Goal: Transaction & Acquisition: Purchase product/service

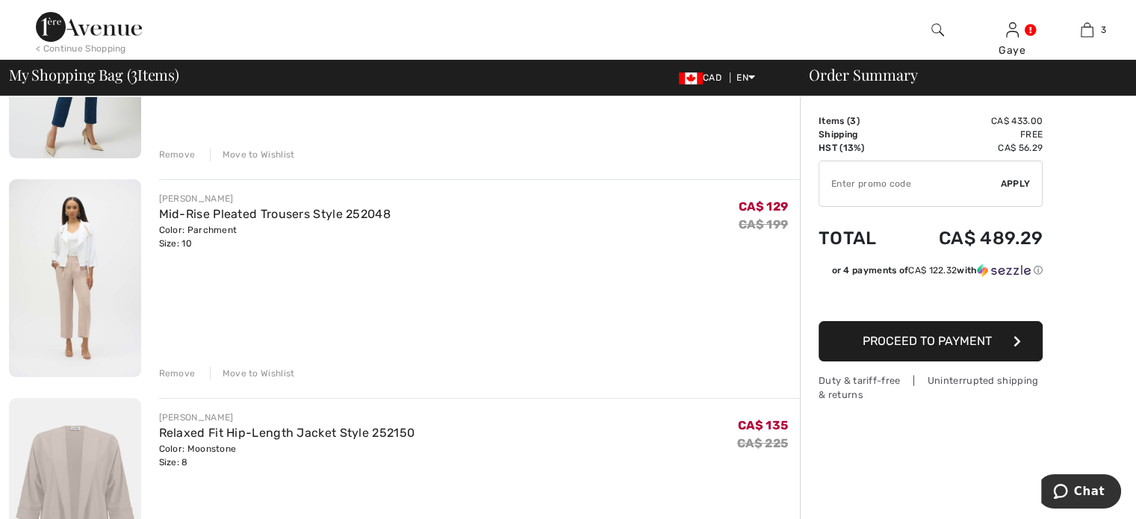
scroll to position [276, 0]
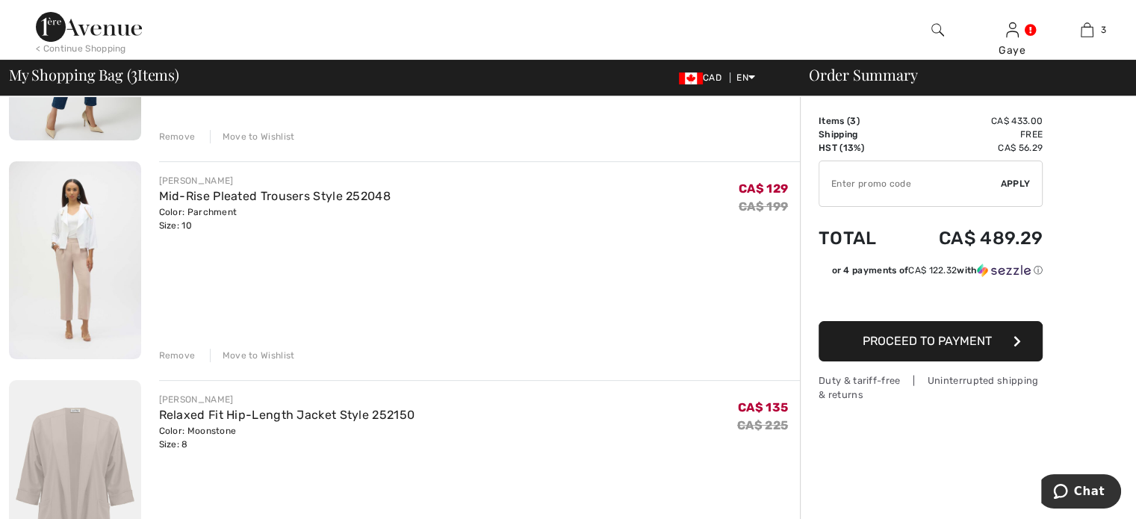
click at [182, 354] on div "Remove" at bounding box center [177, 355] width 37 height 13
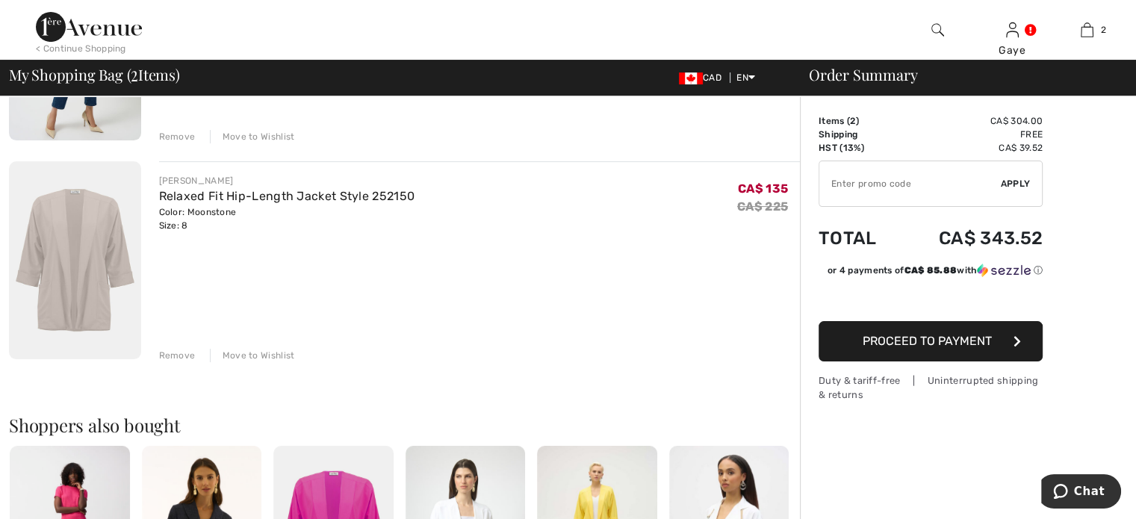
click at [179, 355] on div "Remove" at bounding box center [177, 355] width 37 height 13
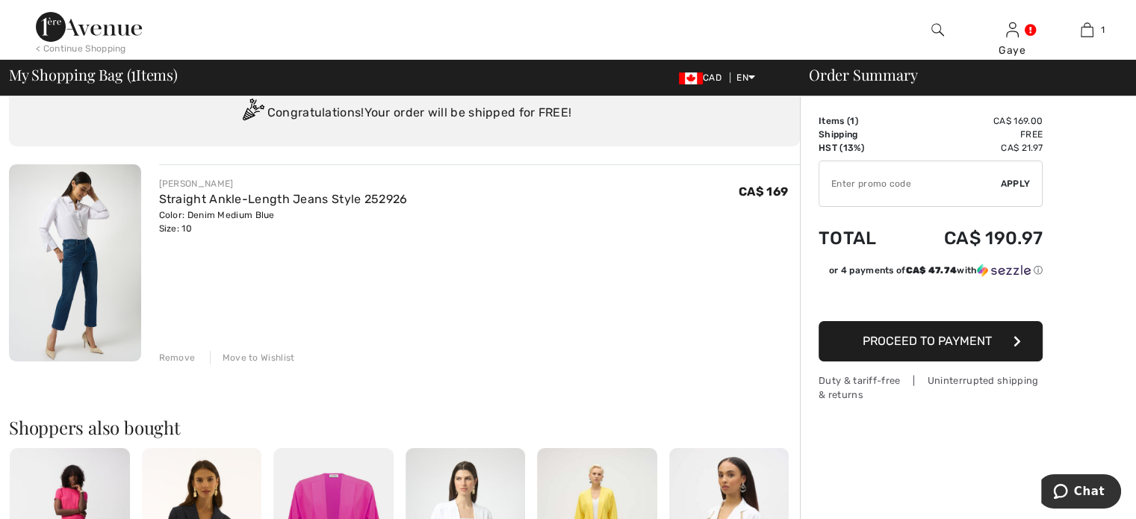
scroll to position [0, 0]
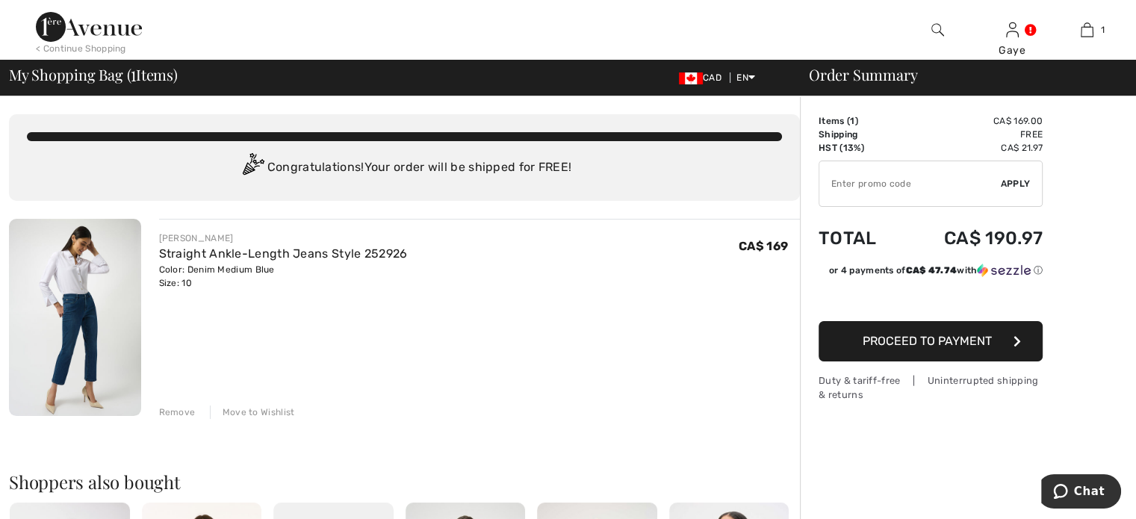
click at [104, 34] on img at bounding box center [89, 27] width 106 height 30
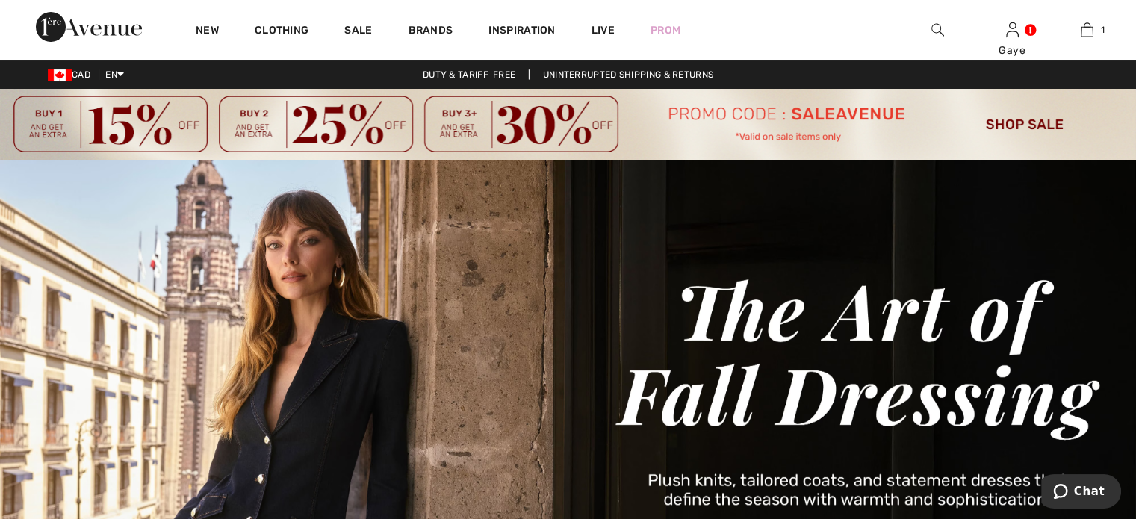
click at [995, 123] on img at bounding box center [568, 124] width 1136 height 71
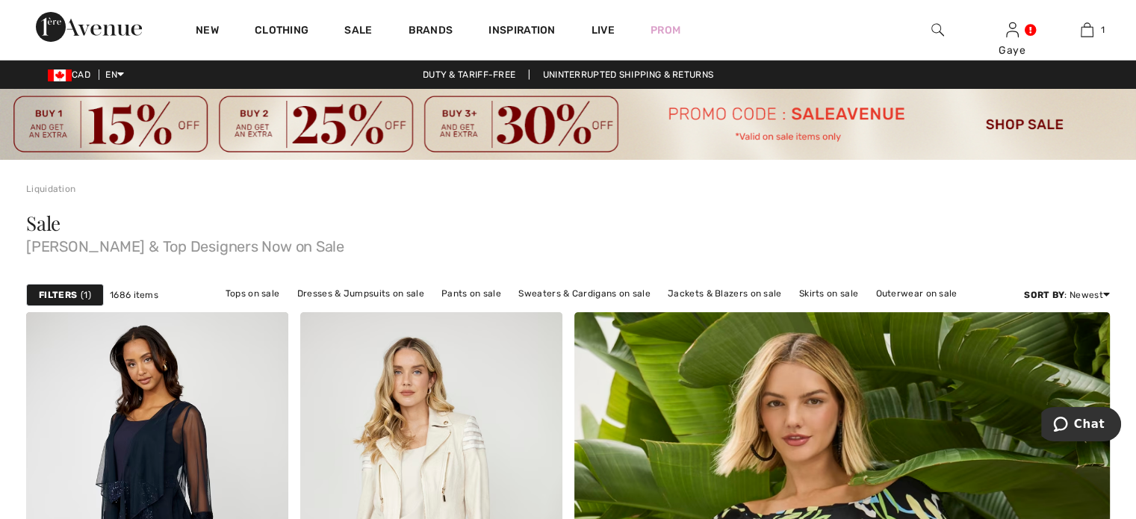
click at [86, 294] on span "1" at bounding box center [86, 294] width 10 height 13
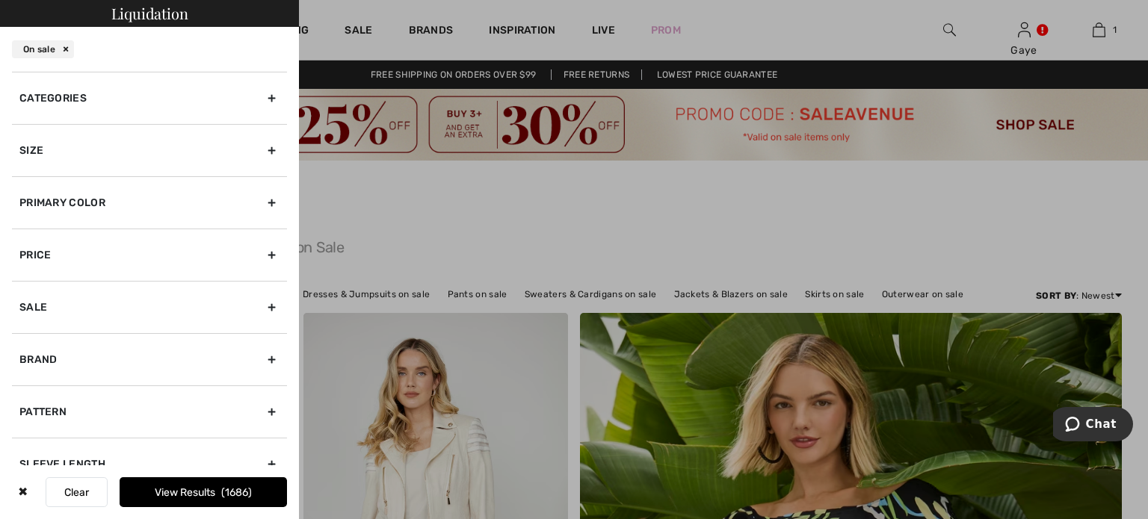
click at [264, 149] on div "Size" at bounding box center [149, 150] width 275 height 52
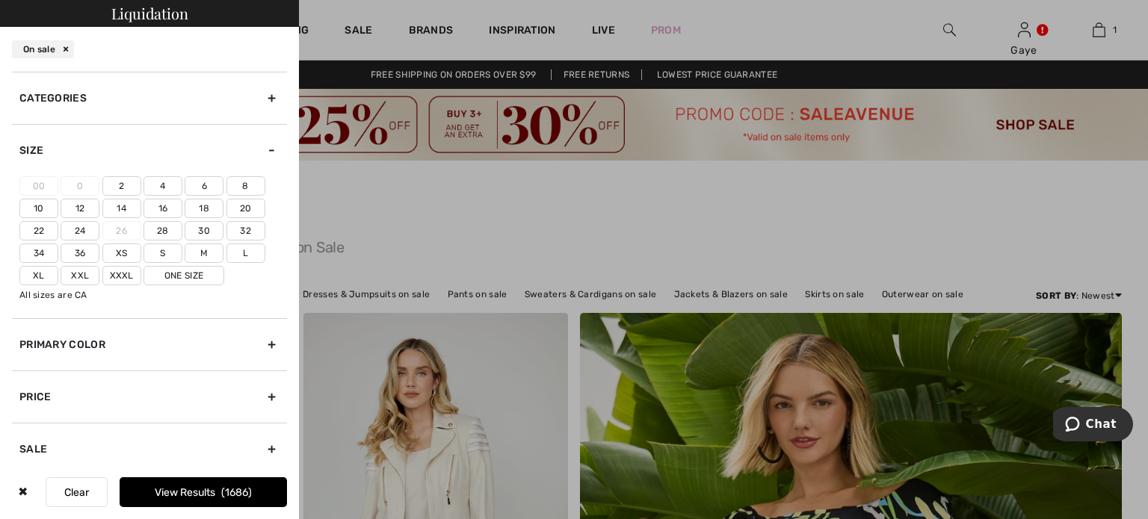
click at [264, 149] on div "Size" at bounding box center [149, 150] width 275 height 52
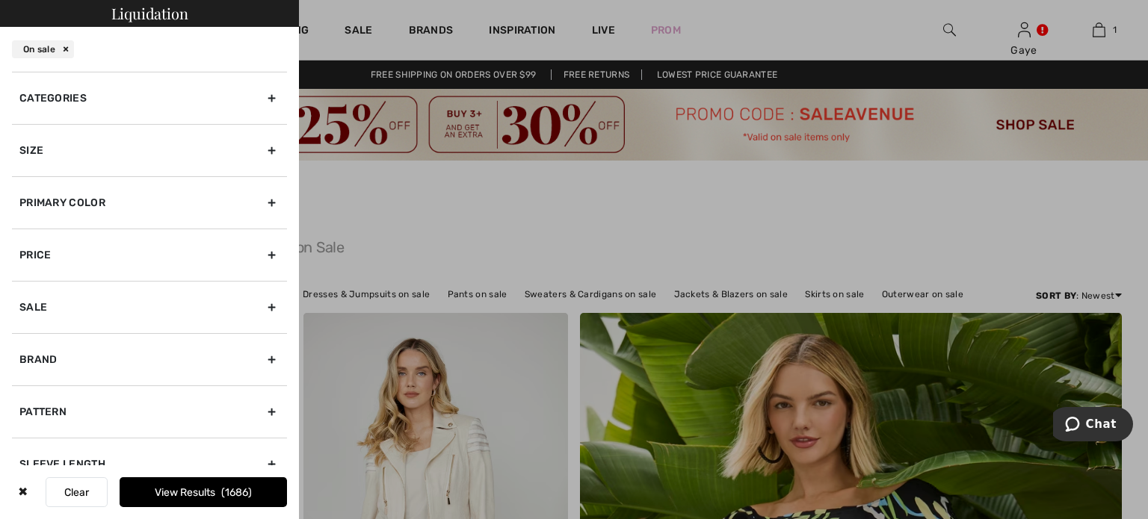
click at [264, 149] on div "Size" at bounding box center [149, 150] width 275 height 52
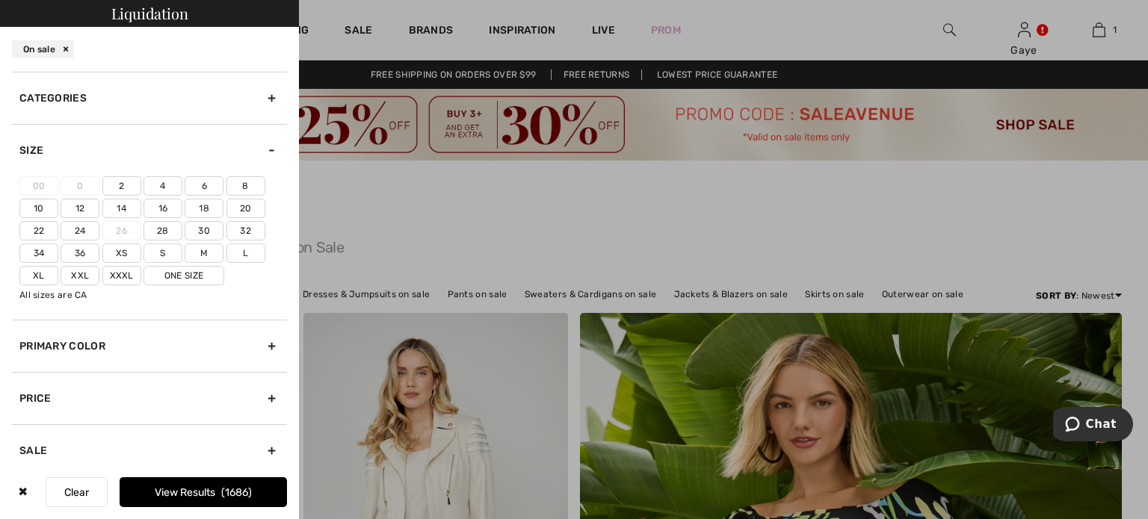
click at [39, 208] on label "10" at bounding box center [38, 208] width 39 height 19
click at [0, 0] on input"] "10" at bounding box center [0, 0] width 0 height 0
click at [176, 498] on button "View Results 429" at bounding box center [203, 492] width 167 height 30
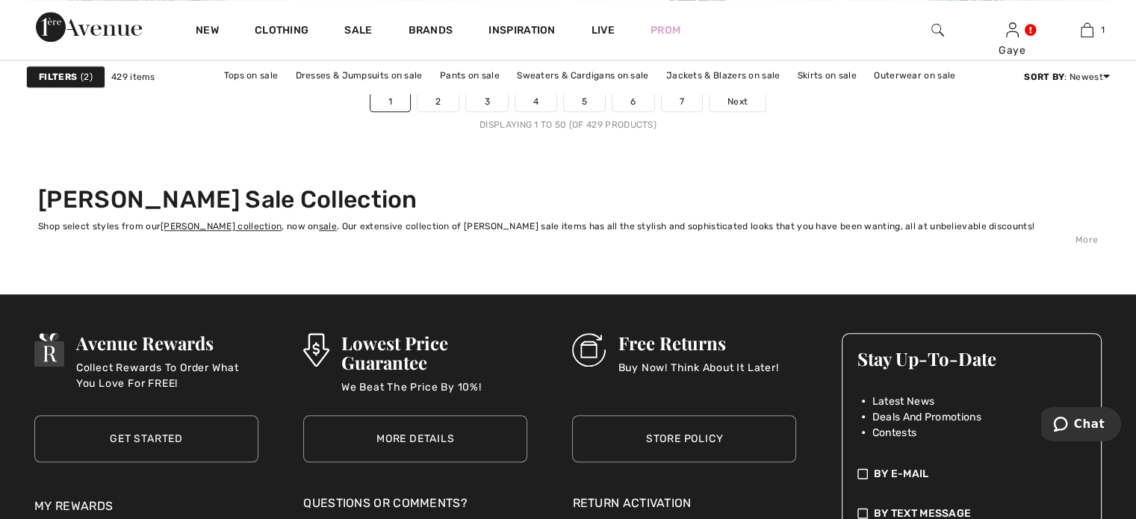
scroll to position [6984, 0]
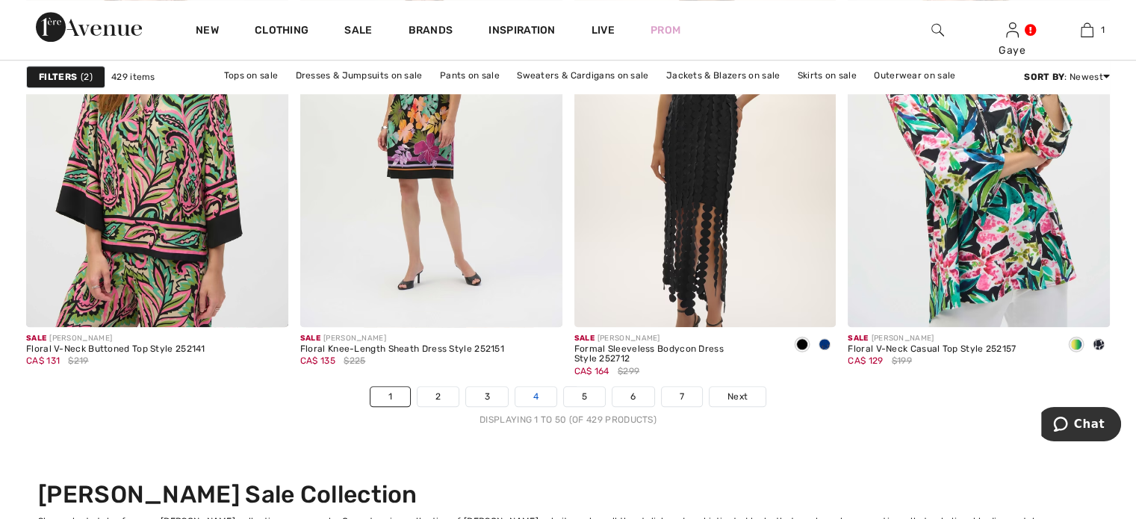
click at [527, 394] on link "4" at bounding box center [536, 396] width 41 height 19
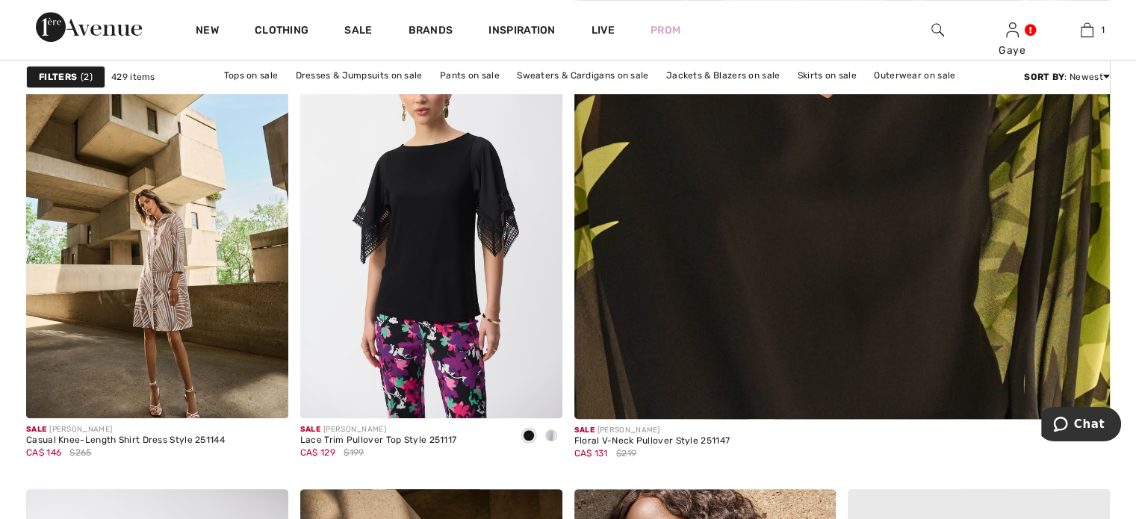
scroll to position [720, 0]
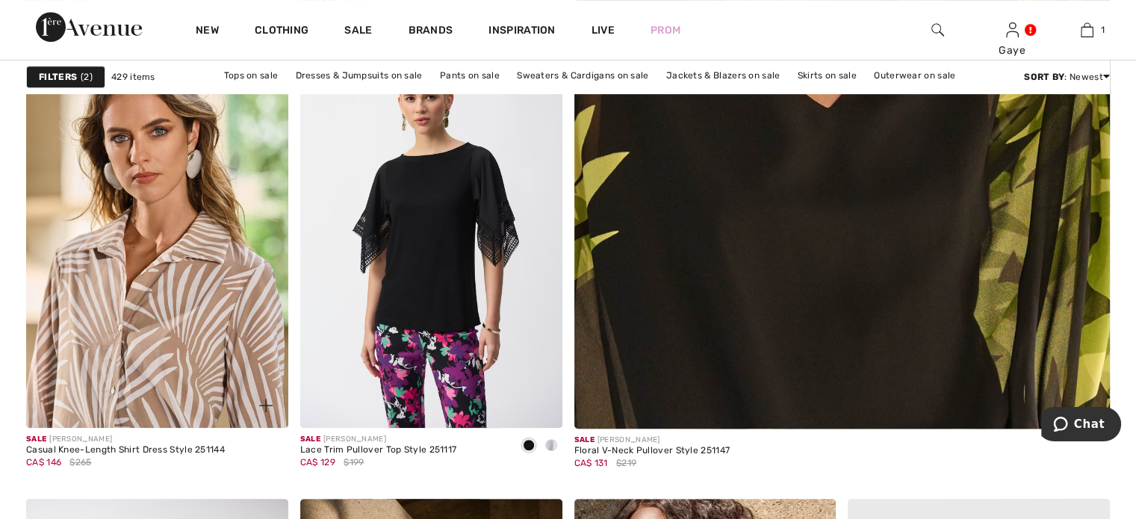
click at [149, 277] on img at bounding box center [157, 231] width 262 height 393
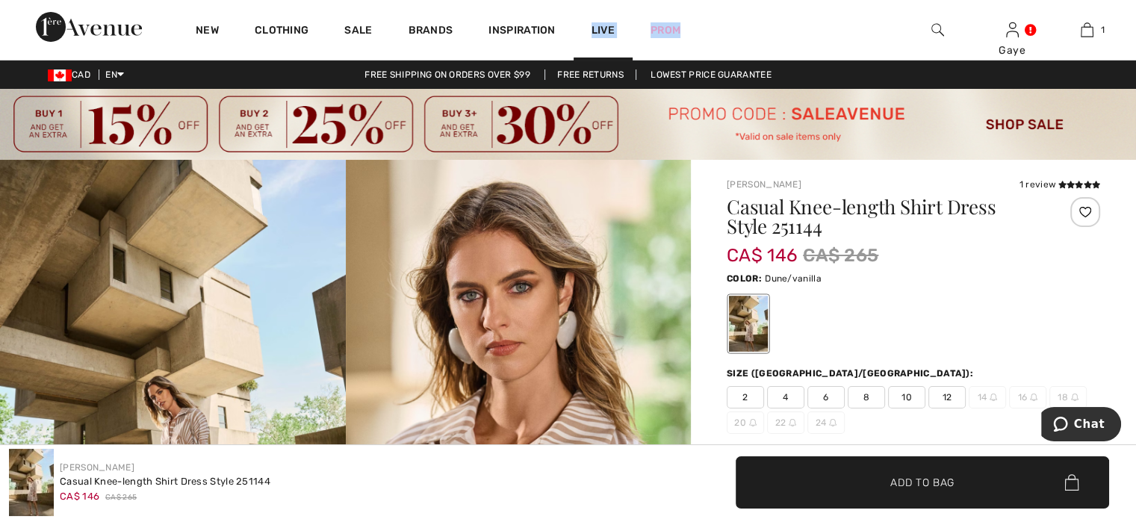
drag, startPoint x: 762, startPoint y: 29, endPoint x: 576, endPoint y: 5, distance: 187.6
click at [576, 5] on div "New Clothing Sale Brands Inspiration Live Prom Gaye Hi, Gaye! 70 Reward points …" at bounding box center [568, 30] width 1136 height 60
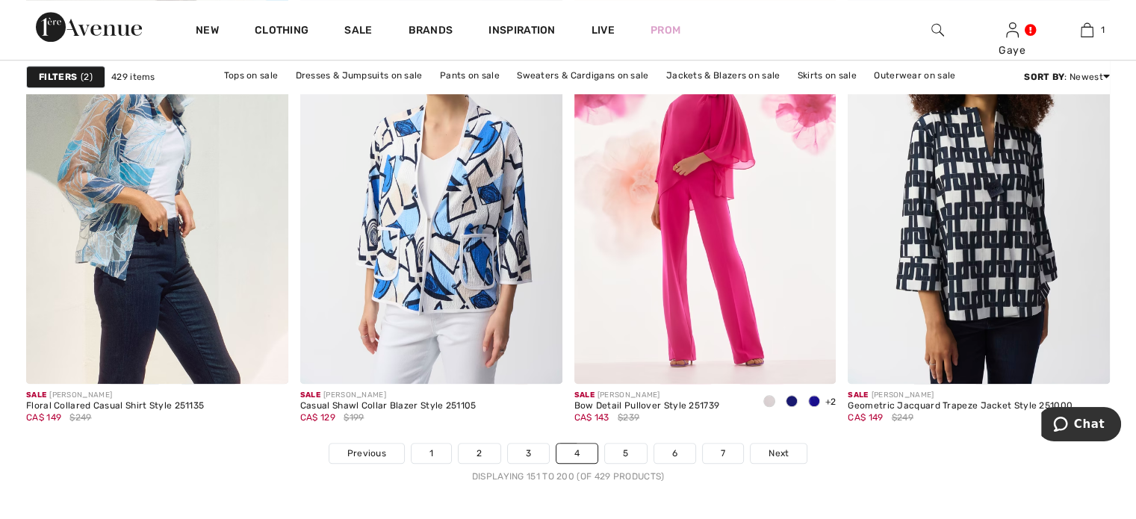
scroll to position [6936, 0]
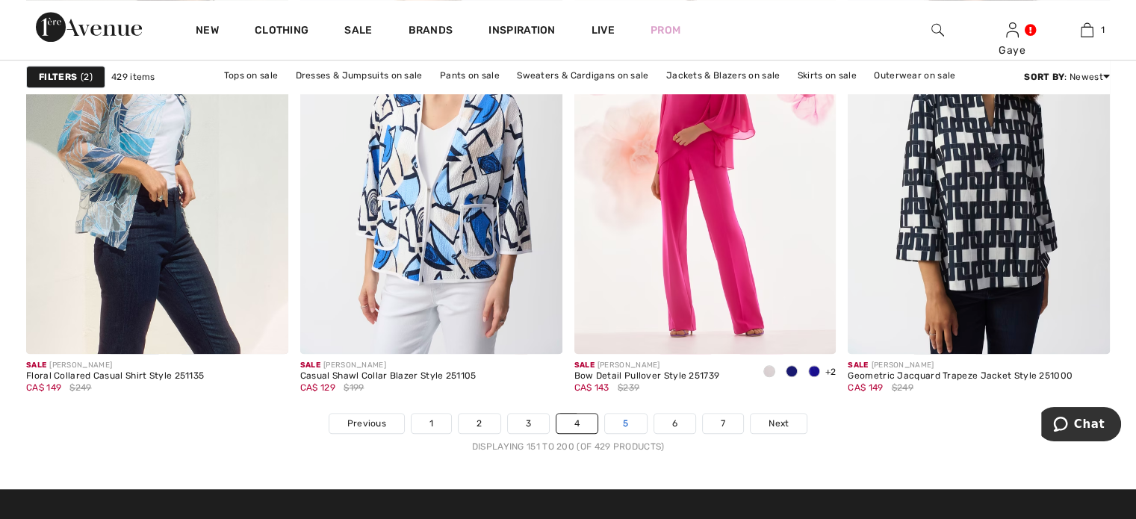
click at [625, 418] on link "5" at bounding box center [625, 423] width 41 height 19
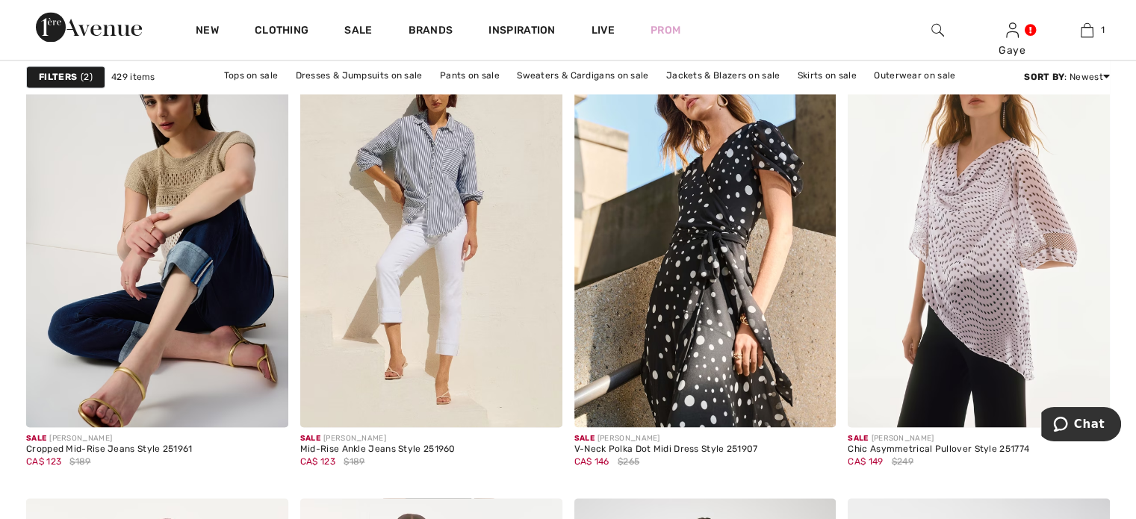
scroll to position [2331, 0]
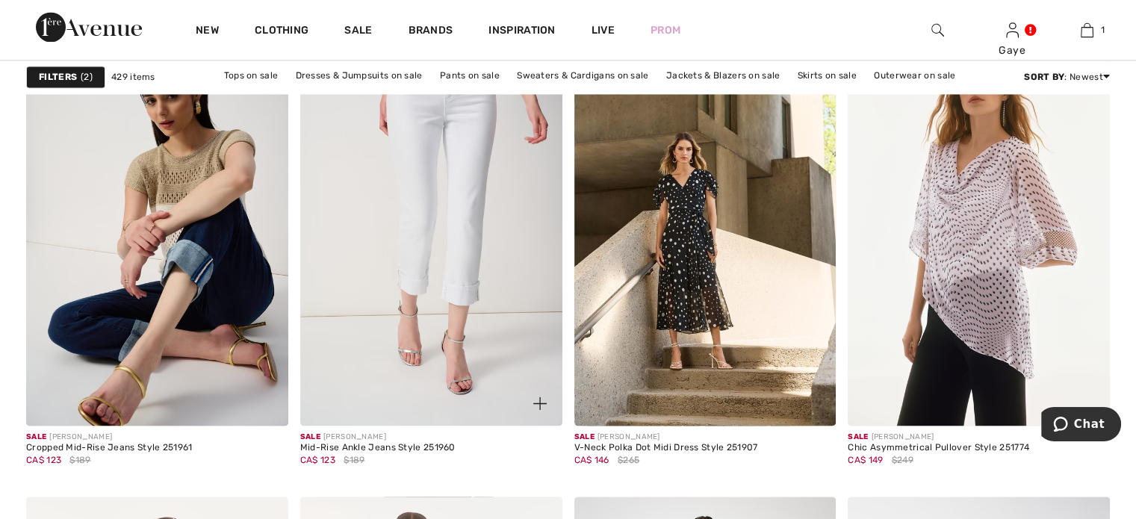
click at [460, 289] on img at bounding box center [431, 229] width 262 height 393
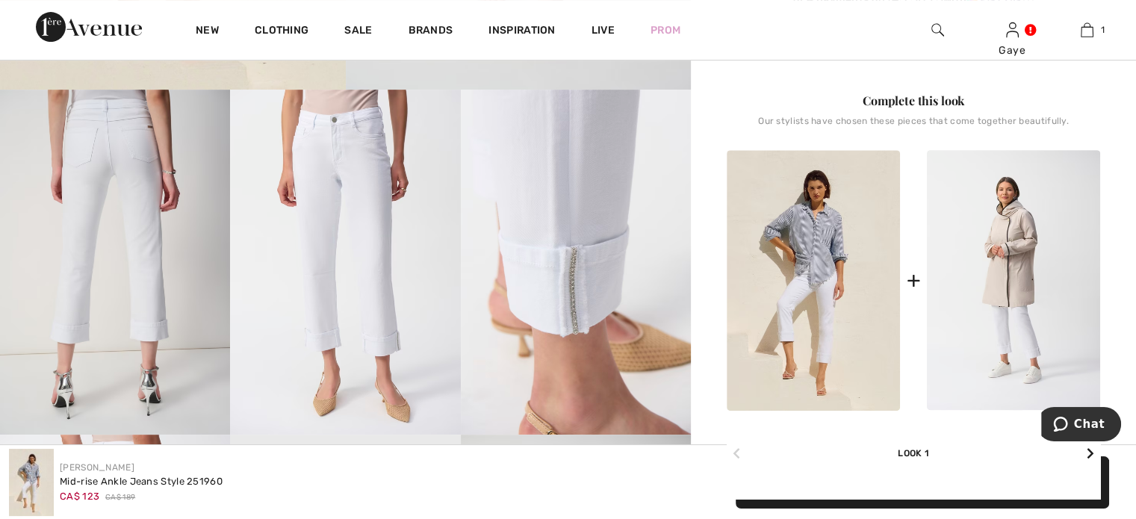
scroll to position [678, 0]
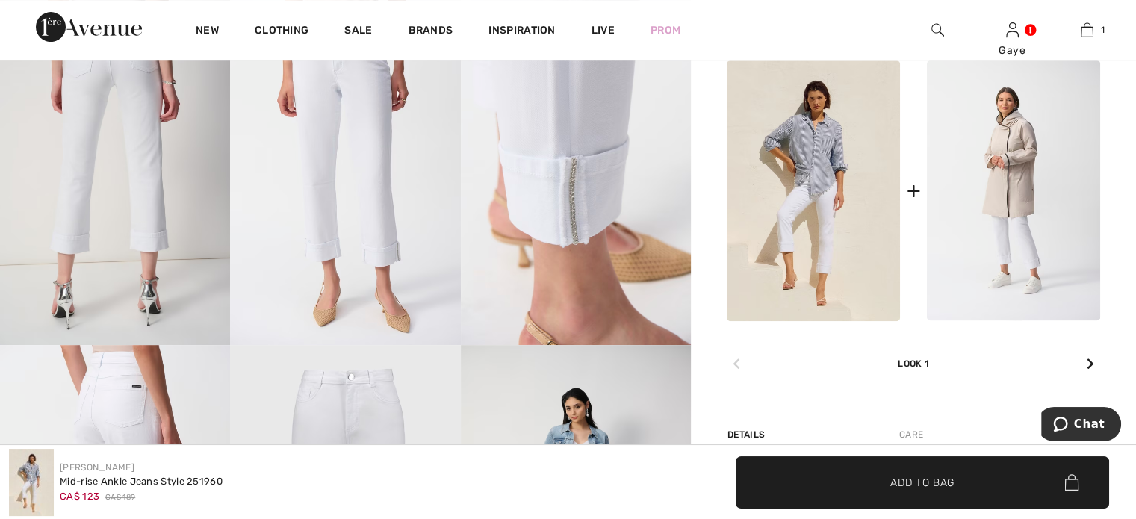
click at [589, 211] on img at bounding box center [576, 172] width 230 height 345
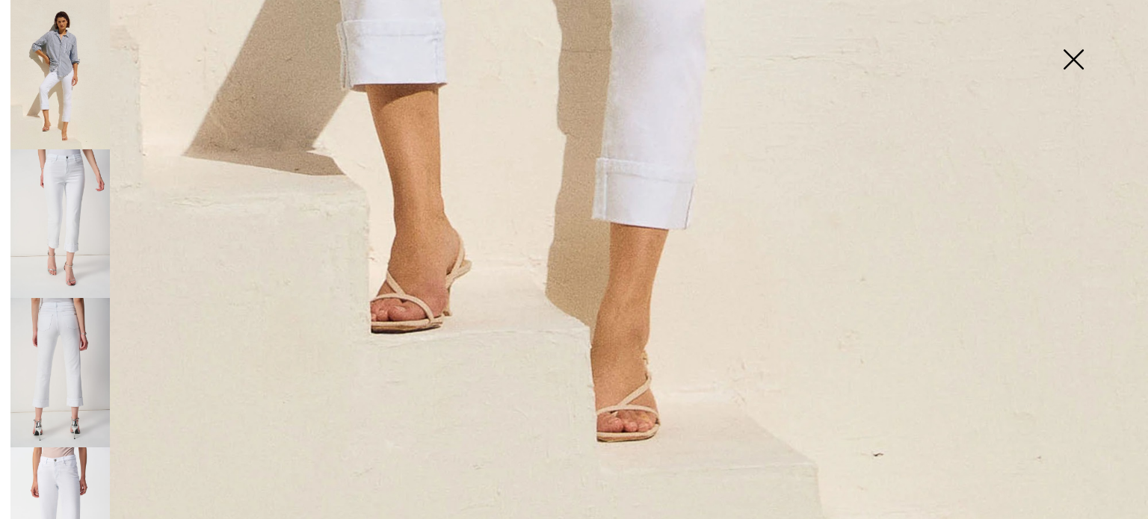
scroll to position [1184, 0]
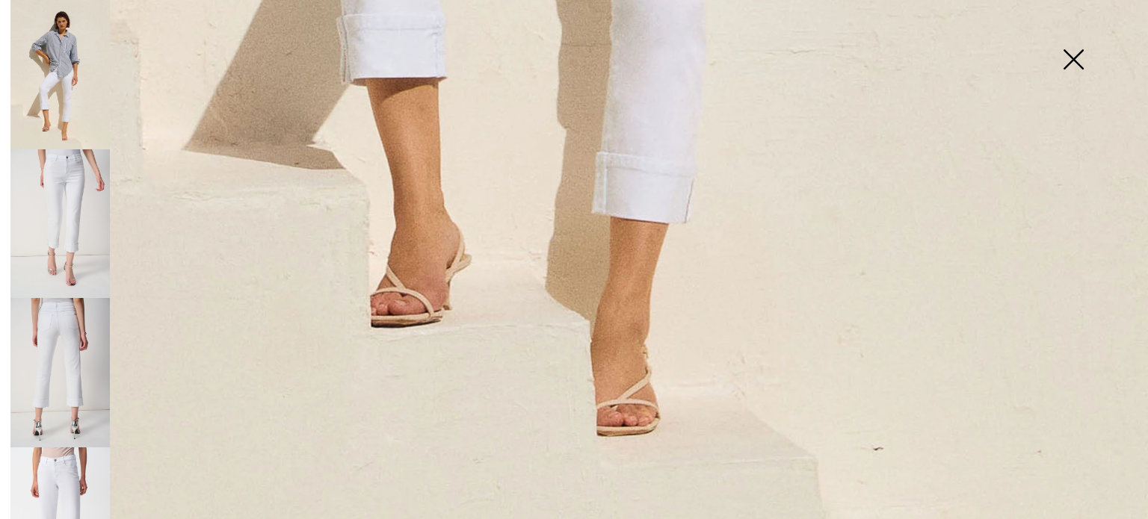
click at [1076, 52] on img at bounding box center [1072, 60] width 75 height 77
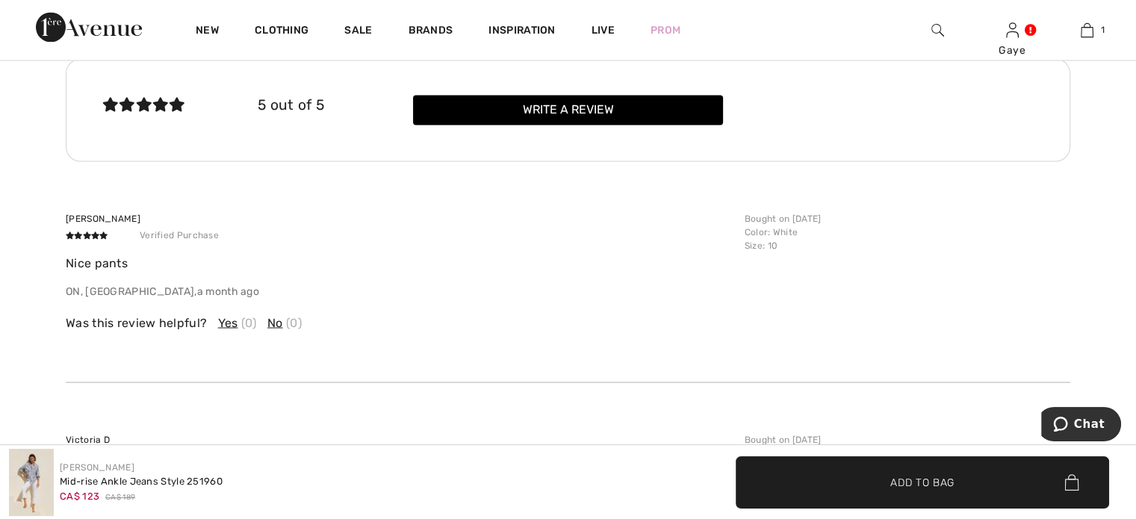
scroll to position [2328, 0]
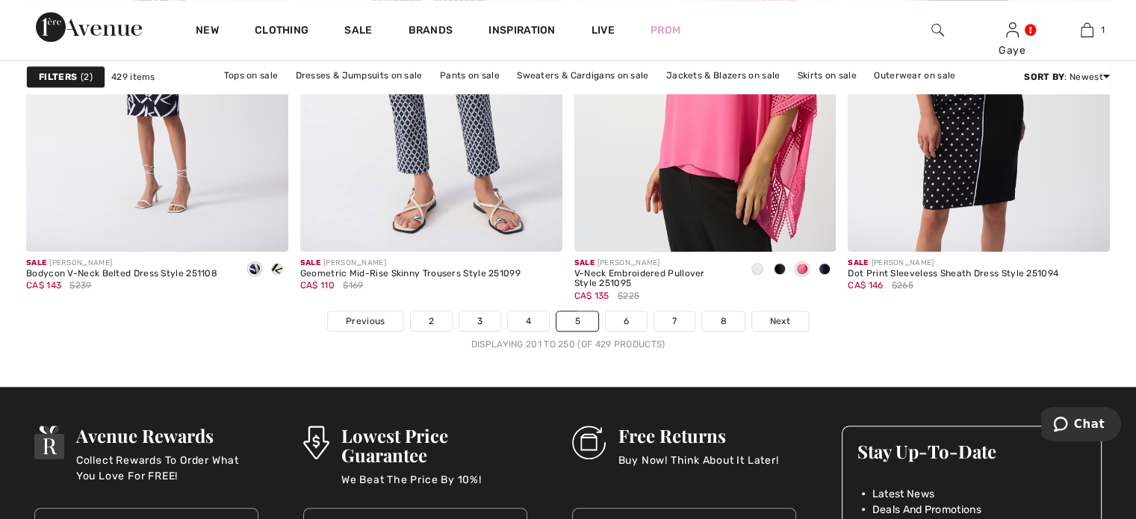
scroll to position [7163, 0]
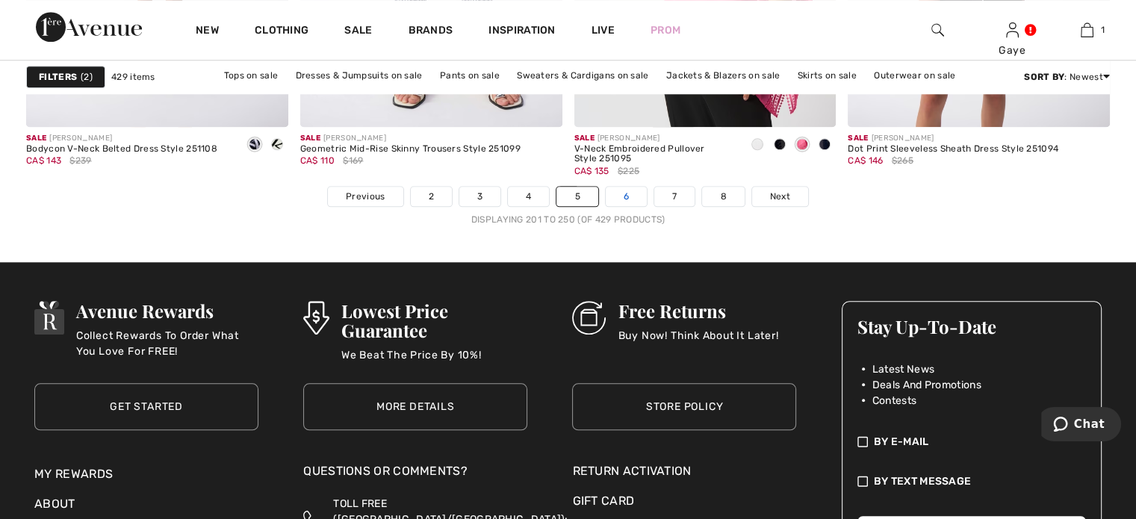
click at [631, 188] on link "6" at bounding box center [626, 196] width 41 height 19
click at [620, 193] on link "6" at bounding box center [626, 196] width 41 height 19
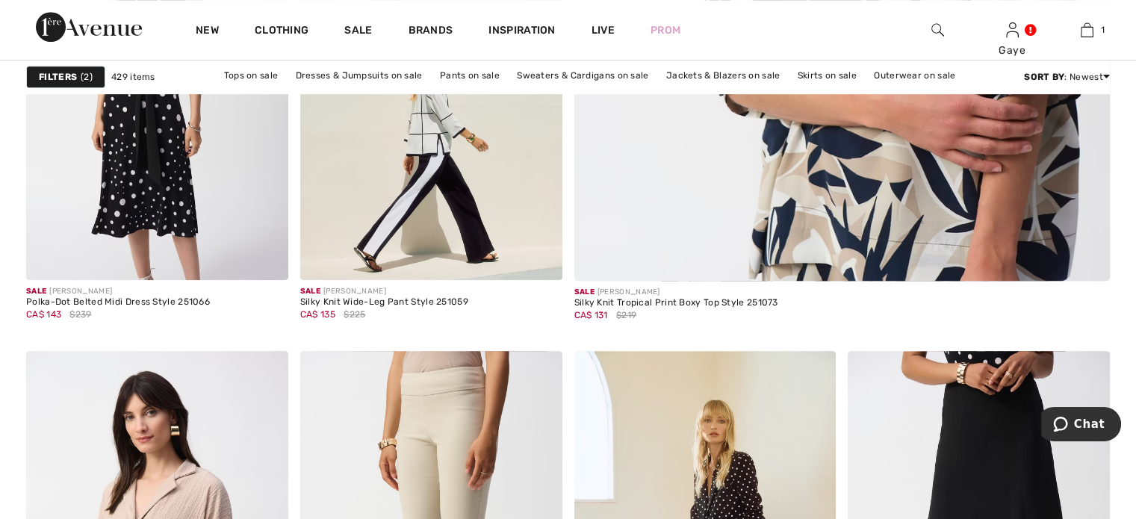
scroll to position [703, 0]
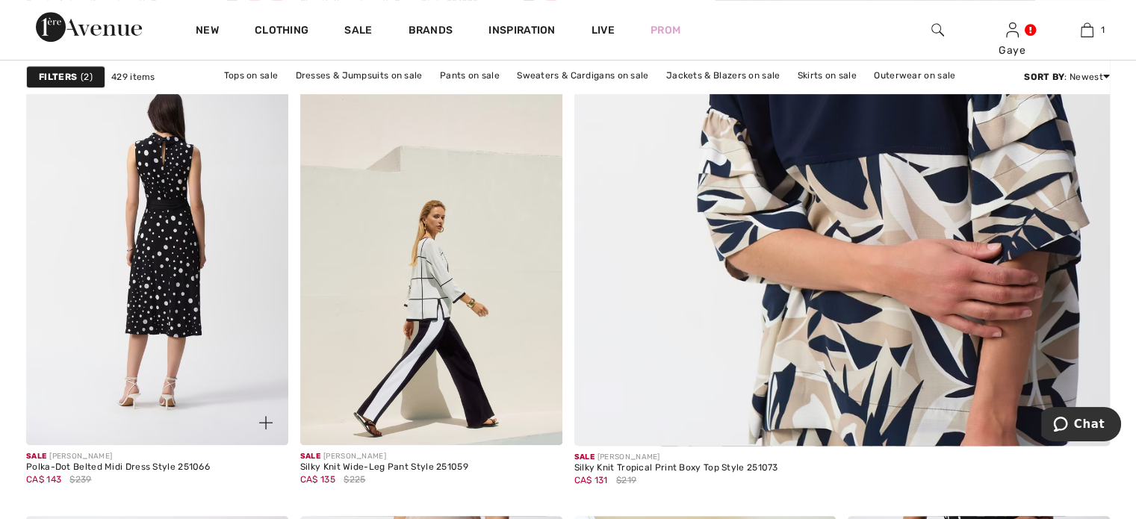
click at [147, 283] on img at bounding box center [157, 248] width 262 height 393
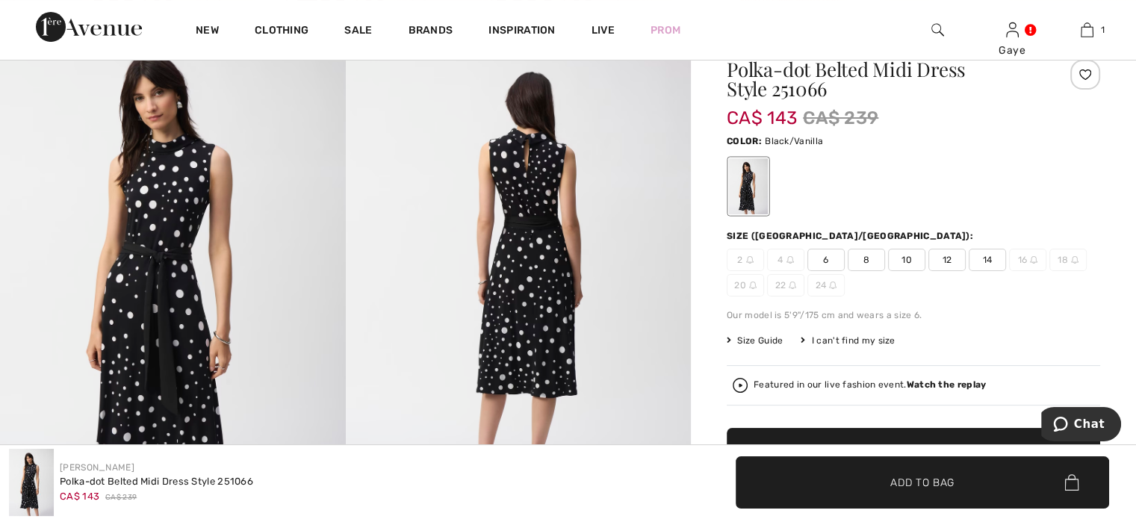
scroll to position [195, 0]
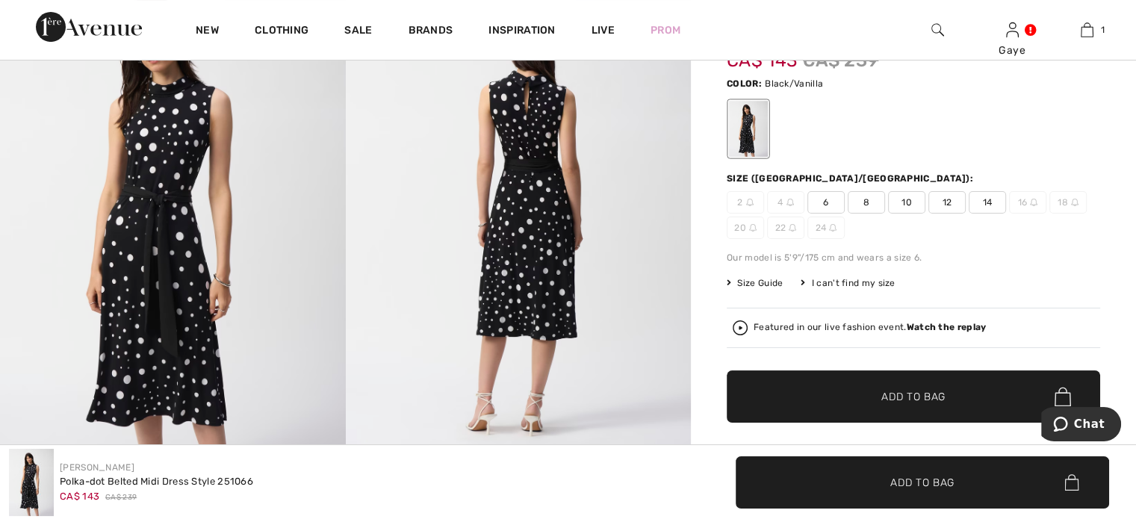
click at [512, 208] on img at bounding box center [519, 224] width 346 height 518
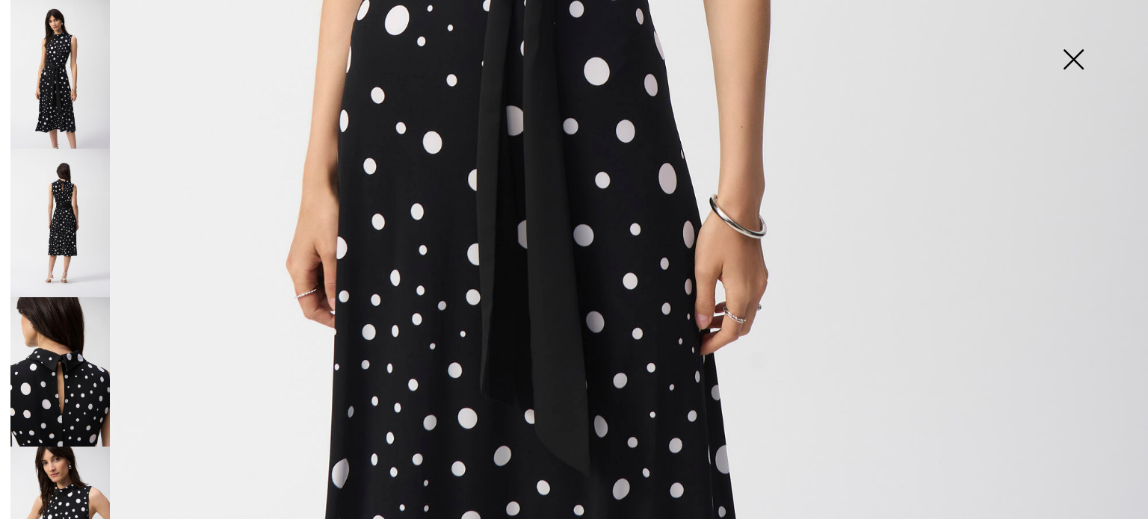
scroll to position [789, 0]
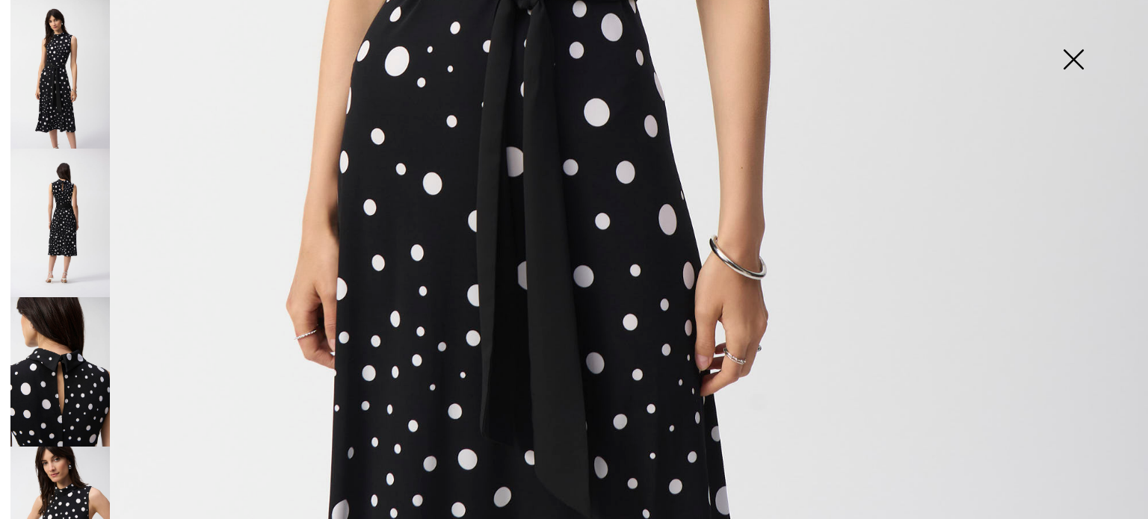
click at [59, 395] on img at bounding box center [59, 371] width 99 height 149
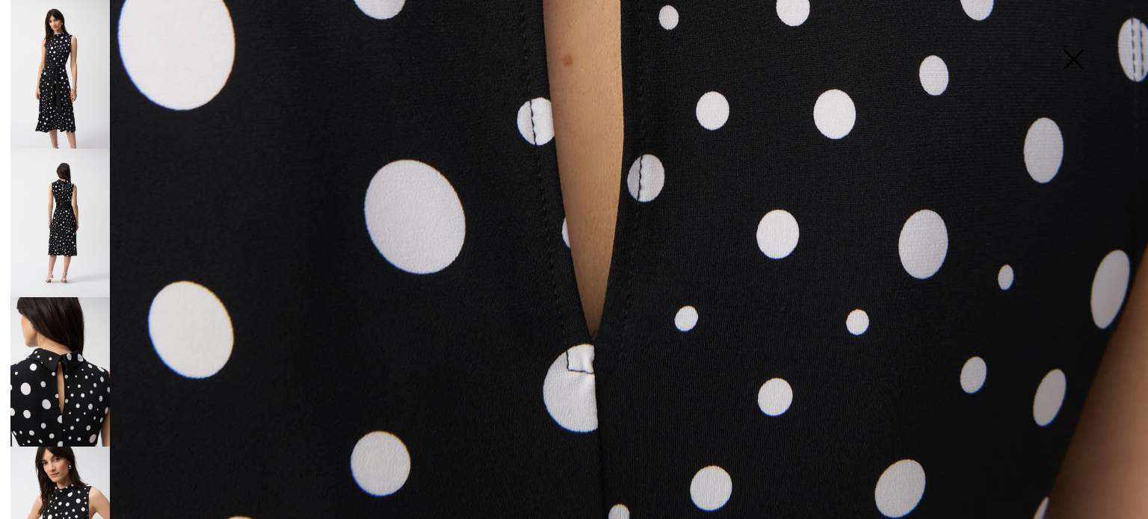
scroll to position [1183, 0]
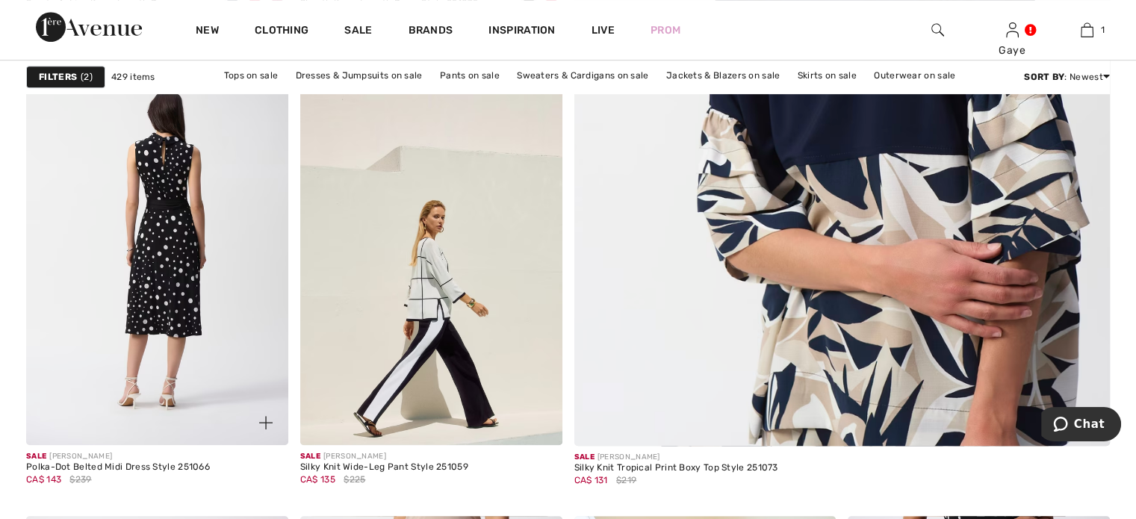
click at [107, 280] on img at bounding box center [157, 248] width 262 height 393
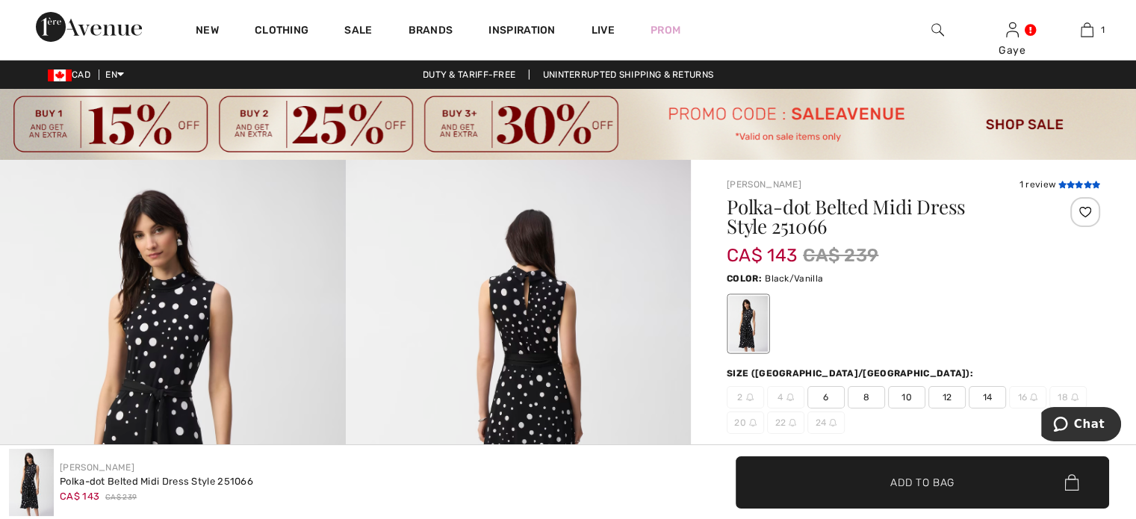
click at [1075, 182] on icon at bounding box center [1079, 184] width 8 height 7
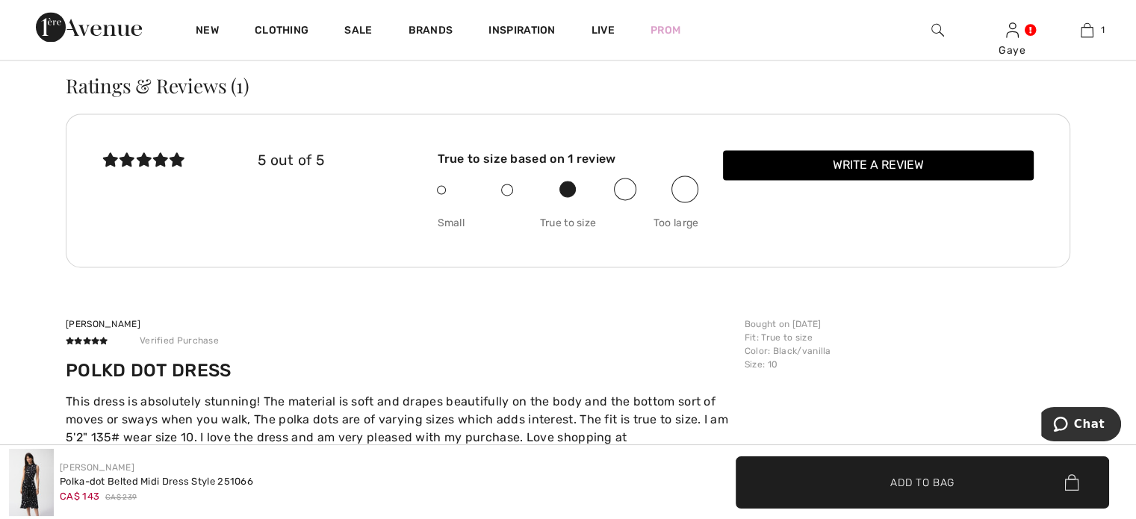
scroll to position [867, 0]
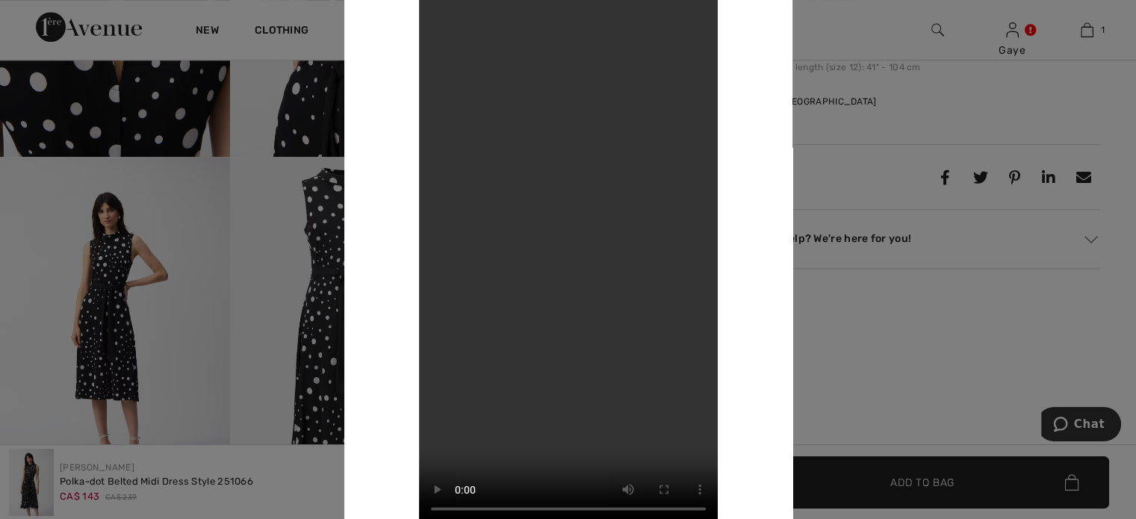
click at [820, 337] on div at bounding box center [568, 259] width 1136 height 519
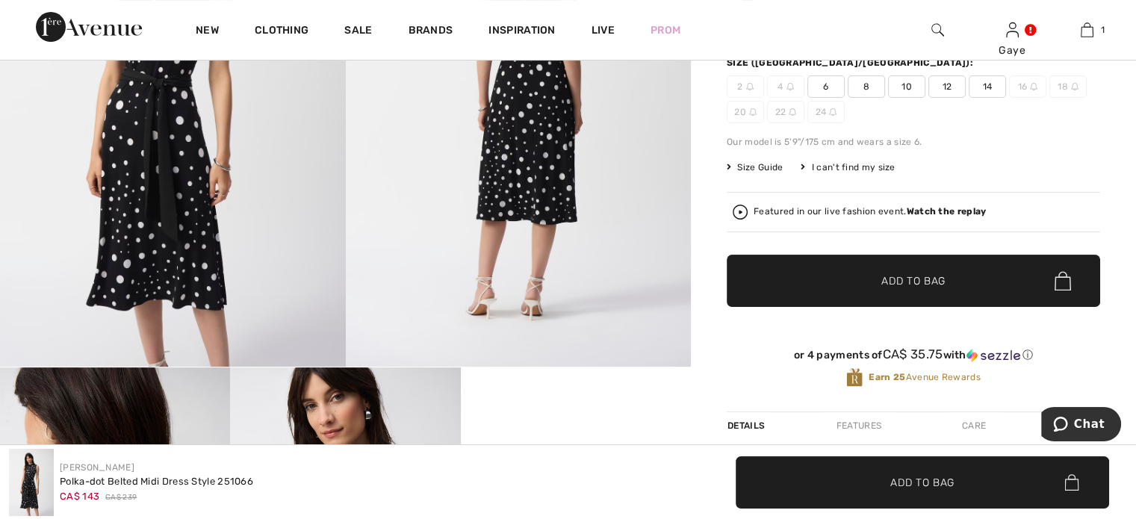
scroll to position [276, 0]
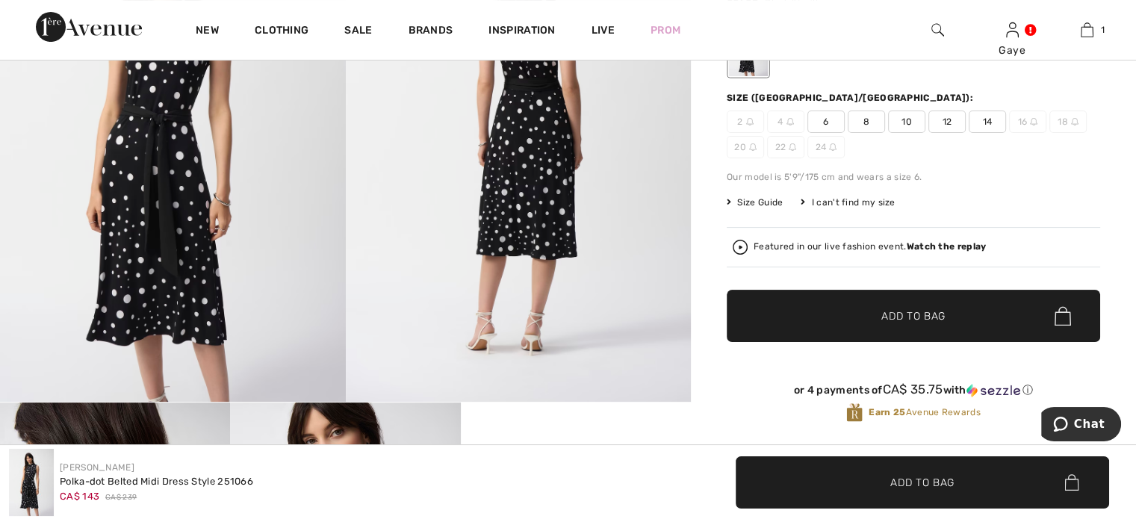
click at [906, 123] on span "10" at bounding box center [906, 122] width 37 height 22
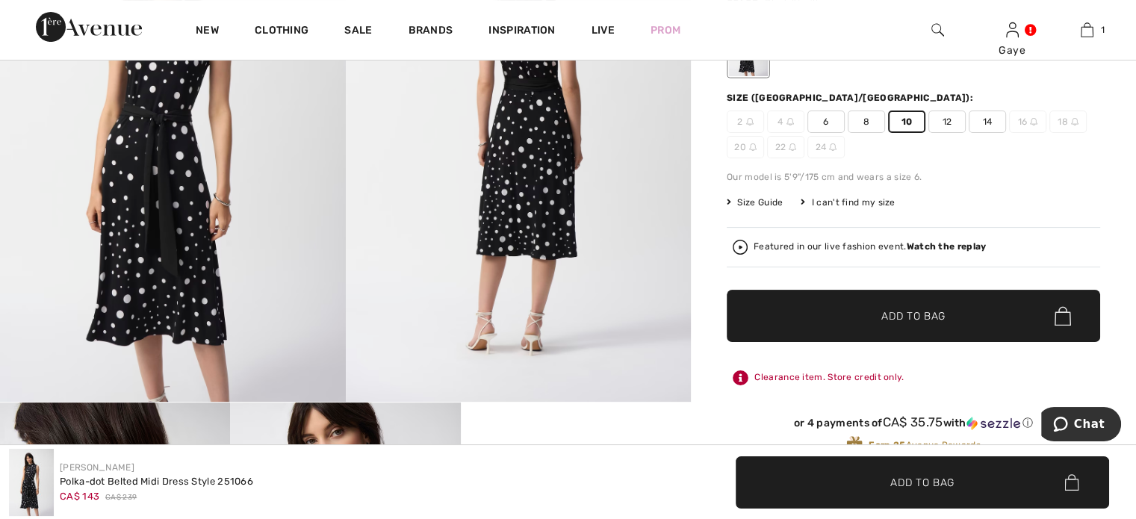
click at [882, 318] on span "Add to Bag" at bounding box center [914, 317] width 64 height 16
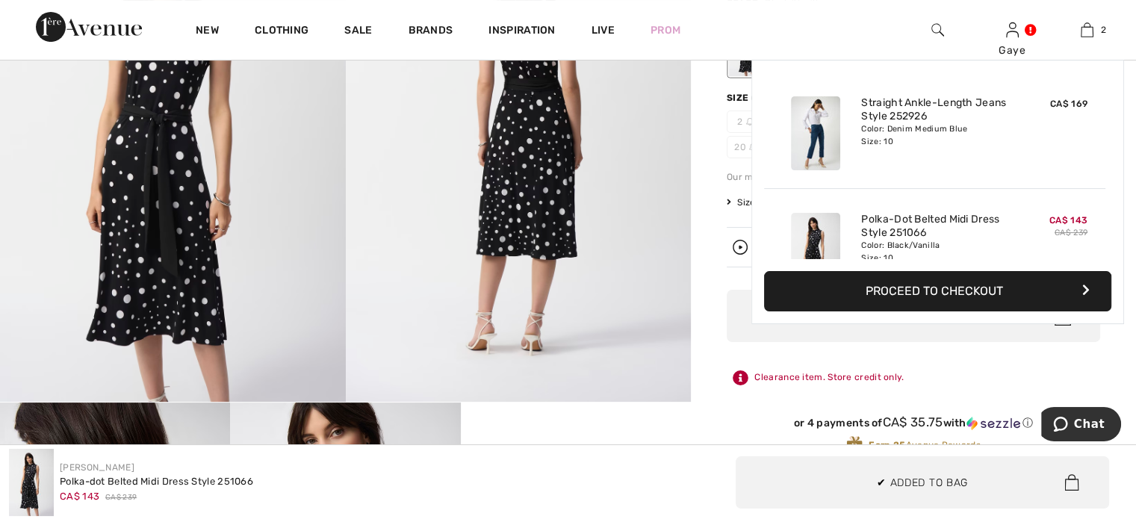
scroll to position [46, 0]
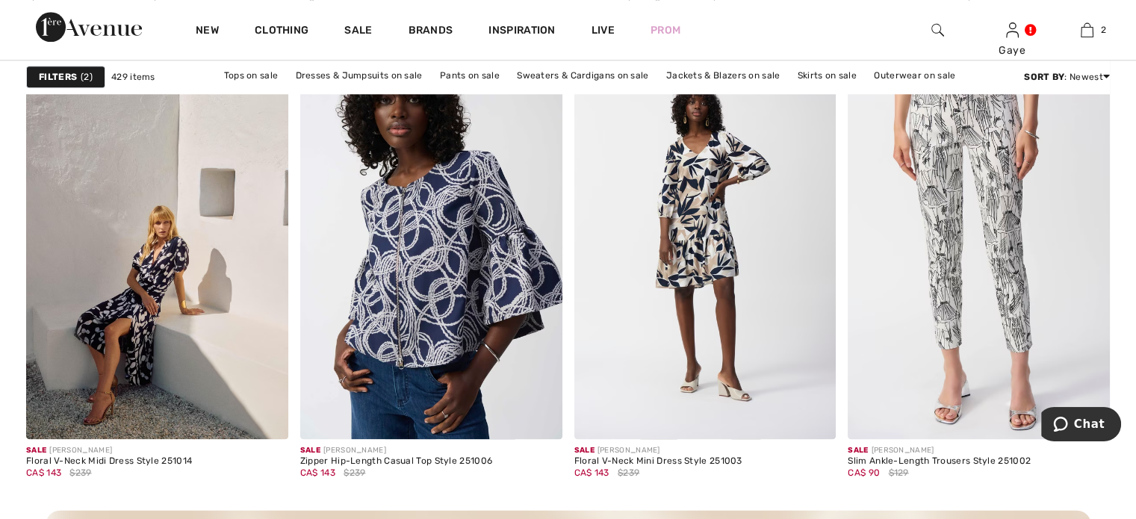
scroll to position [1734, 0]
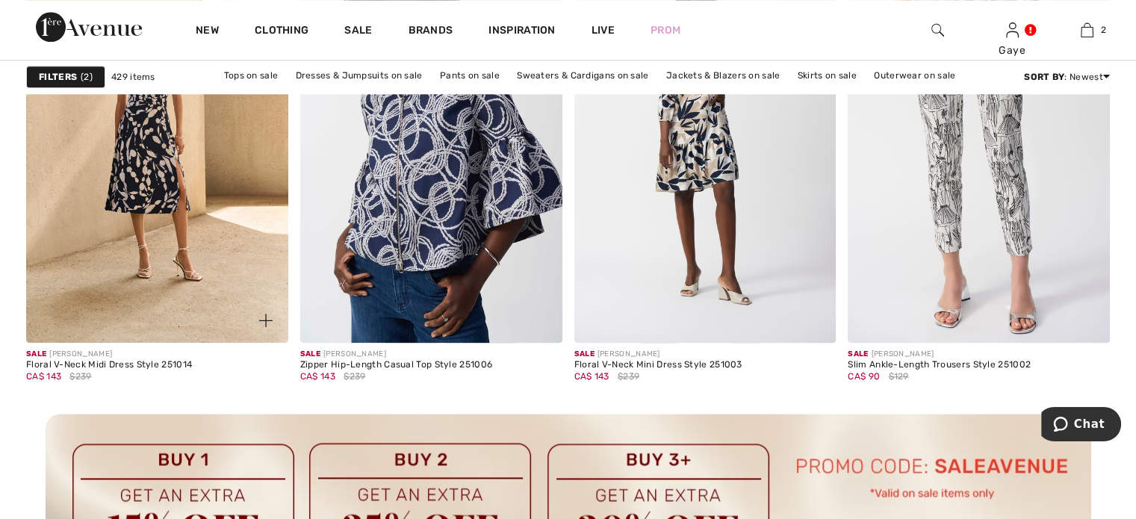
click at [154, 200] on img at bounding box center [157, 145] width 262 height 393
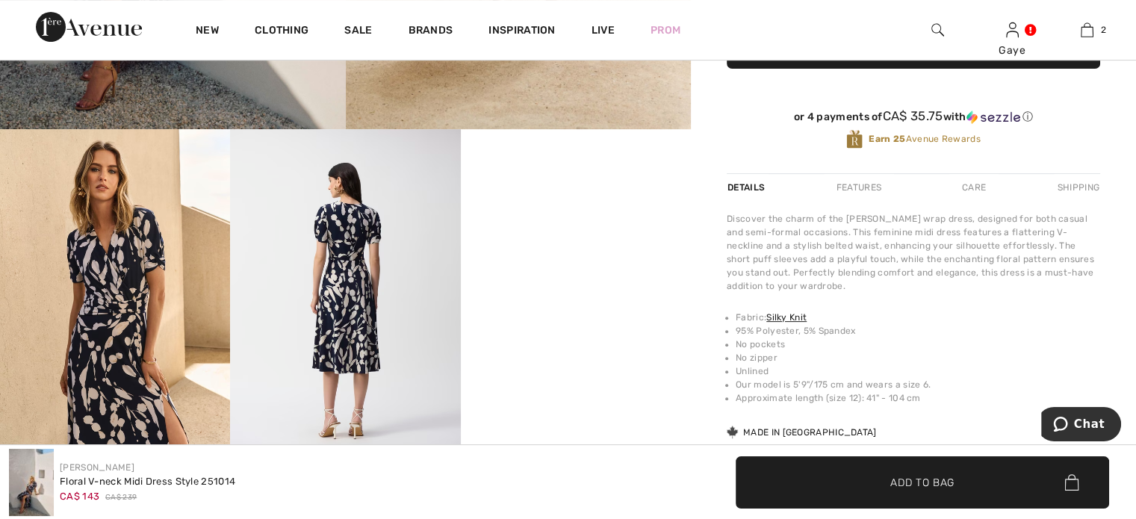
scroll to position [632, 0]
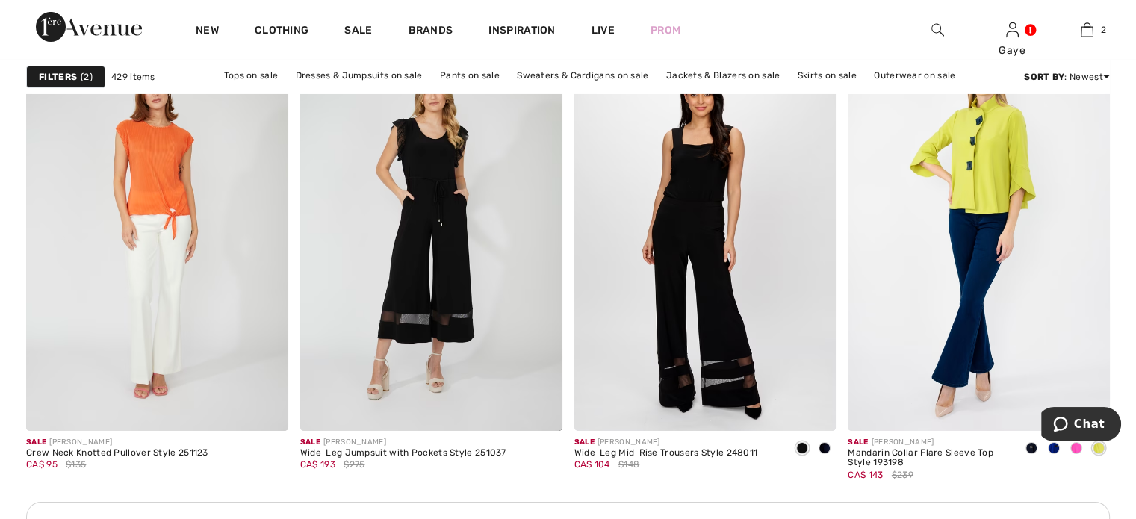
scroll to position [5290, 0]
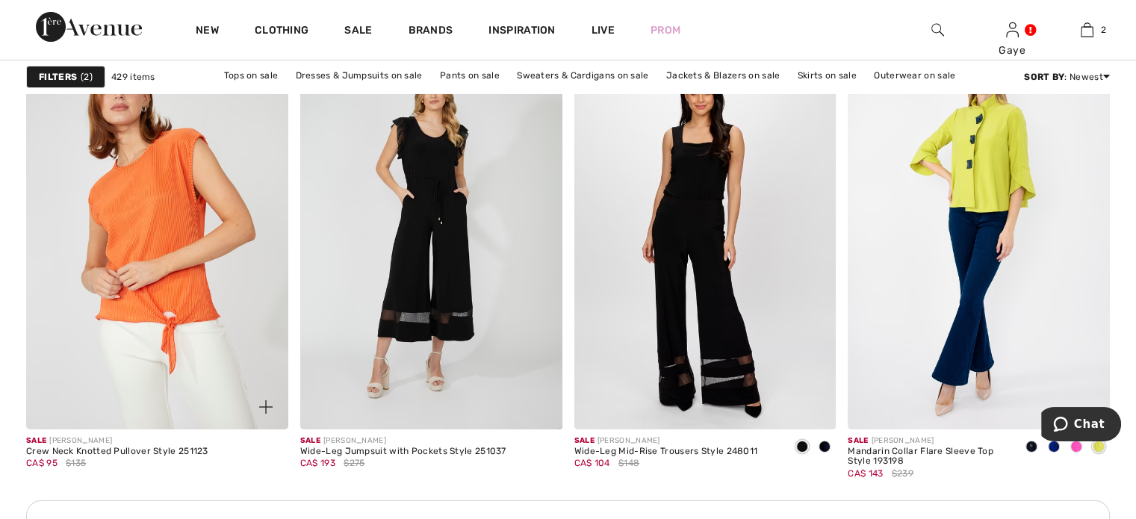
click at [203, 175] on img at bounding box center [157, 232] width 262 height 393
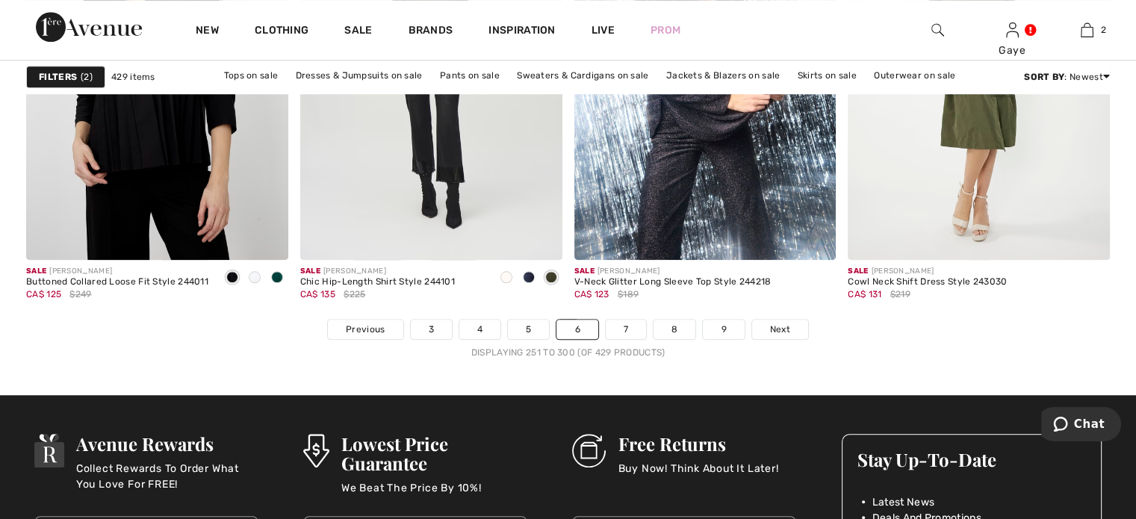
scroll to position [7143, 0]
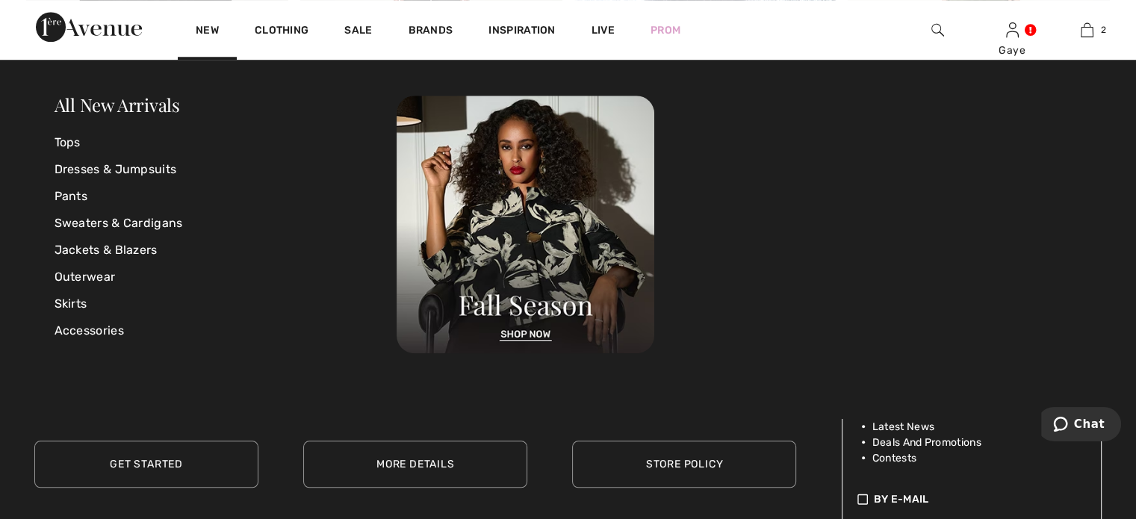
click at [155, 46] on div "New Clothing Sale Brands Inspiration Live Prom Gaye Hi, Gaye! 70 Reward points …" at bounding box center [568, 30] width 1136 height 60
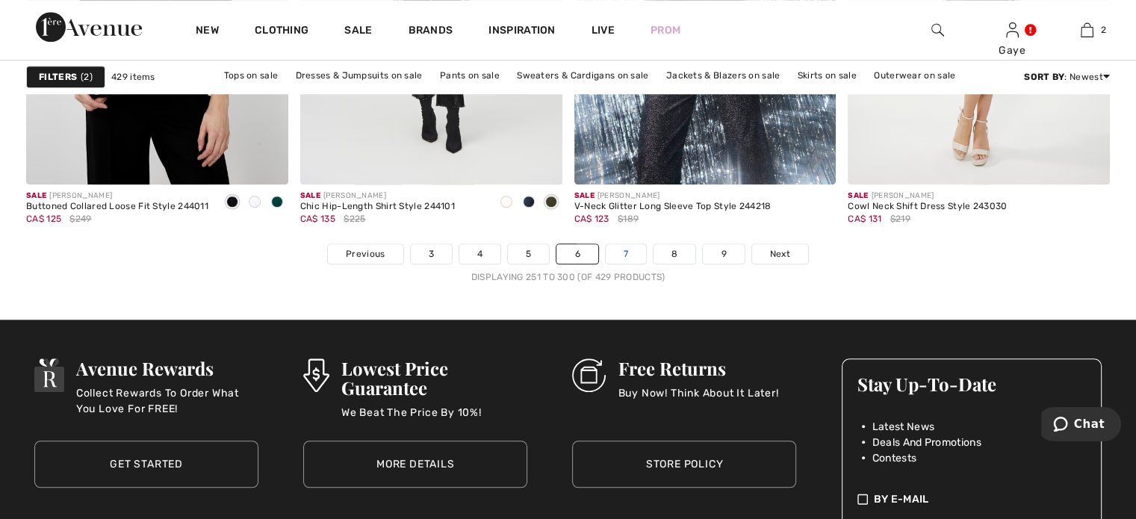
click at [623, 248] on link "7" at bounding box center [626, 253] width 40 height 19
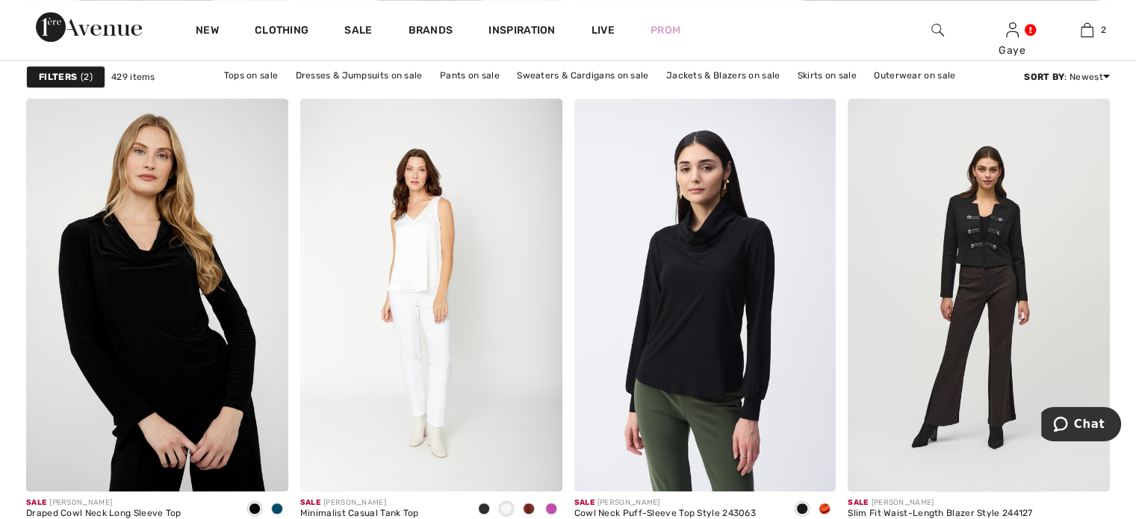
scroll to position [1165, 0]
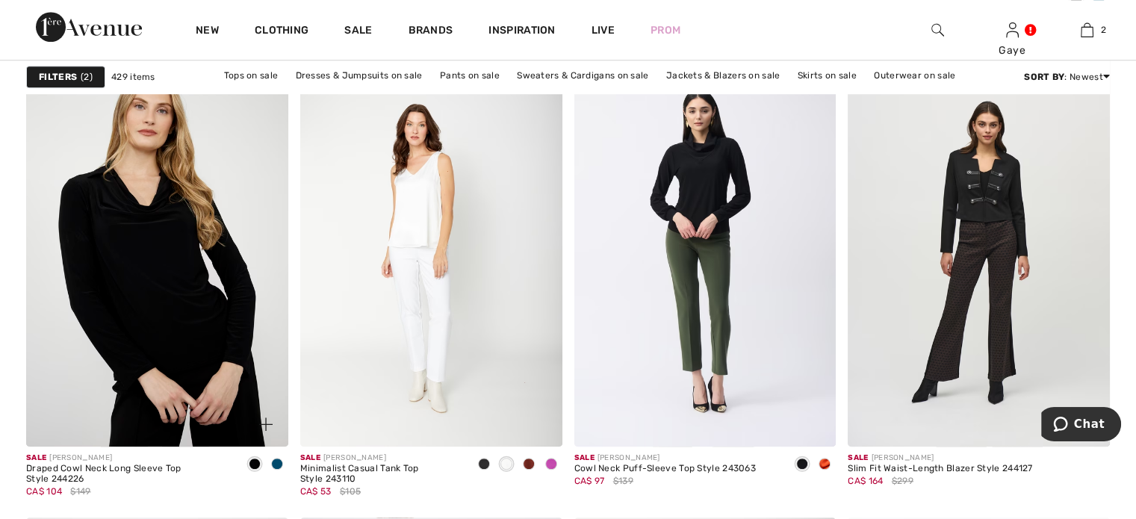
click at [276, 462] on span at bounding box center [277, 464] width 12 height 12
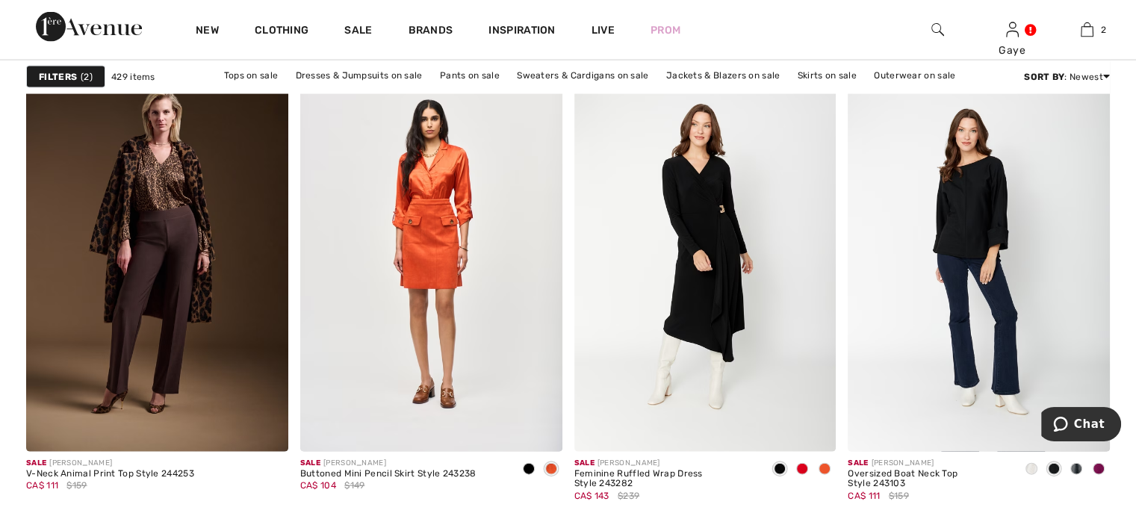
scroll to position [3198, 0]
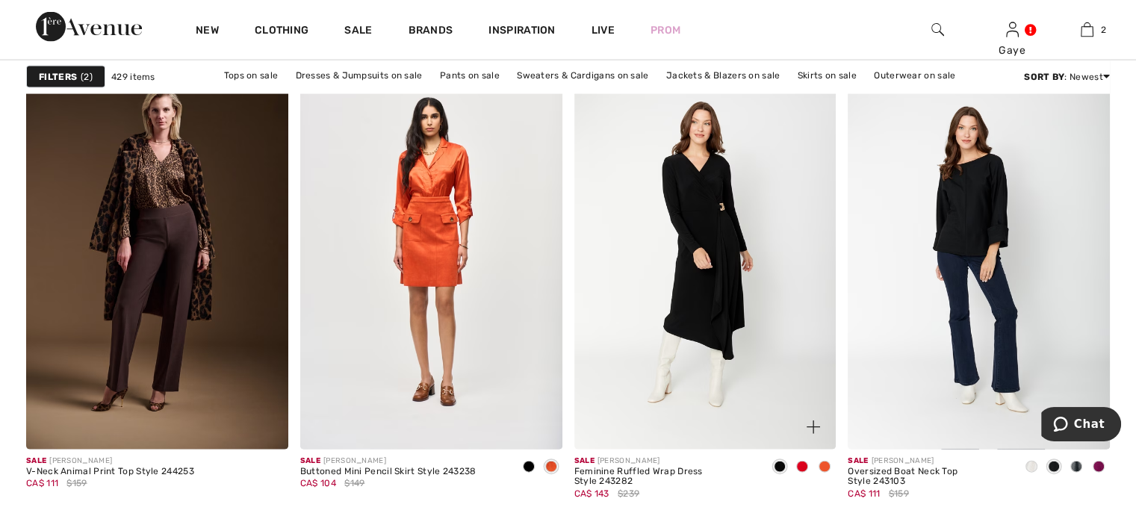
click at [717, 288] on img at bounding box center [706, 252] width 262 height 393
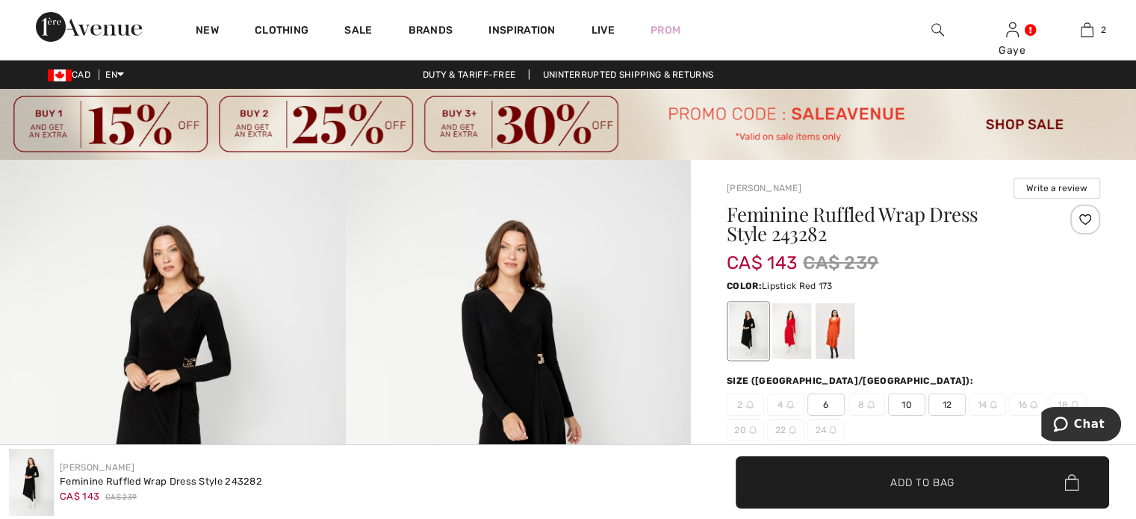
click at [792, 333] on div at bounding box center [792, 331] width 39 height 56
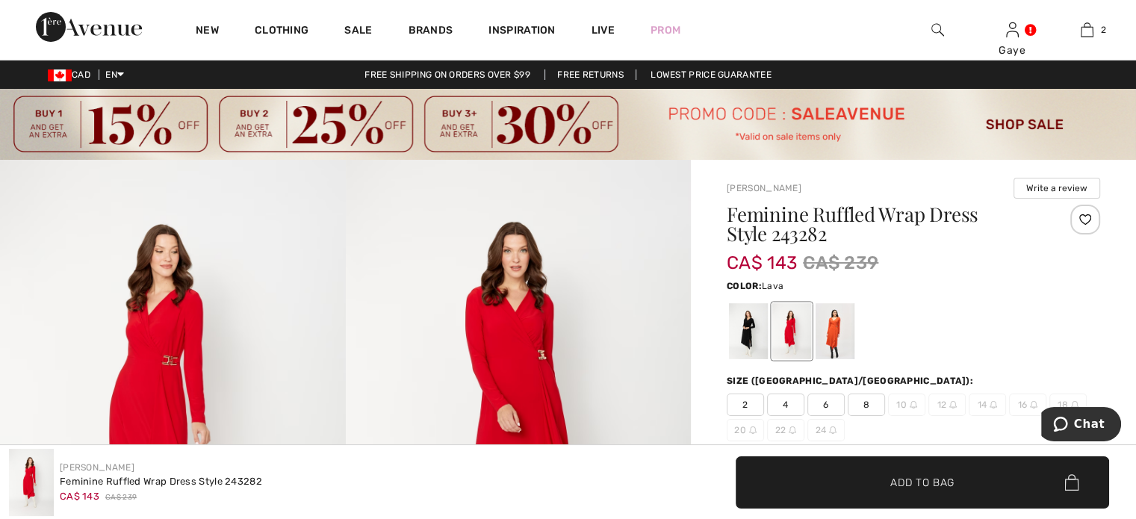
click at [833, 337] on div at bounding box center [835, 331] width 39 height 56
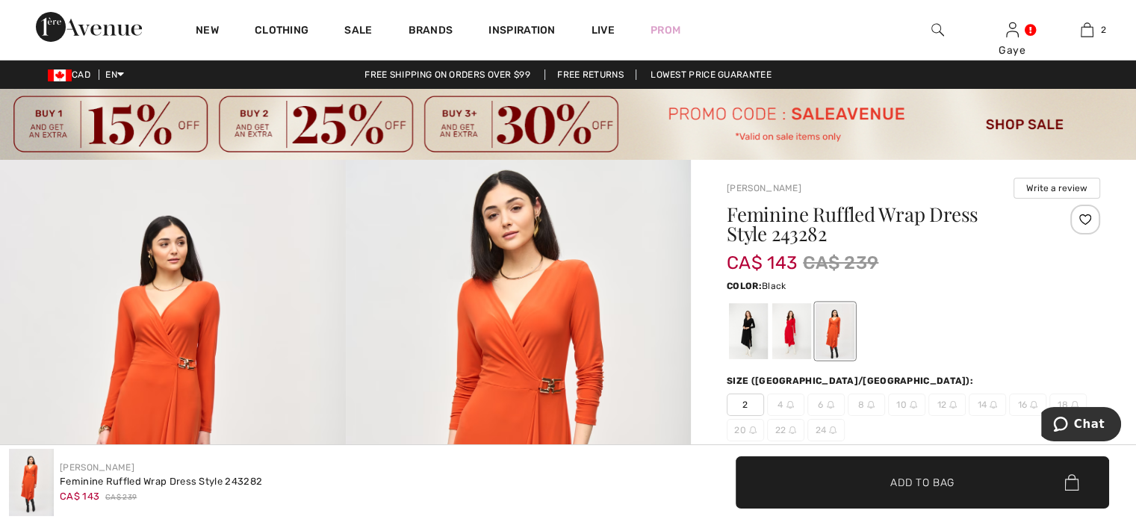
click at [745, 338] on div at bounding box center [748, 331] width 39 height 56
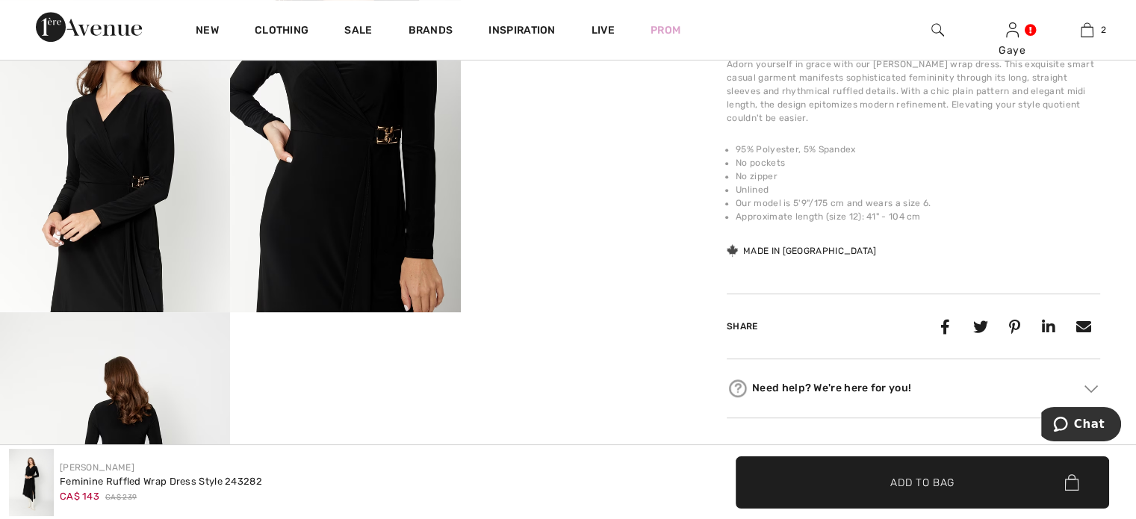
scroll to position [726, 0]
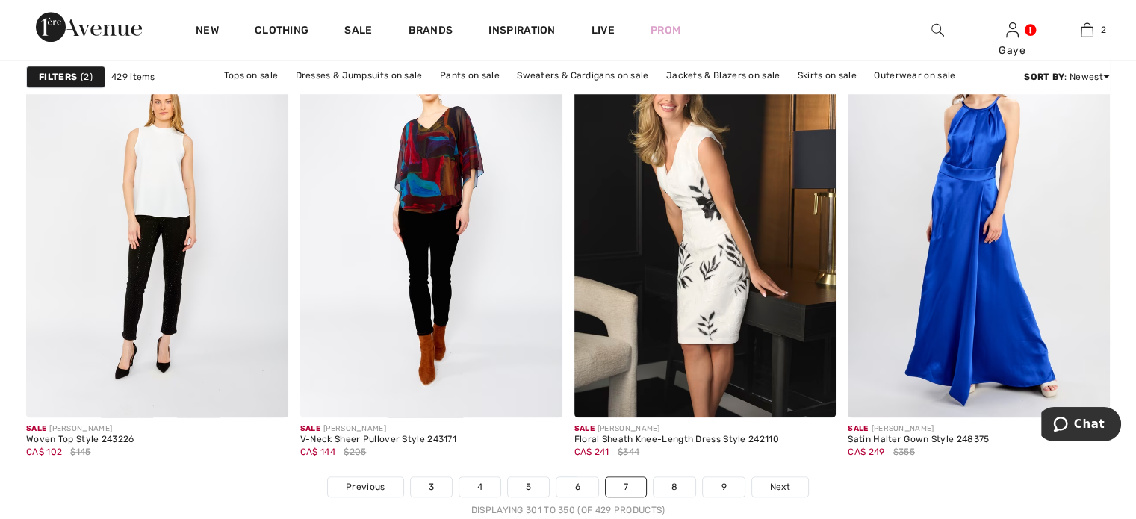
scroll to position [6912, 0]
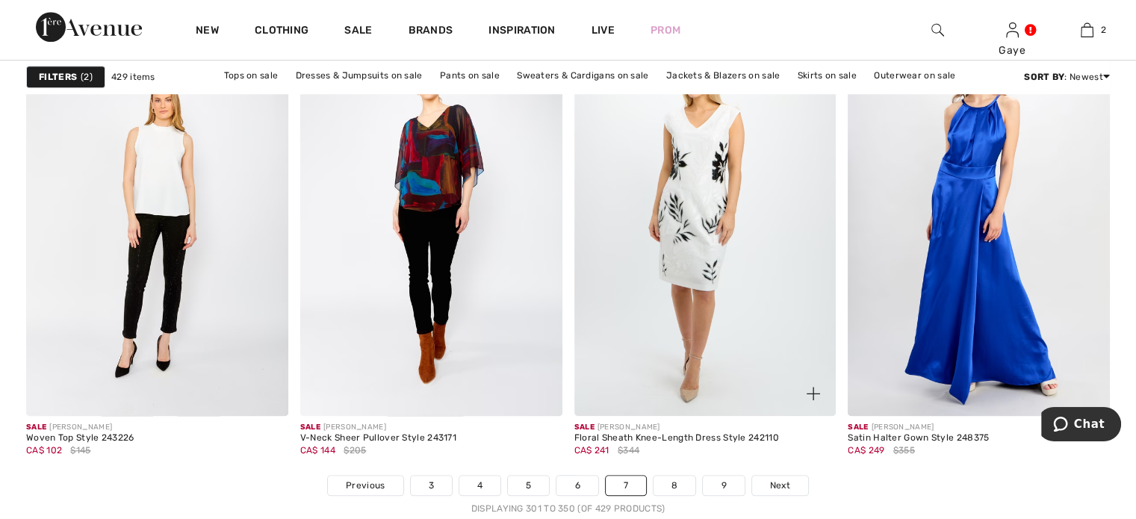
click at [699, 264] on img at bounding box center [706, 219] width 262 height 393
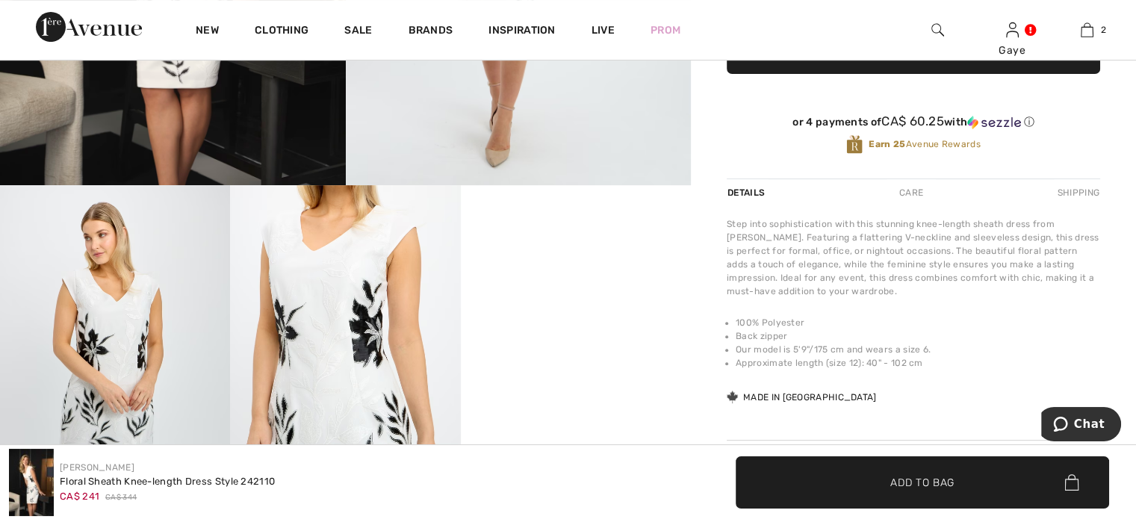
scroll to position [517, 0]
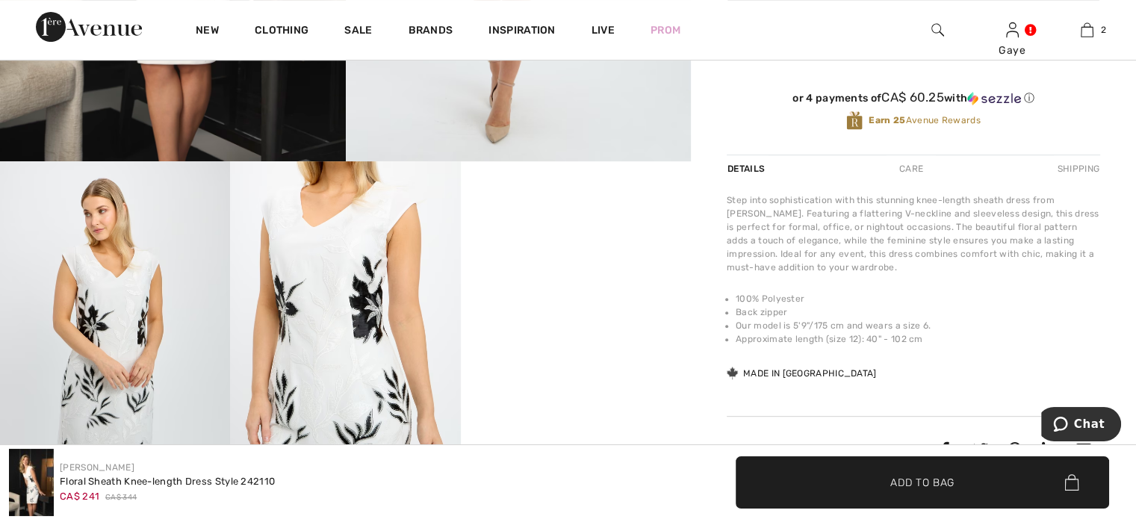
click at [358, 305] on img at bounding box center [345, 333] width 230 height 345
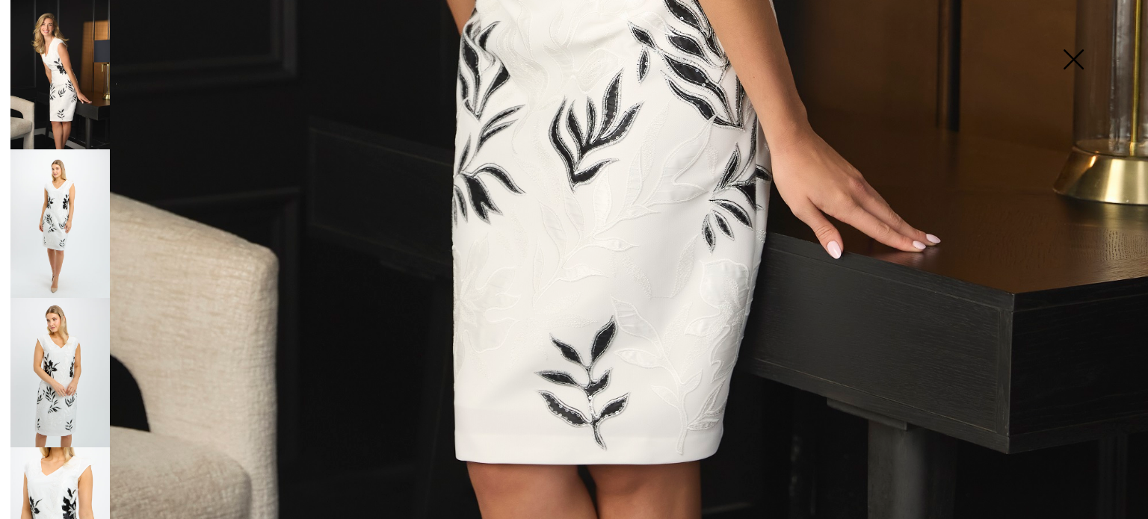
scroll to position [947, 0]
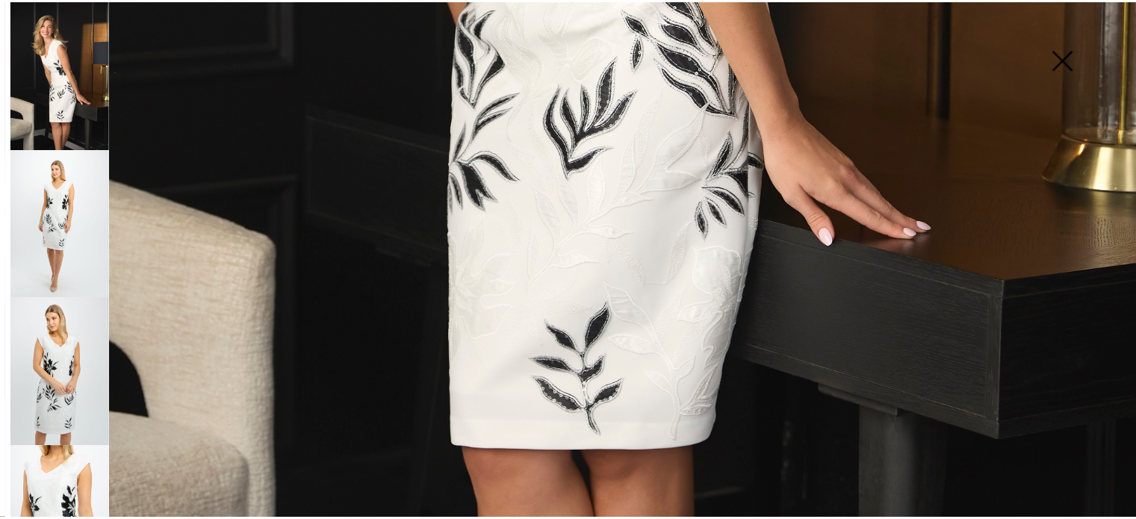
scroll to position [517, 0]
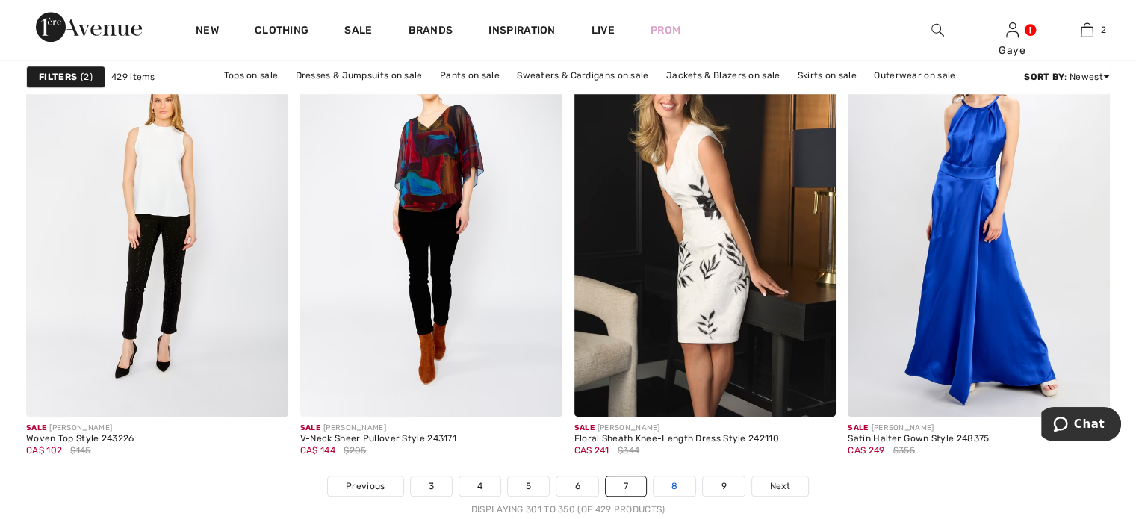
click at [669, 484] on link "8" at bounding box center [675, 486] width 42 height 19
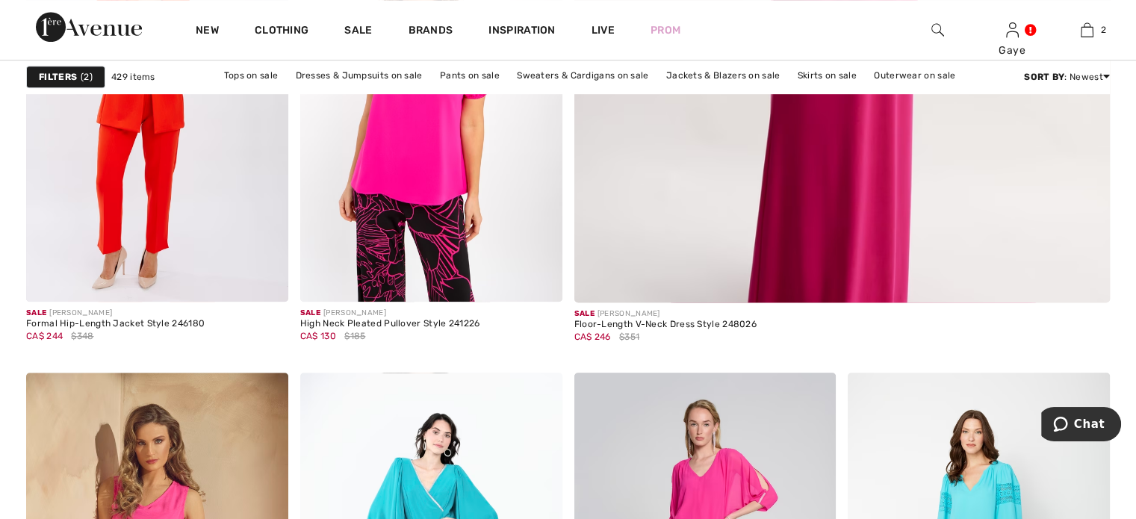
scroll to position [711, 0]
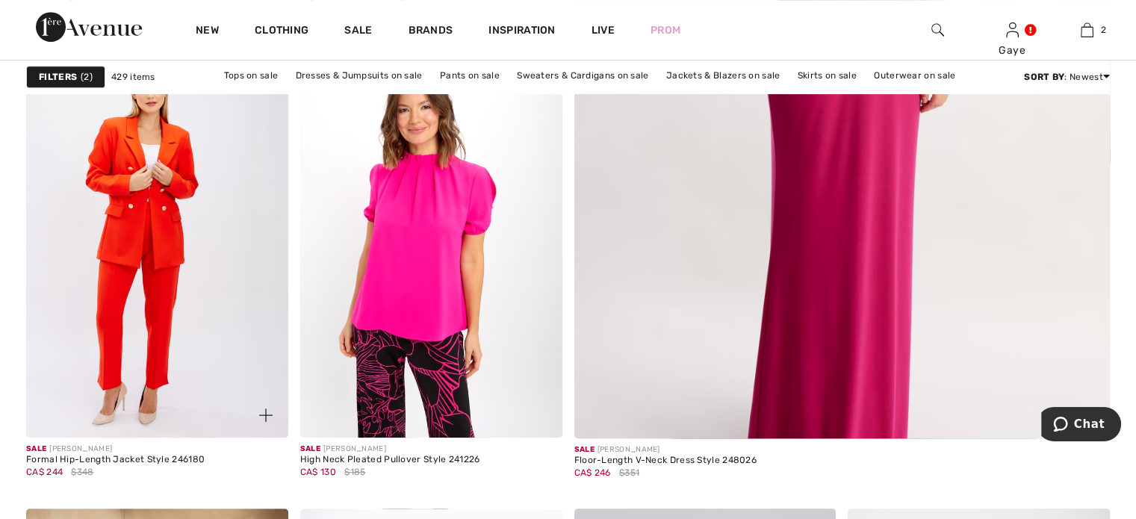
click at [244, 430] on div at bounding box center [257, 407] width 62 height 62
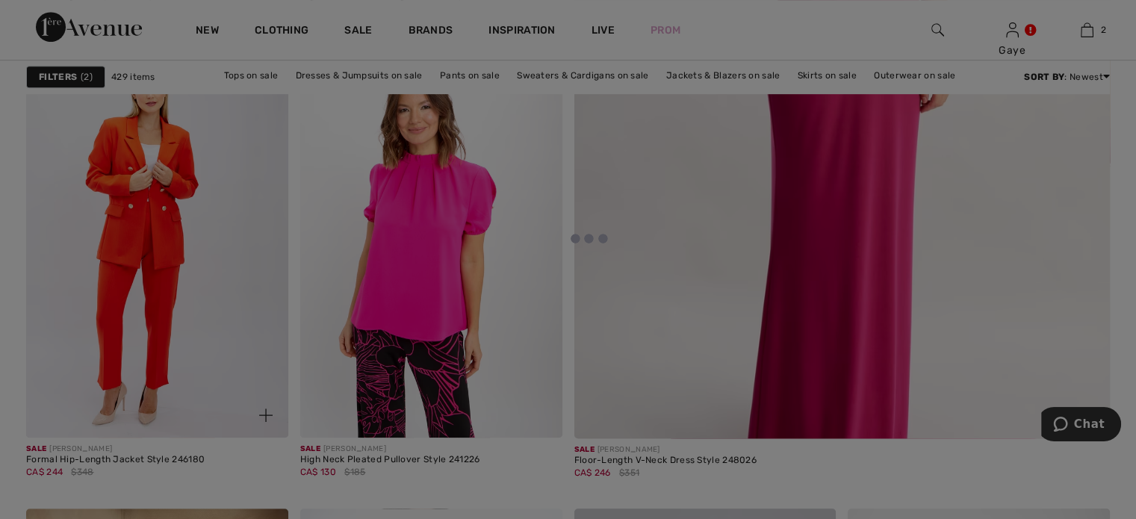
click at [244, 430] on div at bounding box center [568, 259] width 1136 height 519
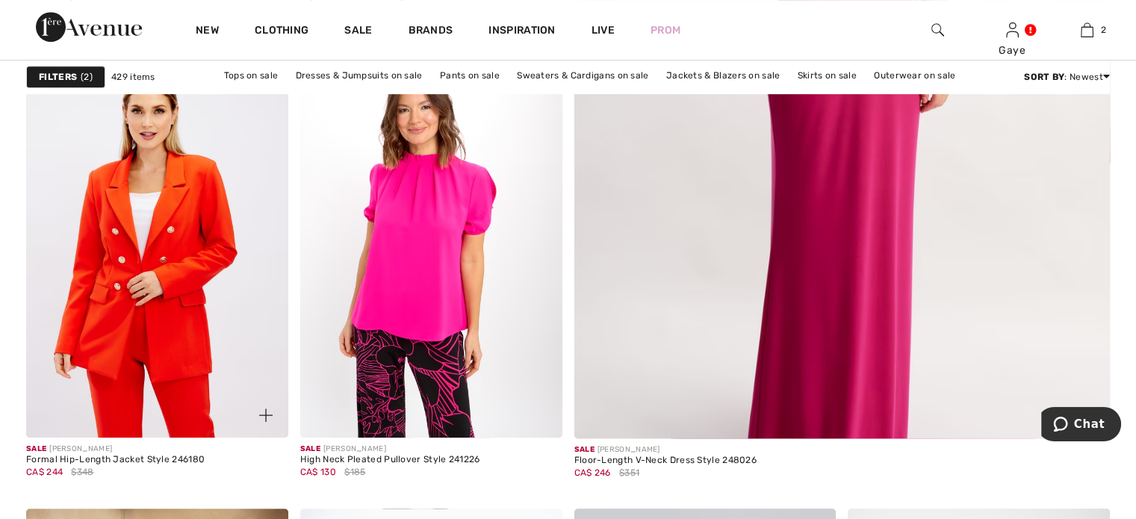
click at [230, 374] on img at bounding box center [157, 241] width 262 height 393
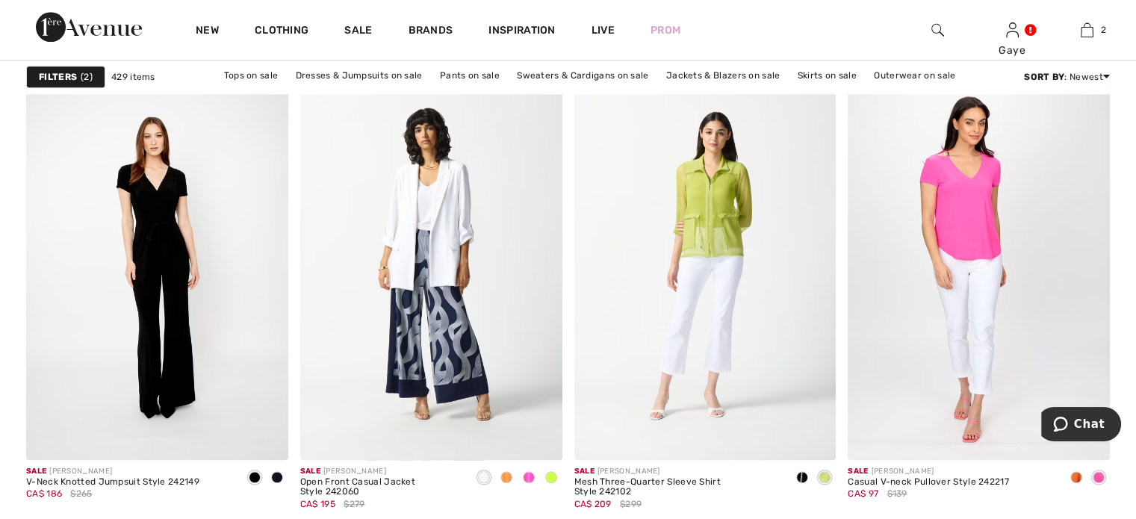
scroll to position [1656, 0]
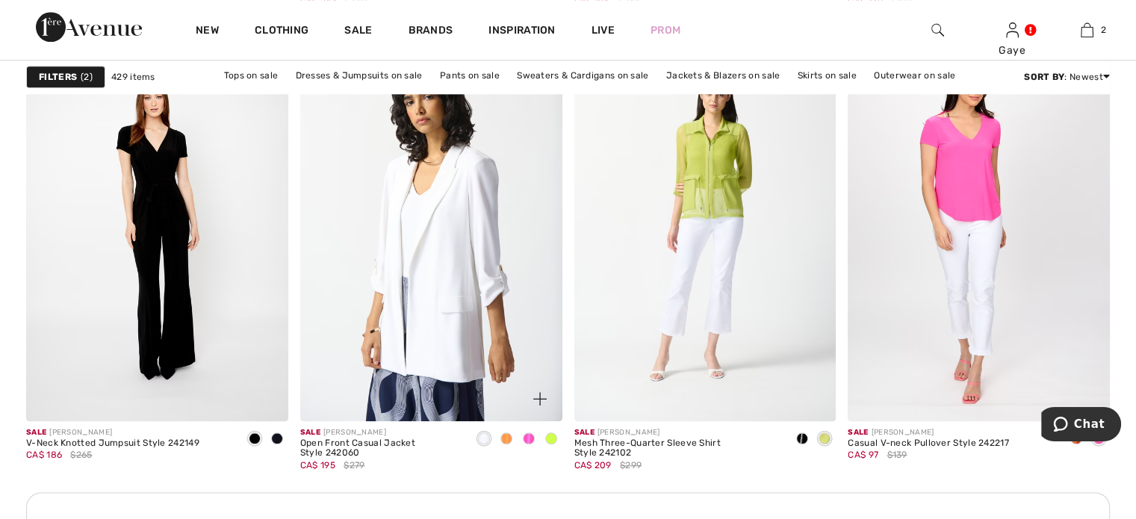
click at [465, 246] on img at bounding box center [431, 224] width 262 height 393
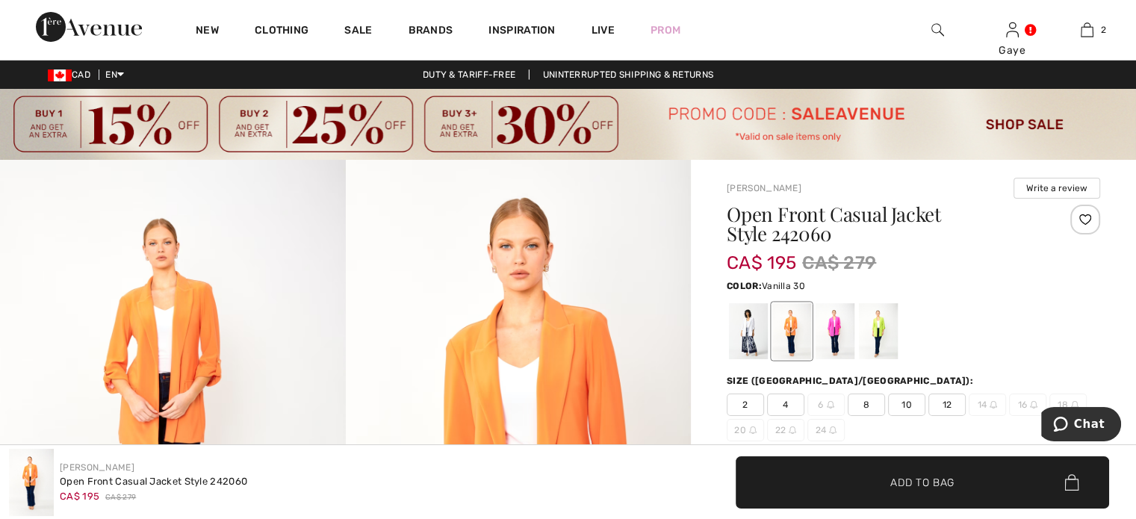
click at [740, 325] on div at bounding box center [748, 331] width 39 height 56
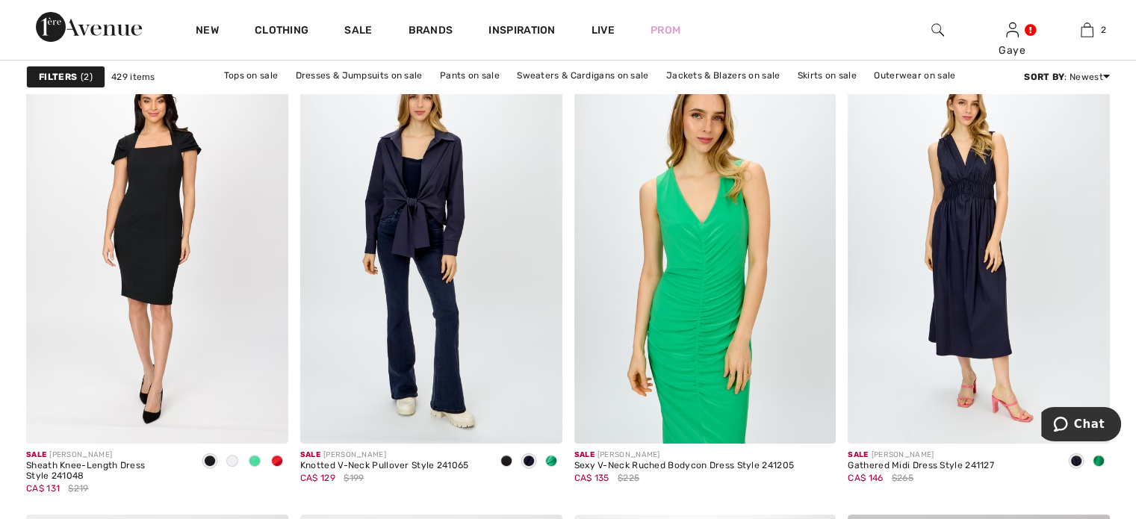
scroll to position [5959, 0]
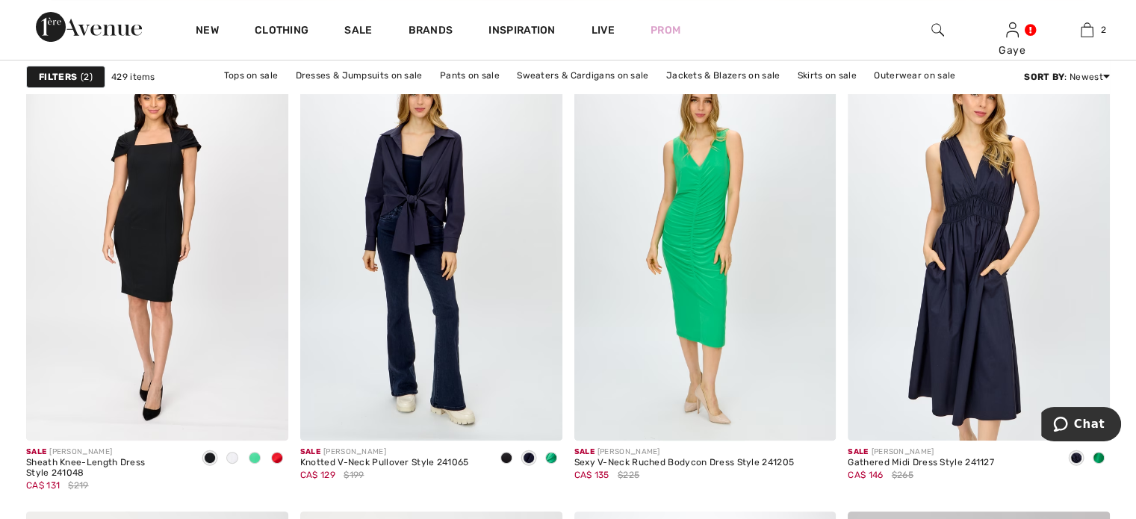
click at [965, 250] on img at bounding box center [979, 244] width 262 height 393
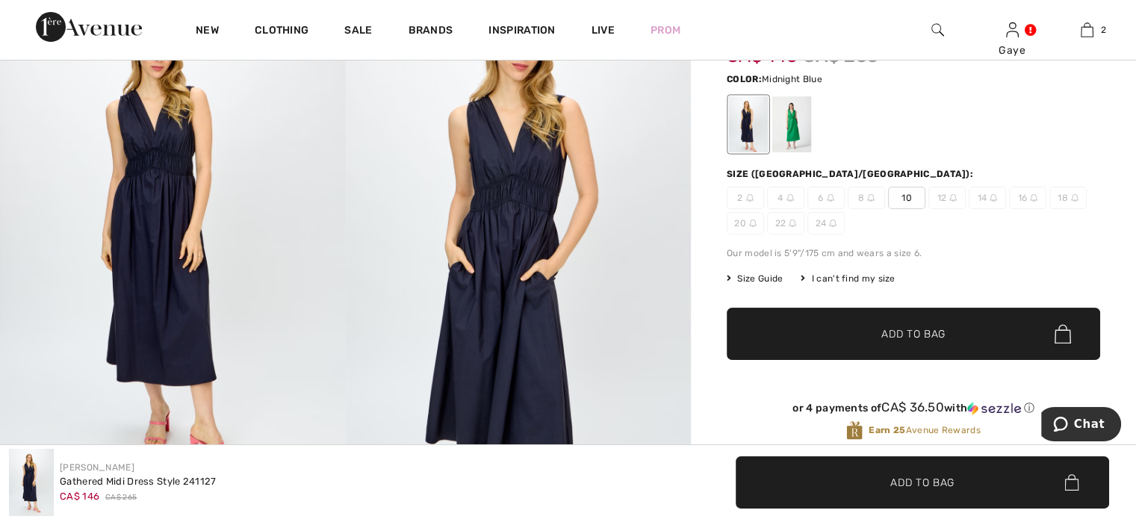
scroll to position [196, 0]
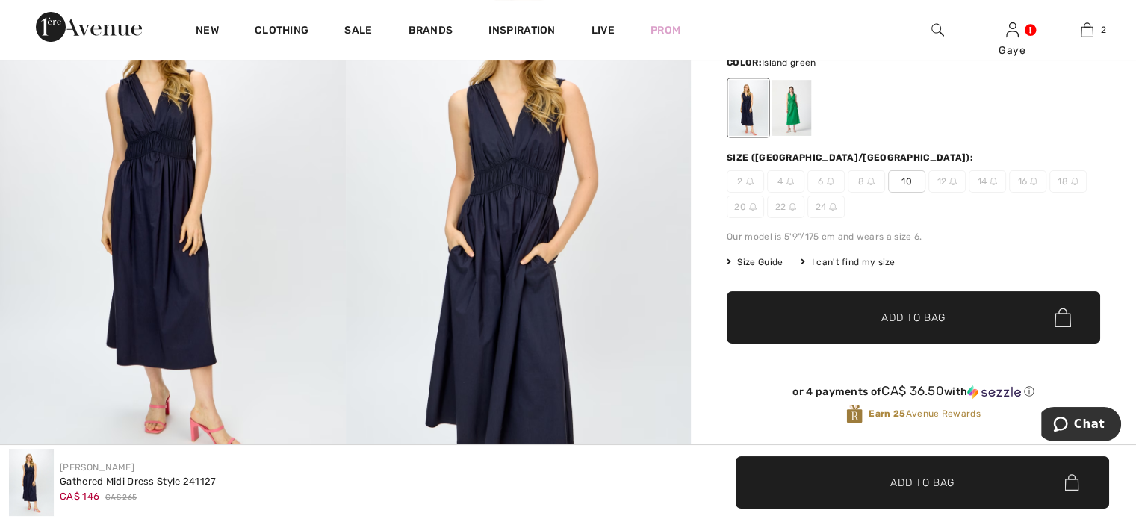
click at [793, 108] on div at bounding box center [792, 108] width 39 height 56
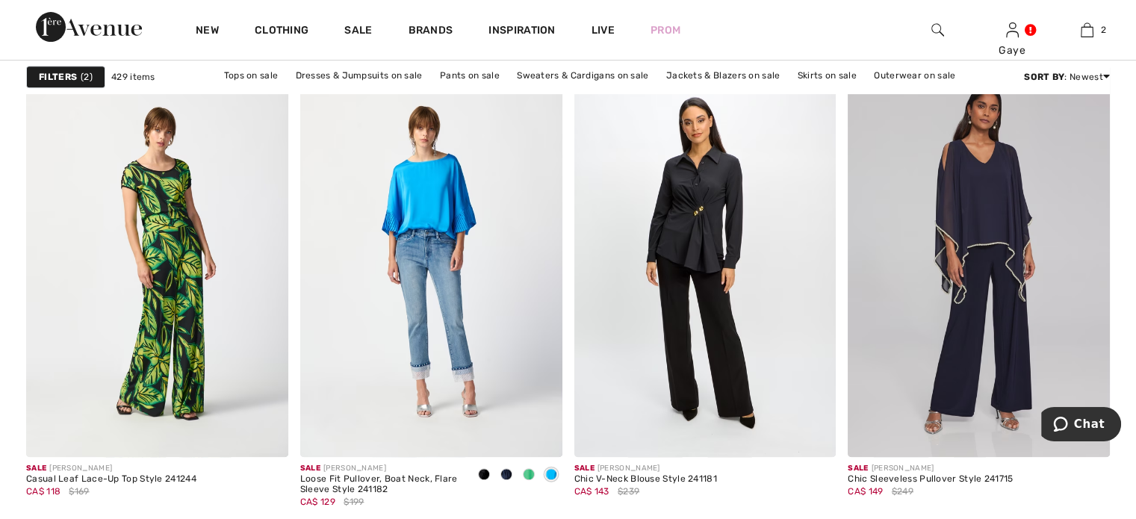
scroll to position [6369, 0]
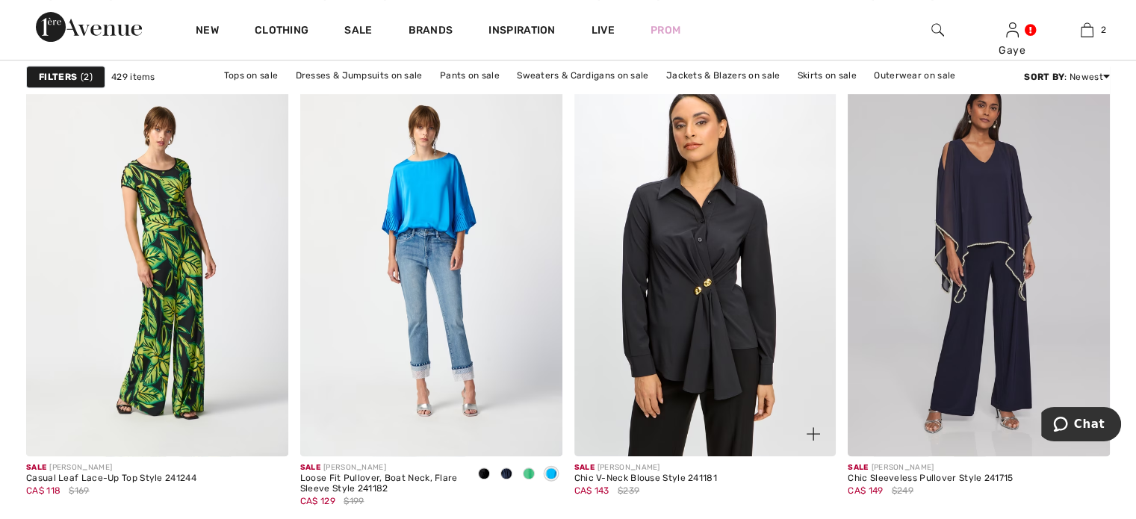
click at [681, 432] on img at bounding box center [706, 260] width 262 height 393
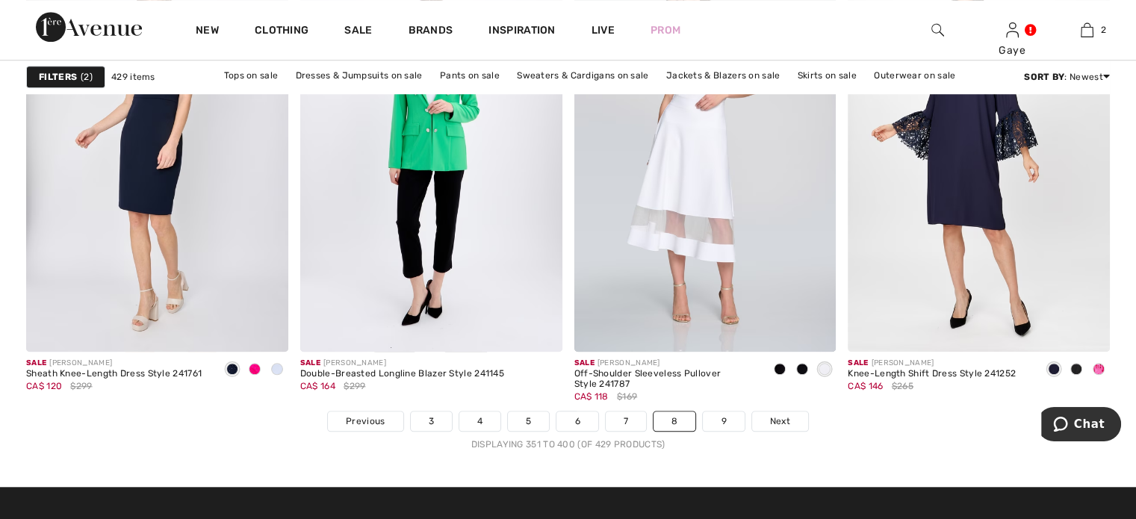
scroll to position [7006, 0]
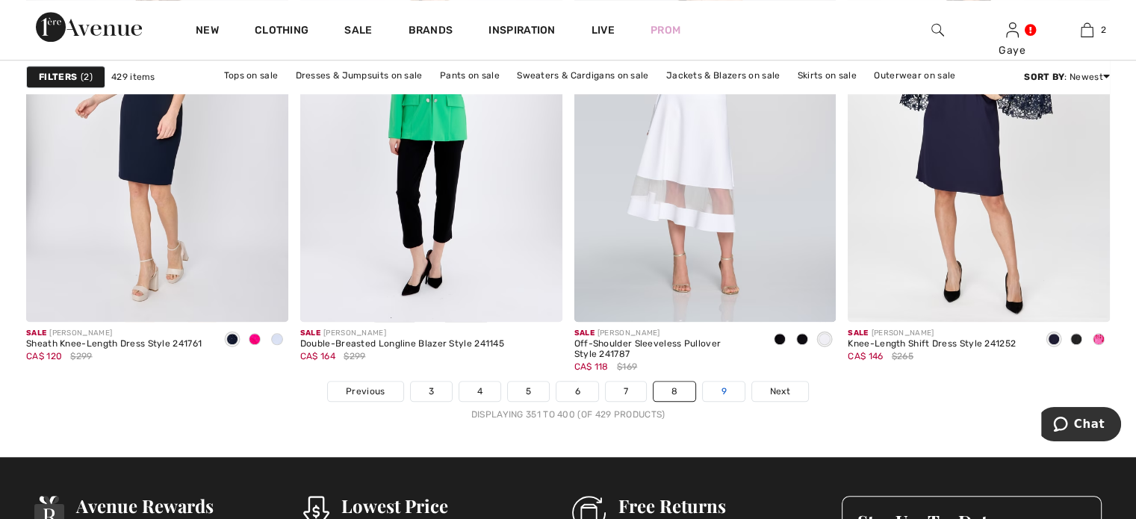
click at [723, 387] on link "9" at bounding box center [723, 391] width 41 height 19
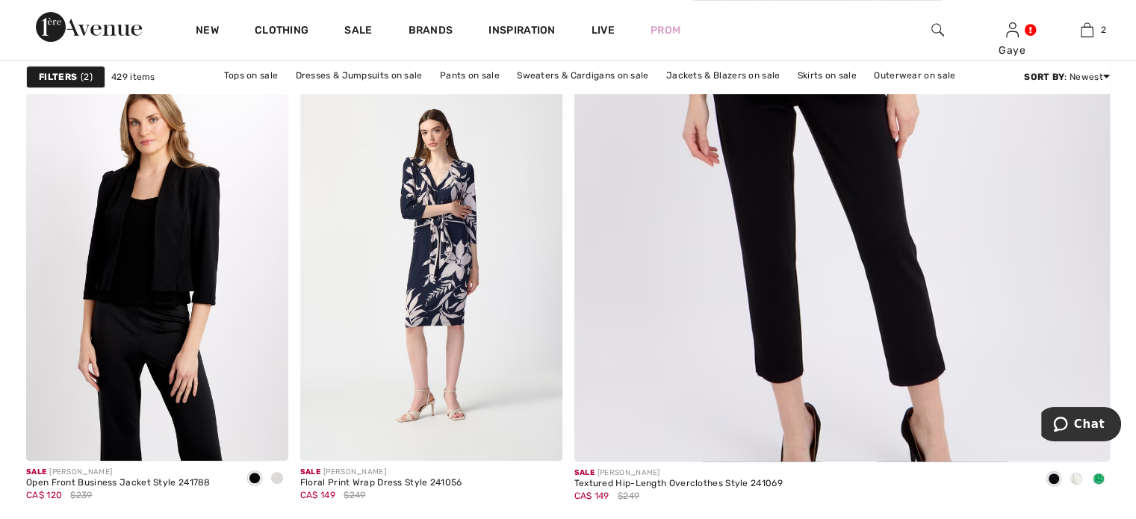
scroll to position [717, 0]
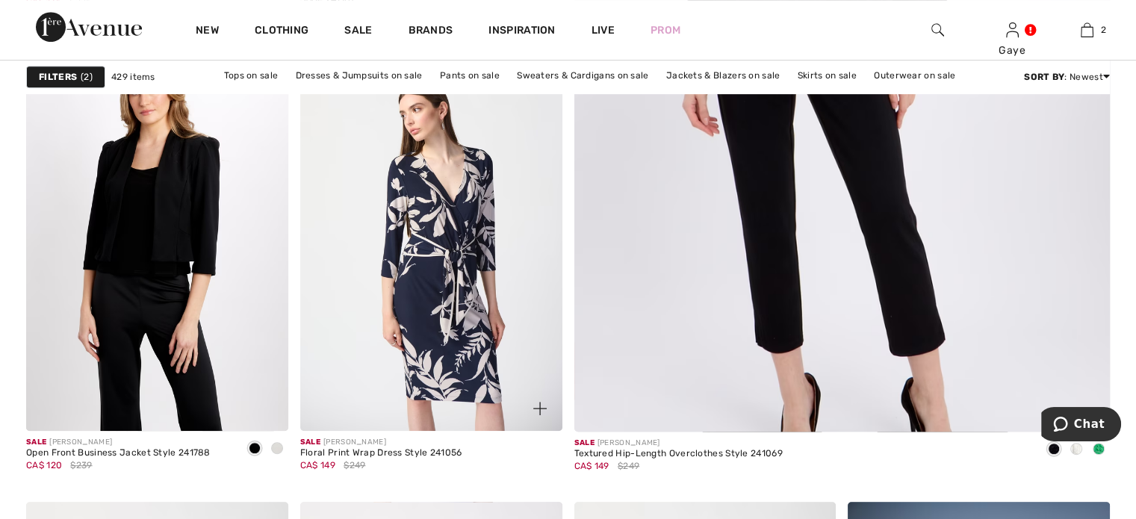
click at [467, 260] on img at bounding box center [431, 234] width 262 height 393
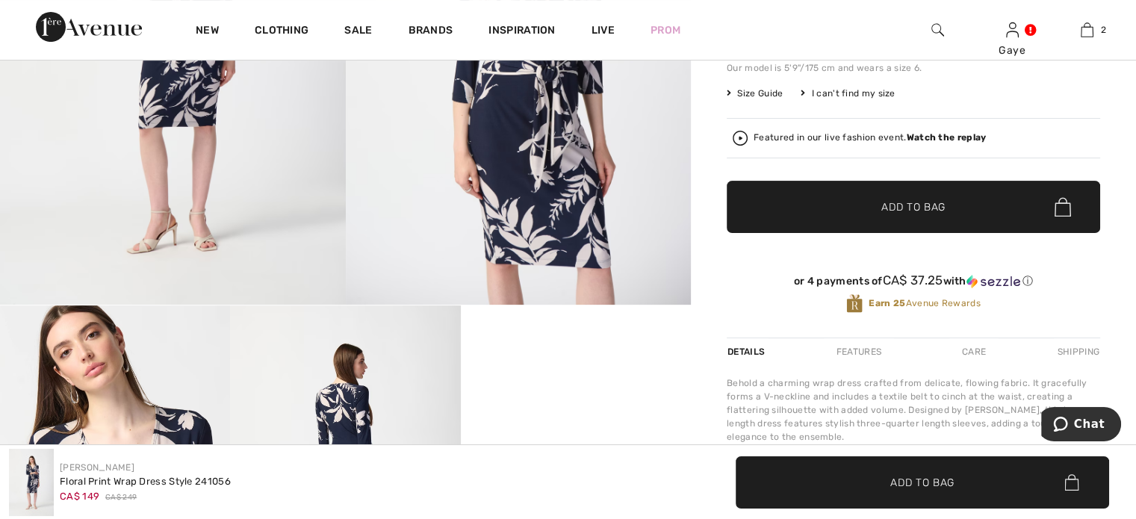
scroll to position [30, 0]
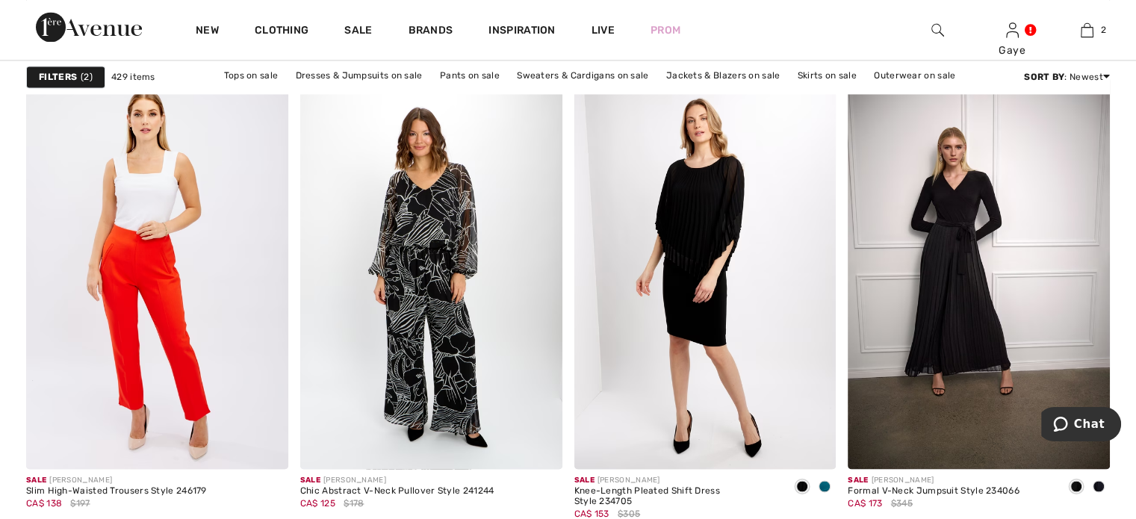
scroll to position [2295, 0]
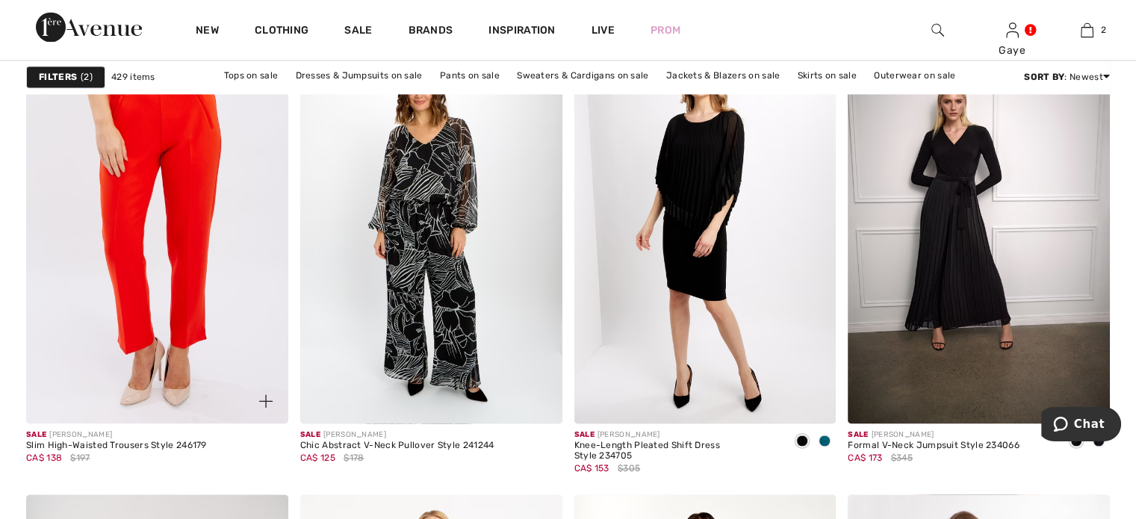
click at [134, 257] on img at bounding box center [157, 227] width 262 height 393
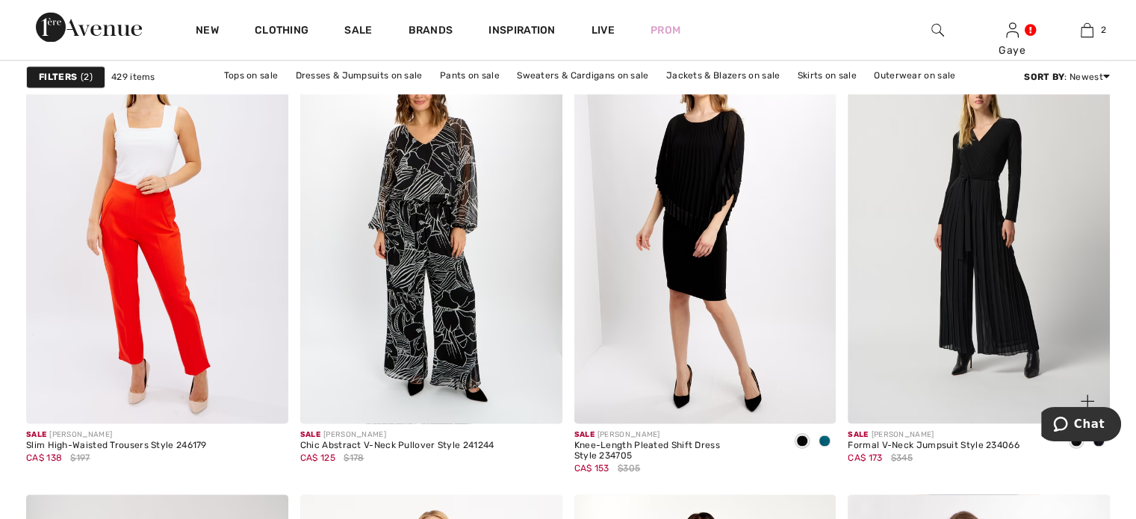
click at [873, 152] on img at bounding box center [979, 227] width 262 height 393
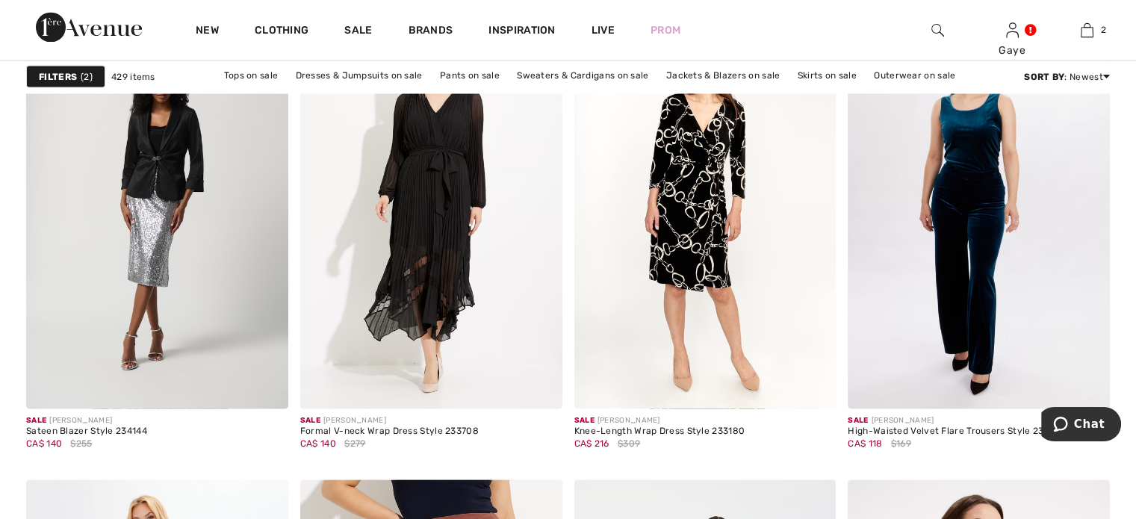
scroll to position [2787, 0]
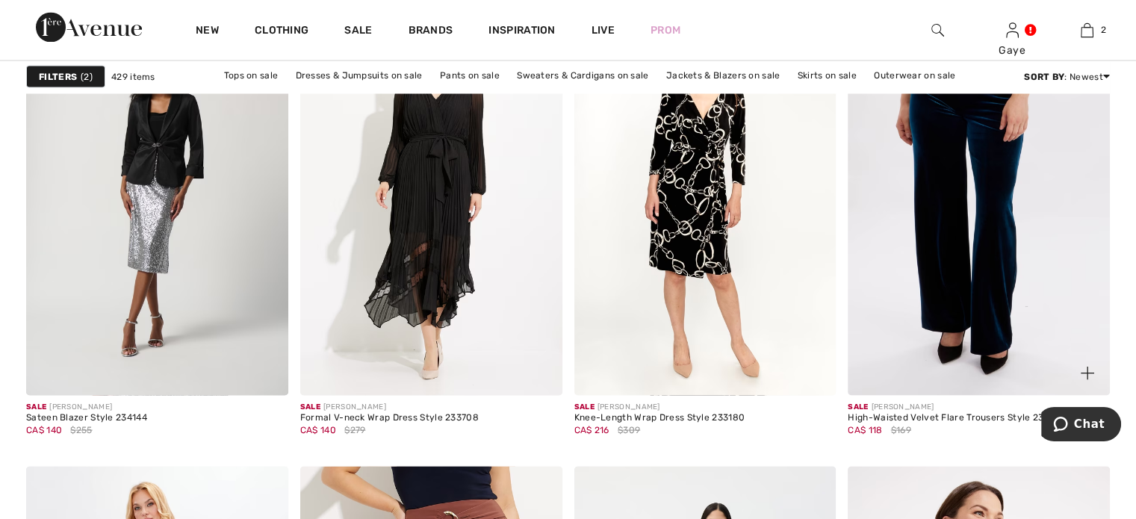
click at [991, 265] on img at bounding box center [979, 198] width 262 height 393
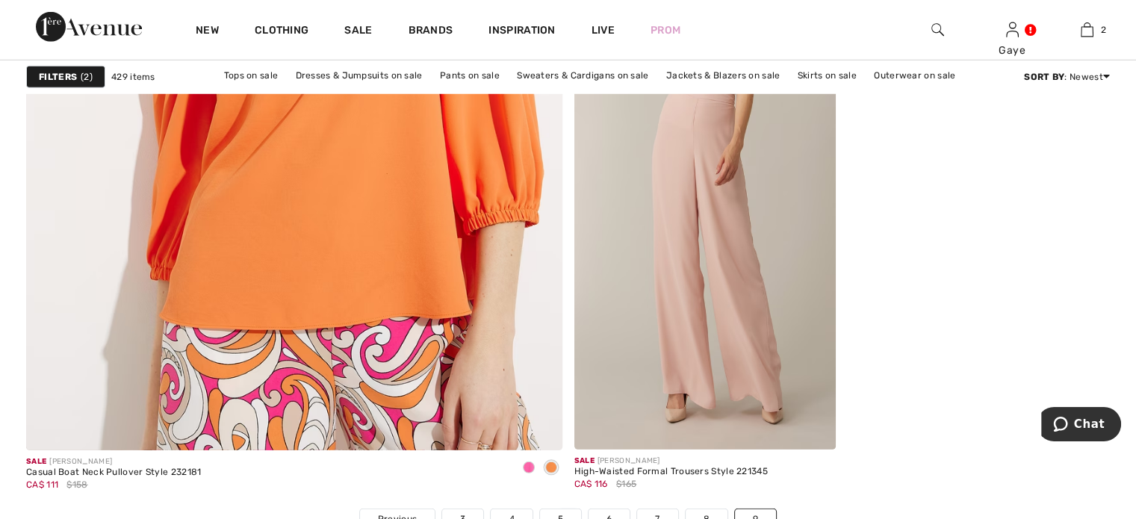
scroll to position [4442, 0]
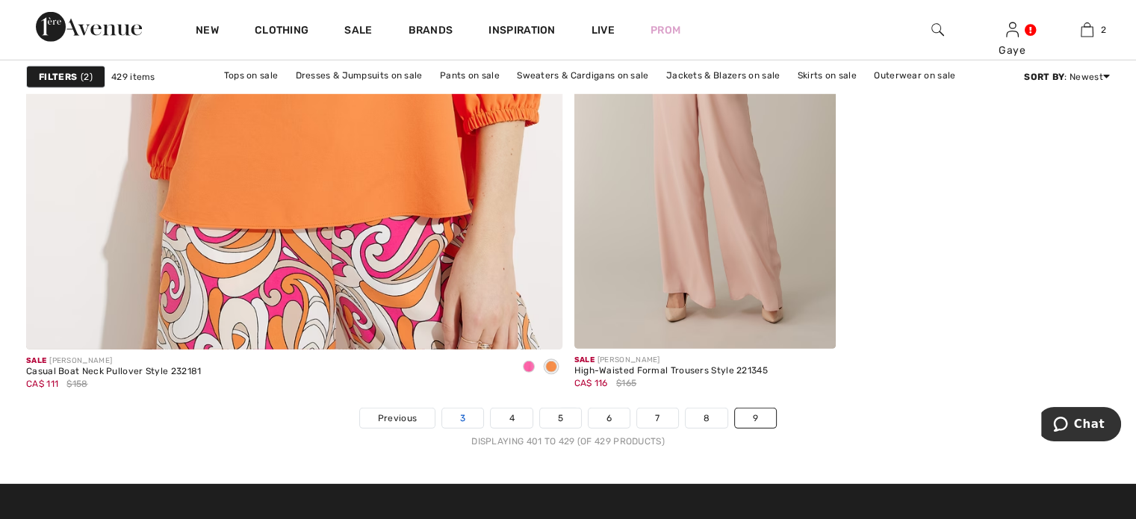
click at [462, 410] on link "3" at bounding box center [462, 418] width 41 height 19
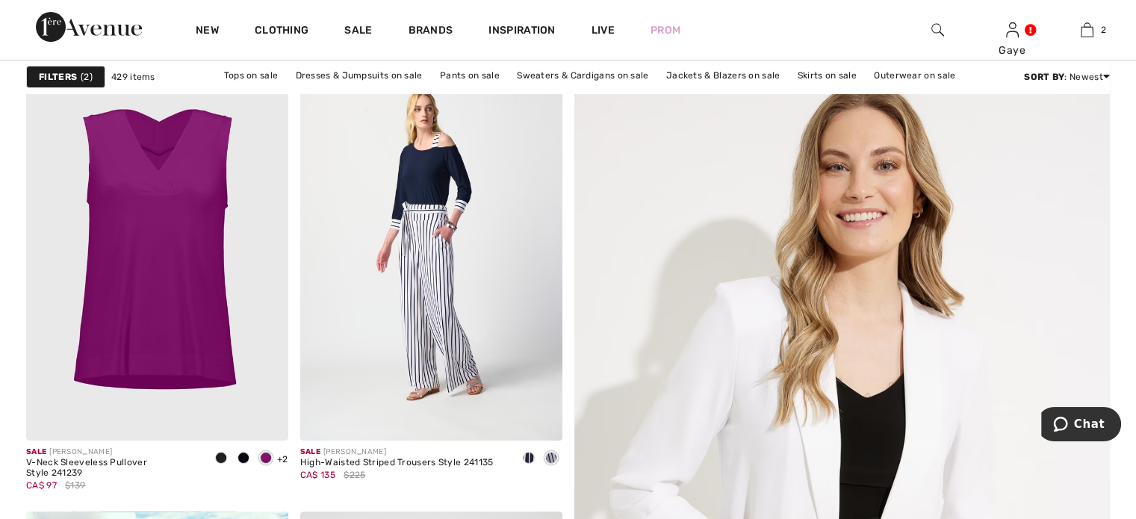
scroll to position [263, 0]
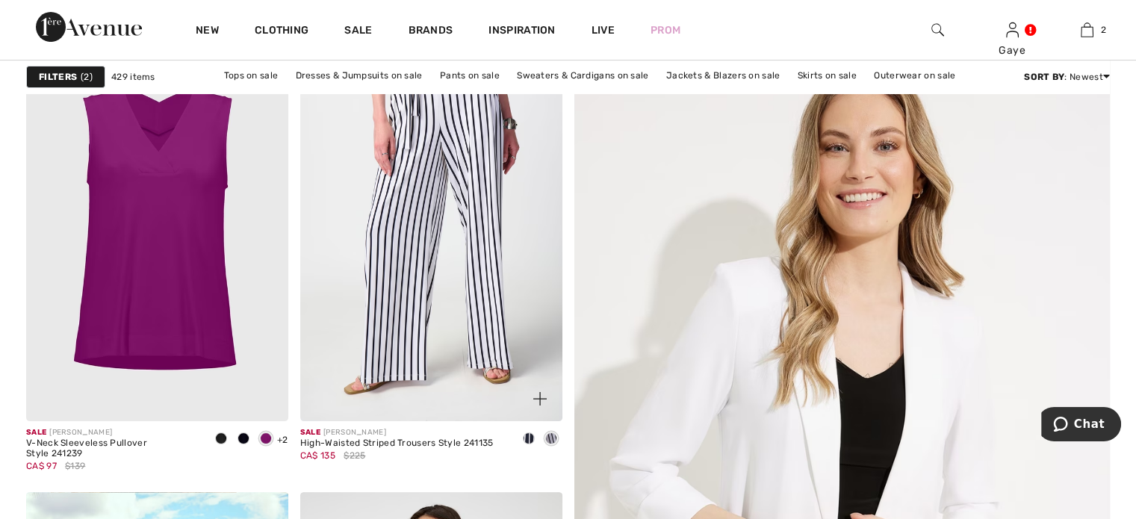
click at [452, 229] on img at bounding box center [431, 224] width 262 height 393
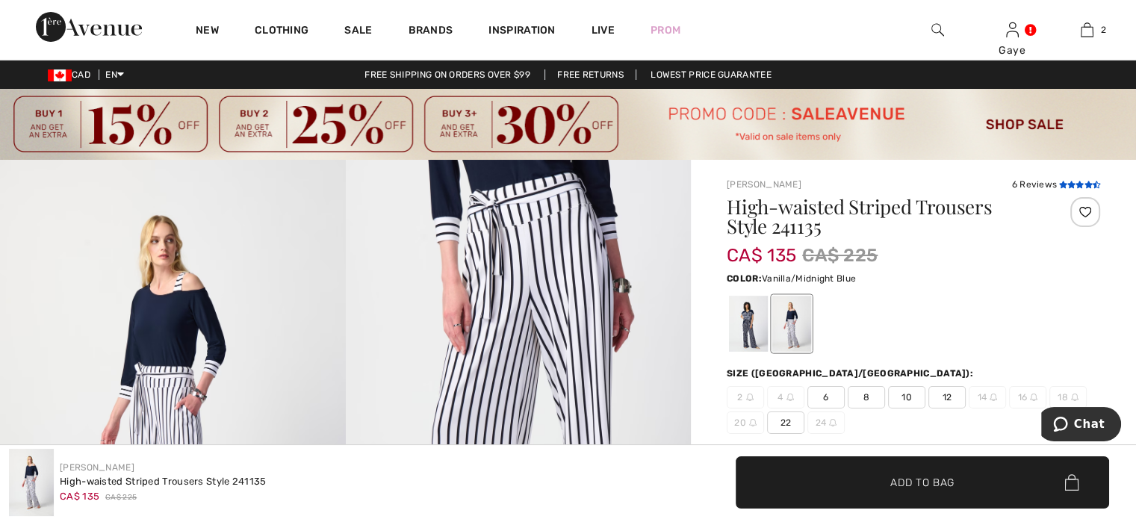
click at [1070, 181] on icon at bounding box center [1072, 184] width 8 height 7
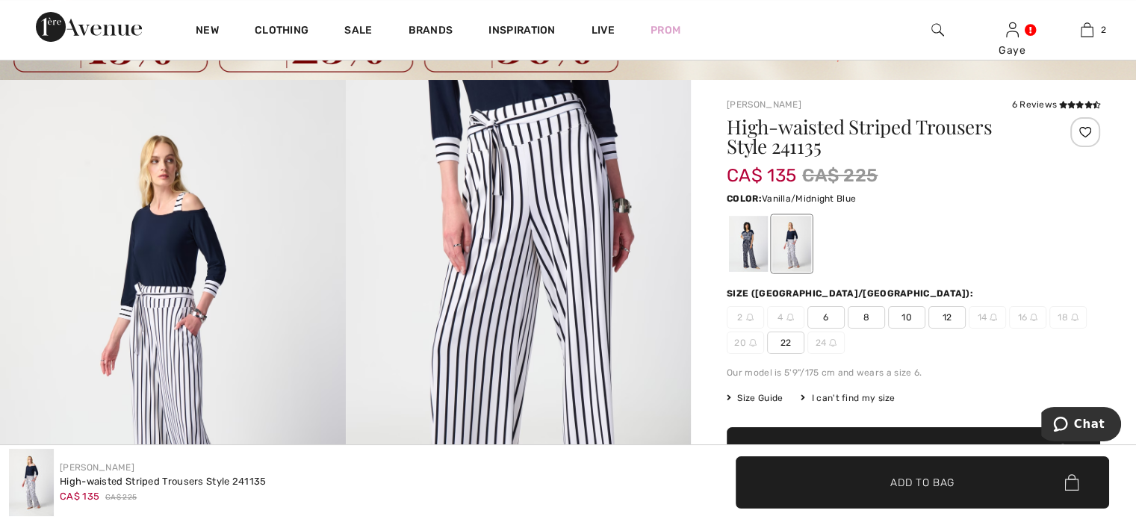
scroll to position [75, 0]
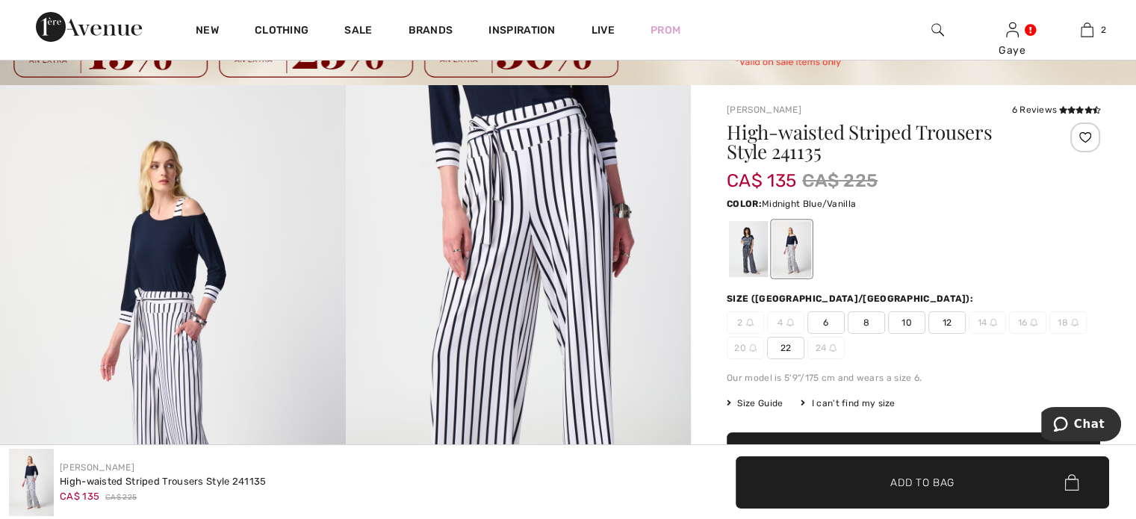
drag, startPoint x: 747, startPoint y: 253, endPoint x: 735, endPoint y: 253, distance: 12.0
click at [735, 253] on div at bounding box center [748, 249] width 39 height 56
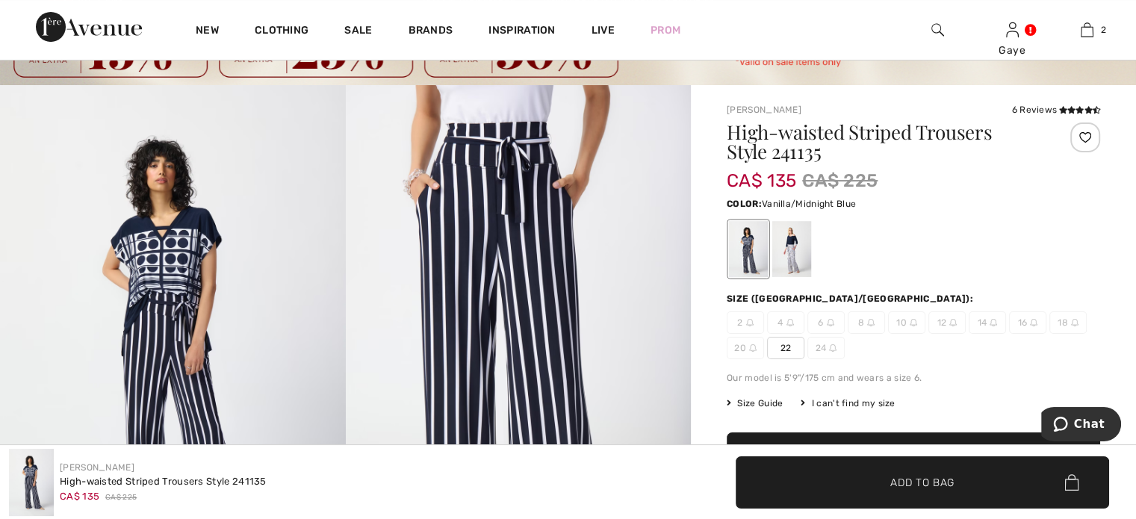
click at [793, 244] on div at bounding box center [792, 249] width 39 height 56
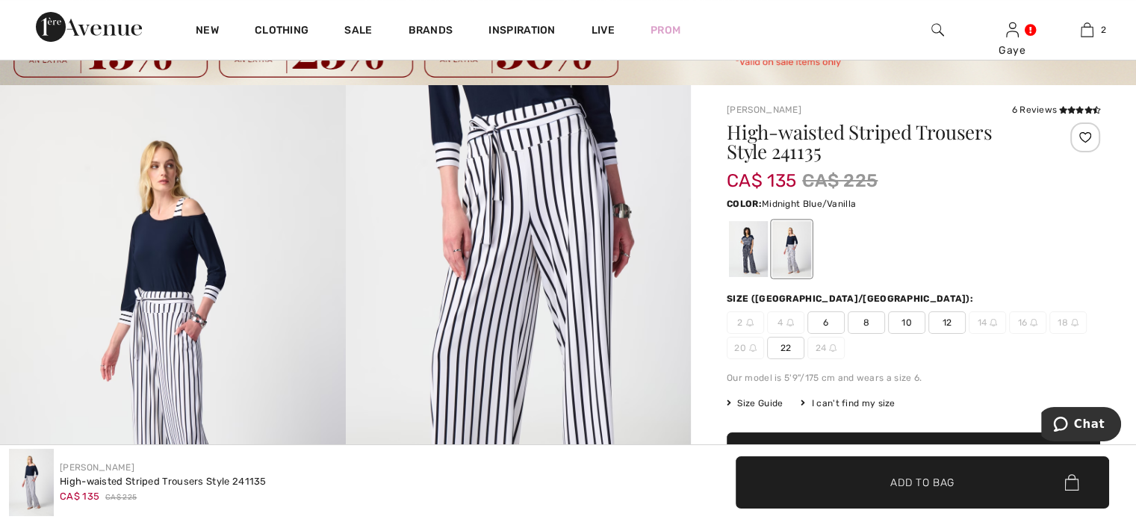
drag, startPoint x: 755, startPoint y: 245, endPoint x: 738, endPoint y: 238, distance: 17.8
click at [738, 238] on div at bounding box center [748, 249] width 39 height 56
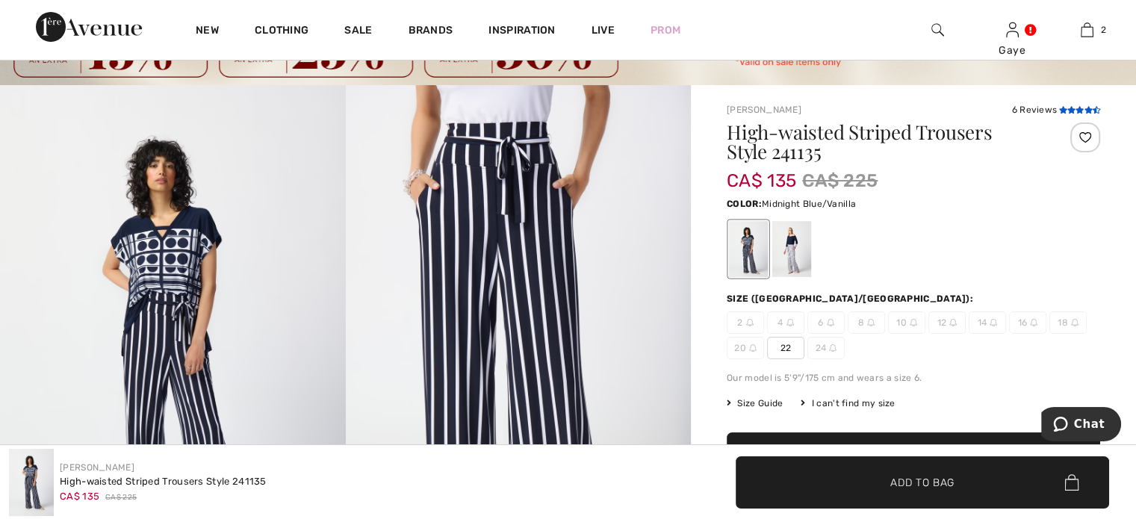
click at [1063, 111] on icon at bounding box center [1063, 109] width 8 height 7
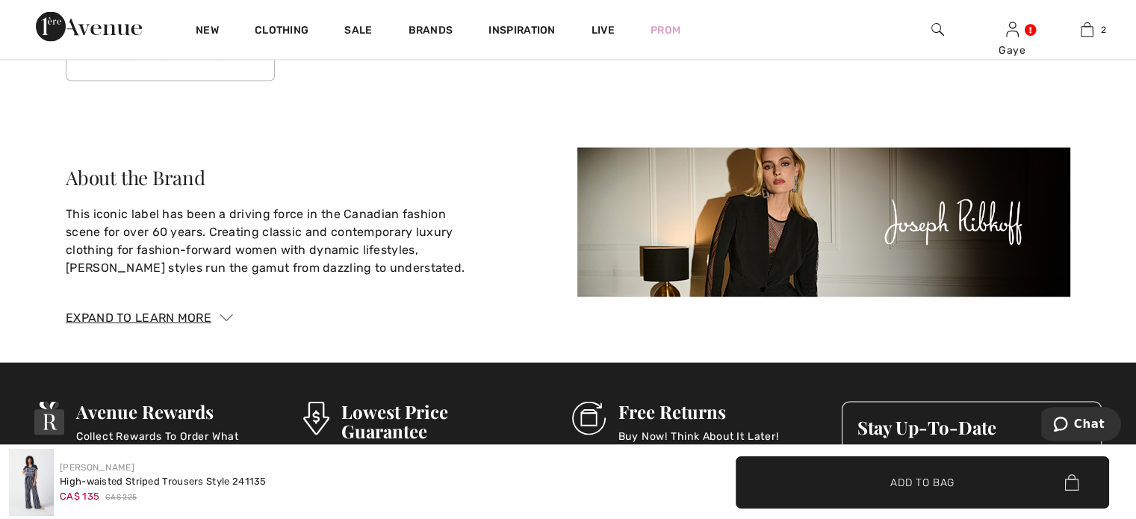
scroll to position [2649, 0]
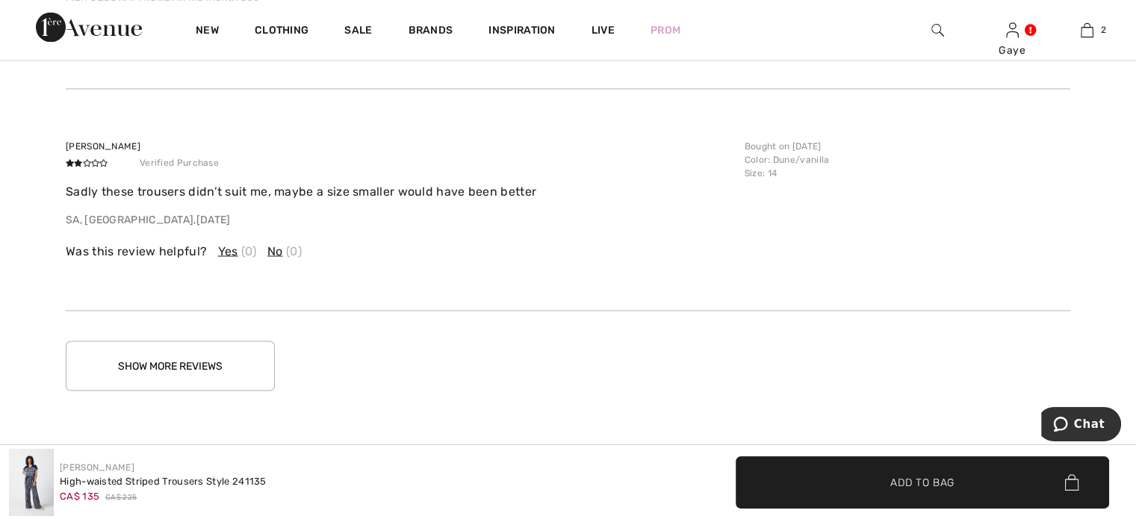
click at [224, 365] on button "Show More Reviews" at bounding box center [170, 366] width 209 height 50
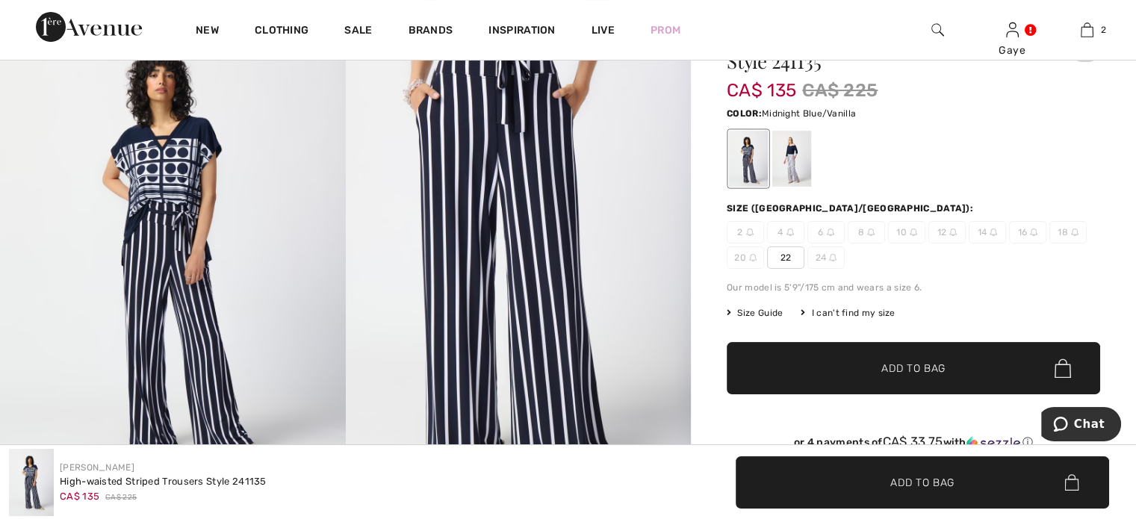
scroll to position [160, 0]
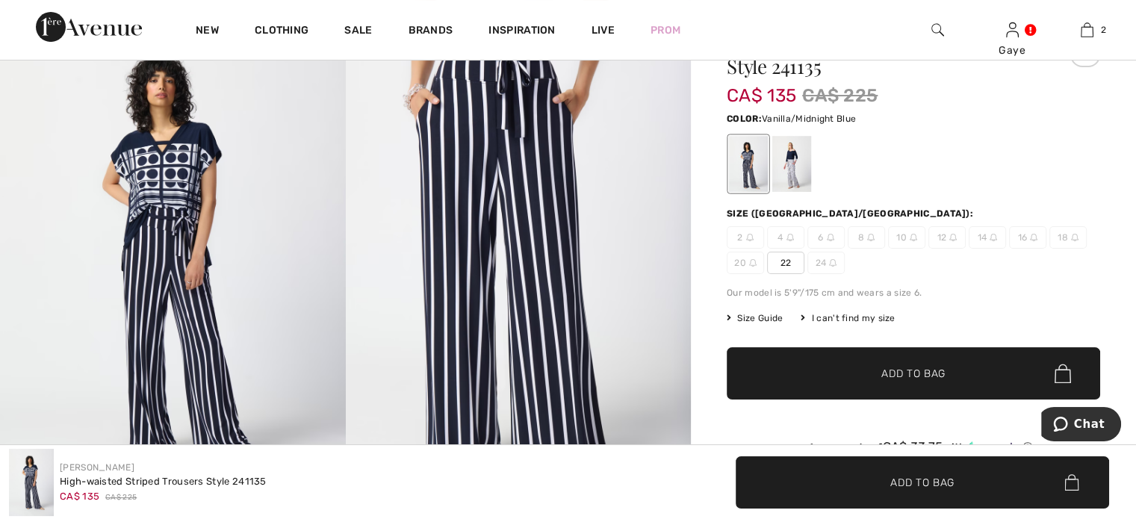
click at [784, 179] on div at bounding box center [792, 164] width 39 height 56
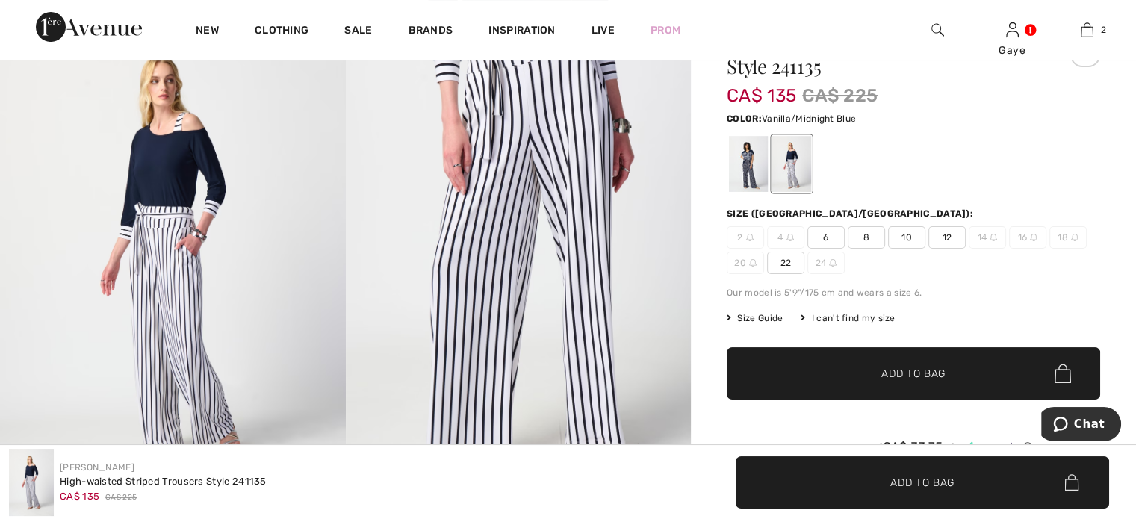
click at [912, 233] on span "10" at bounding box center [906, 237] width 37 height 22
click at [908, 362] on span "✔ Added to Bag Add to Bag" at bounding box center [914, 373] width 374 height 52
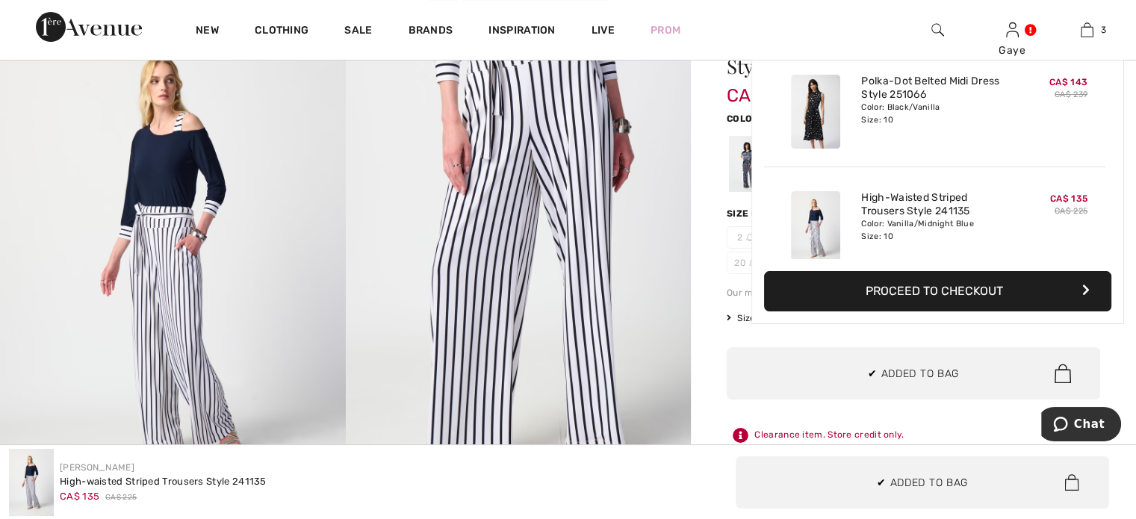
scroll to position [161, 0]
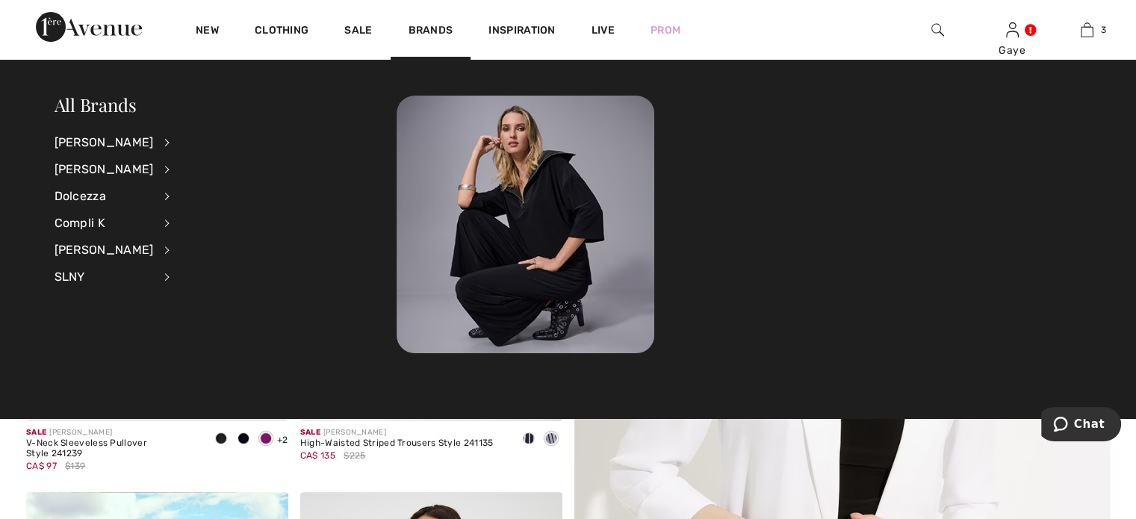
click at [938, 199] on div at bounding box center [739, 225] width 685 height 258
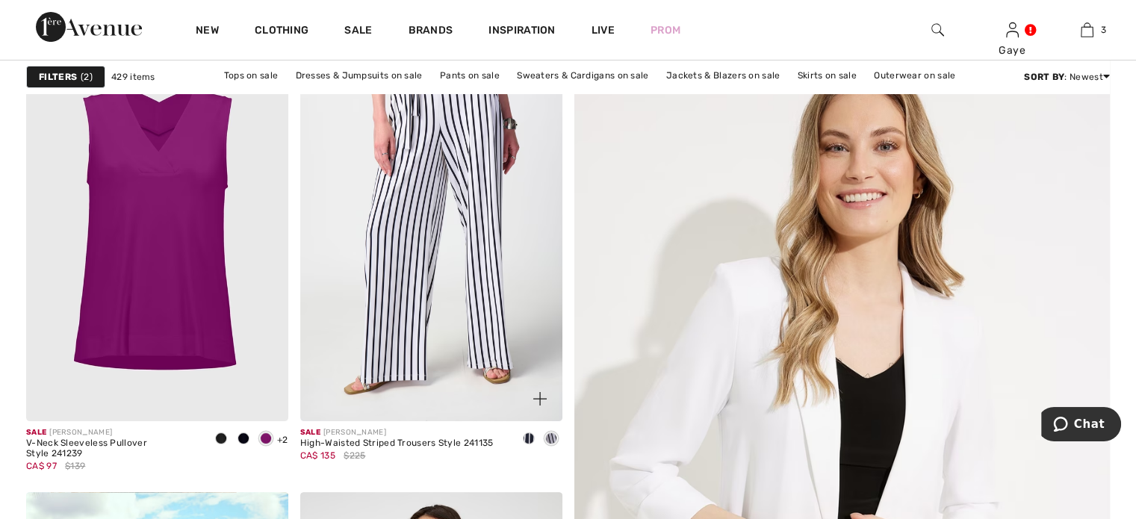
click at [472, 328] on img at bounding box center [431, 224] width 262 height 393
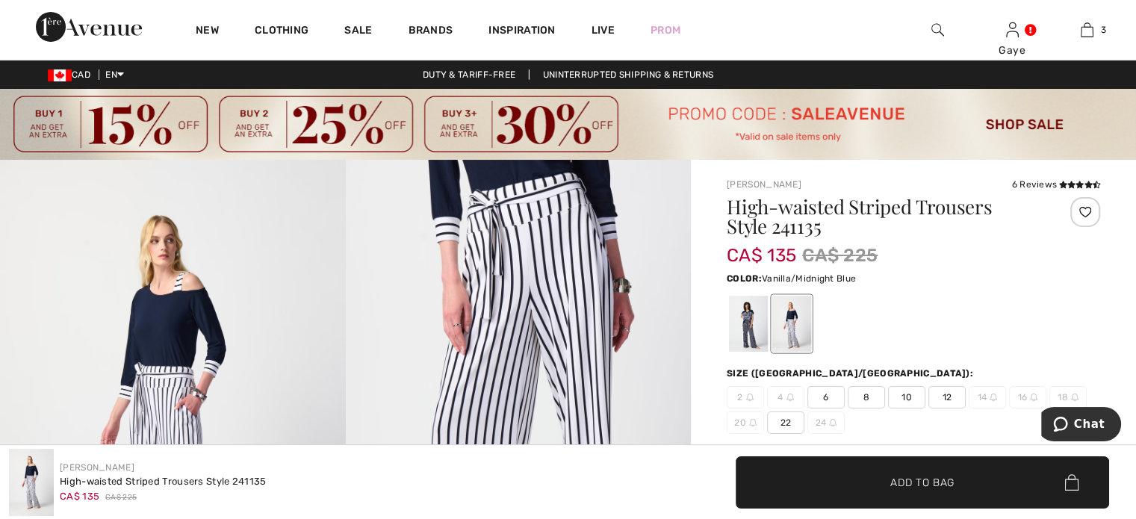
click at [380, 429] on img at bounding box center [519, 419] width 346 height 518
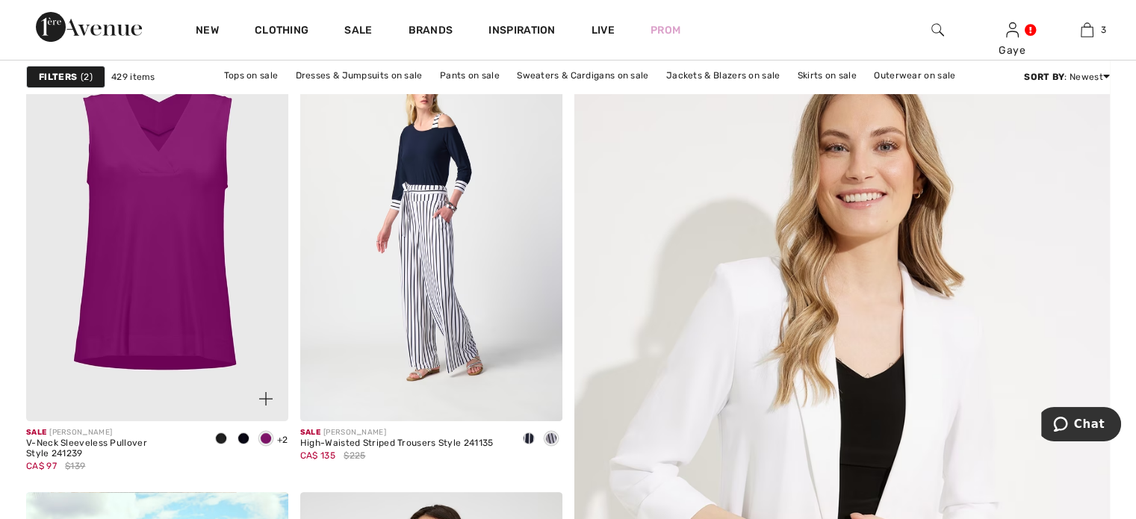
click at [143, 212] on img at bounding box center [157, 224] width 262 height 393
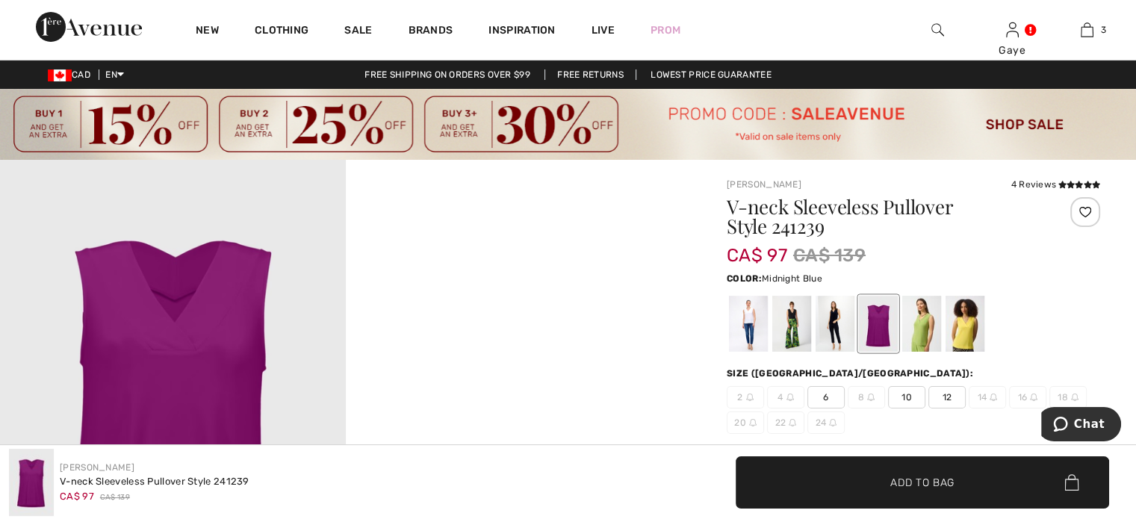
click at [838, 320] on div at bounding box center [835, 324] width 39 height 56
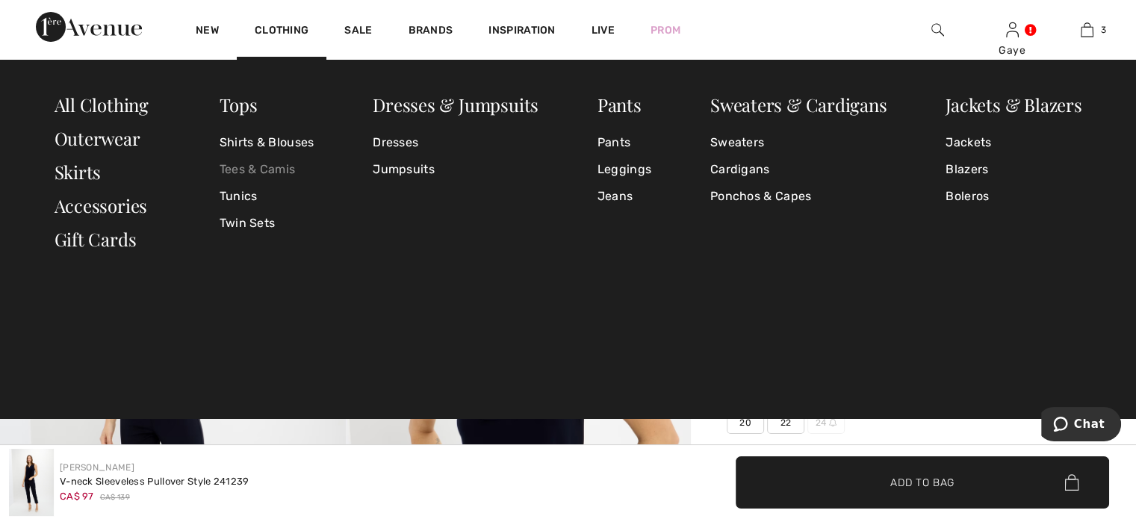
click at [256, 170] on link "Tees & Camis" at bounding box center [267, 169] width 95 height 27
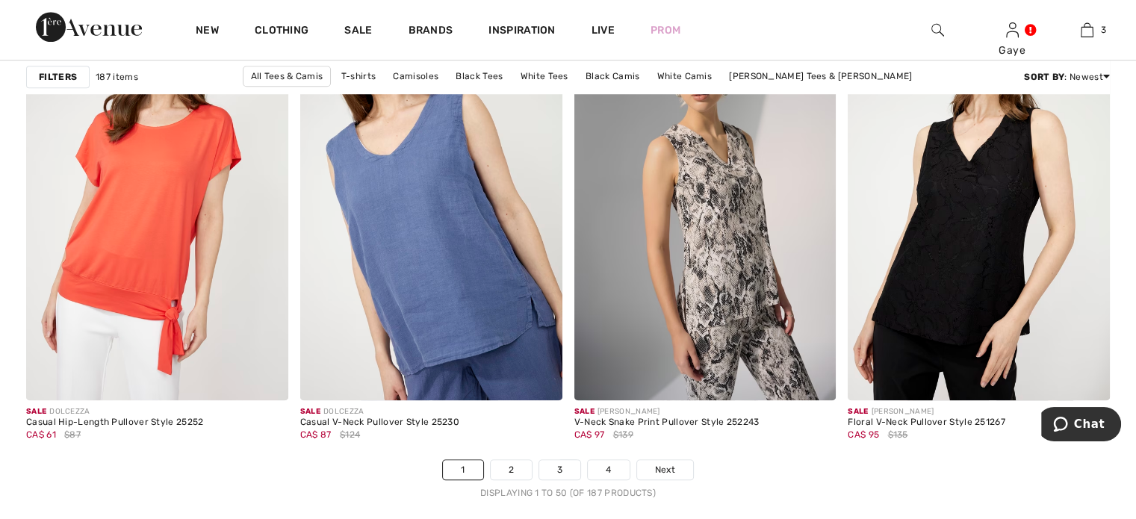
scroll to position [6829, 0]
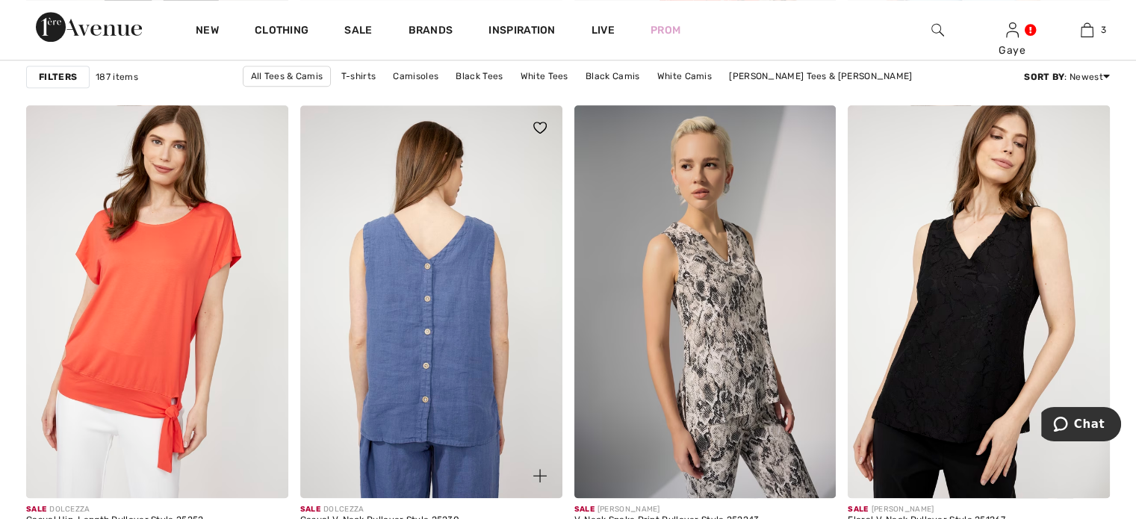
click at [474, 358] on img at bounding box center [431, 301] width 262 height 393
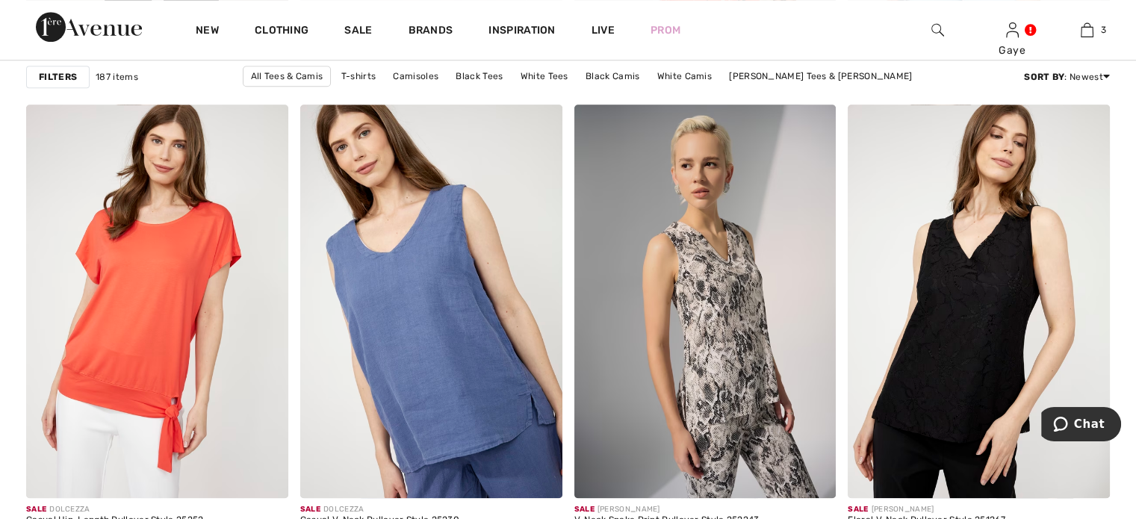
click at [66, 82] on strong "Filters" at bounding box center [58, 76] width 38 height 13
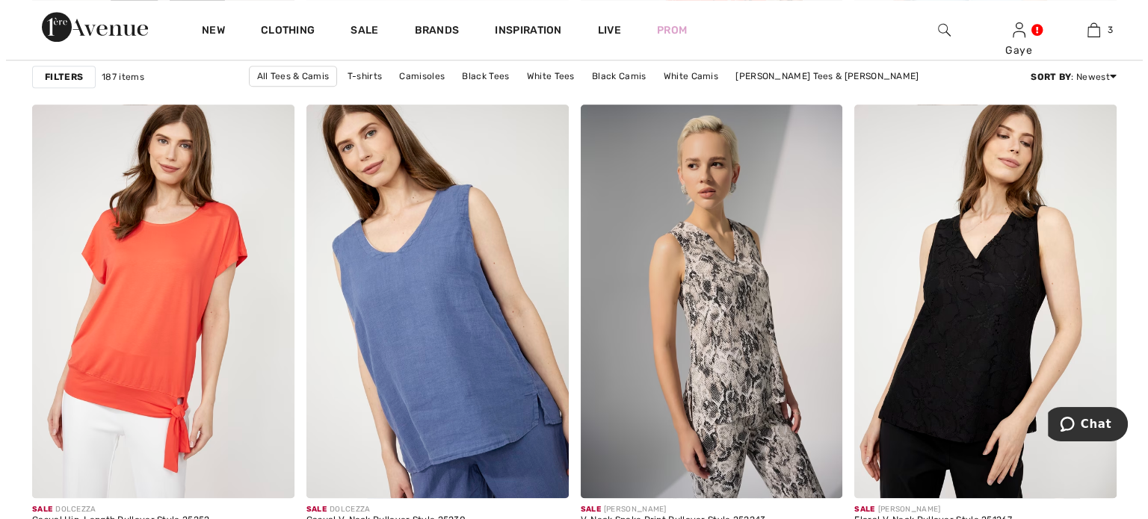
scroll to position [6851, 0]
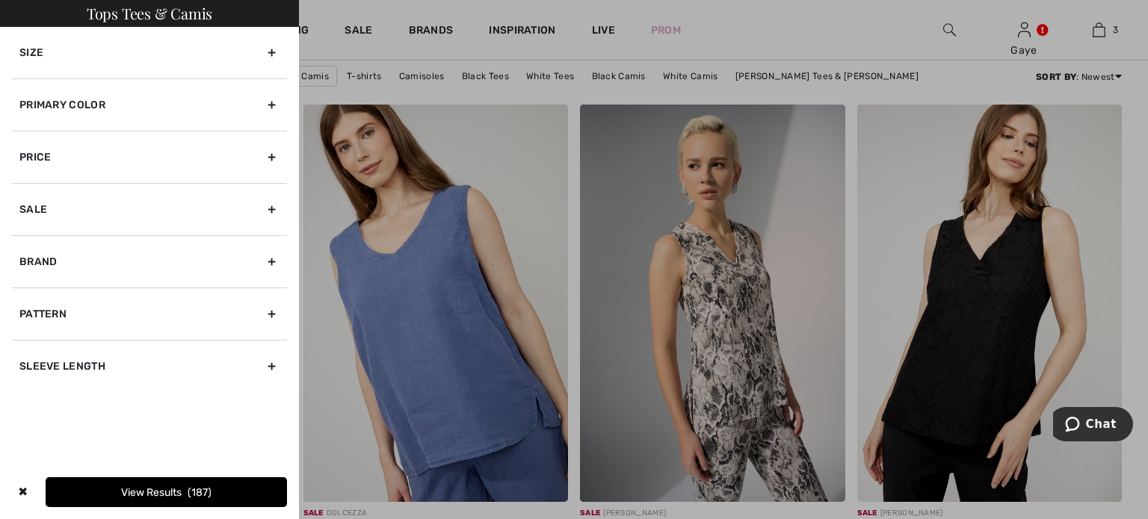
click at [272, 205] on div "Sale" at bounding box center [149, 209] width 275 height 52
click at [30, 241] on input "Show only sale items" at bounding box center [24, 242] width 11 height 11
checkbox input "true"
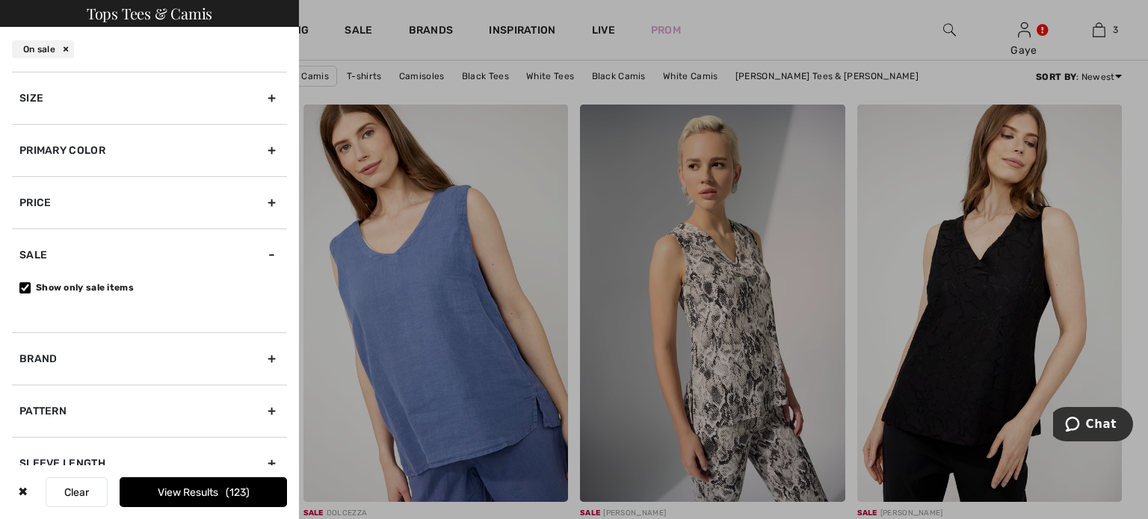
click at [221, 495] on button "View Results 123" at bounding box center [203, 492] width 167 height 30
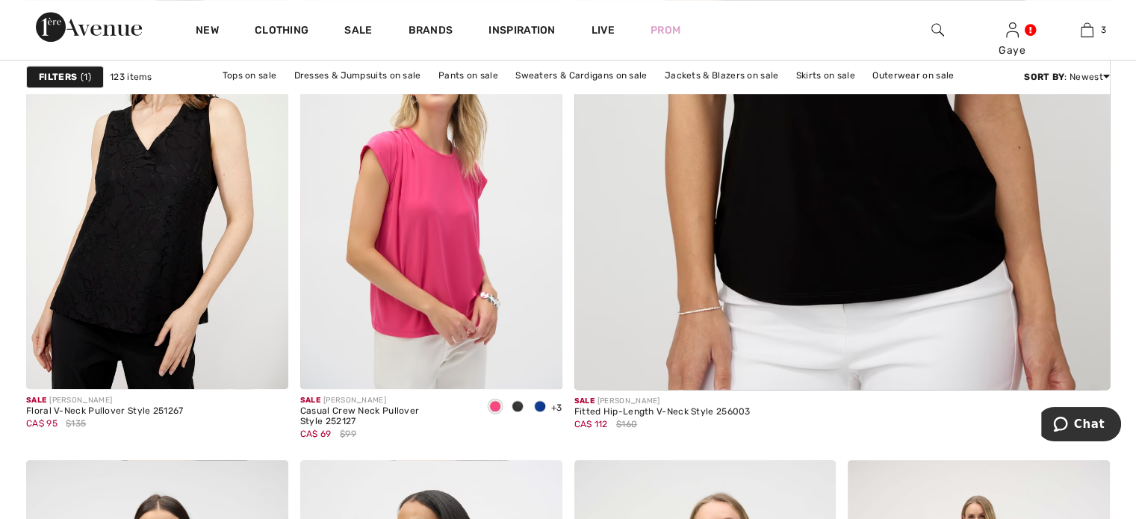
scroll to position [681, 0]
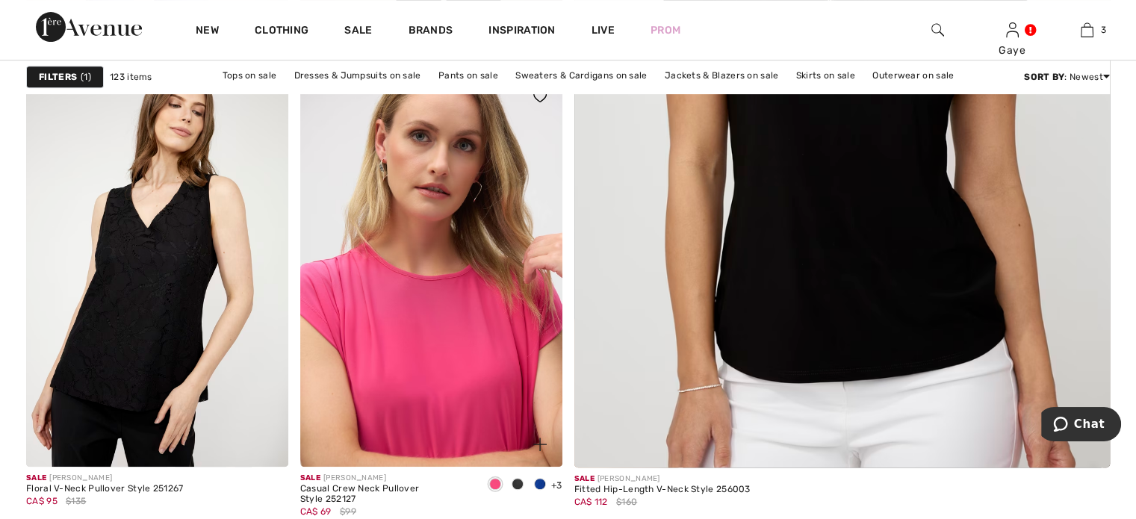
click at [474, 283] on img at bounding box center [431, 270] width 262 height 393
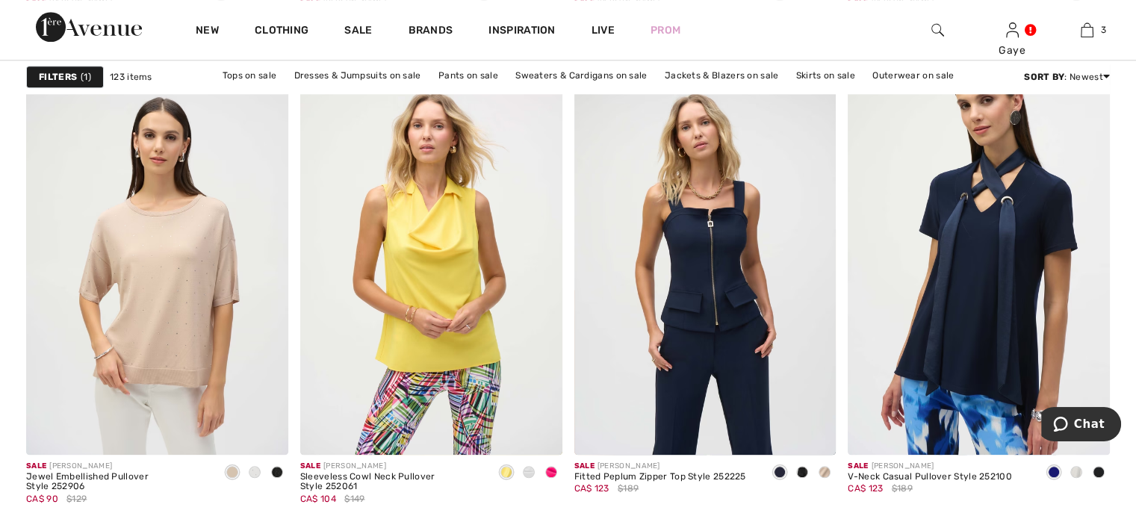
scroll to position [1671, 0]
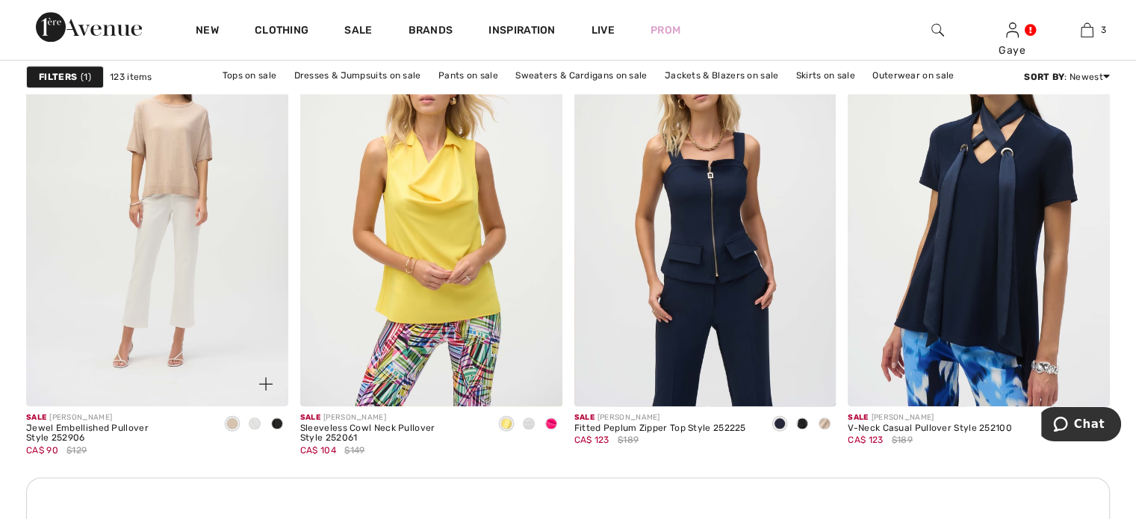
click at [158, 265] on img at bounding box center [157, 209] width 262 height 393
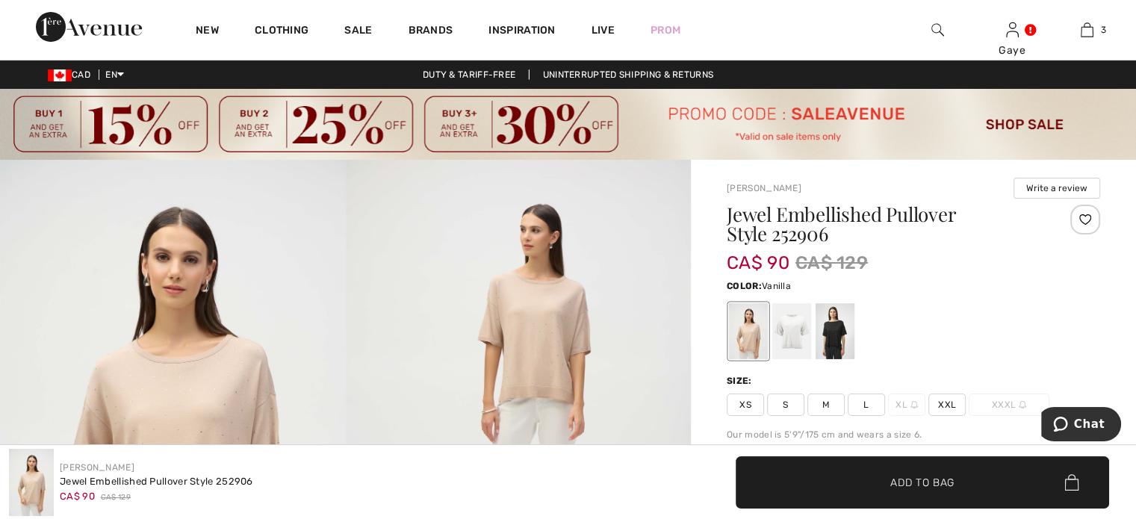
click at [790, 335] on div at bounding box center [792, 331] width 39 height 56
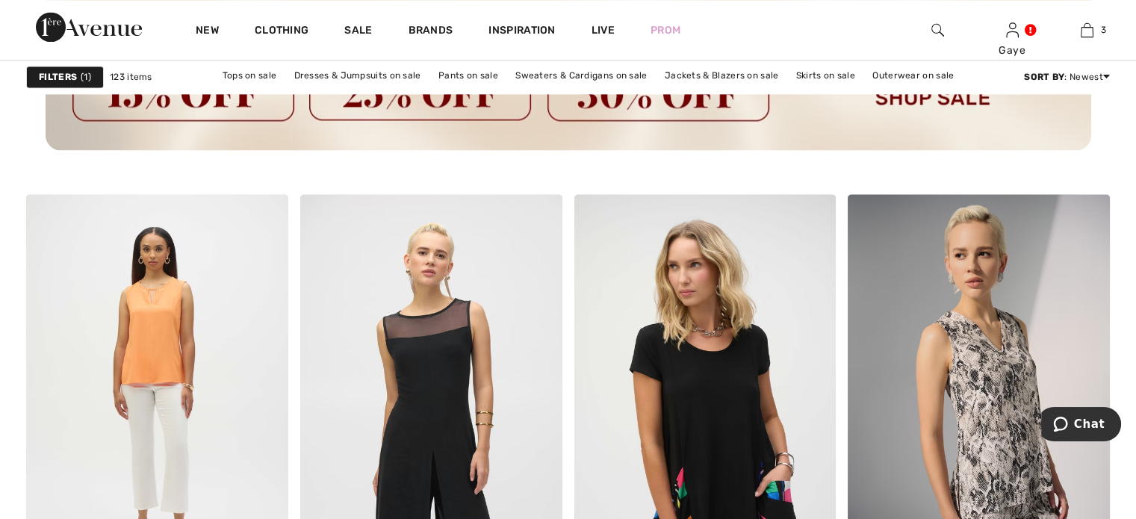
scroll to position [2328, 0]
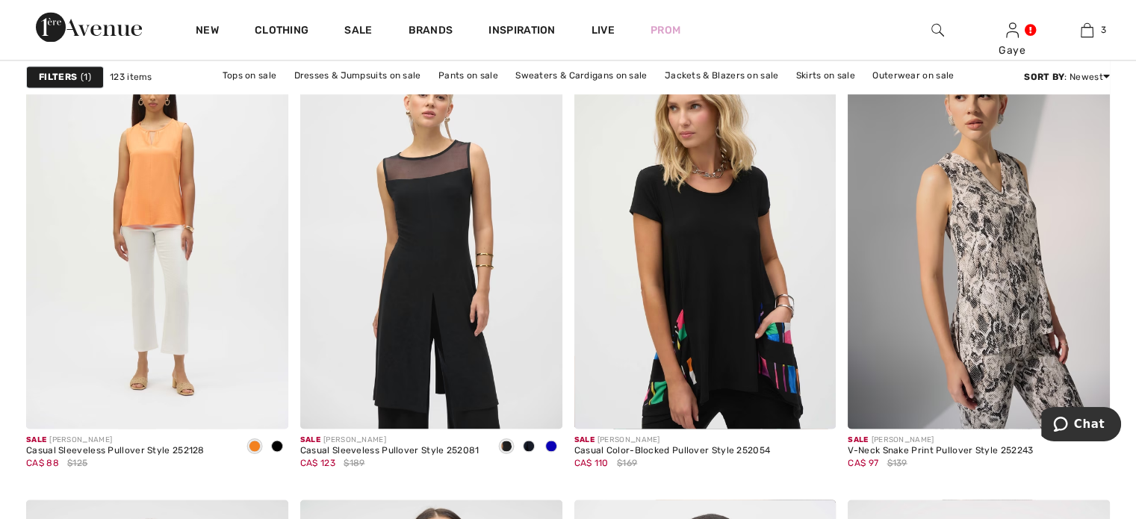
click at [81, 77] on span "1" at bounding box center [86, 76] width 10 height 13
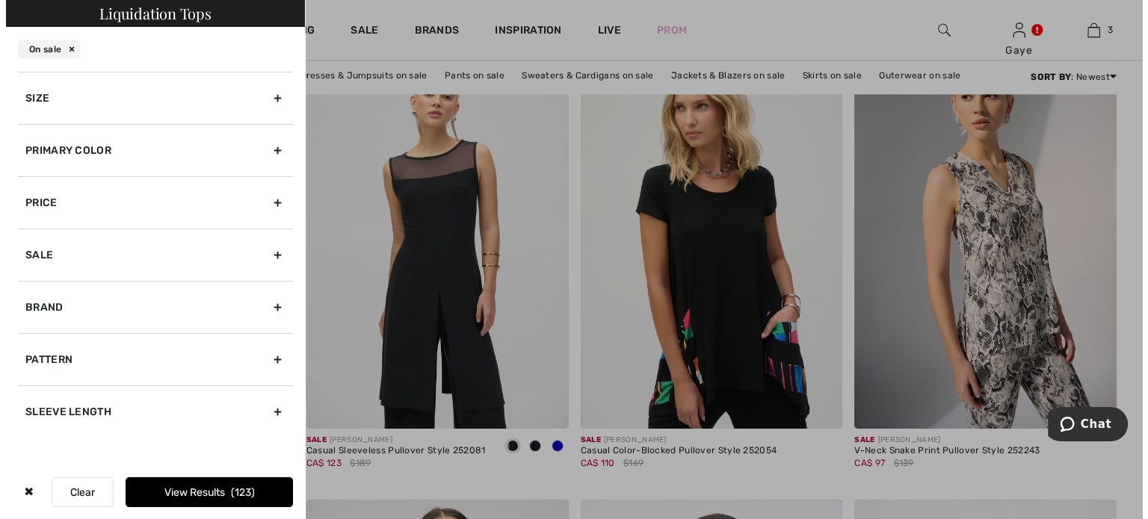
scroll to position [2346, 0]
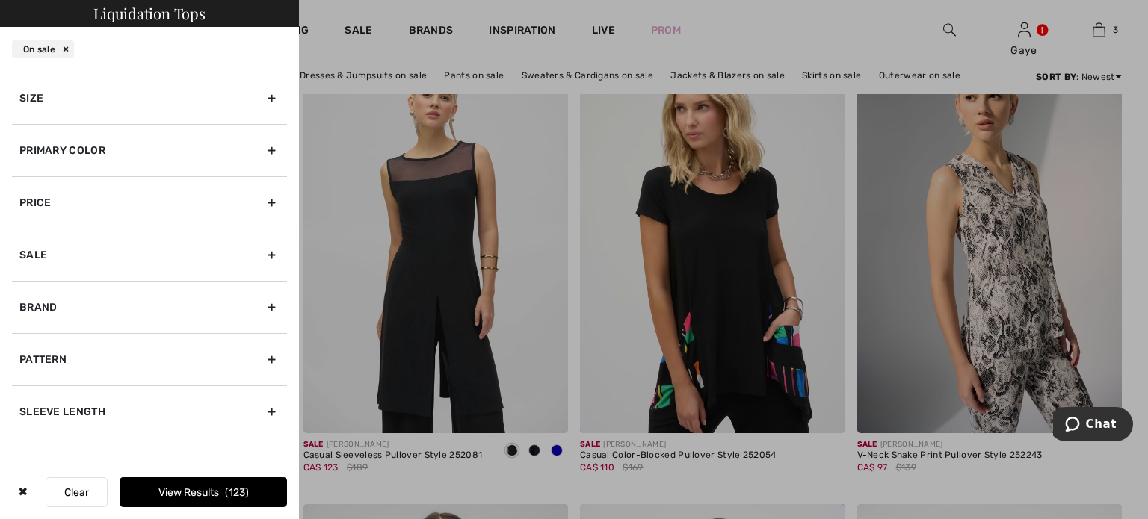
click at [275, 148] on div "Primary Color" at bounding box center [149, 150] width 275 height 52
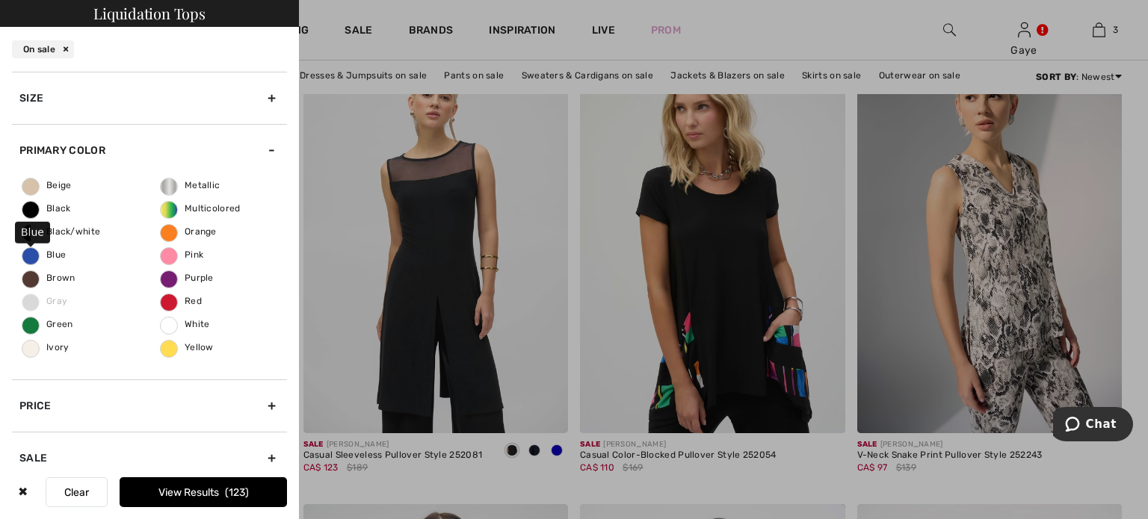
click at [26, 250] on span "Blue" at bounding box center [43, 255] width 43 height 10
click at [0, 0] on input "Blue" at bounding box center [0, 0] width 0 height 0
click at [172, 483] on button "View Results 24" at bounding box center [203, 492] width 167 height 30
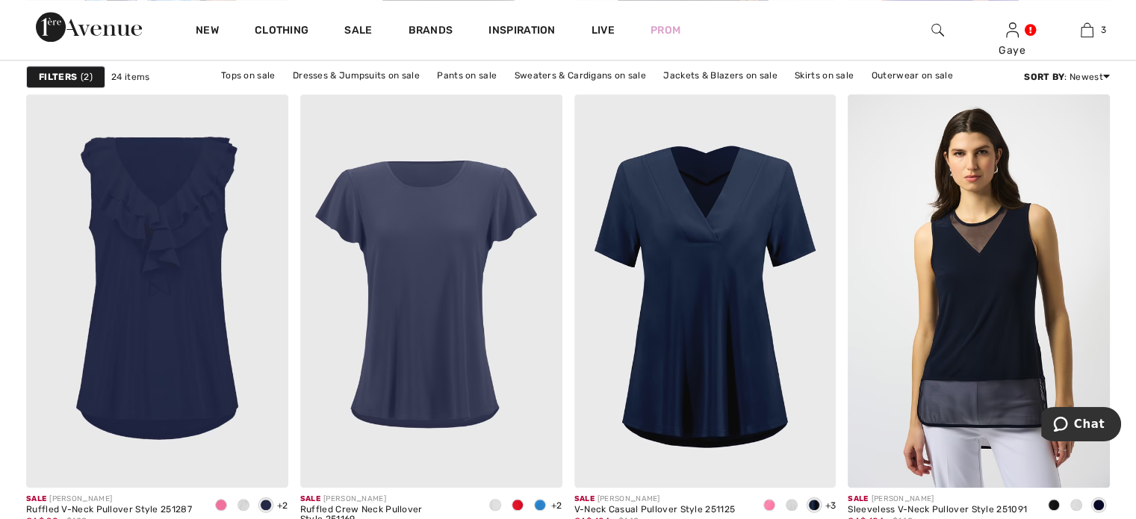
scroll to position [1630, 0]
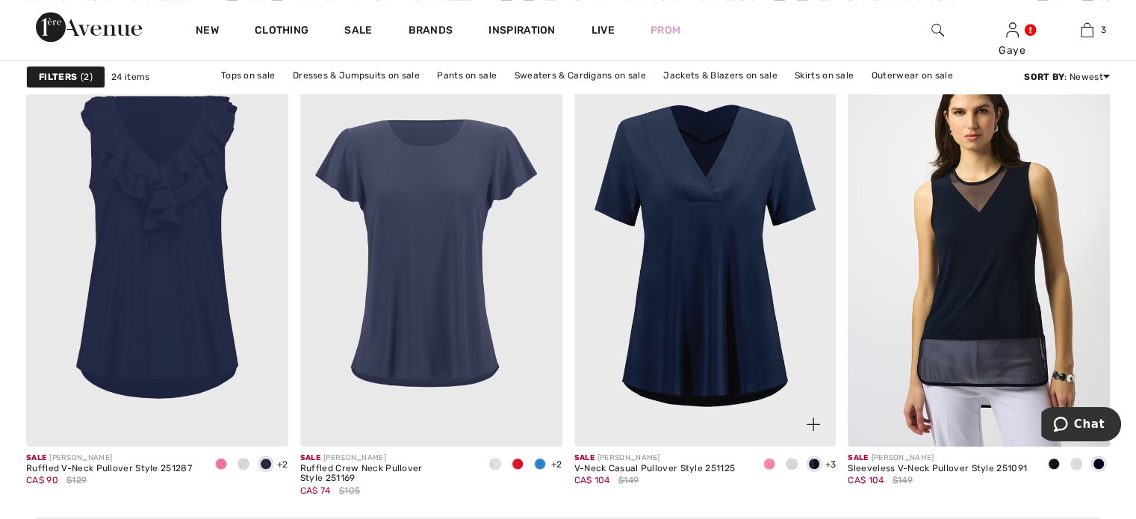
click at [730, 283] on img at bounding box center [706, 249] width 262 height 393
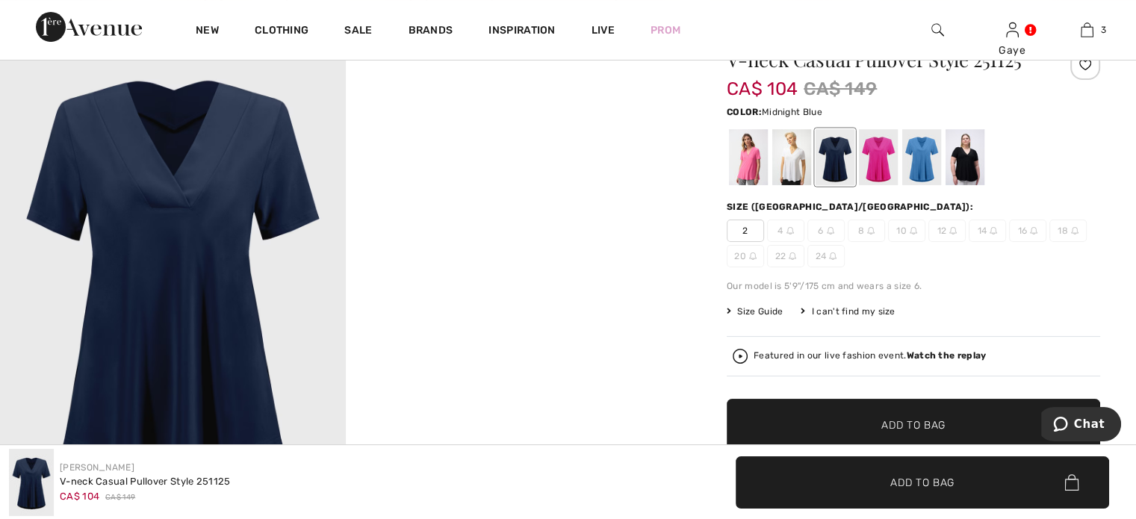
scroll to position [126, 0]
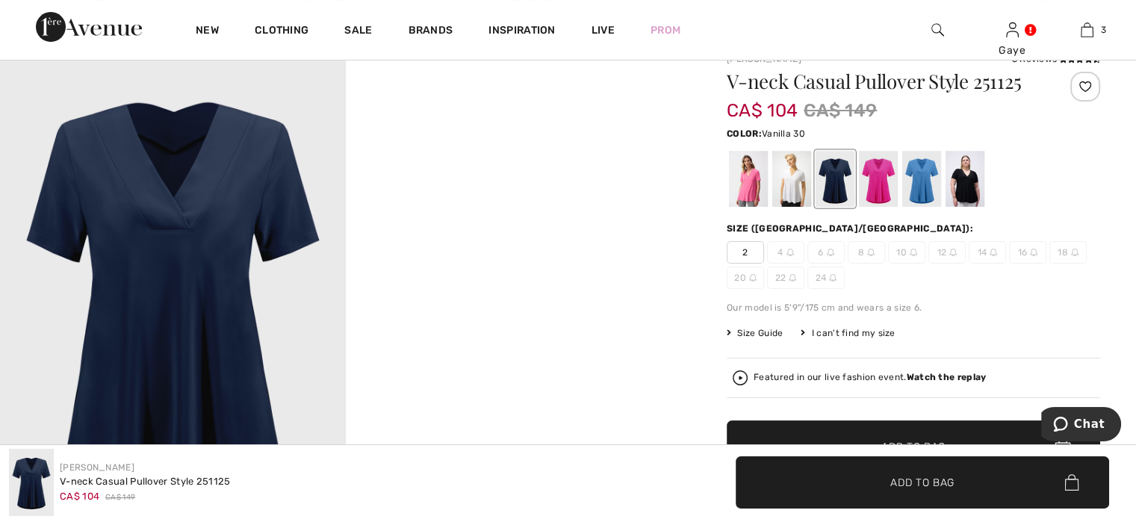
click at [786, 185] on div at bounding box center [792, 179] width 39 height 56
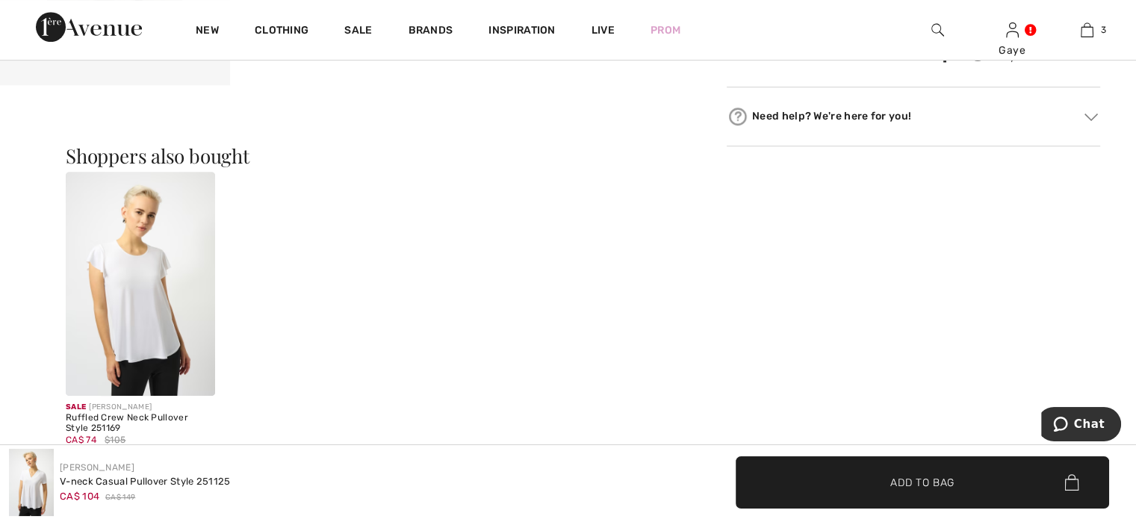
scroll to position [965, 0]
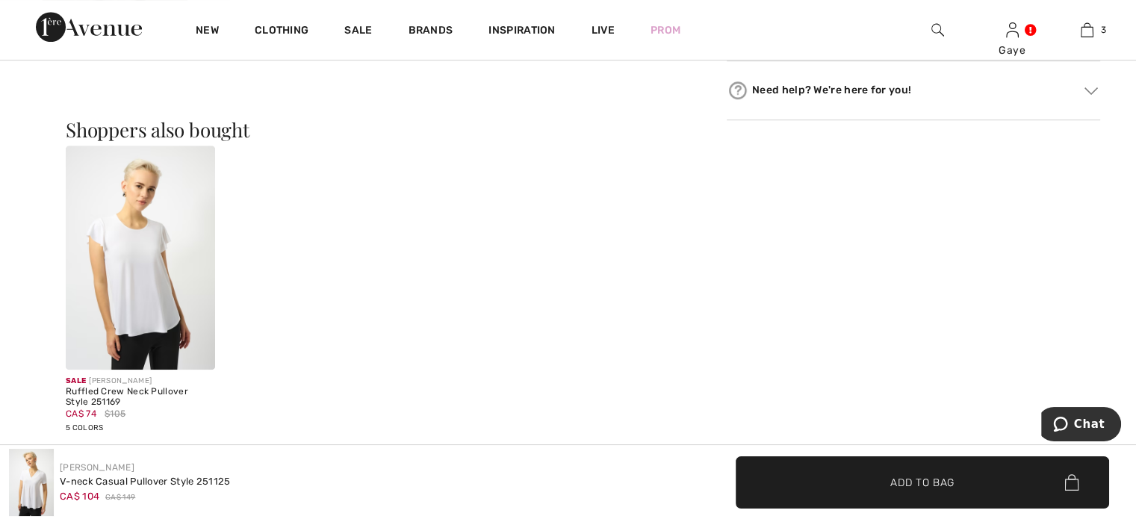
click at [130, 295] on img at bounding box center [140, 258] width 149 height 224
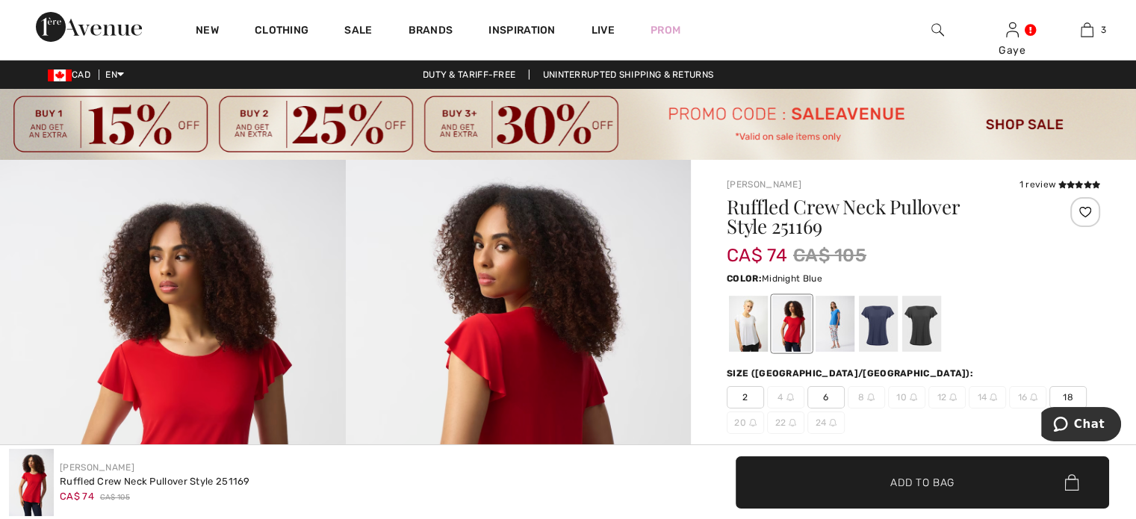
click at [876, 318] on div at bounding box center [878, 324] width 39 height 56
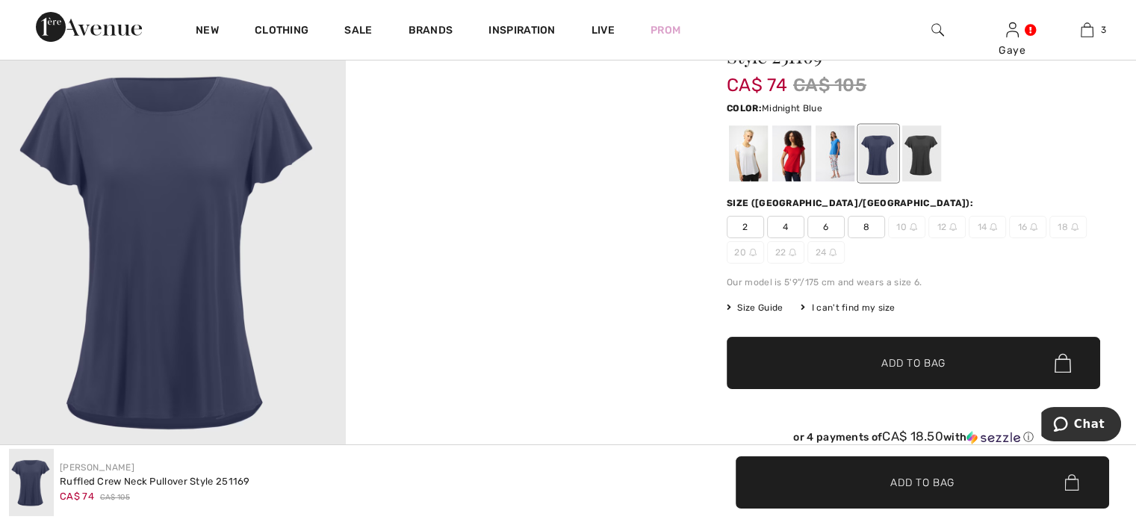
scroll to position [167, 0]
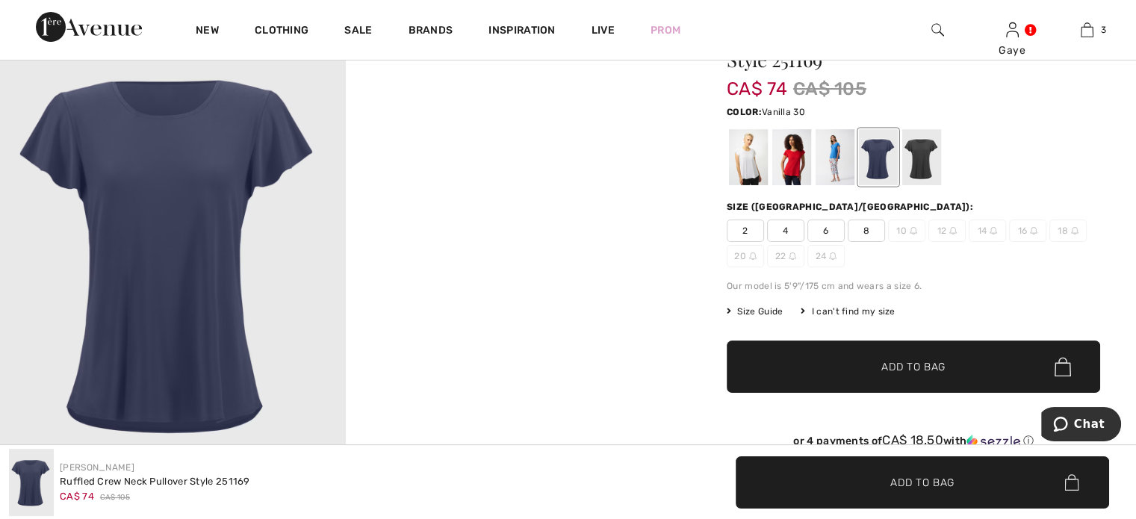
click at [743, 152] on div at bounding box center [748, 157] width 39 height 56
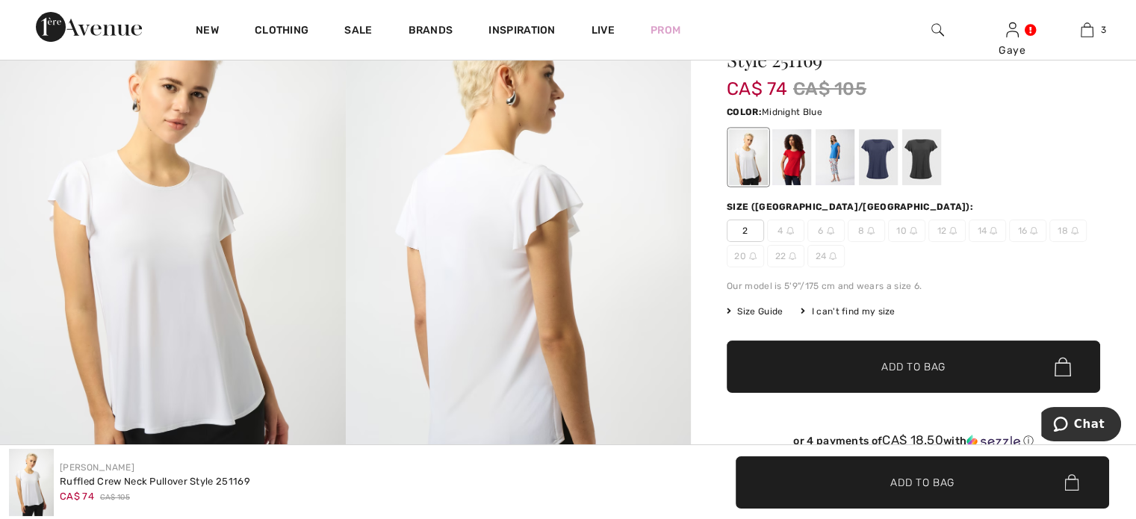
click at [882, 156] on div at bounding box center [878, 157] width 39 height 56
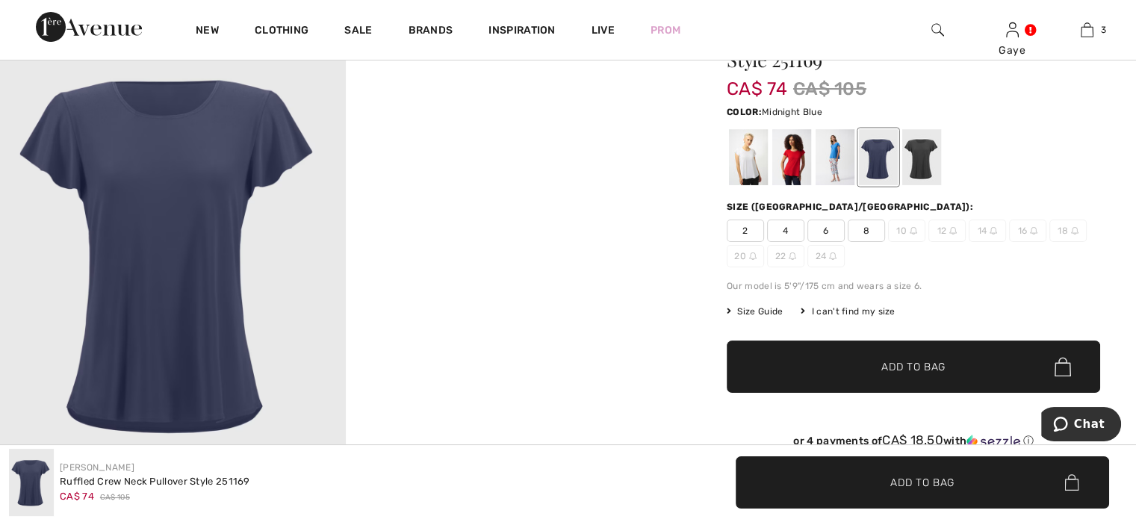
click at [861, 229] on span "8" at bounding box center [866, 231] width 37 height 22
click at [872, 361] on span "✔ Added to Bag" at bounding box center [891, 367] width 91 height 16
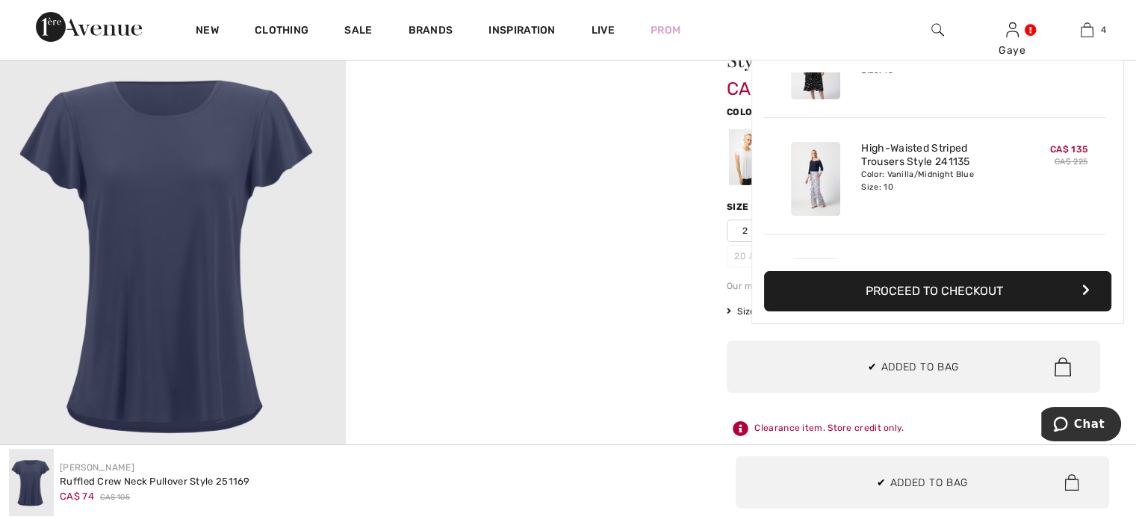
scroll to position [278, 0]
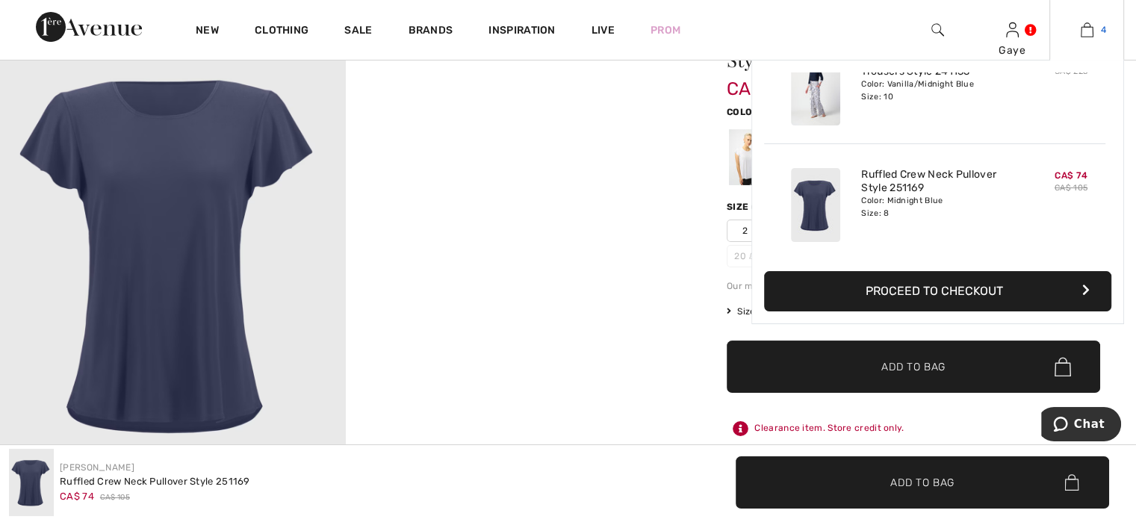
click at [1085, 27] on img at bounding box center [1087, 30] width 13 height 18
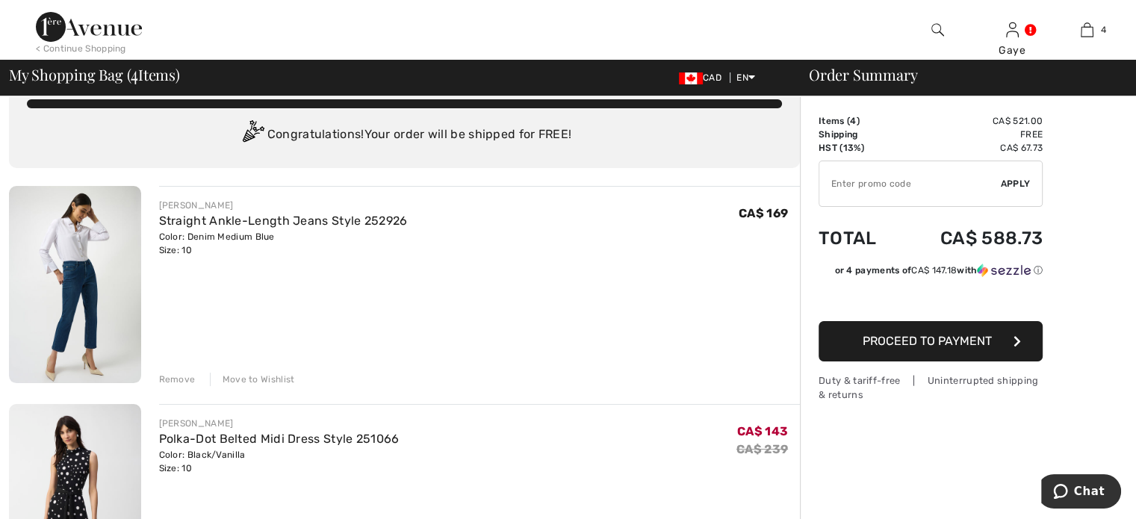
scroll to position [43, 0]
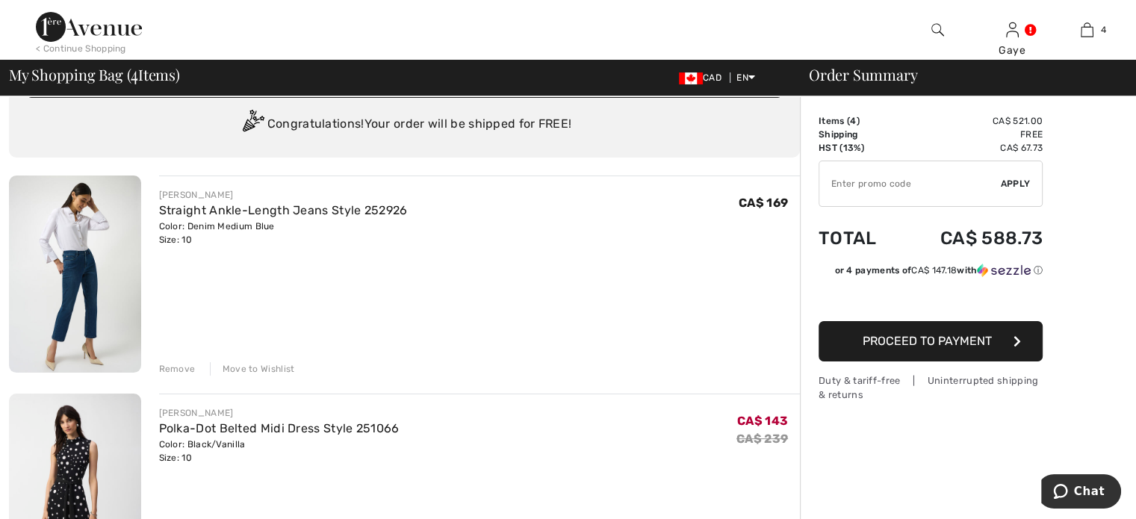
click at [269, 374] on div "Move to Wishlist" at bounding box center [252, 368] width 85 height 13
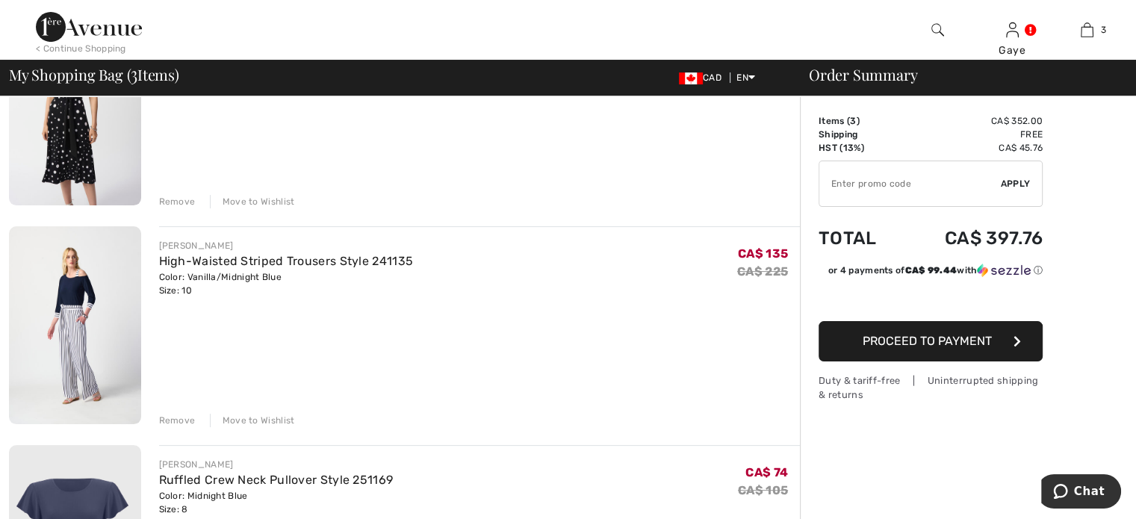
scroll to position [229, 0]
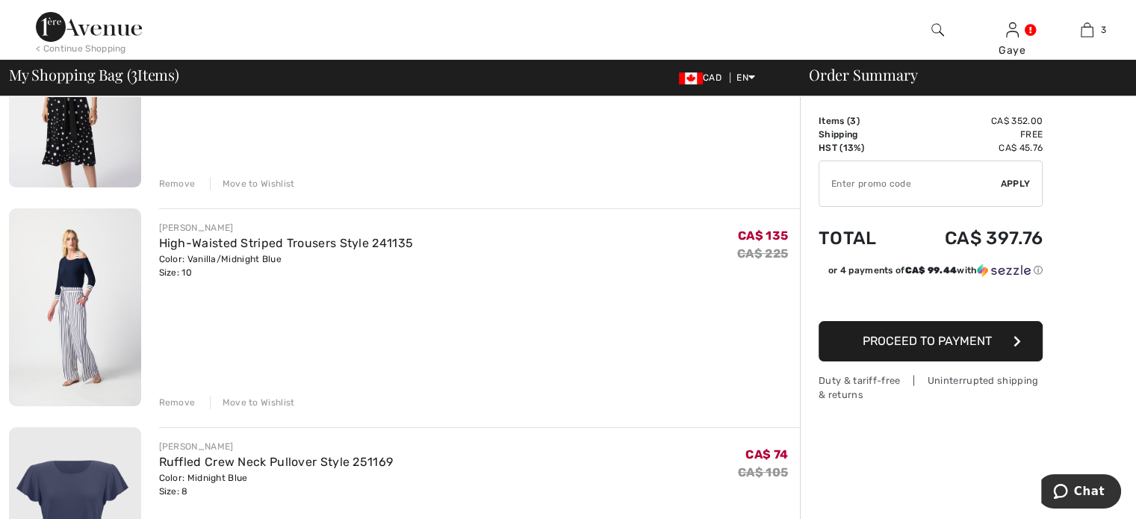
click at [166, 185] on div "Remove" at bounding box center [177, 183] width 37 height 13
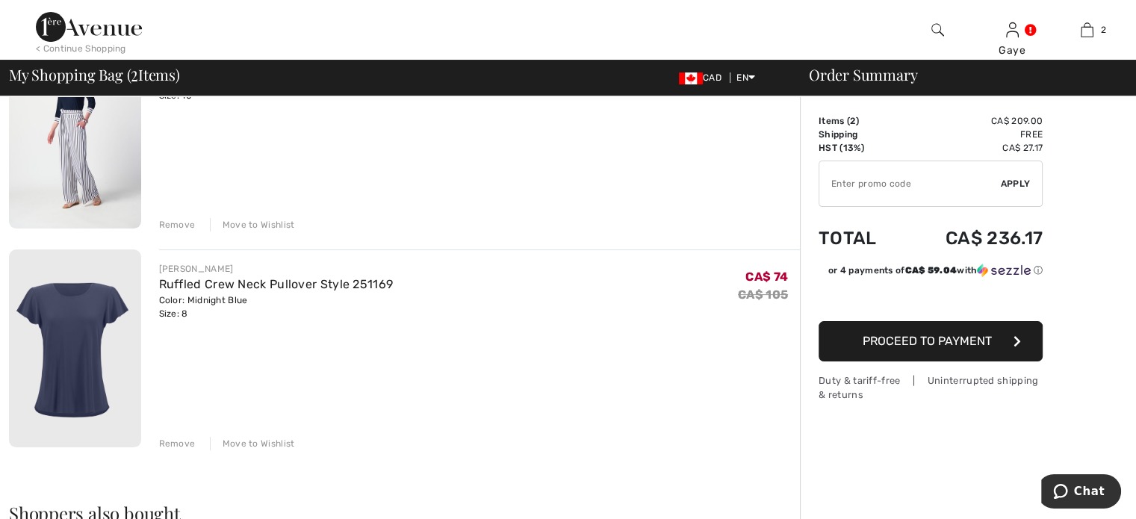
scroll to position [209, 0]
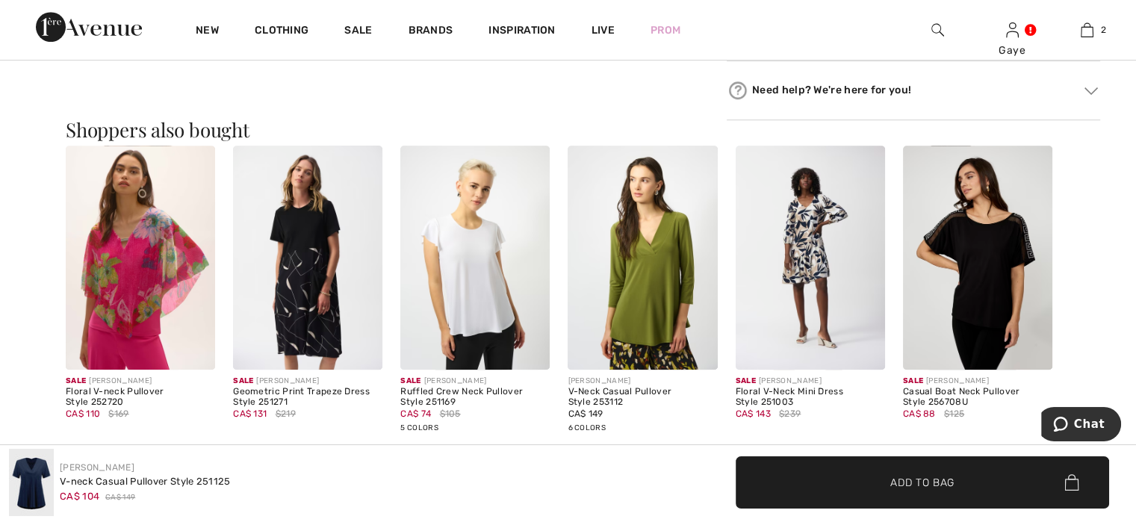
click at [988, 281] on img at bounding box center [977, 258] width 149 height 224
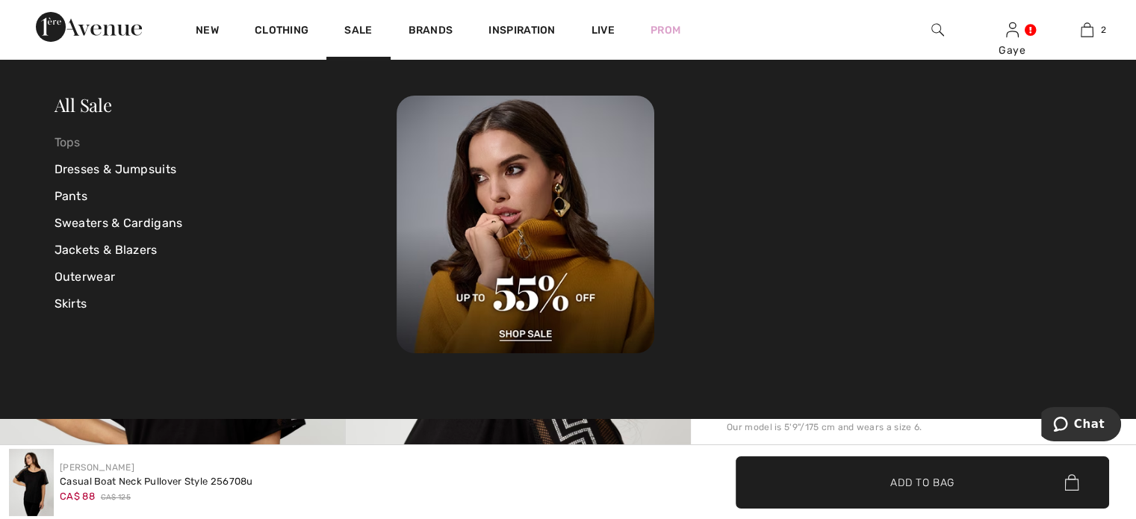
click at [67, 143] on link "Tops" at bounding box center [226, 142] width 343 height 27
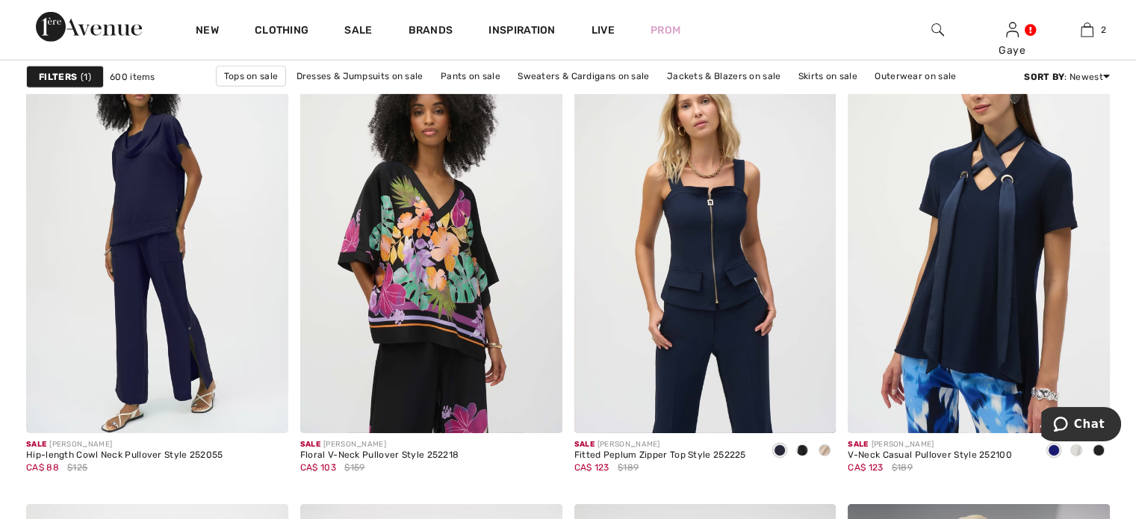
scroll to position [4764, 0]
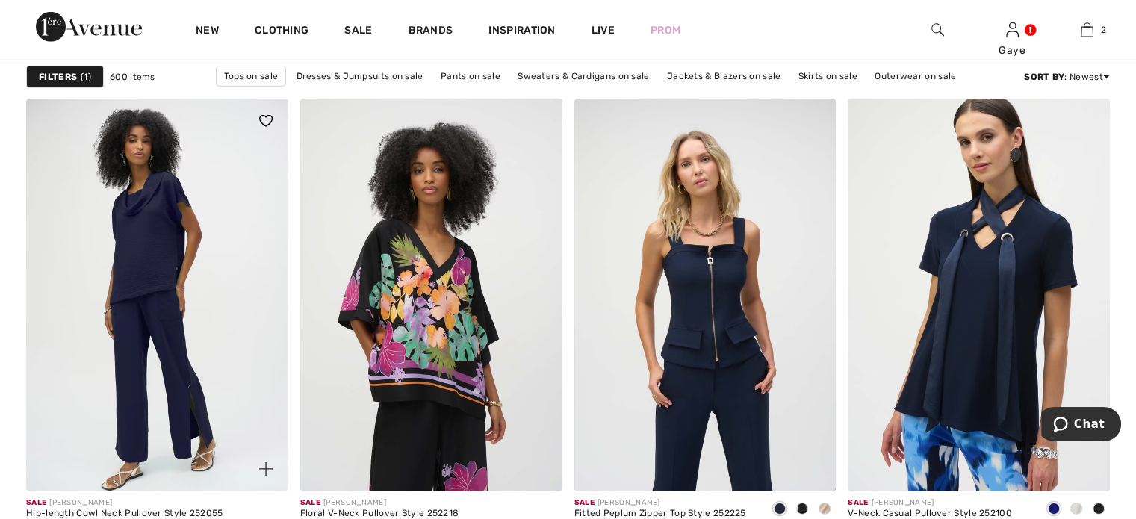
click at [179, 297] on img at bounding box center [157, 295] width 262 height 393
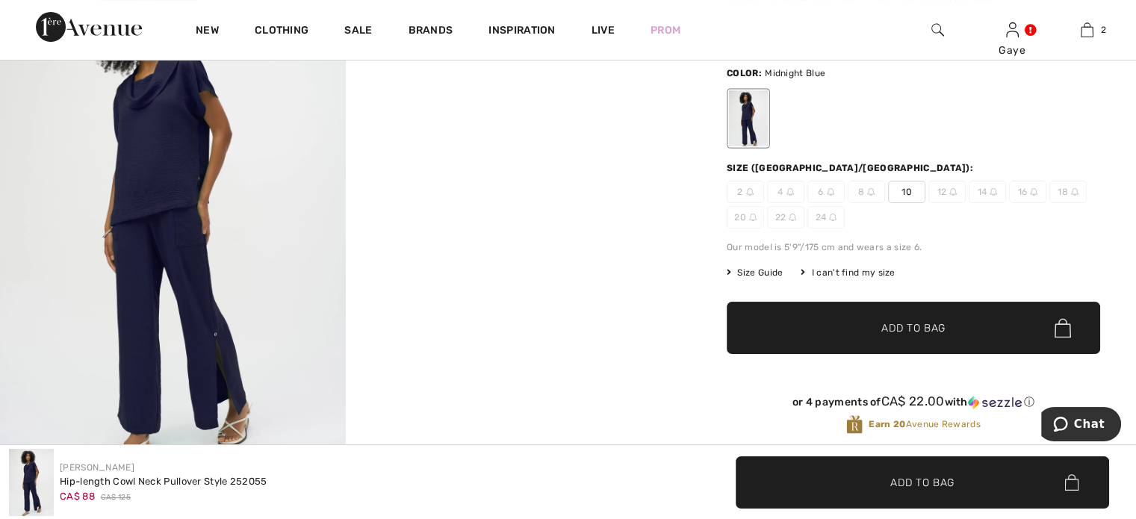
scroll to position [236, 0]
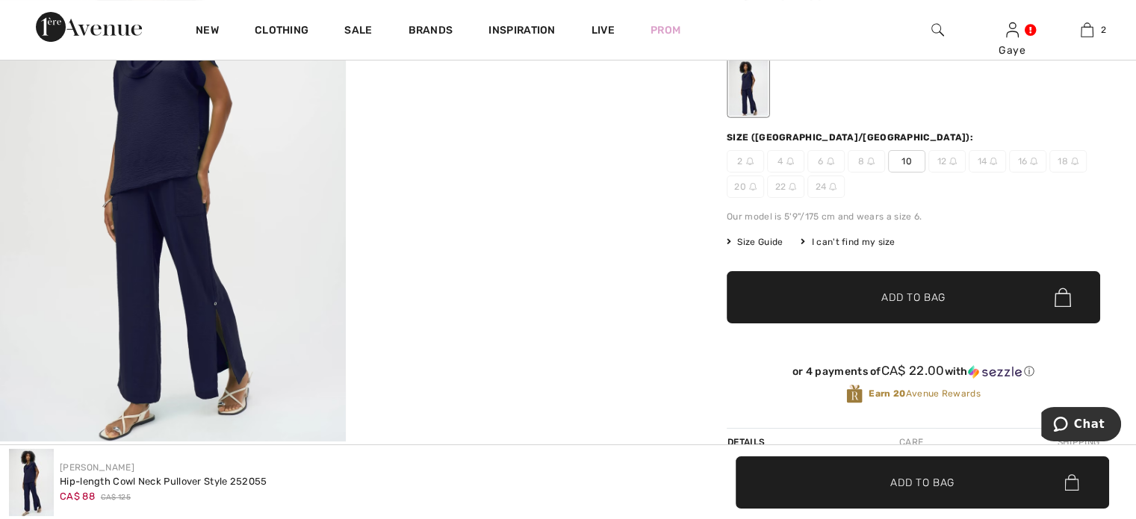
drag, startPoint x: 1134, startPoint y: 96, endPoint x: 1142, endPoint y: 59, distance: 37.4
click at [1136, 59] on html "We value your privacy We use cookies to enhance your browsing experience, serve…" at bounding box center [568, 23] width 1136 height 519
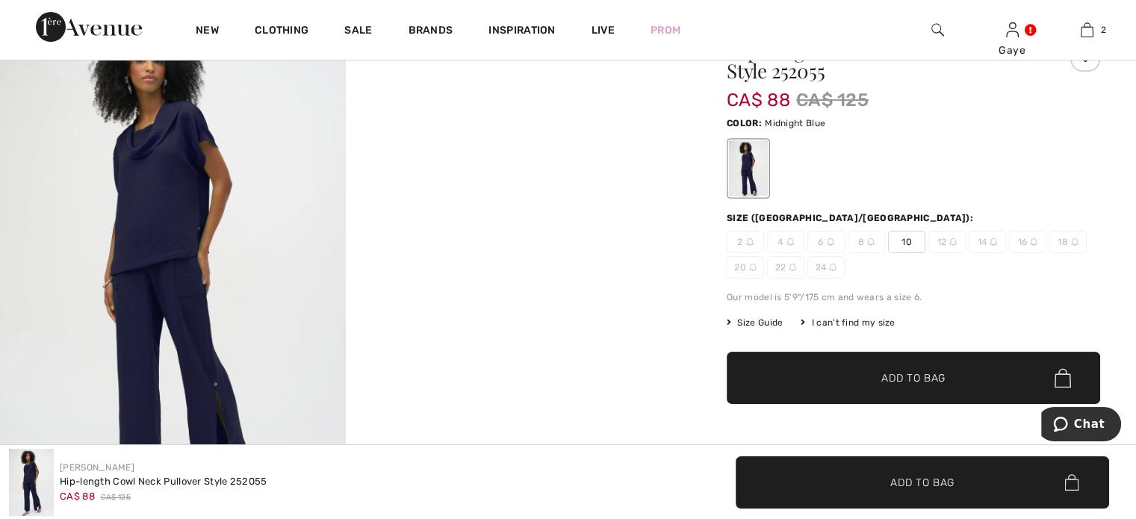
scroll to position [0, 0]
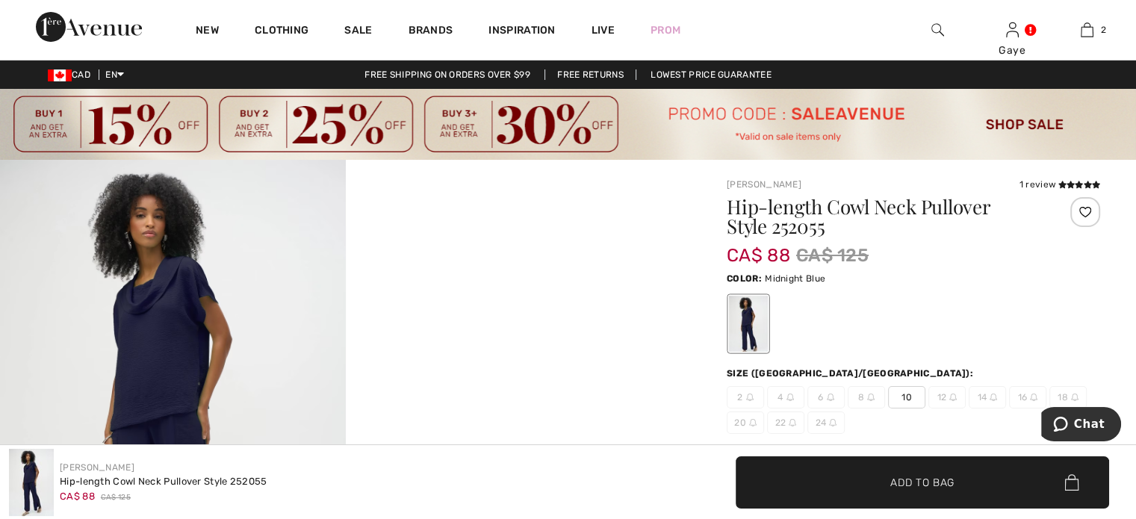
click at [906, 394] on span "10" at bounding box center [906, 397] width 37 height 22
click at [894, 489] on span "Add to Bag" at bounding box center [923, 482] width 64 height 16
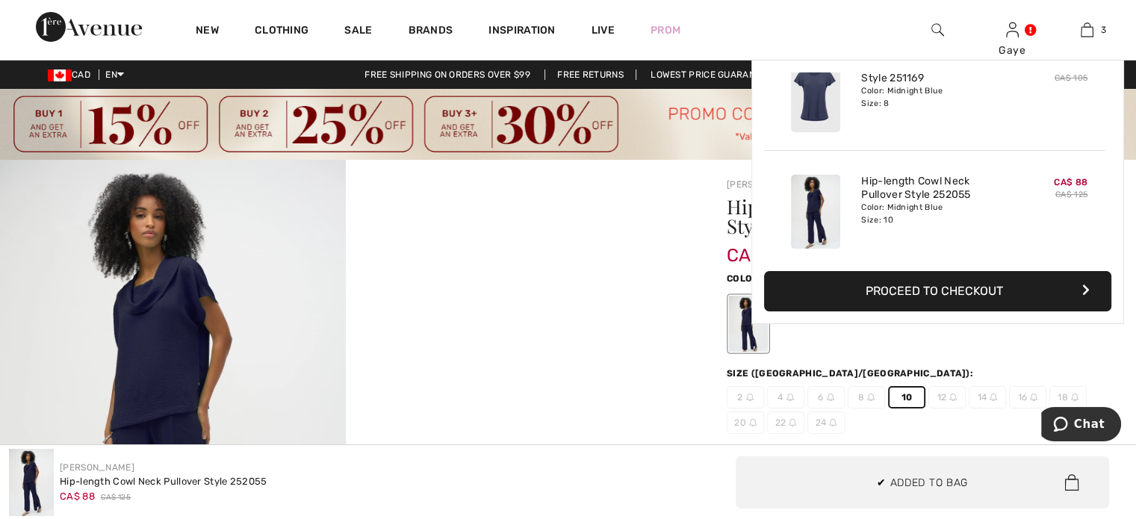
scroll to position [161, 0]
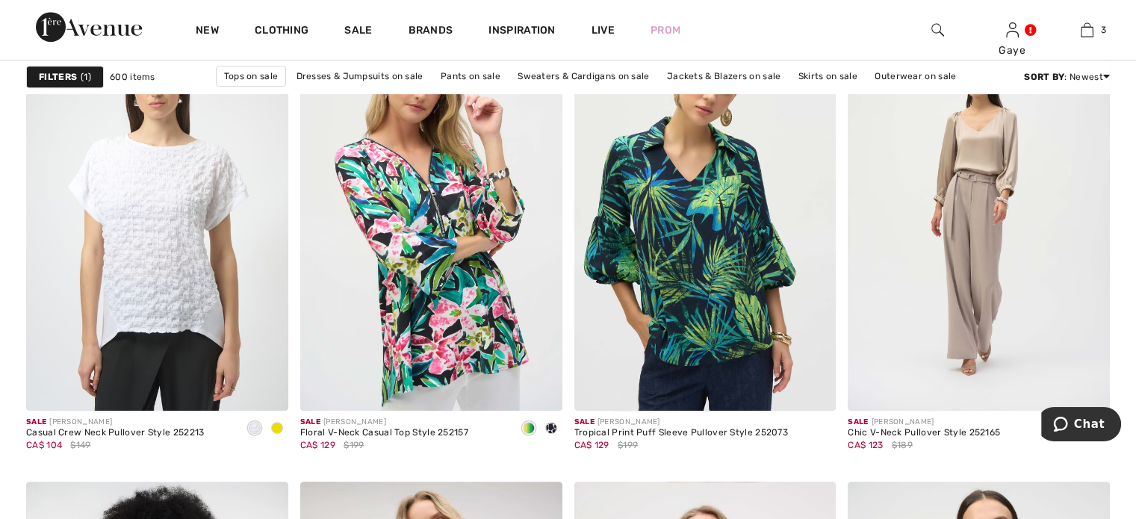
scroll to position [6347, 0]
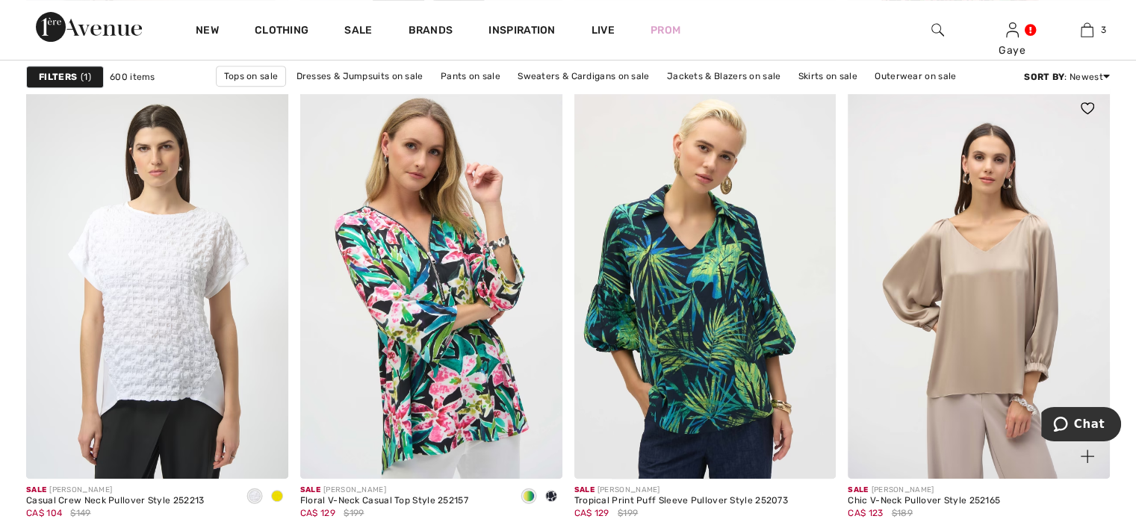
click at [950, 297] on img at bounding box center [979, 282] width 262 height 393
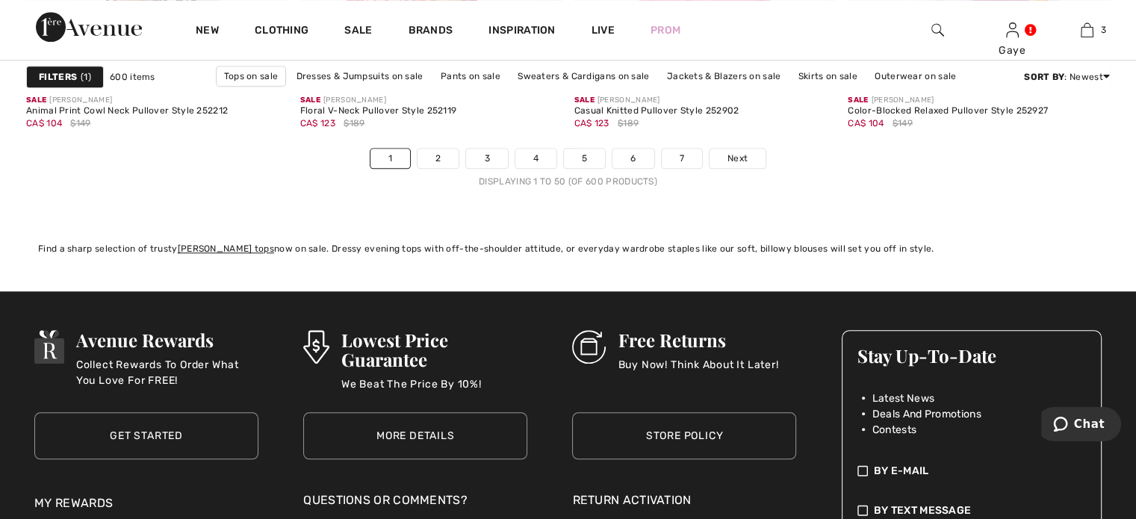
scroll to position [6385, 0]
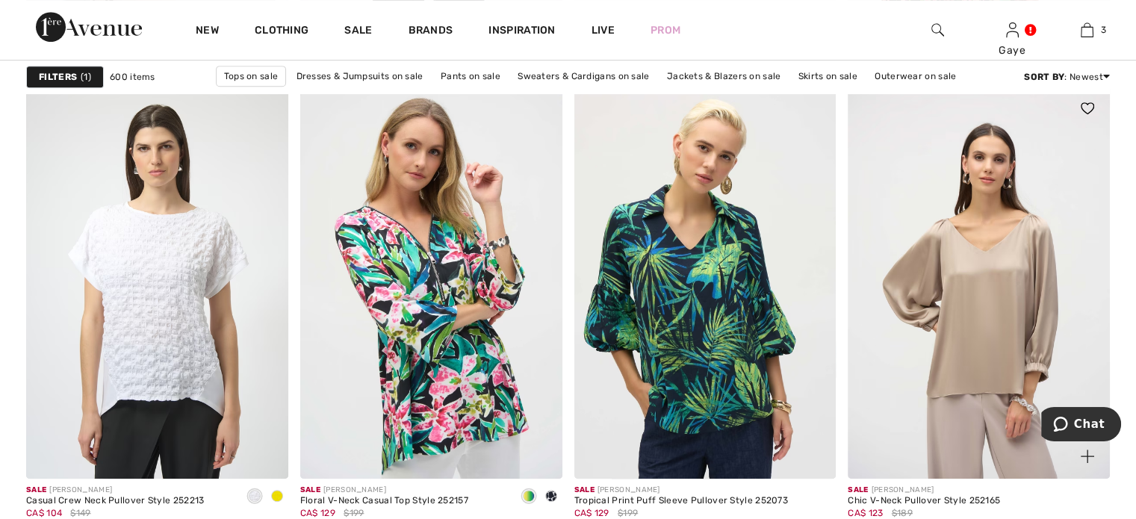
click at [870, 411] on img at bounding box center [979, 282] width 262 height 393
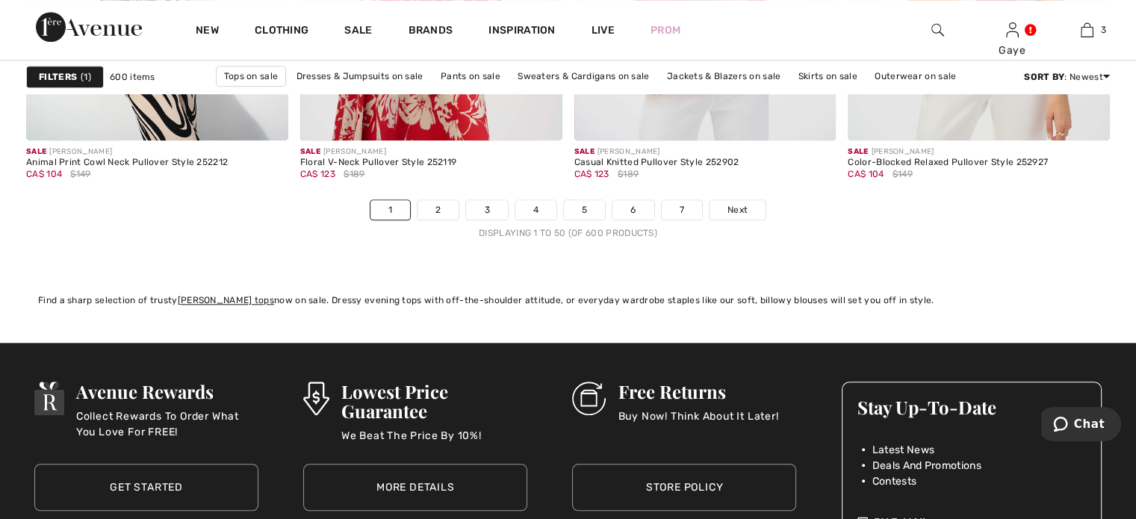
scroll to position [7169, 0]
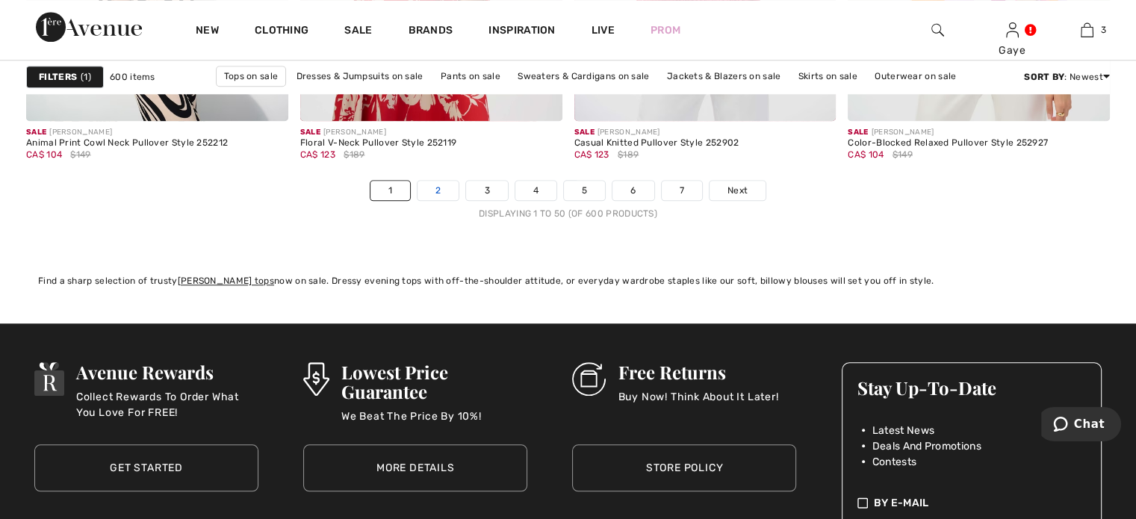
click at [442, 188] on link "2" at bounding box center [438, 190] width 41 height 19
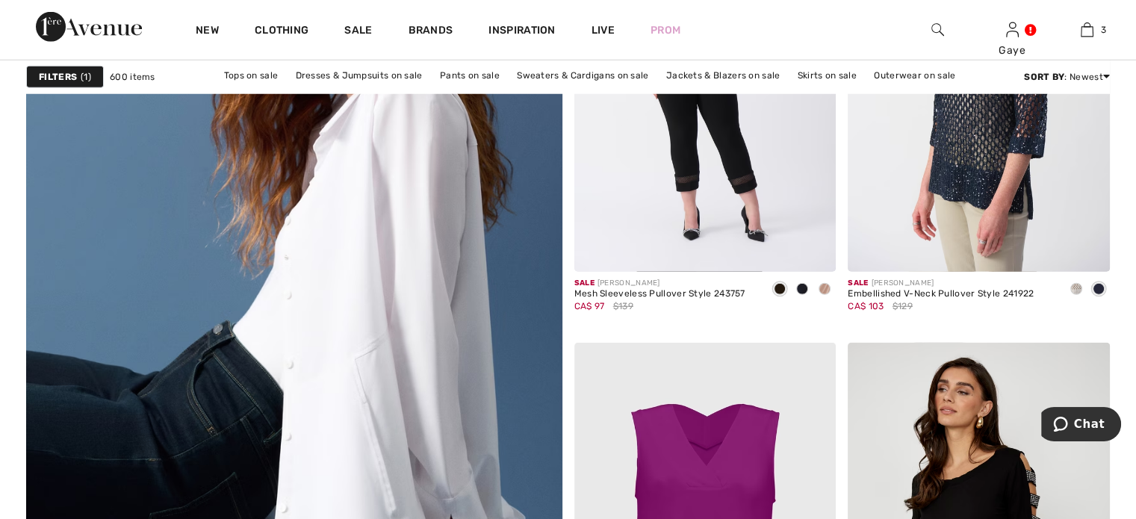
scroll to position [4007, 0]
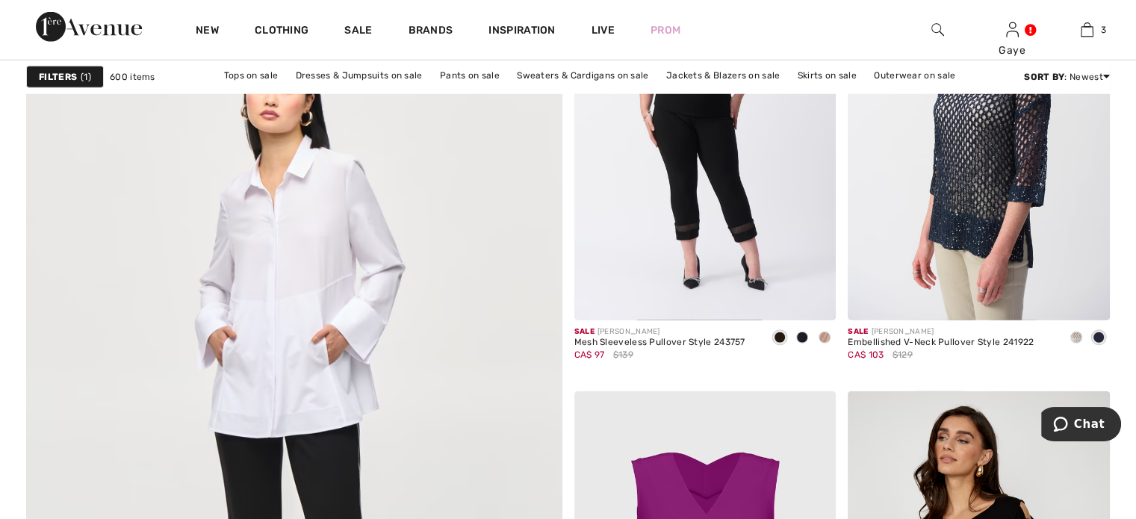
click at [418, 331] on img at bounding box center [293, 410] width 643 height 965
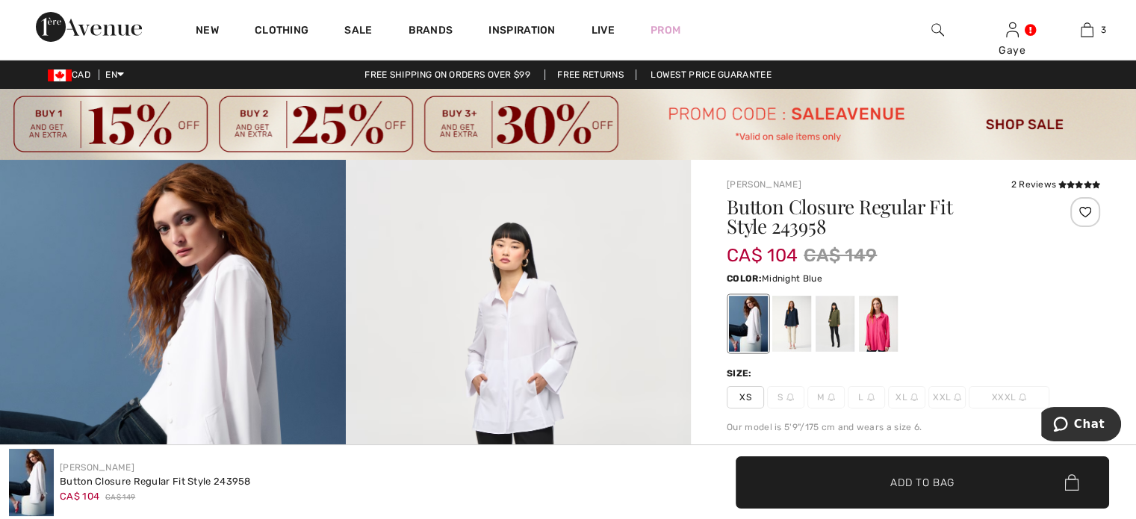
click at [795, 322] on div at bounding box center [792, 324] width 39 height 56
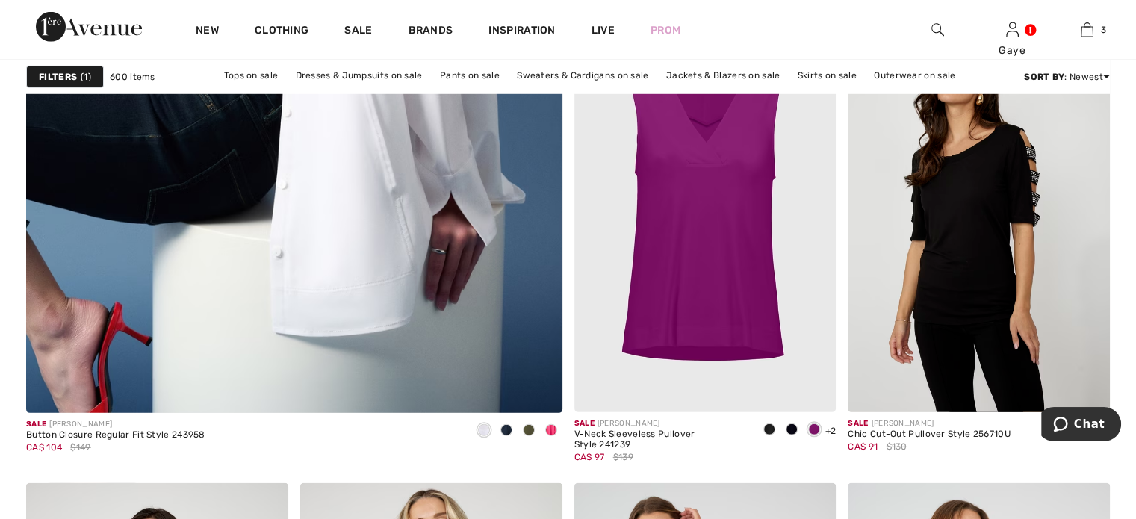
scroll to position [4145, 0]
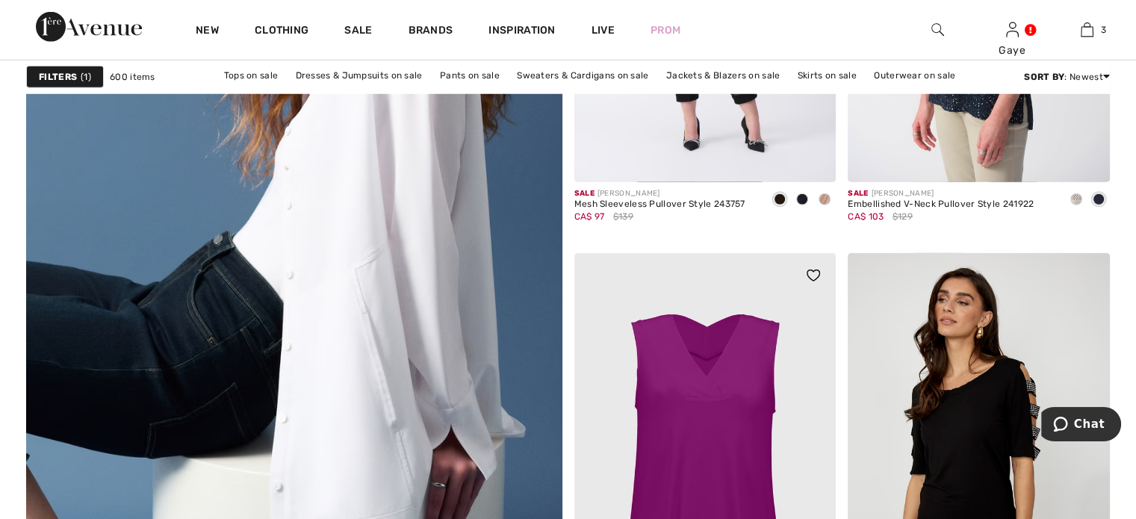
click at [690, 427] on img at bounding box center [706, 449] width 262 height 393
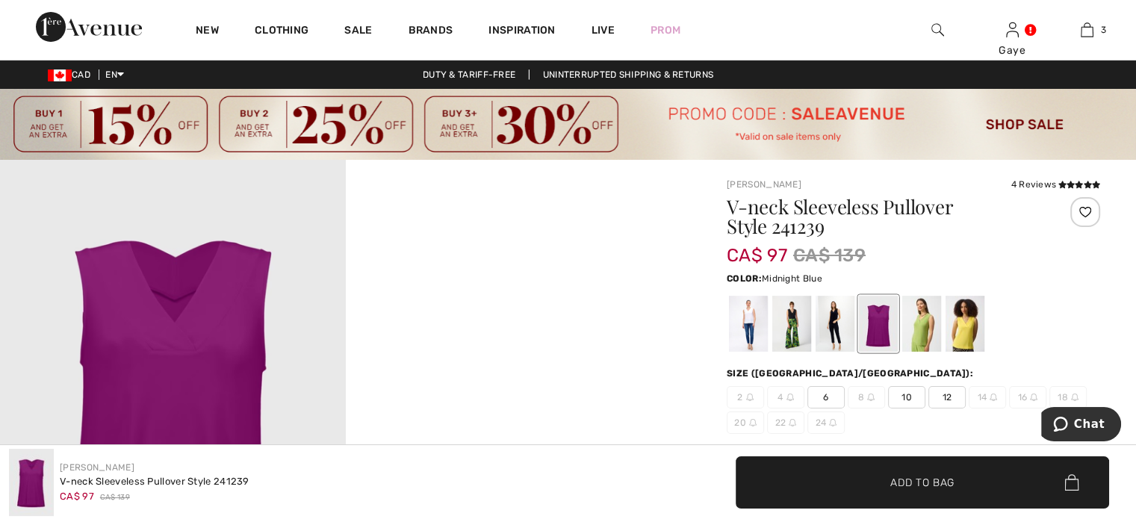
click at [837, 310] on div at bounding box center [835, 324] width 39 height 56
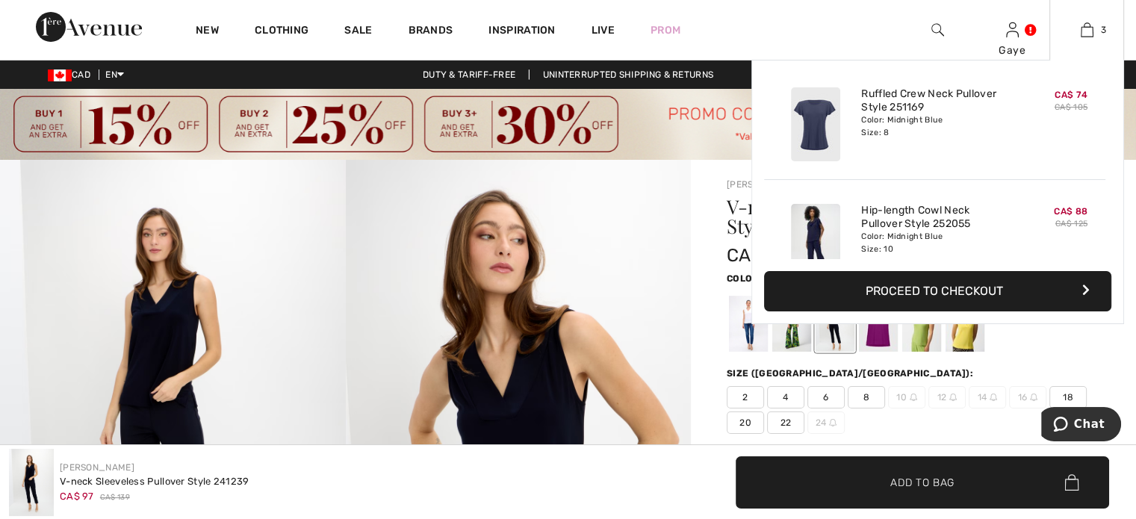
scroll to position [120, 0]
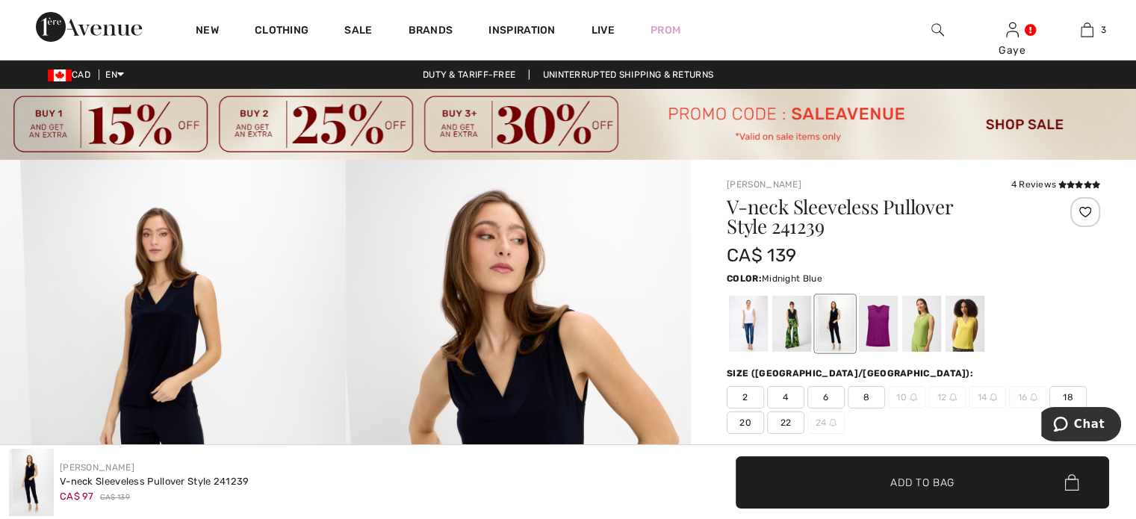
click at [873, 391] on span "8" at bounding box center [866, 397] width 37 height 22
click at [887, 473] on span "✔ Added to Bag Add to Bag" at bounding box center [923, 482] width 374 height 52
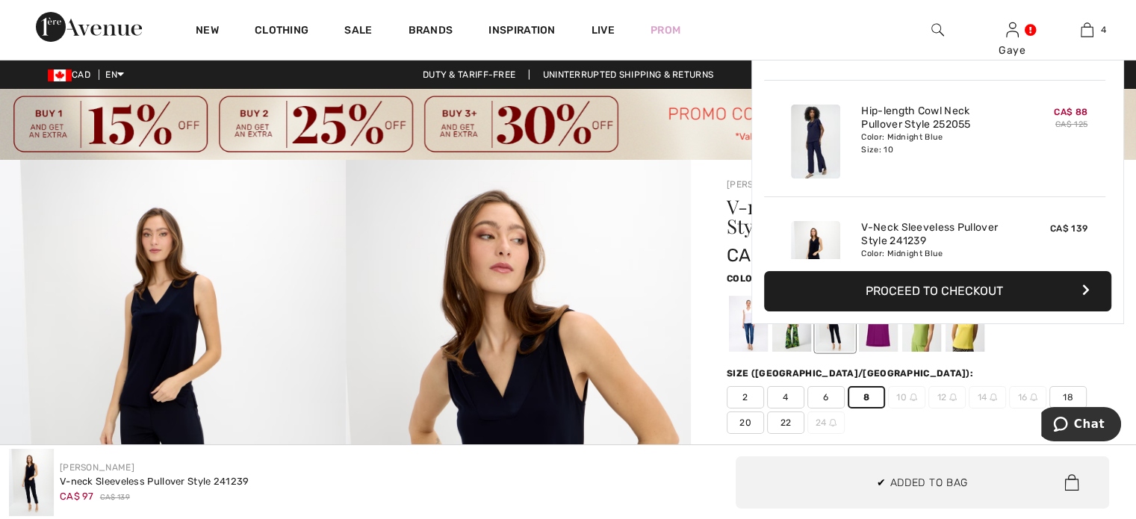
scroll to position [278, 0]
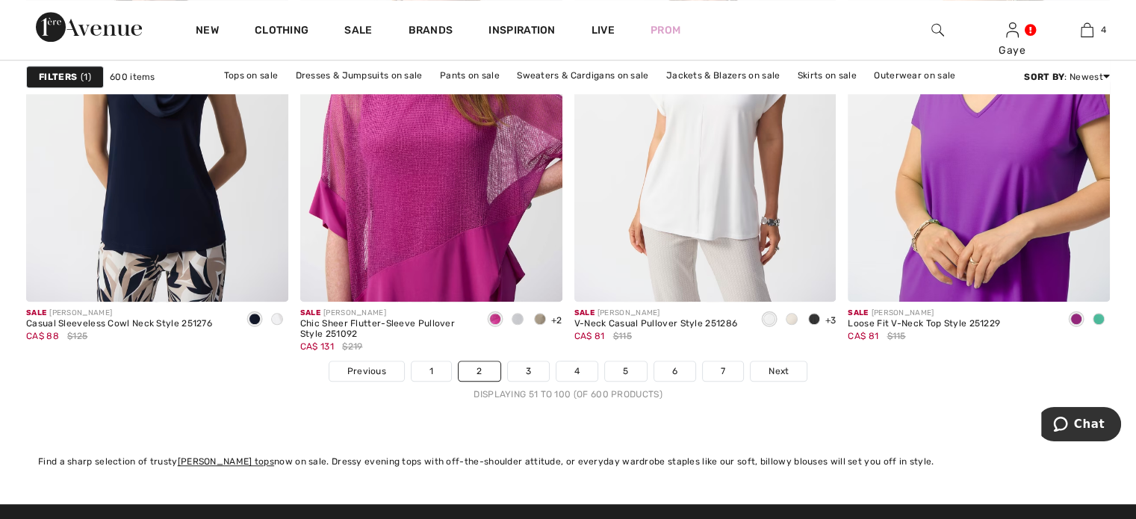
scroll to position [7065, 0]
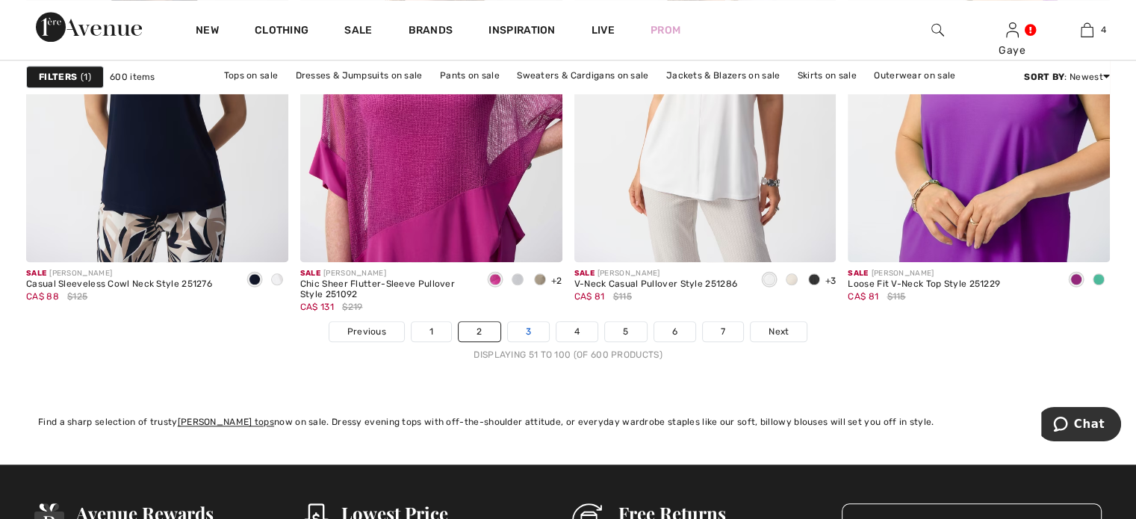
click at [534, 329] on link "3" at bounding box center [528, 331] width 41 height 19
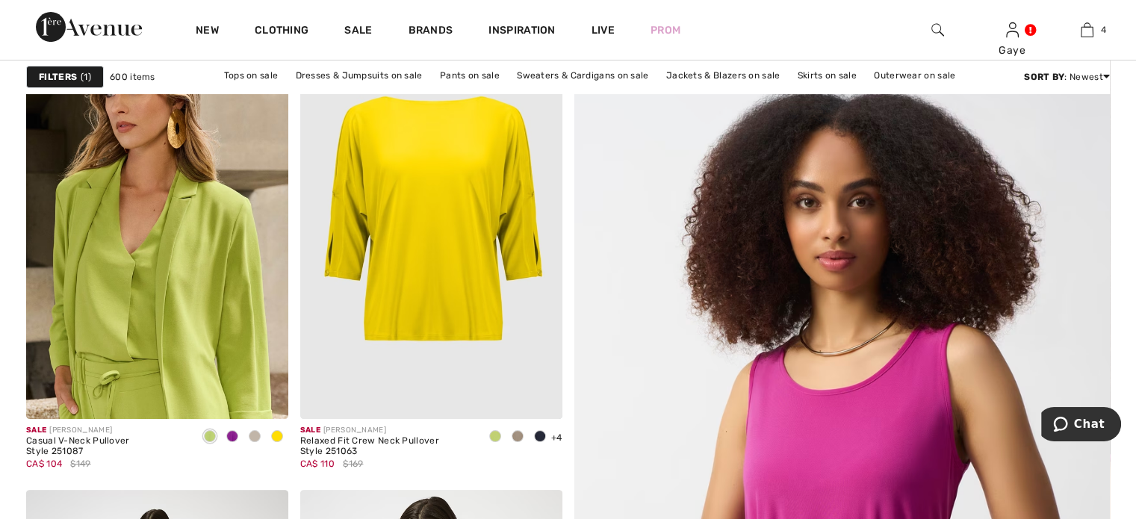
scroll to position [323, 0]
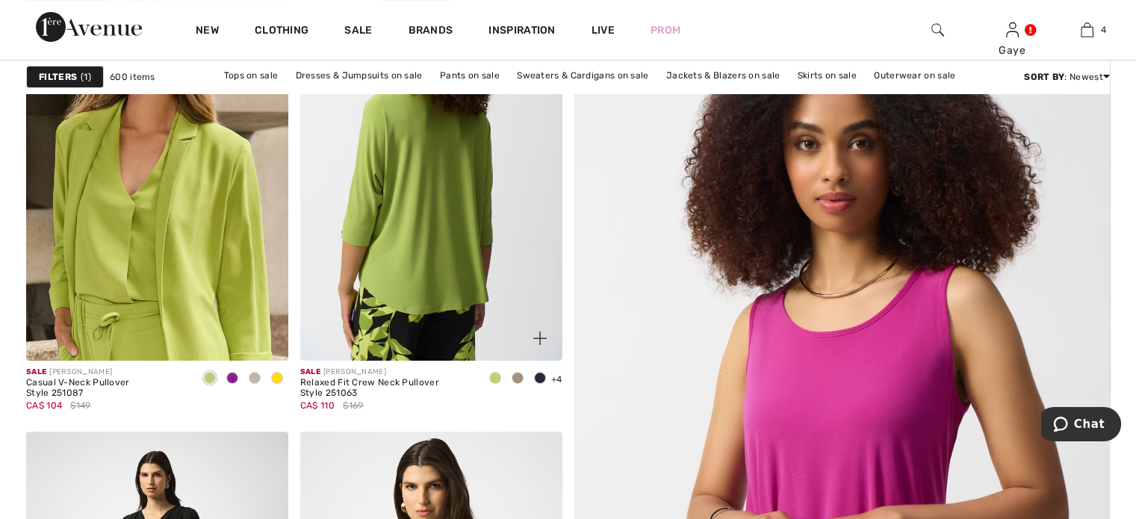
click at [409, 338] on img at bounding box center [431, 164] width 262 height 393
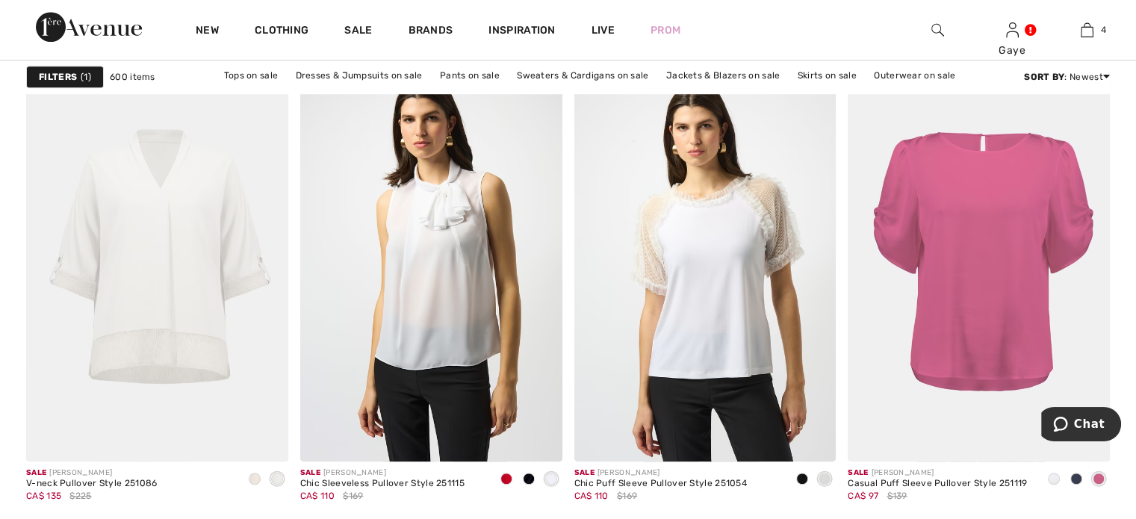
scroll to position [6868, 0]
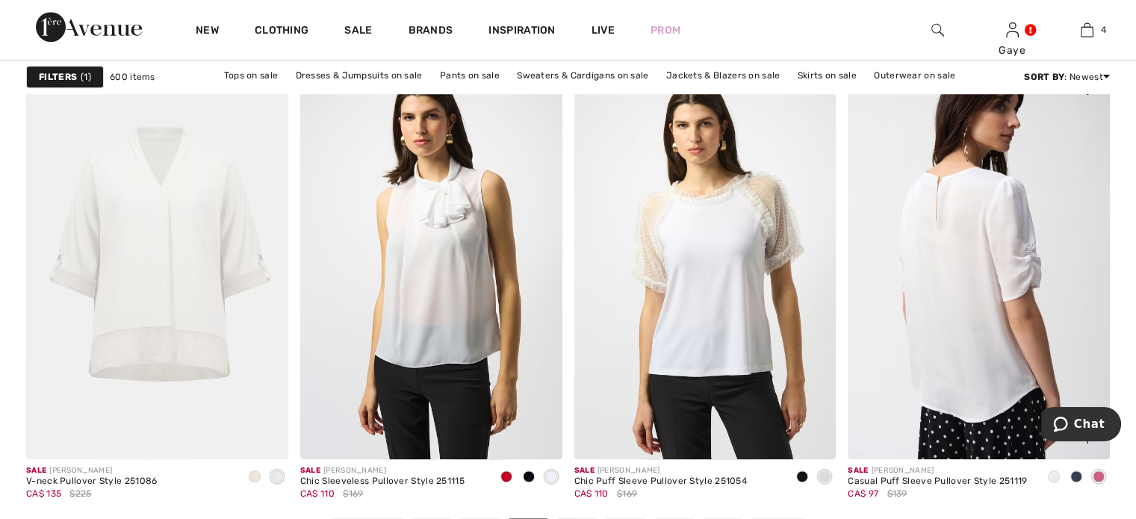
click at [933, 233] on img at bounding box center [979, 262] width 262 height 393
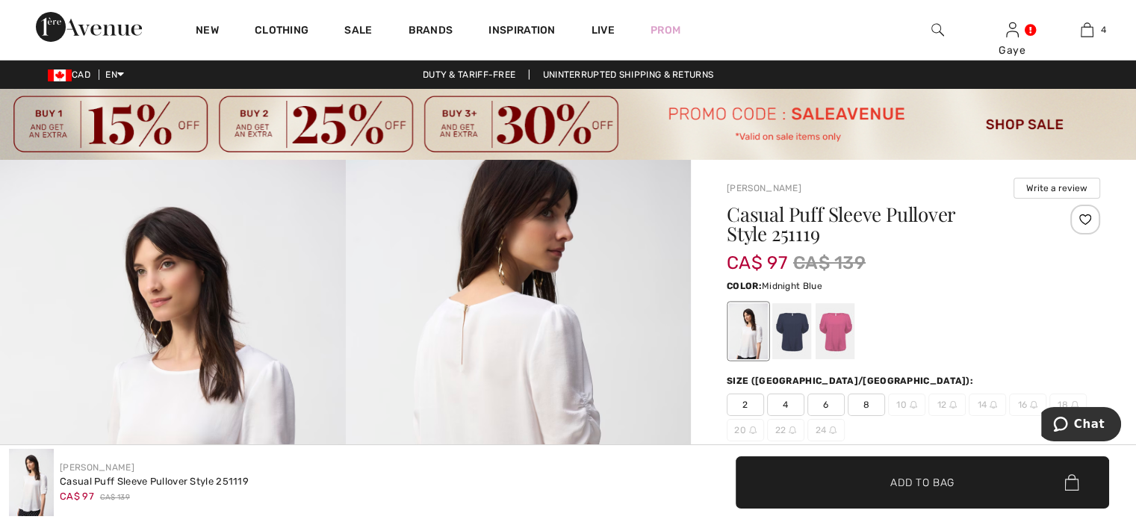
click at [787, 331] on div at bounding box center [792, 331] width 39 height 56
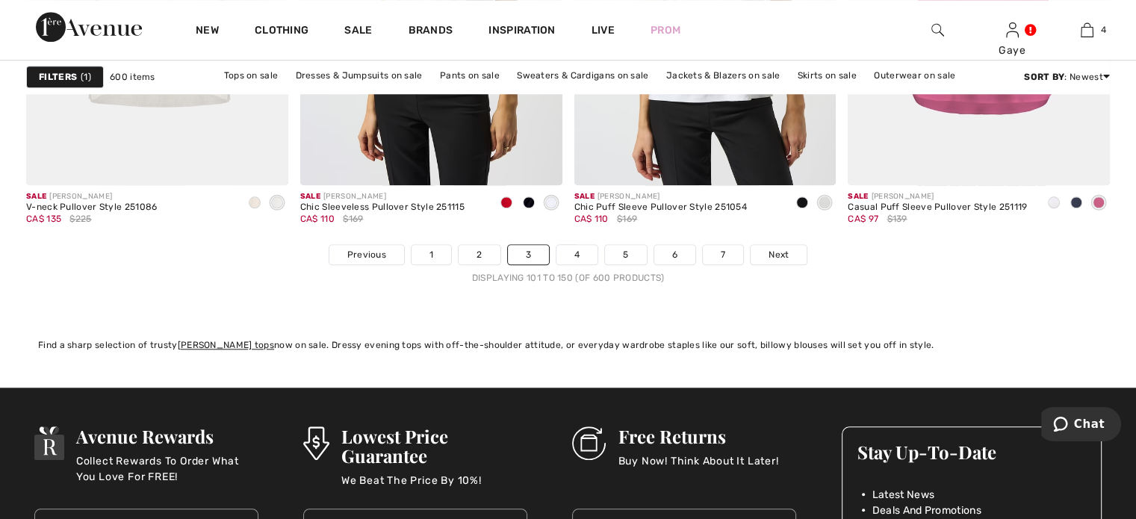
scroll to position [7154, 0]
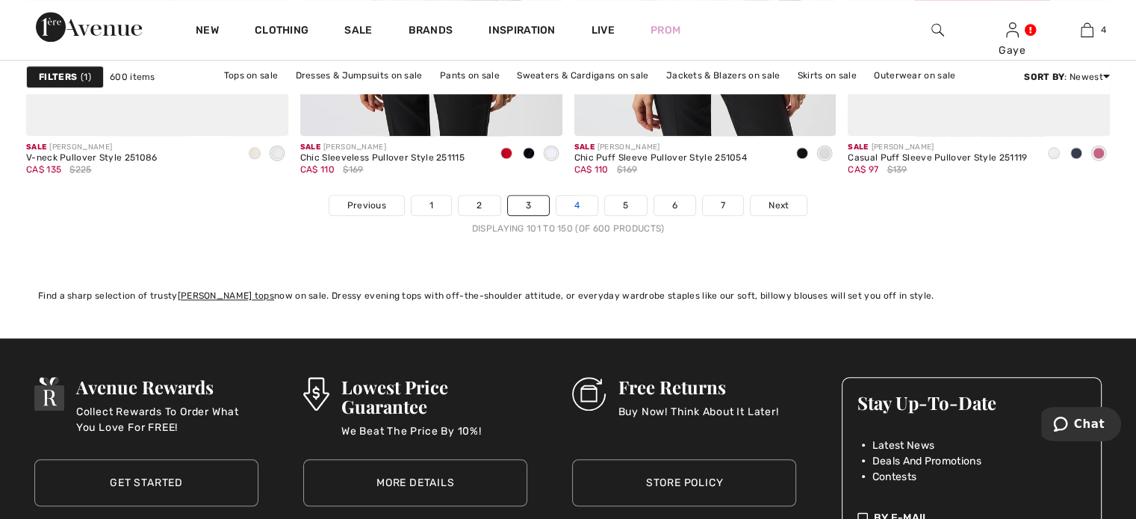
click at [575, 208] on link "4" at bounding box center [577, 205] width 41 height 19
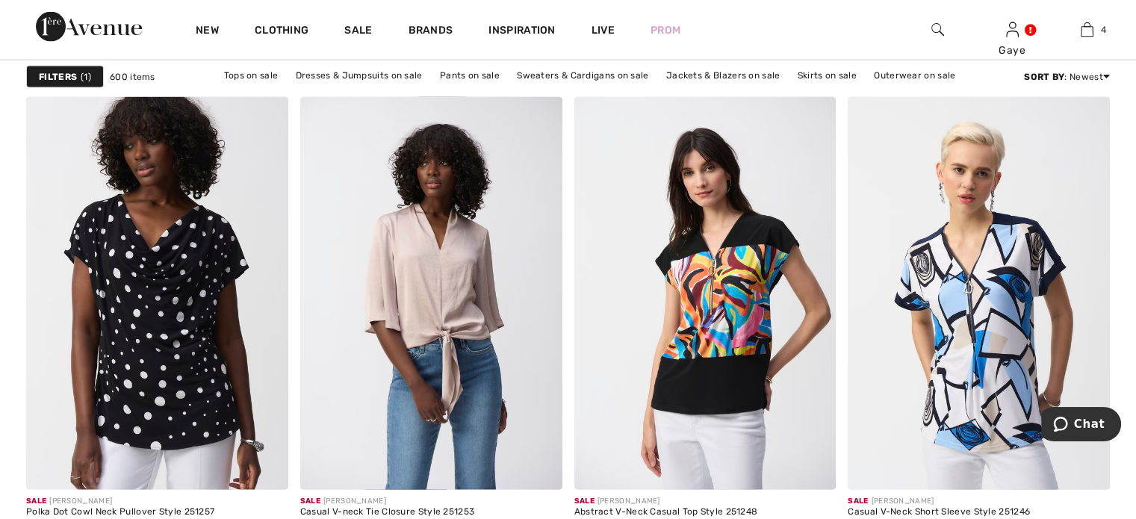
scroll to position [3253, 0]
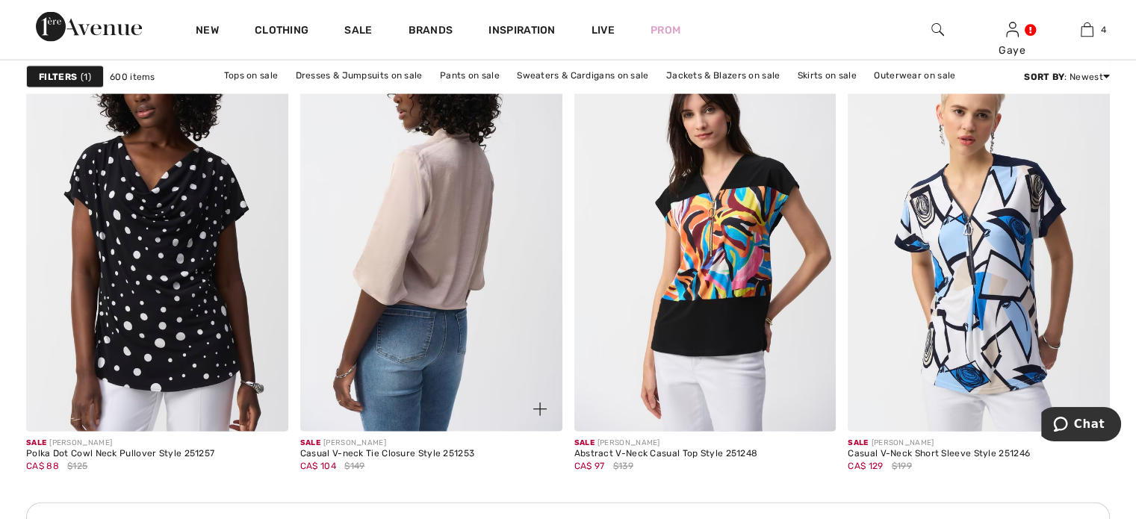
click at [421, 309] on img at bounding box center [431, 235] width 262 height 393
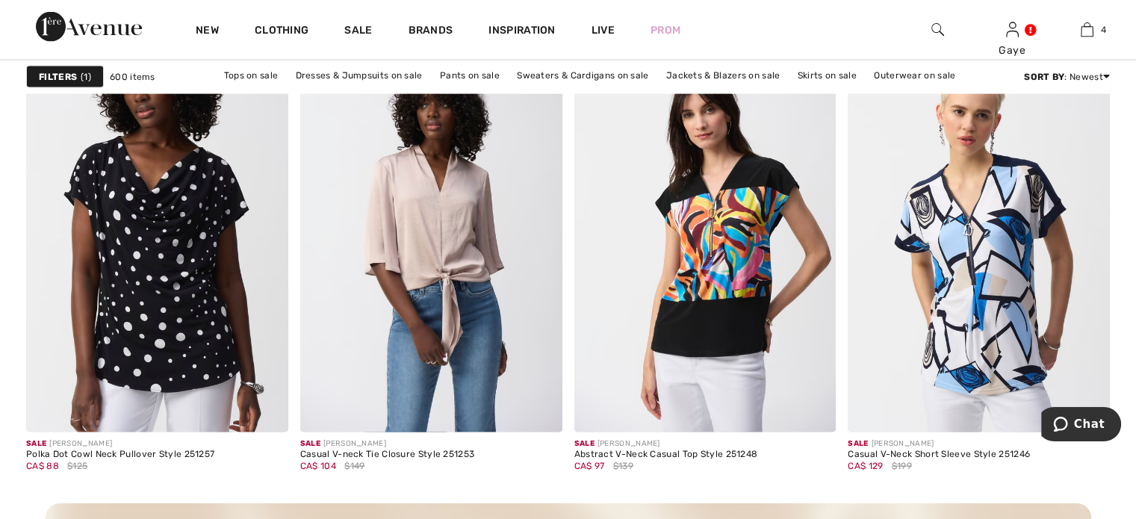
click at [43, 76] on strong "Filters" at bounding box center [58, 76] width 38 height 13
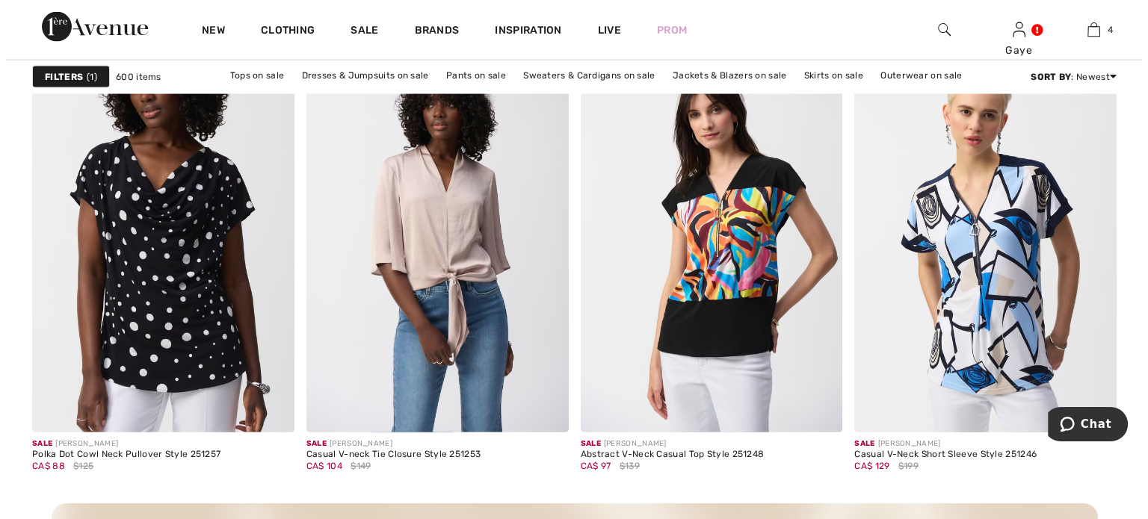
scroll to position [3242, 0]
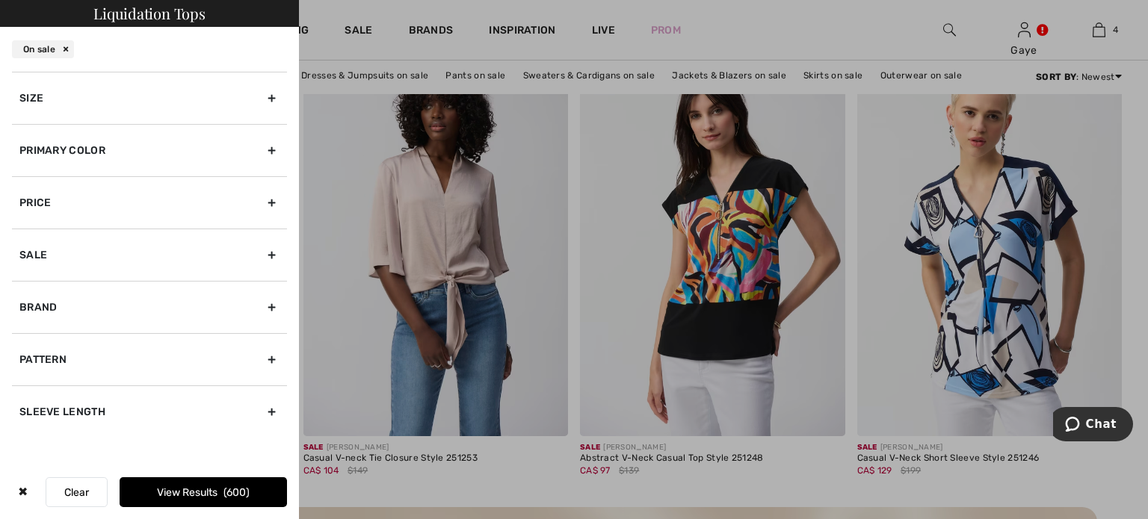
click at [273, 102] on div "Size" at bounding box center [149, 98] width 275 height 52
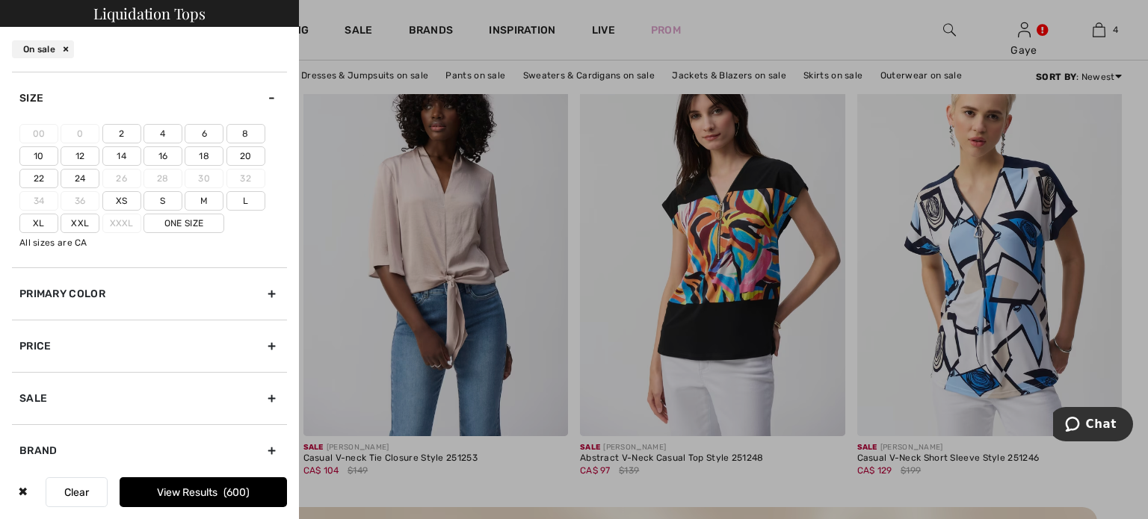
click at [242, 134] on label "8" at bounding box center [245, 133] width 39 height 19
click at [0, 0] on input"] "8" at bounding box center [0, 0] width 0 height 0
click at [202, 483] on button "View Results 184" at bounding box center [203, 492] width 167 height 30
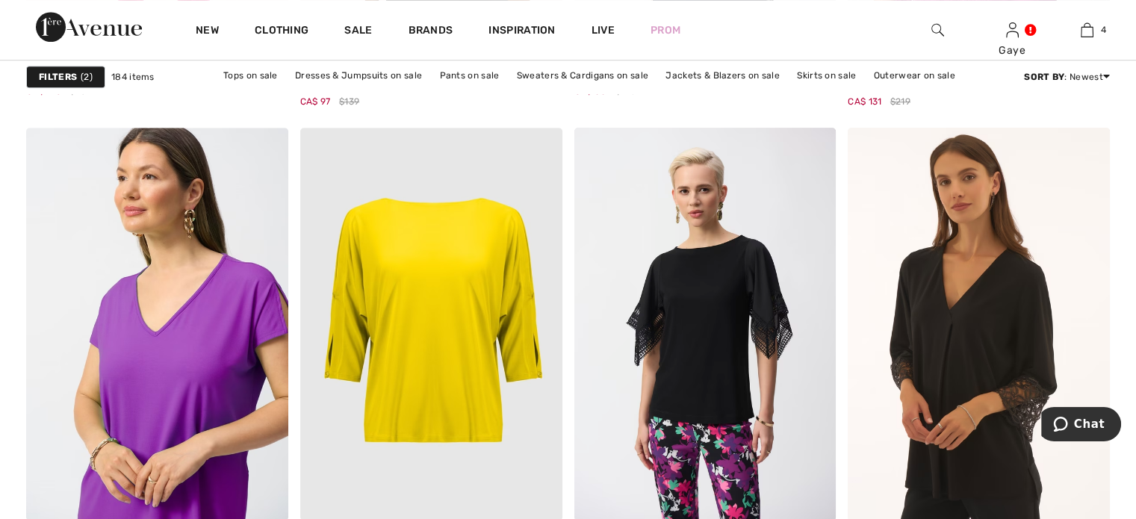
scroll to position [6905, 0]
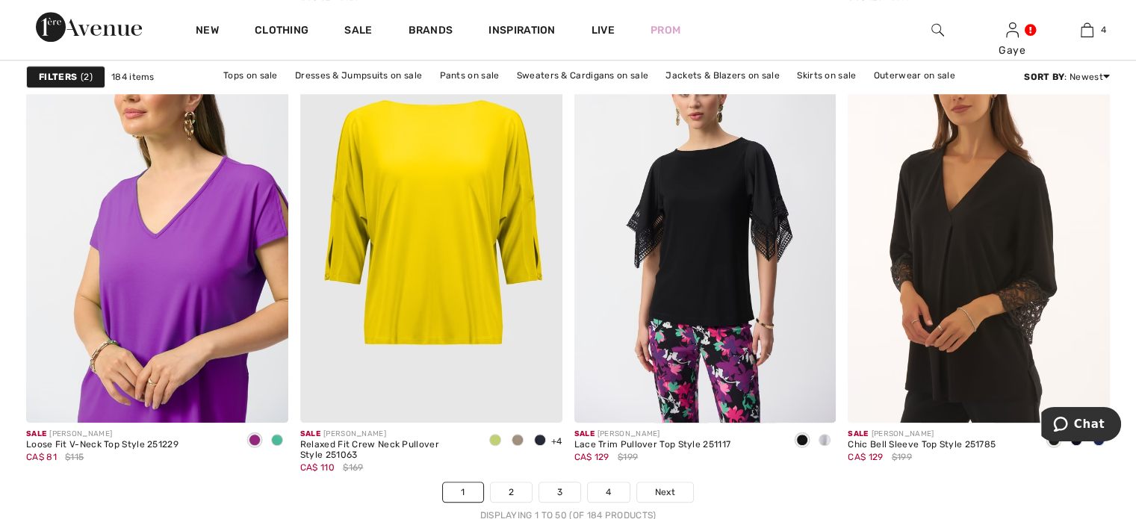
drag, startPoint x: 1142, startPoint y: 19, endPoint x: 60, endPoint y: 34, distance: 1081.9
click at [442, 265] on img at bounding box center [431, 226] width 262 height 393
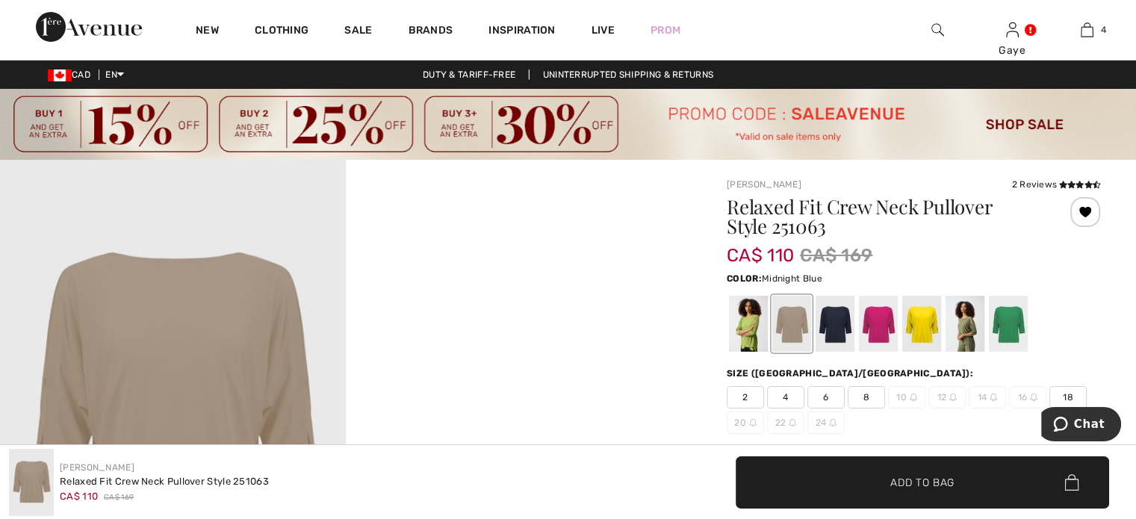
click at [838, 328] on div at bounding box center [835, 324] width 39 height 56
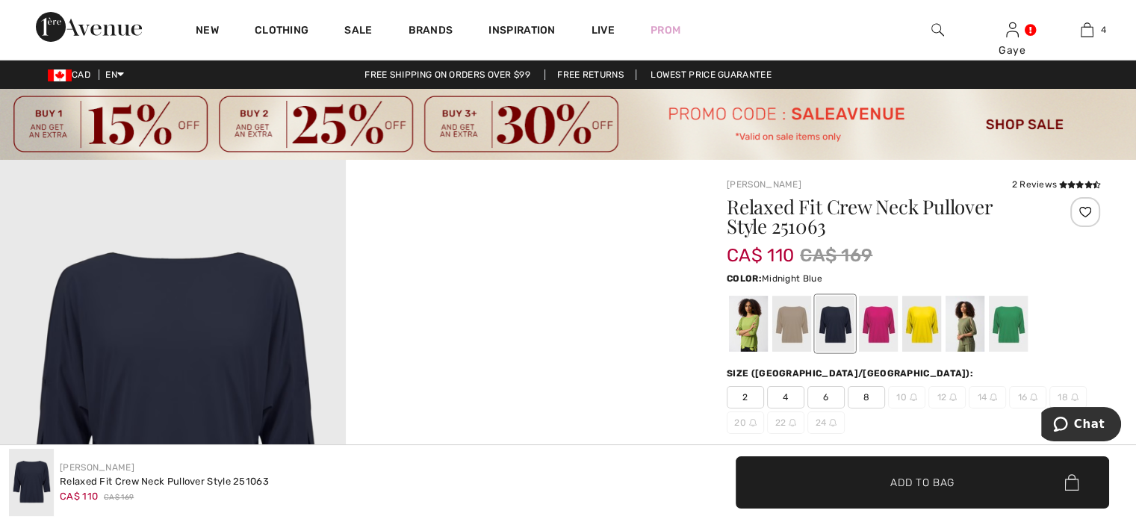
click at [872, 390] on span "8" at bounding box center [866, 397] width 37 height 22
click at [903, 475] on span "Add to Bag" at bounding box center [923, 482] width 64 height 16
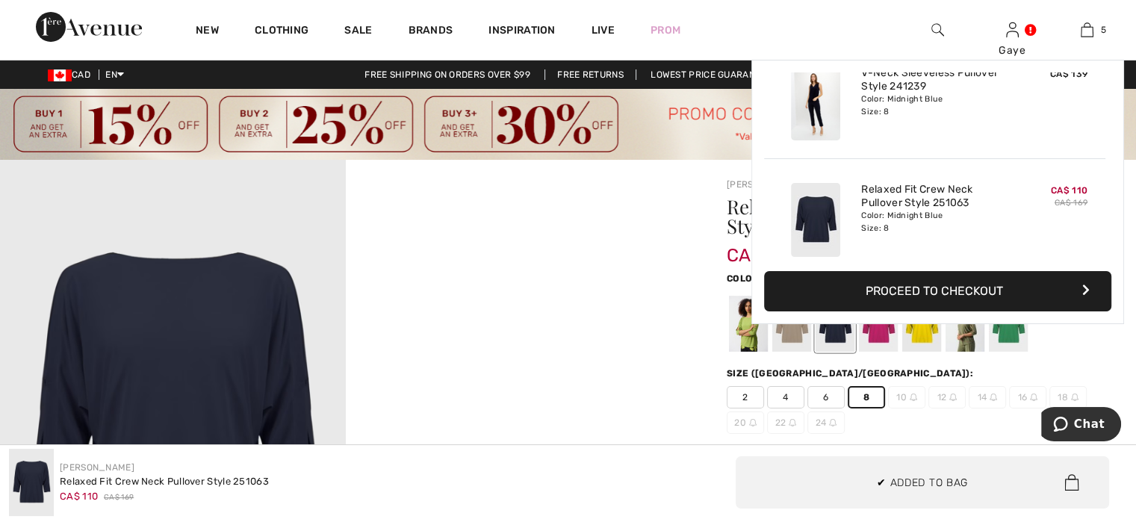
scroll to position [394, 0]
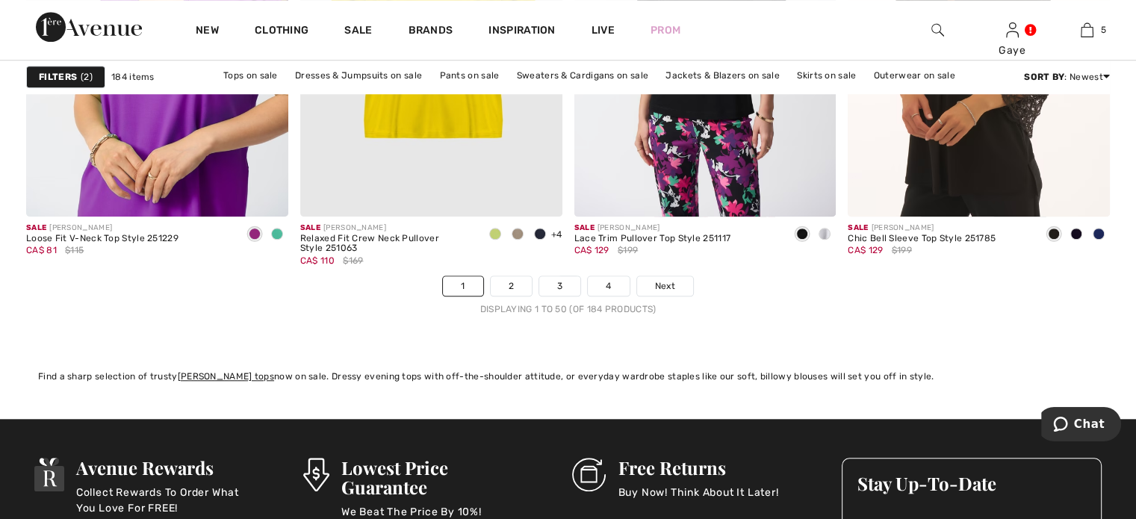
scroll to position [7064, 0]
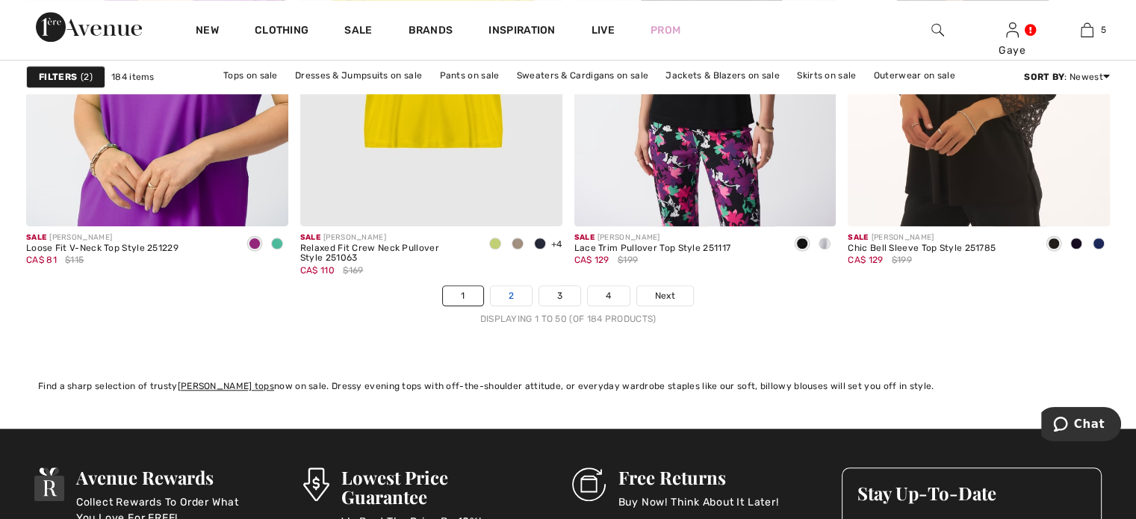
click at [518, 288] on link "2" at bounding box center [511, 295] width 41 height 19
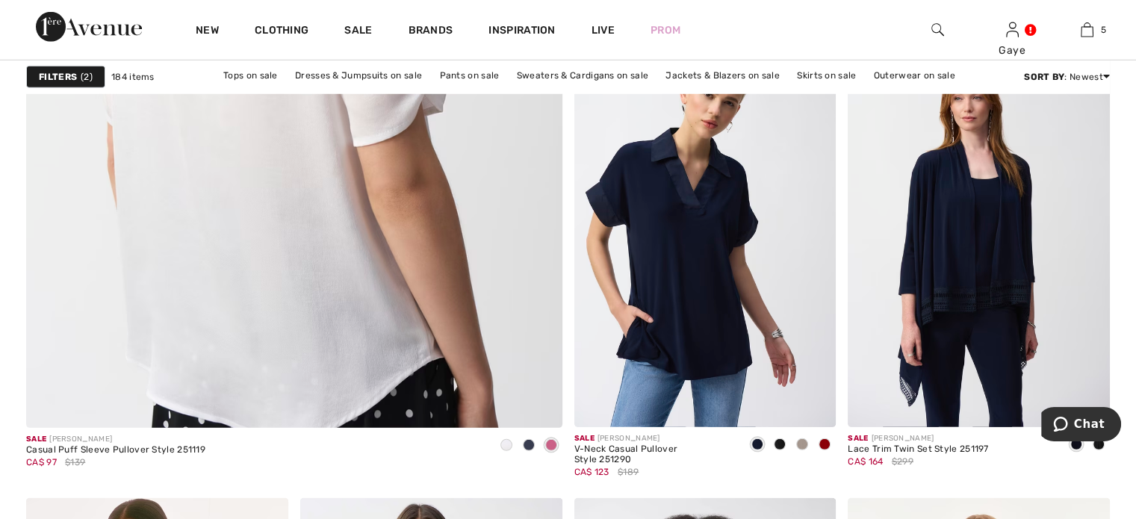
scroll to position [4363, 0]
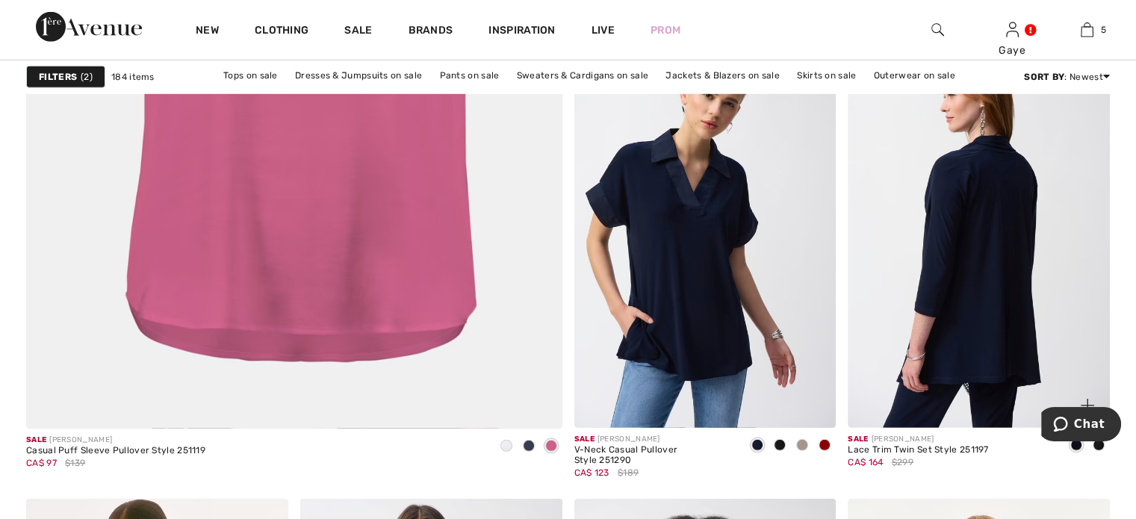
click at [968, 301] on img at bounding box center [979, 231] width 262 height 393
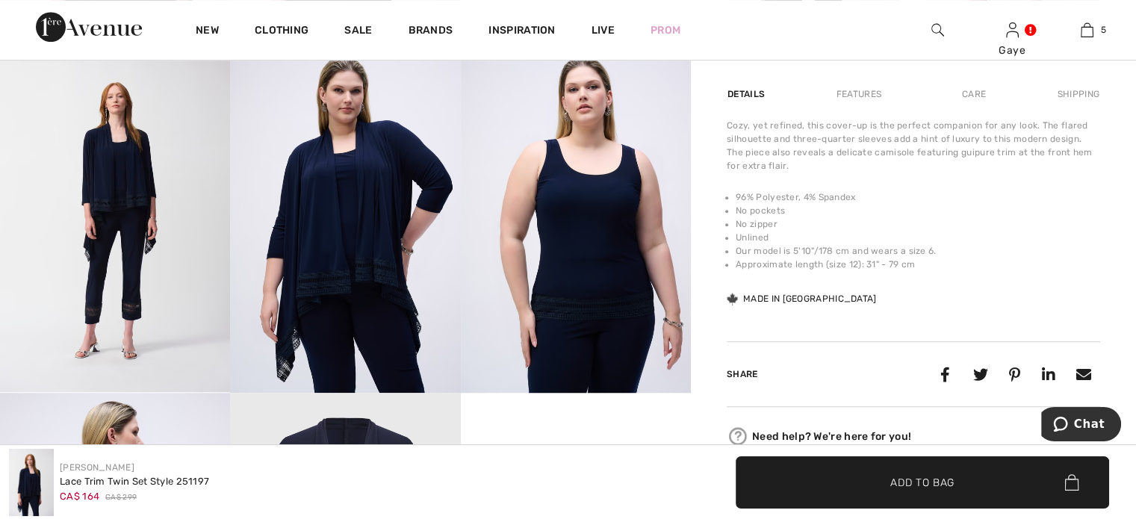
scroll to position [963, 0]
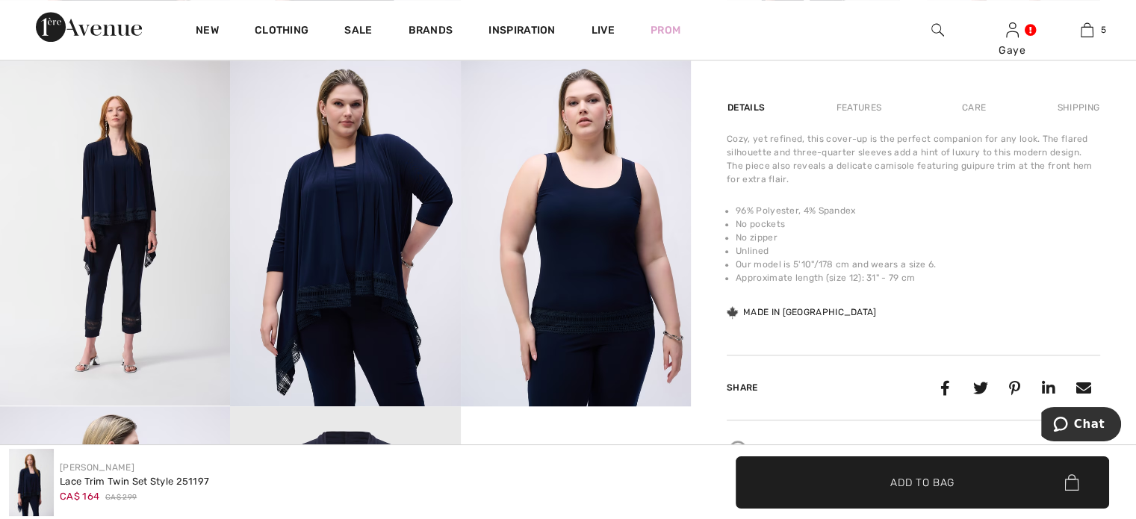
click at [289, 310] on img at bounding box center [345, 233] width 230 height 345
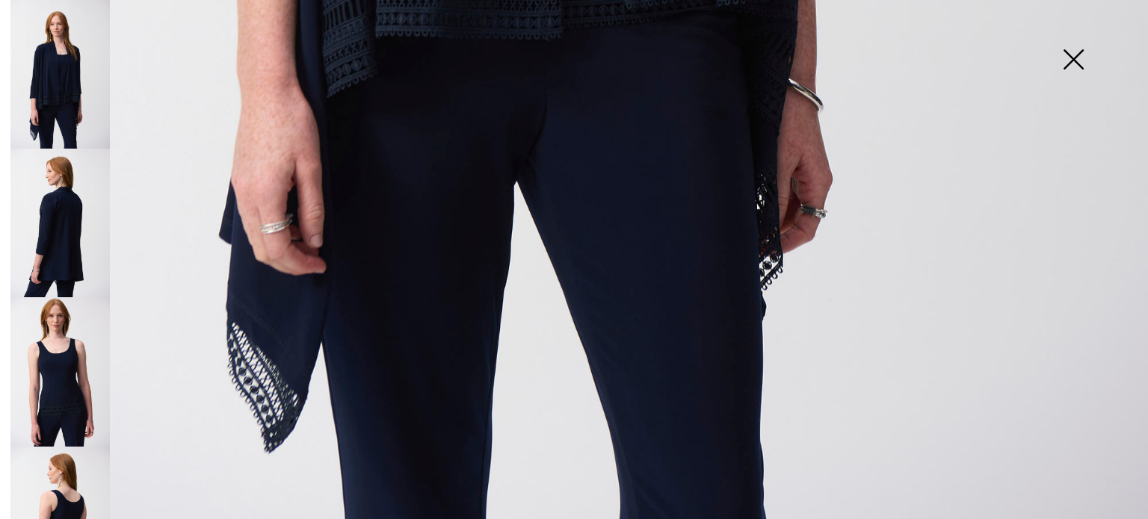
scroll to position [1183, 0]
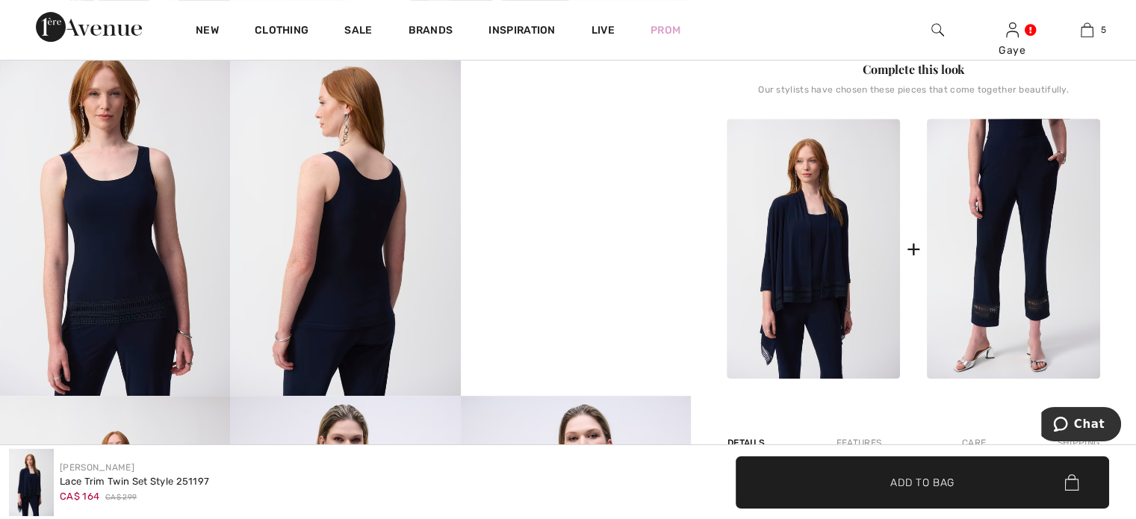
scroll to position [622, 0]
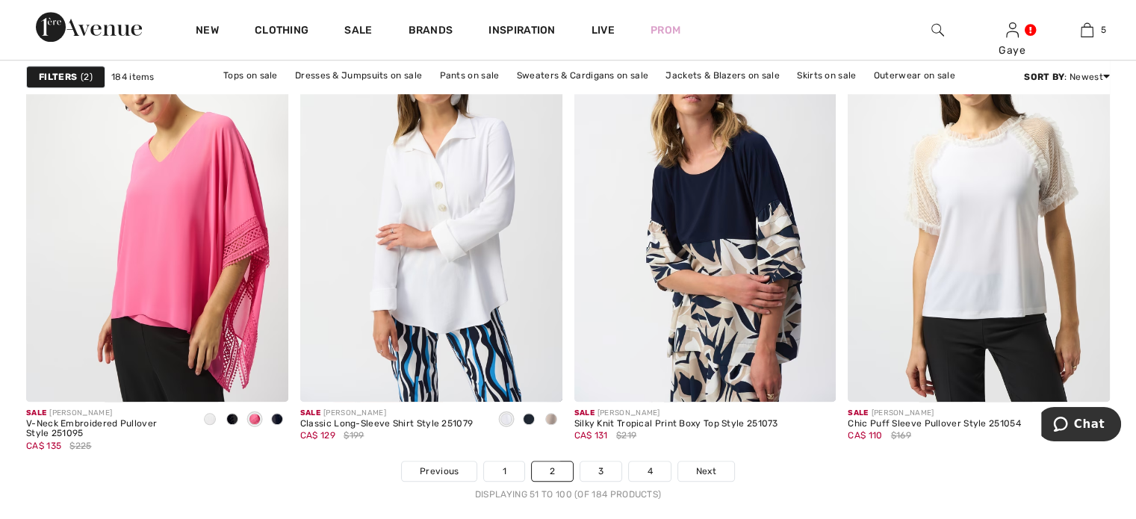
scroll to position [6879, 0]
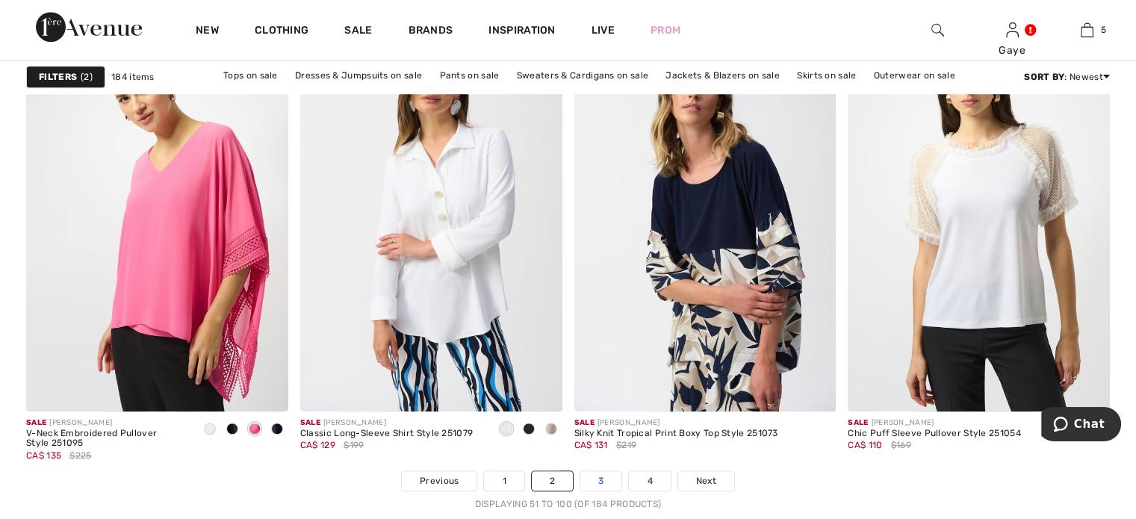
click at [604, 486] on link "3" at bounding box center [601, 480] width 41 height 19
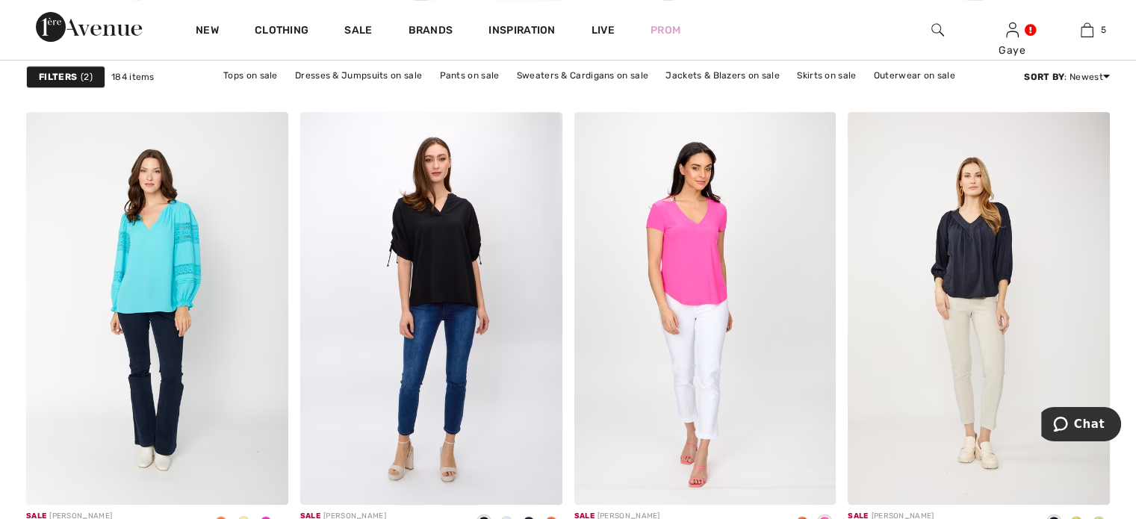
scroll to position [6465, 0]
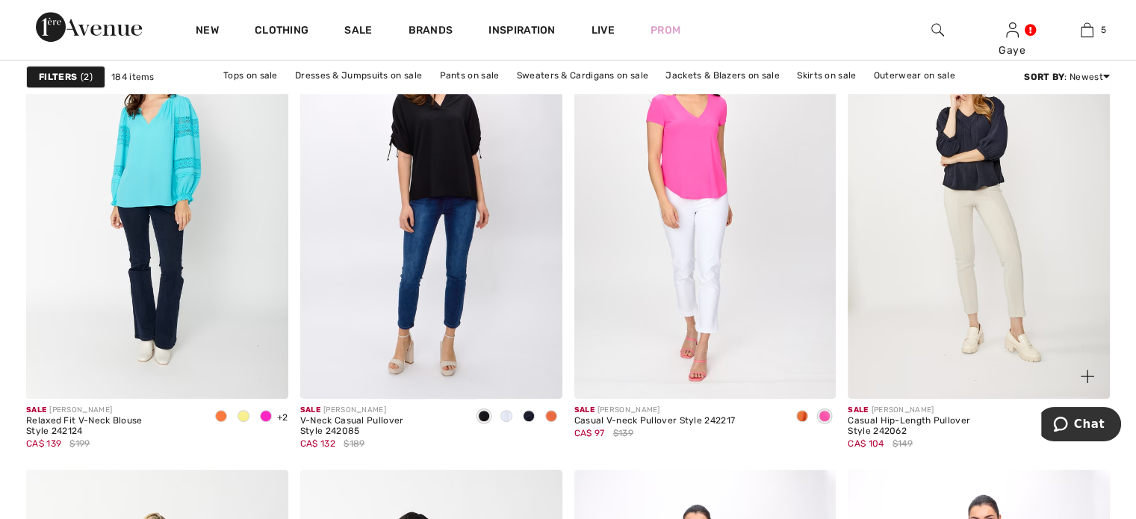
click at [968, 259] on img at bounding box center [979, 202] width 262 height 393
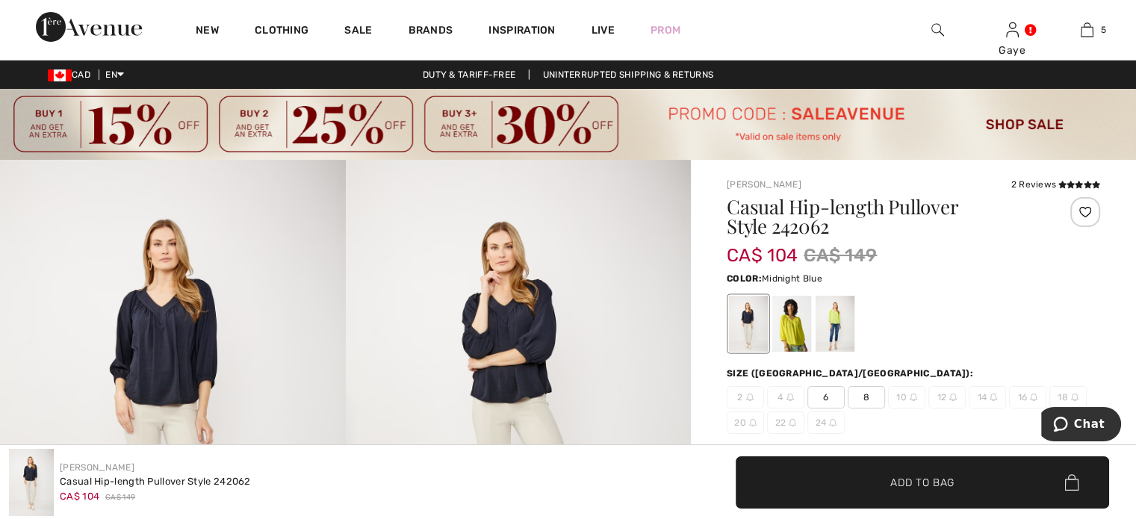
click at [155, 321] on img at bounding box center [173, 419] width 346 height 518
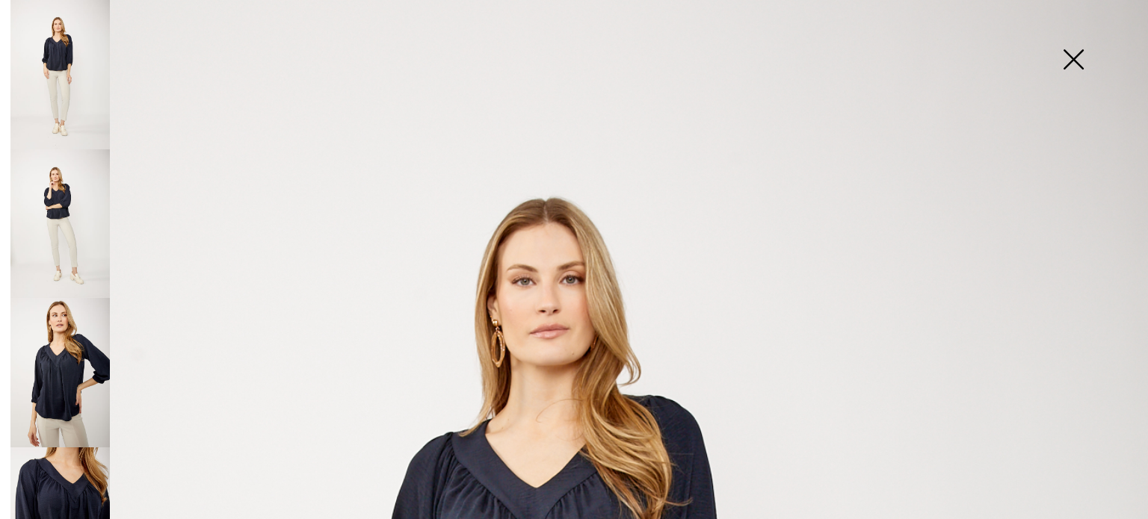
click at [52, 474] on img at bounding box center [59, 522] width 99 height 149
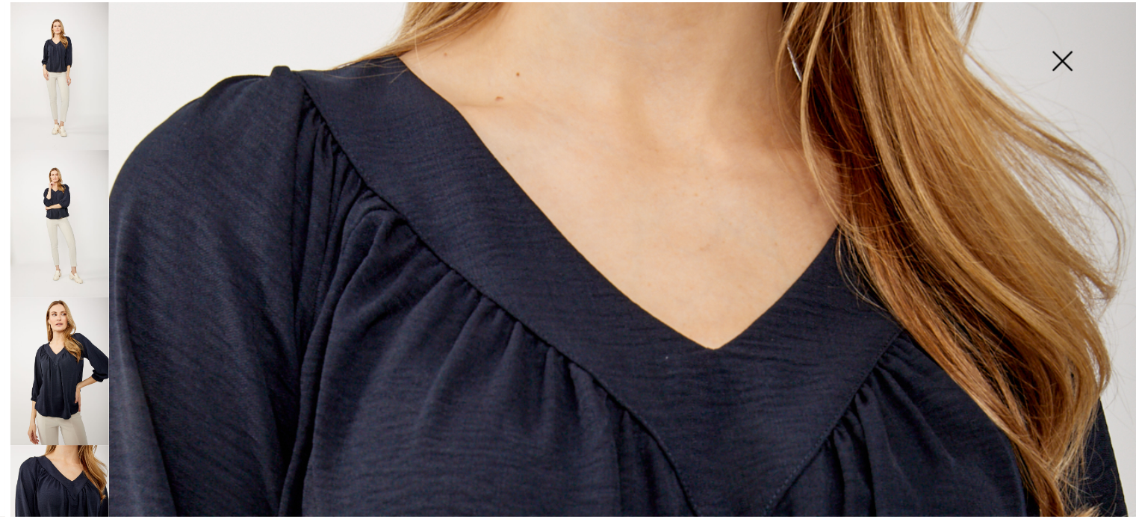
scroll to position [44, 0]
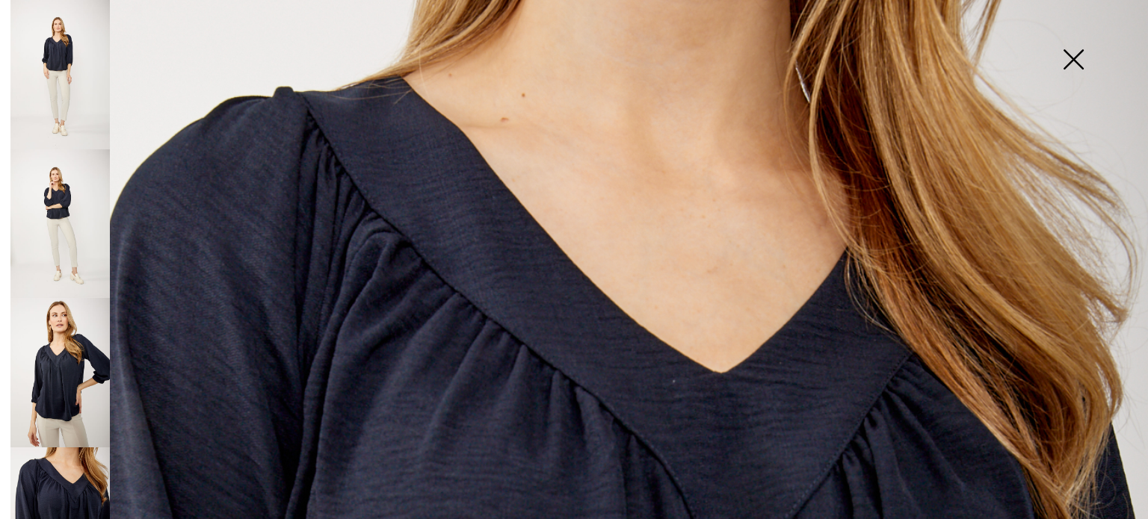
click at [54, 223] on img at bounding box center [59, 223] width 99 height 149
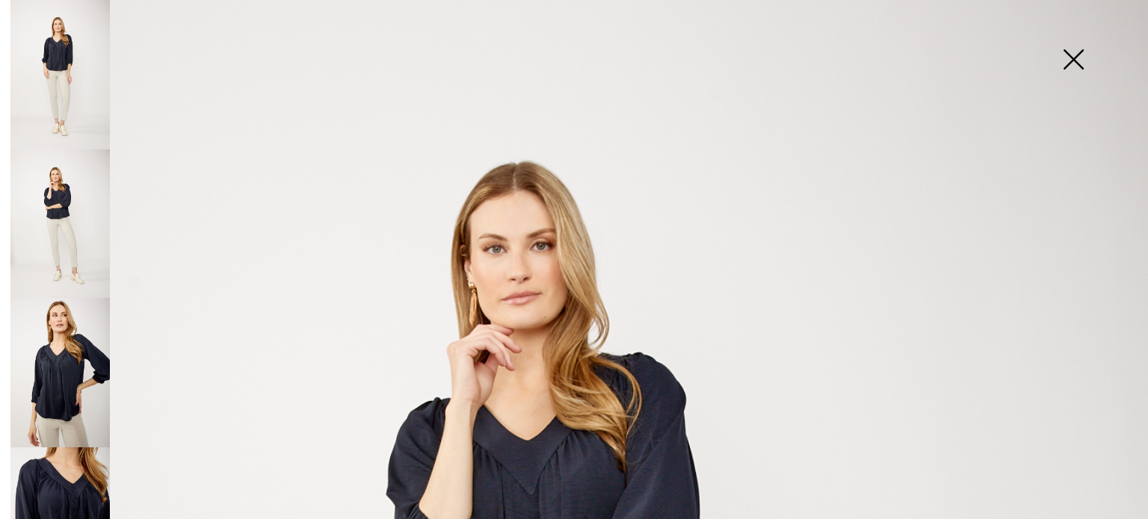
click at [1064, 56] on img at bounding box center [1072, 60] width 75 height 77
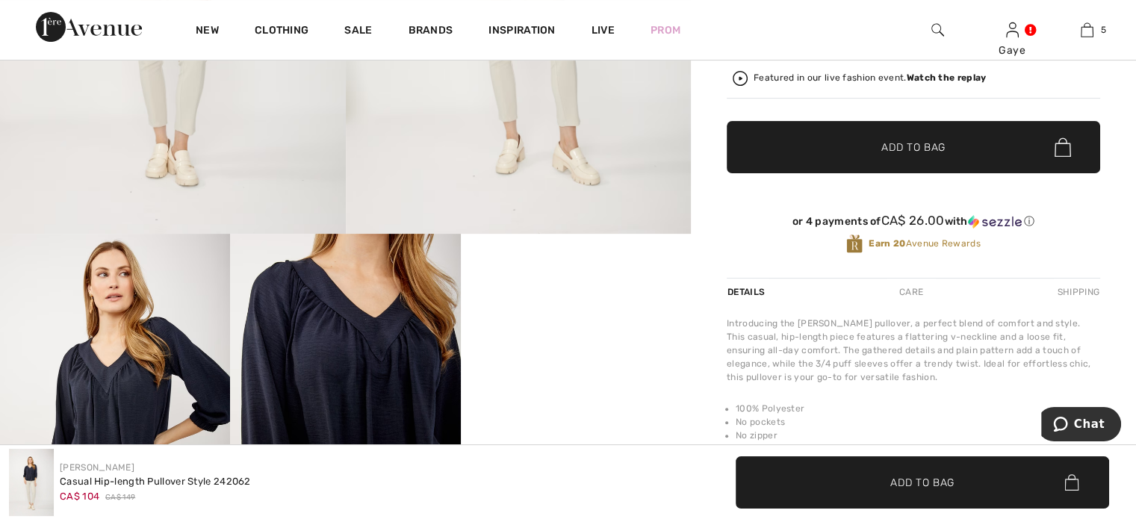
scroll to position [540, 0]
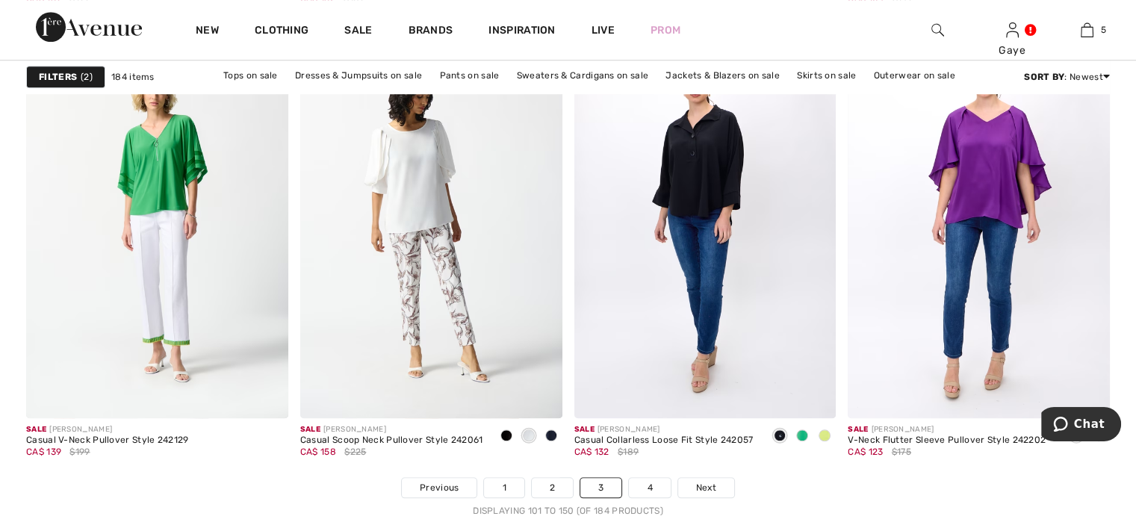
scroll to position [6874, 0]
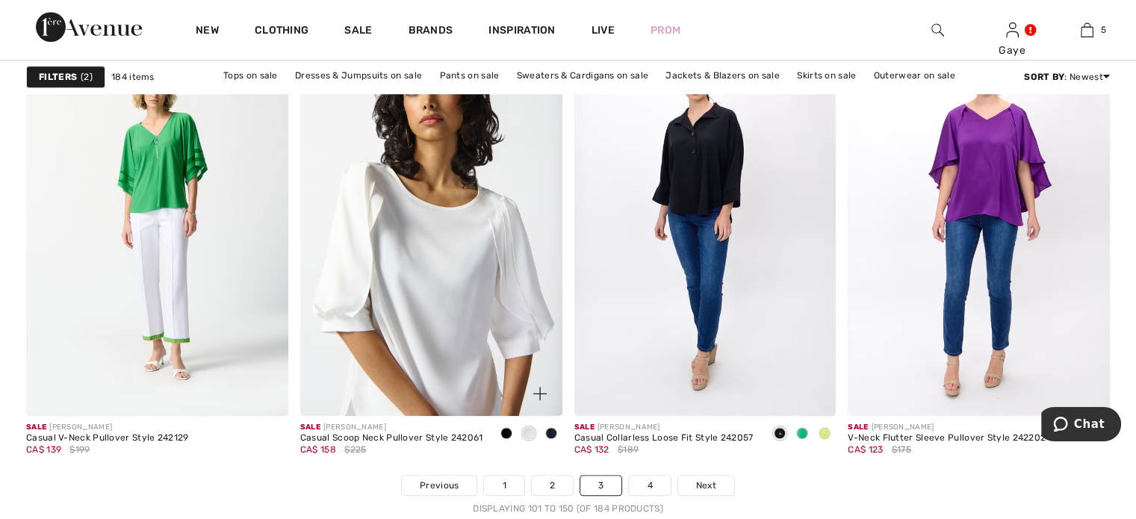
click at [454, 225] on img at bounding box center [431, 218] width 262 height 393
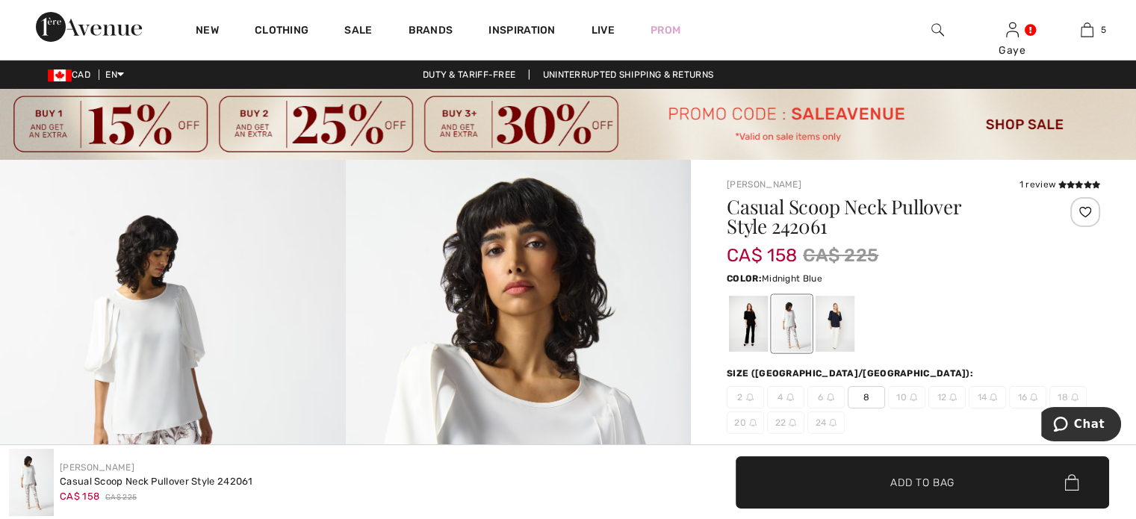
click at [834, 323] on div at bounding box center [835, 324] width 39 height 56
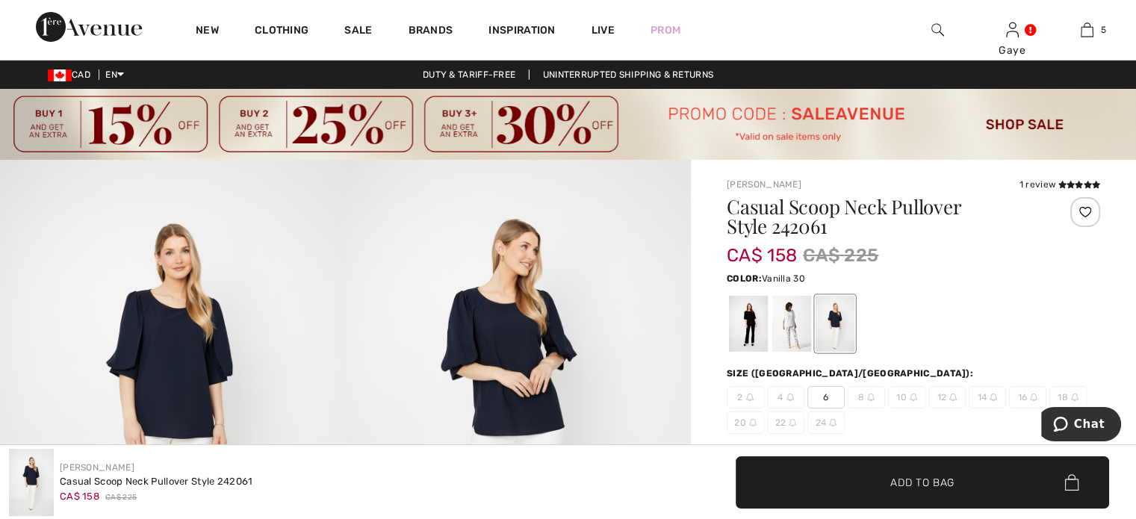
click at [796, 318] on div at bounding box center [792, 324] width 39 height 56
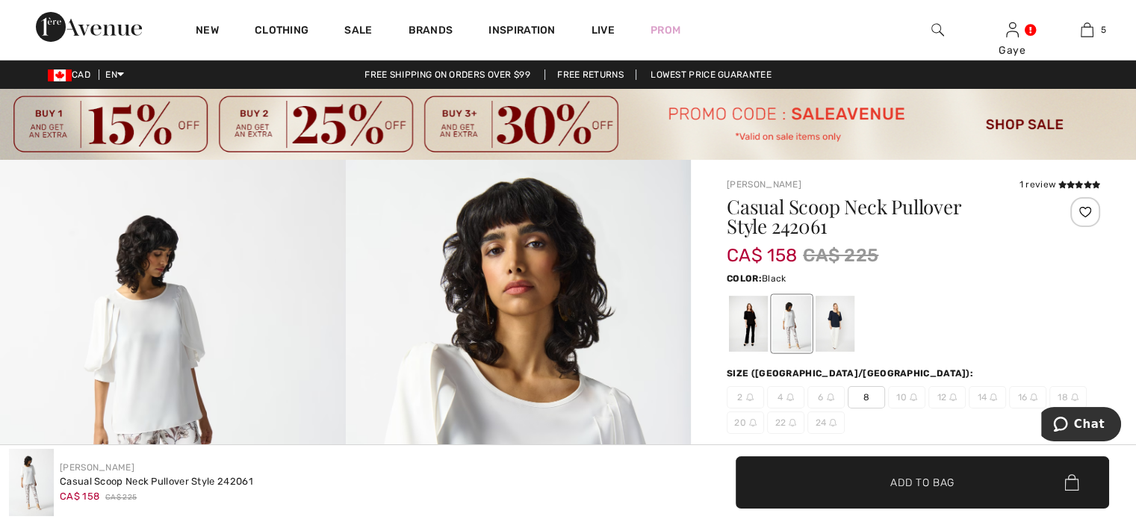
click at [744, 319] on div at bounding box center [748, 324] width 39 height 56
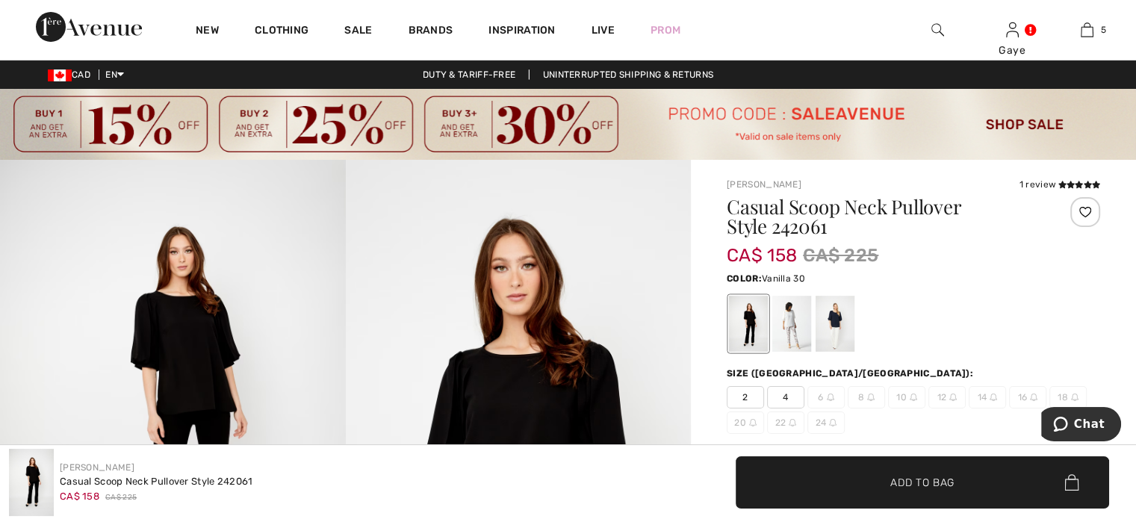
click at [793, 316] on div at bounding box center [792, 324] width 39 height 56
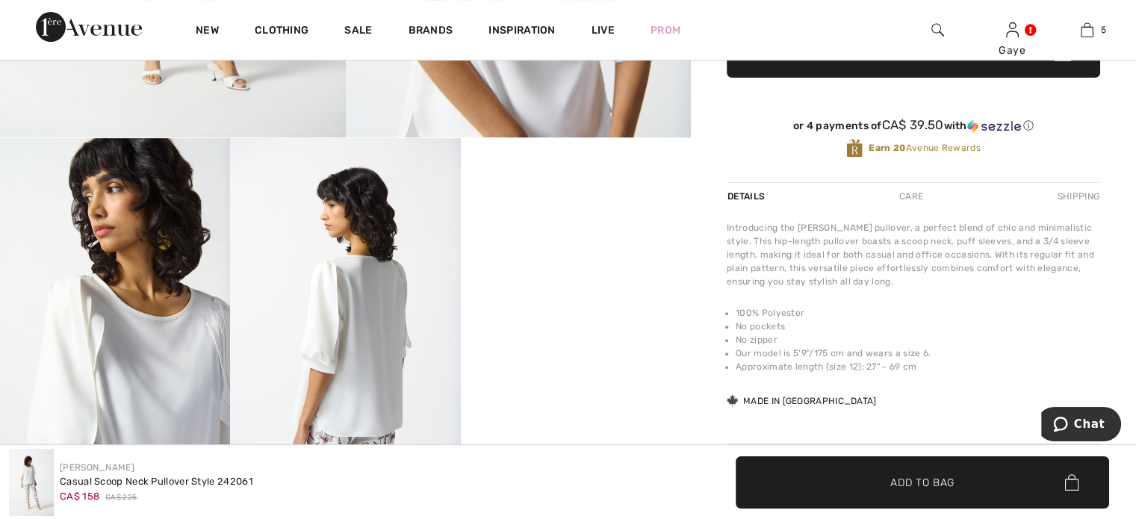
scroll to position [653, 0]
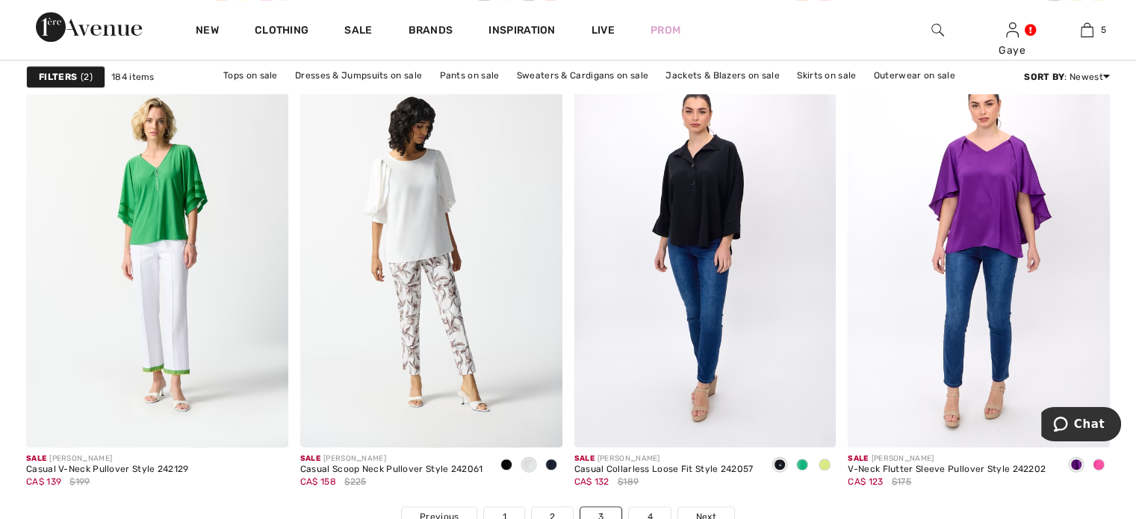
scroll to position [6929, 0]
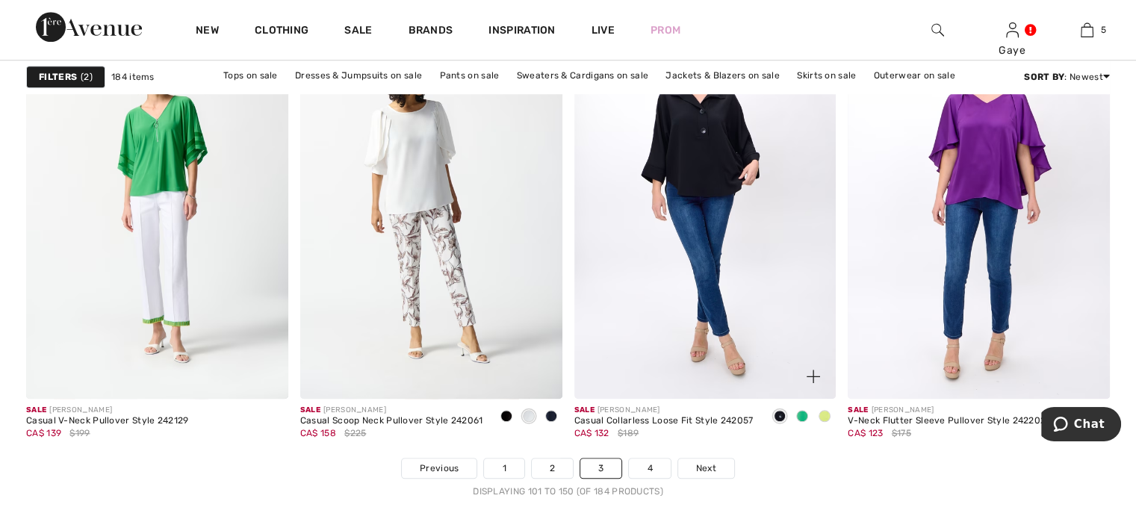
click at [731, 166] on img at bounding box center [706, 202] width 262 height 393
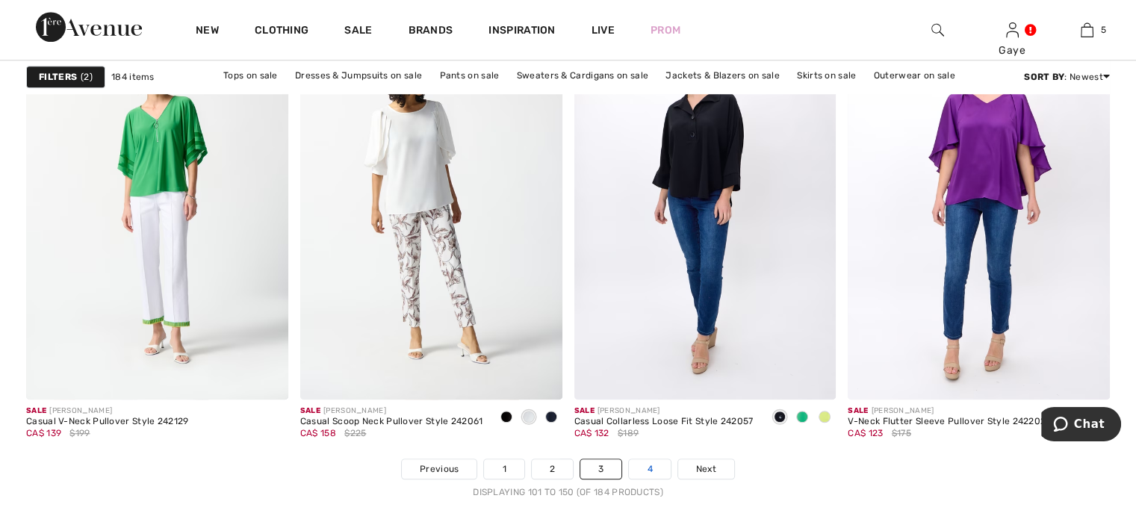
click at [648, 465] on link "4" at bounding box center [649, 468] width 41 height 19
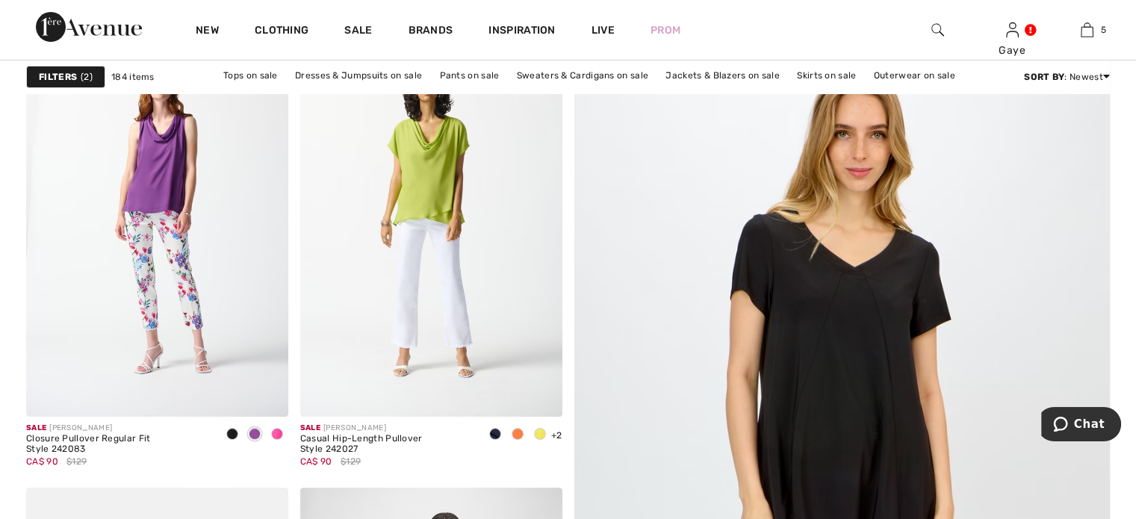
scroll to position [303, 0]
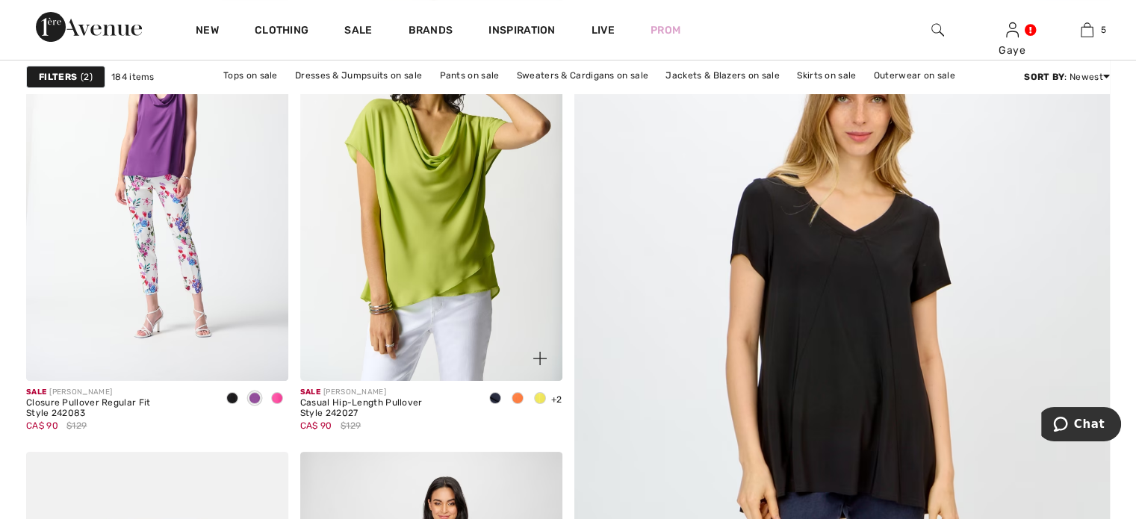
click at [432, 181] on img at bounding box center [431, 184] width 262 height 393
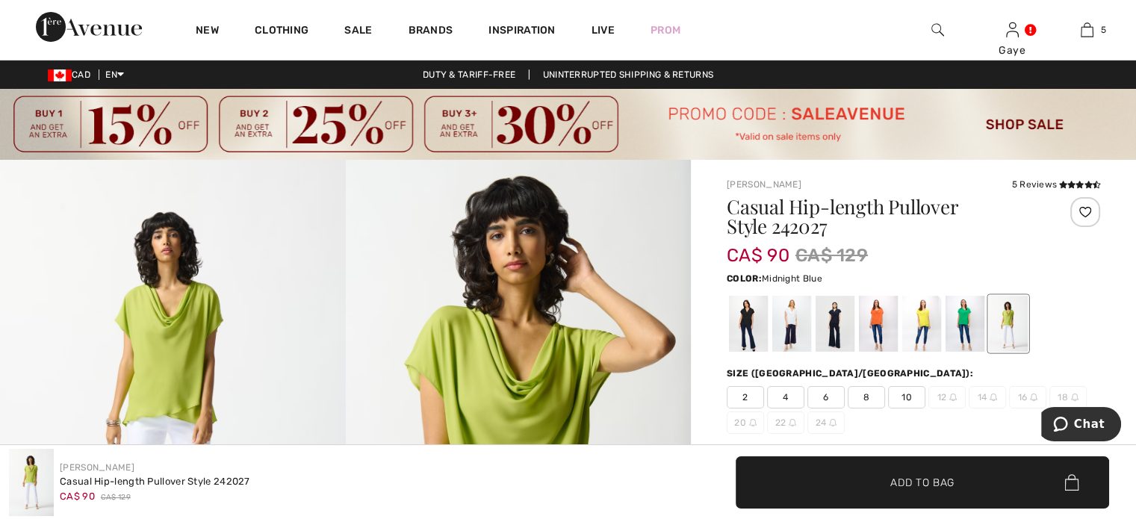
click at [836, 314] on div at bounding box center [835, 324] width 39 height 56
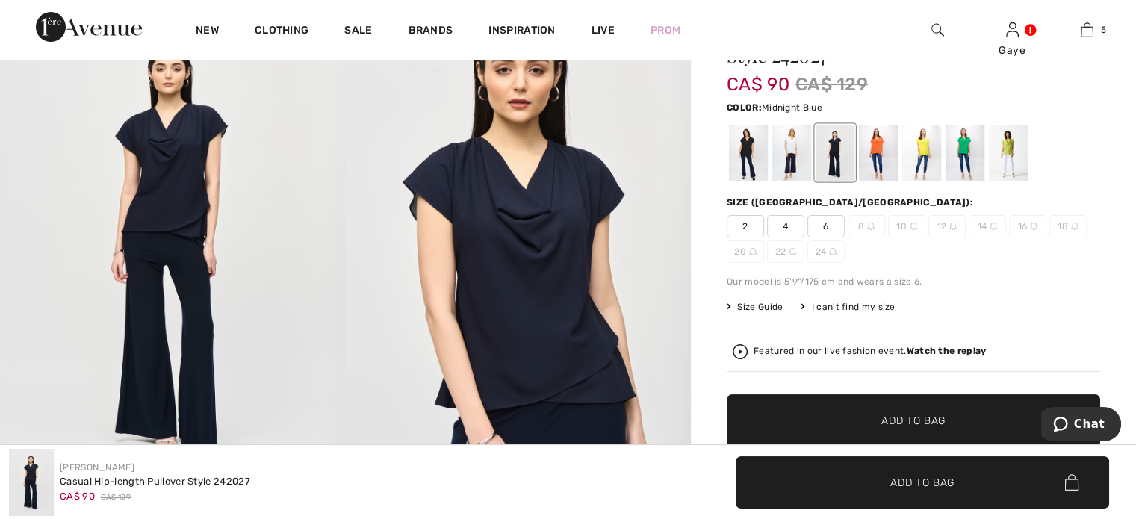
scroll to position [99, 0]
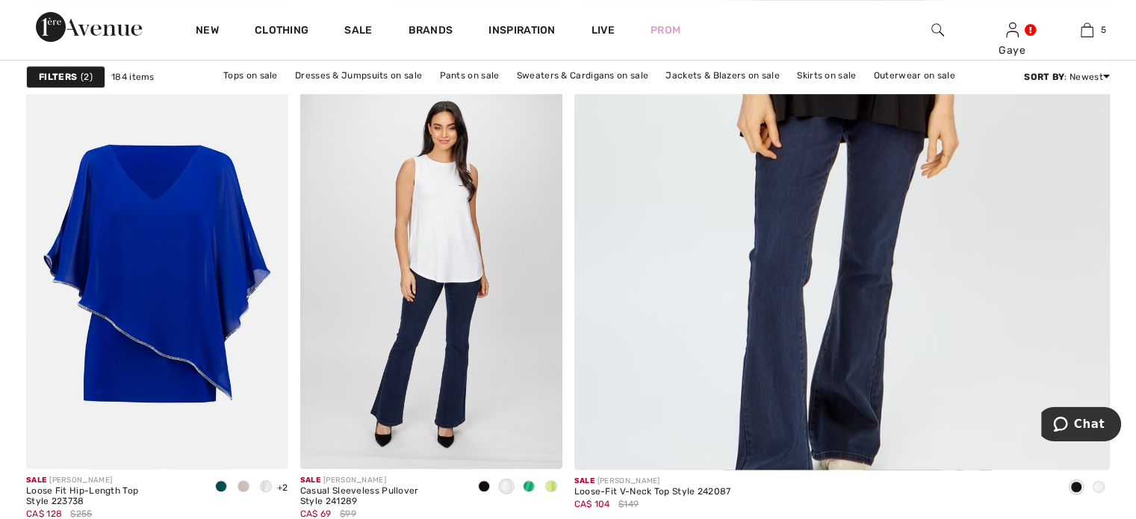
scroll to position [729, 0]
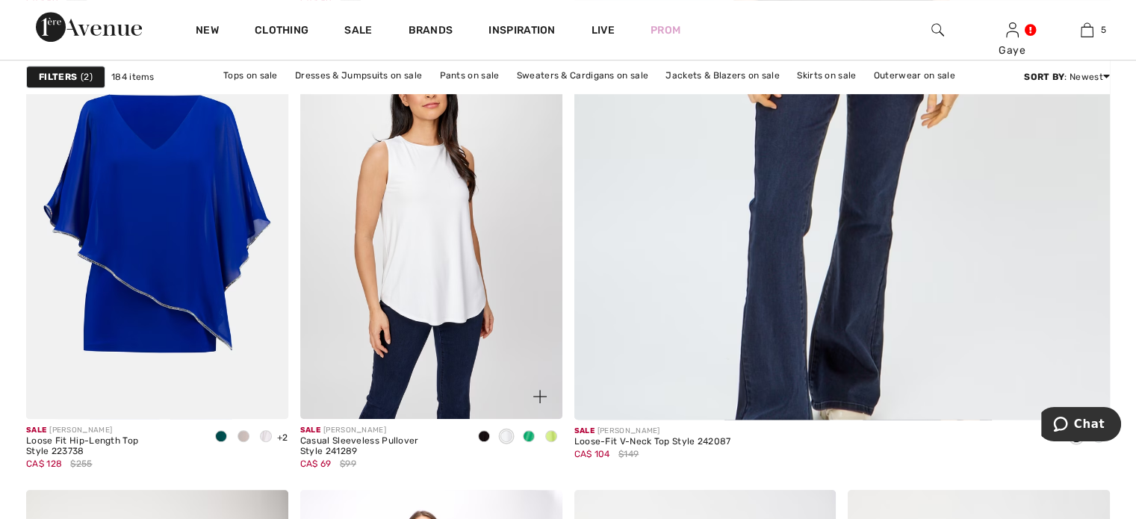
click at [465, 218] on img at bounding box center [431, 222] width 262 height 393
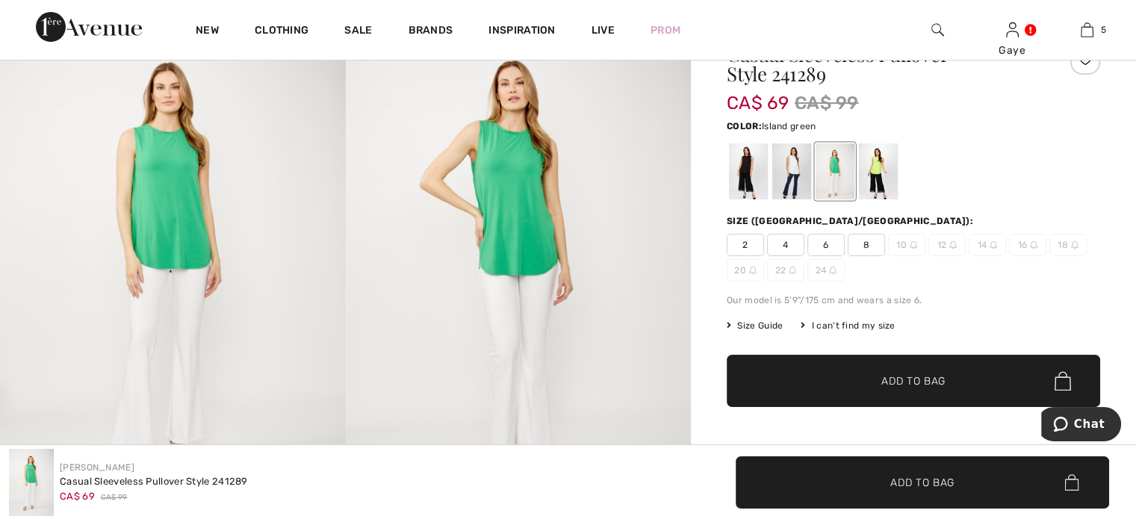
scroll to position [120, 0]
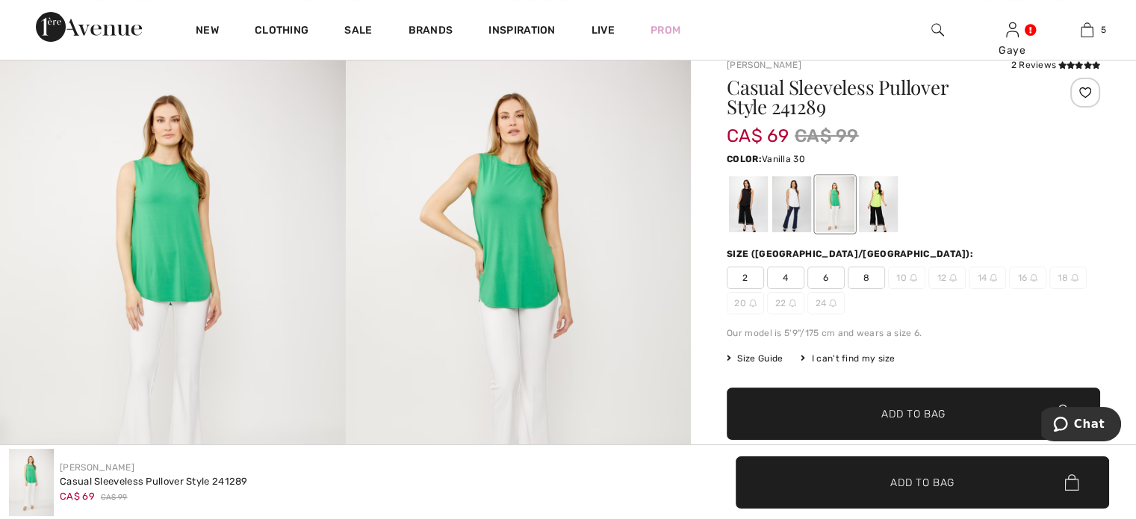
click at [790, 208] on div at bounding box center [792, 204] width 39 height 56
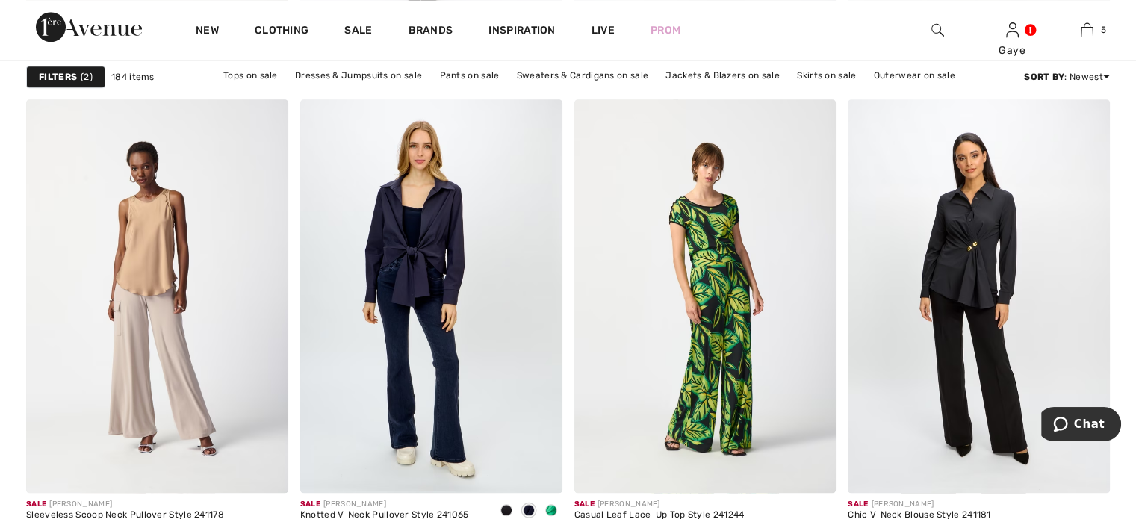
scroll to position [1656, 0]
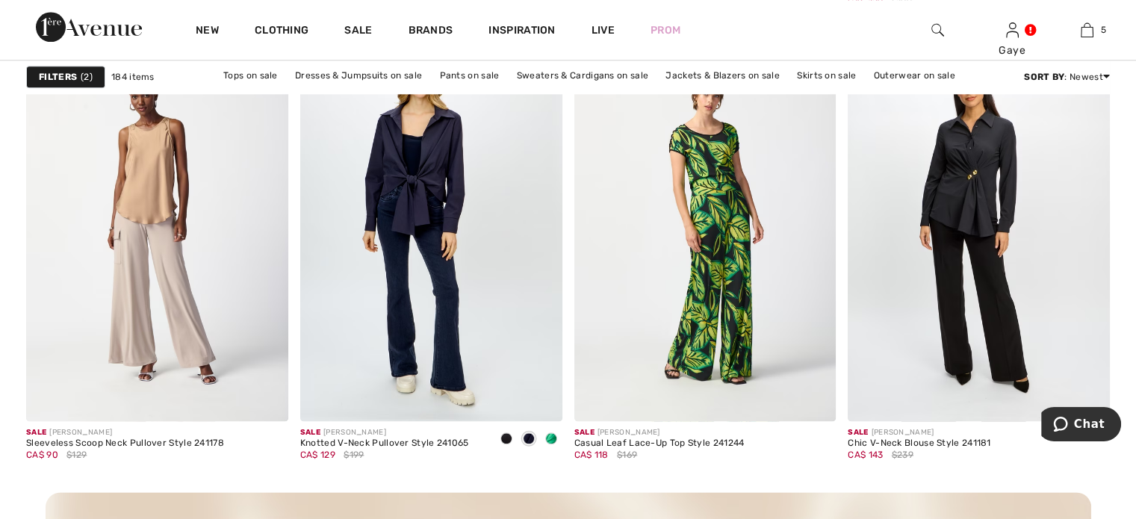
drag, startPoint x: 1133, startPoint y: 152, endPoint x: 1121, endPoint y: 188, distance: 37.3
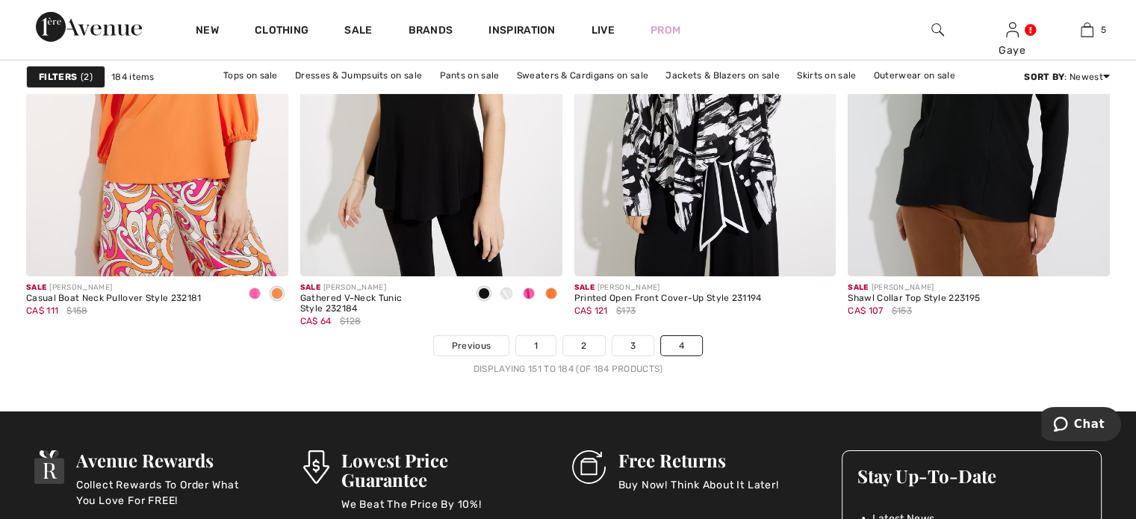
scroll to position [5072, 0]
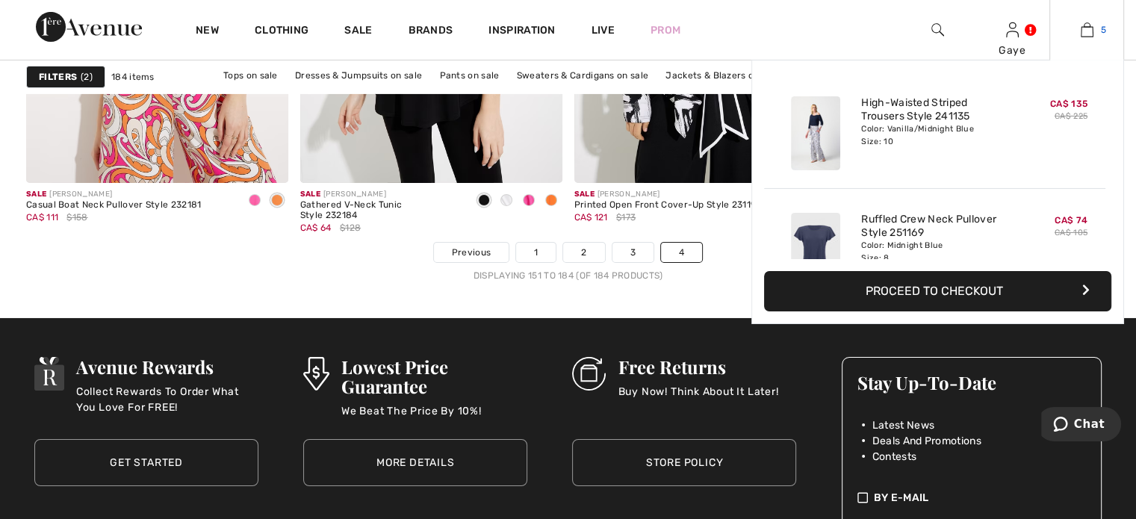
click at [1084, 28] on img at bounding box center [1087, 30] width 13 height 18
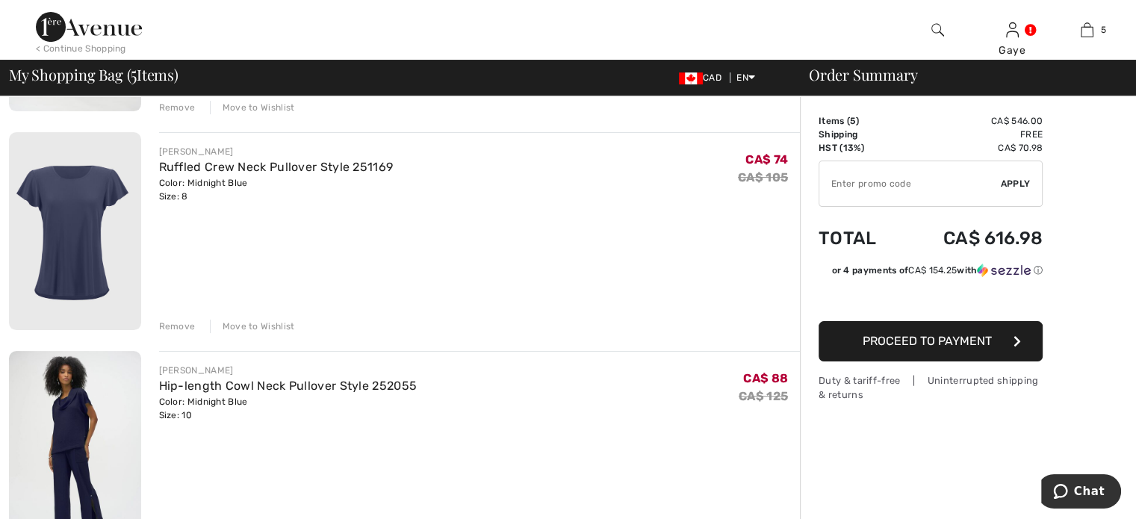
scroll to position [321, 0]
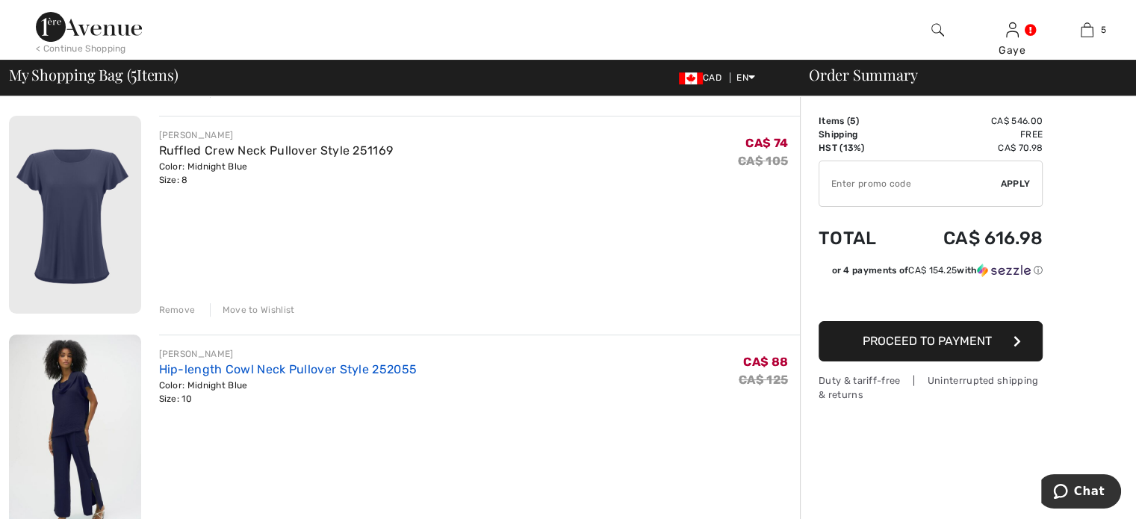
click at [191, 370] on link "Hip-length Cowl Neck Pullover Style 252055" at bounding box center [288, 369] width 259 height 14
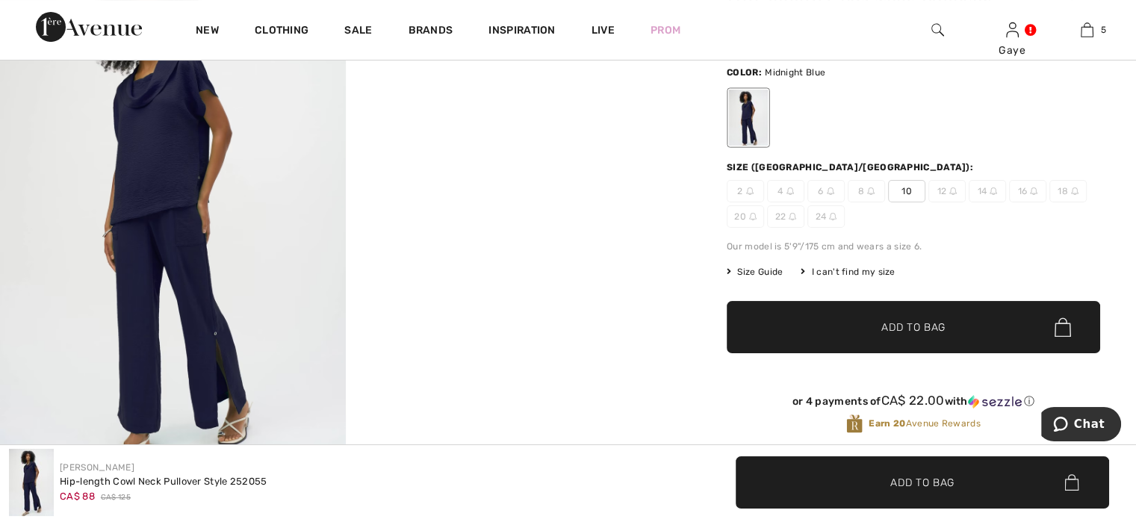
scroll to position [350, 0]
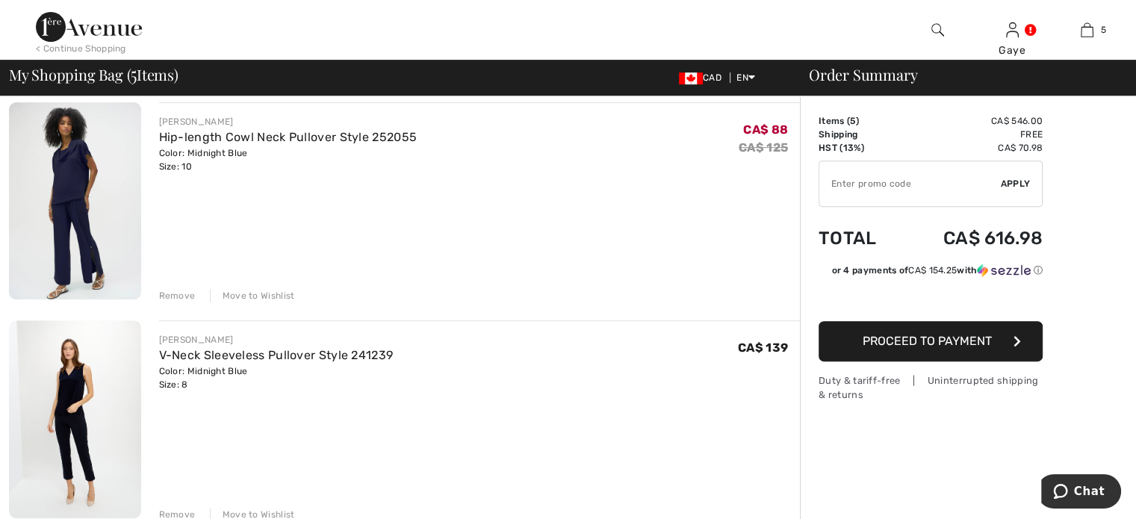
scroll to position [633, 0]
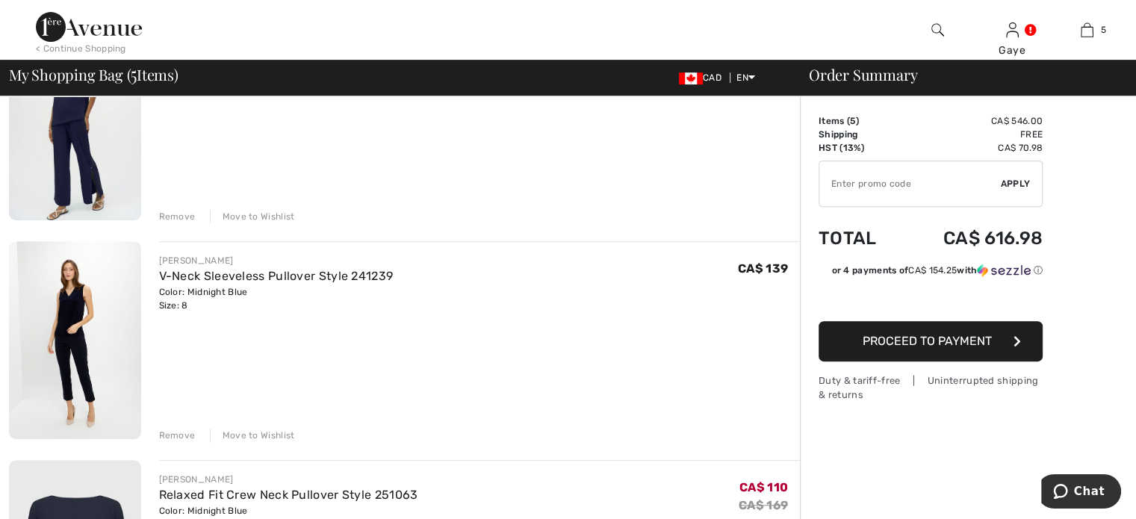
click at [181, 286] on div "Color: Midnight Blue Size: 8" at bounding box center [276, 298] width 235 height 27
click at [167, 268] on div "V-Neck Sleeveless Pullover Style 241239" at bounding box center [276, 276] width 235 height 18
click at [93, 285] on img at bounding box center [75, 340] width 132 height 198
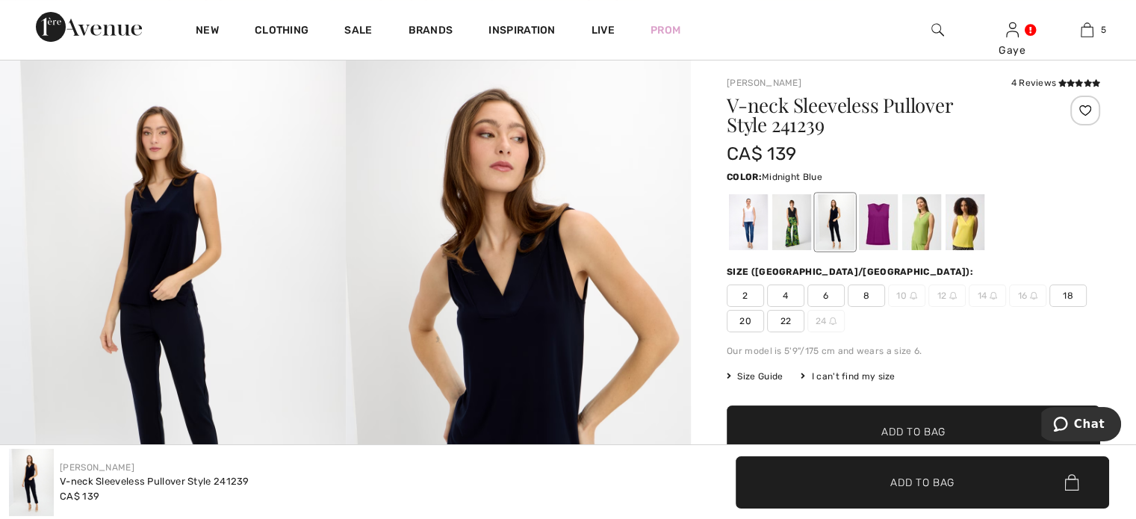
scroll to position [97, 0]
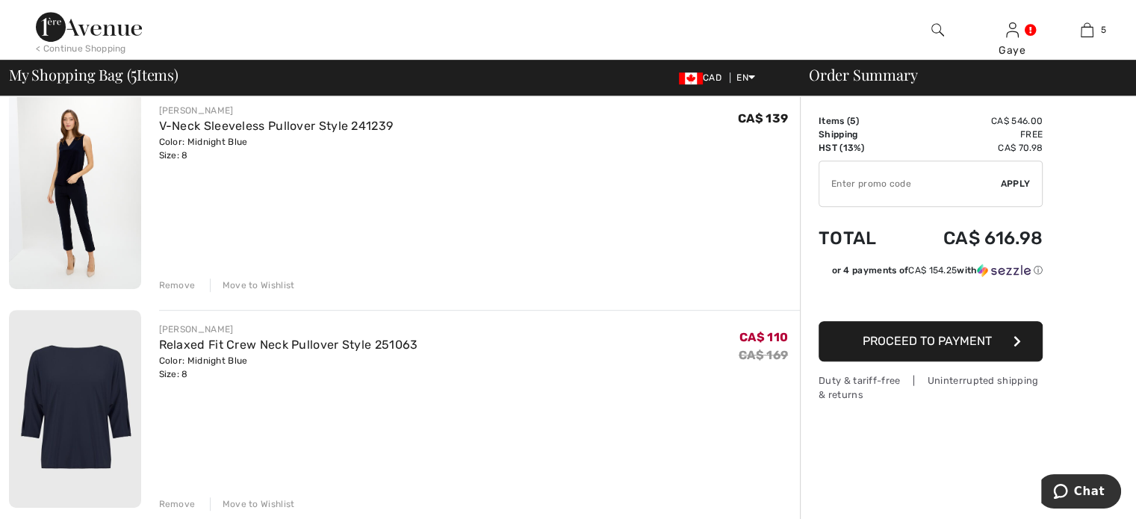
scroll to position [797, 0]
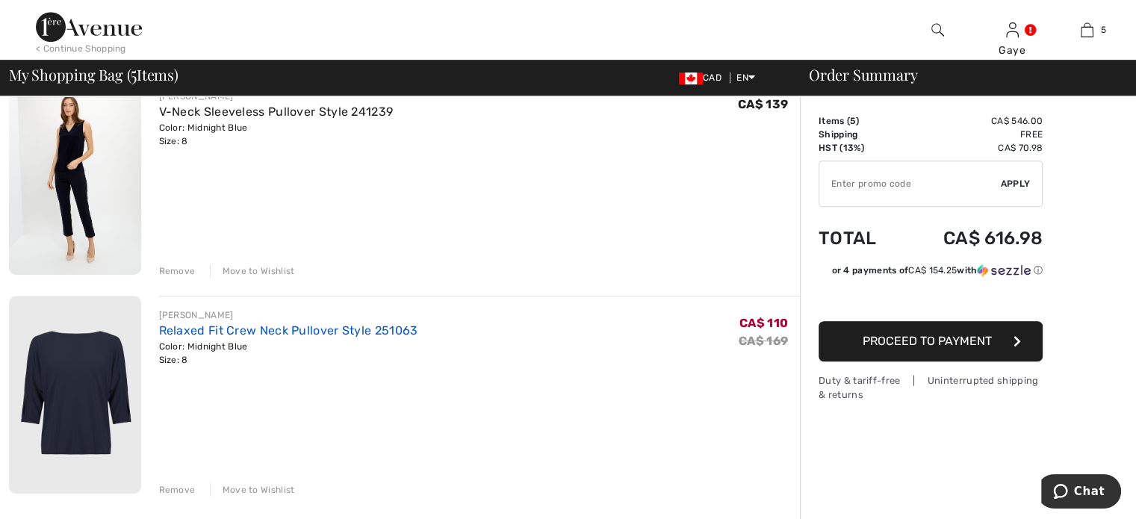
click at [188, 328] on link "Relaxed Fit Crew Neck Pullover Style 251063" at bounding box center [288, 330] width 259 height 14
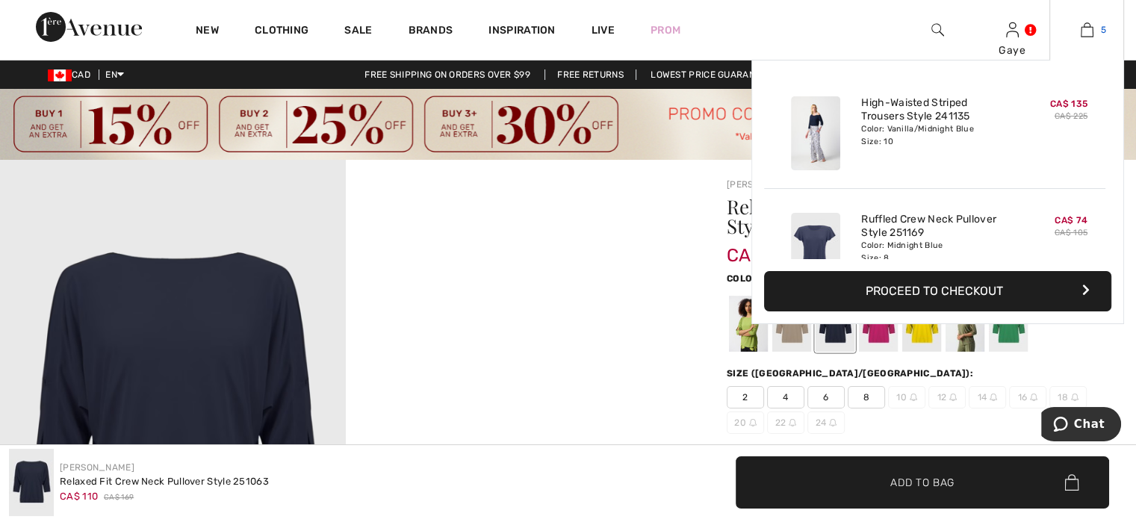
click at [1079, 27] on link "5" at bounding box center [1086, 30] width 73 height 18
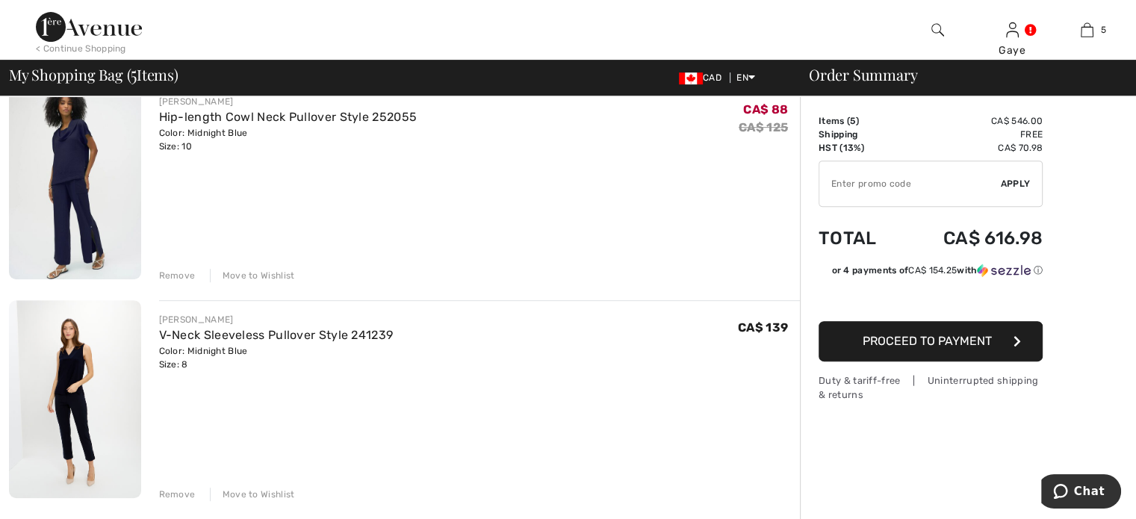
scroll to position [612, 0]
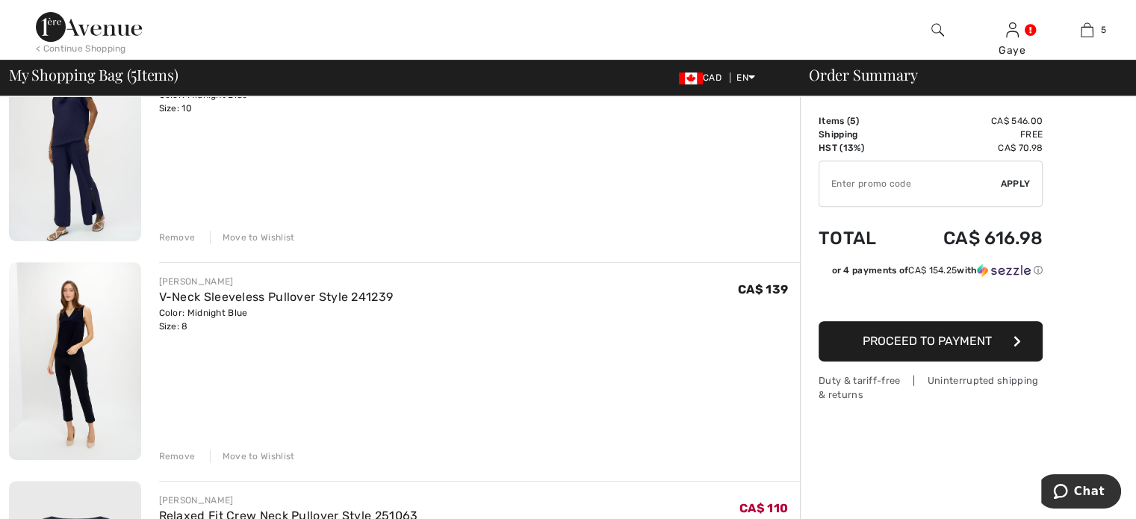
click at [161, 456] on div "Remove" at bounding box center [177, 456] width 37 height 13
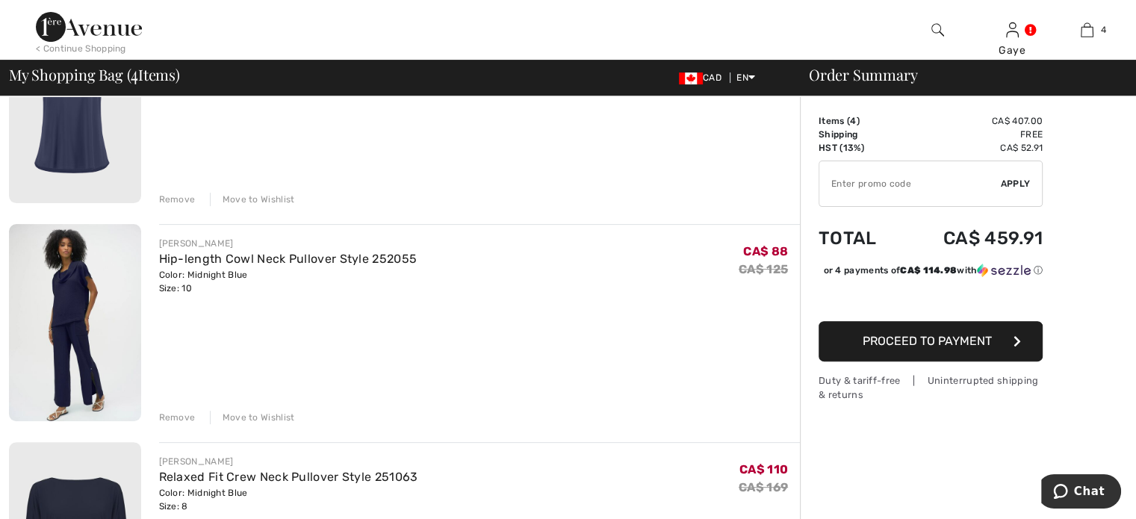
scroll to position [400, 0]
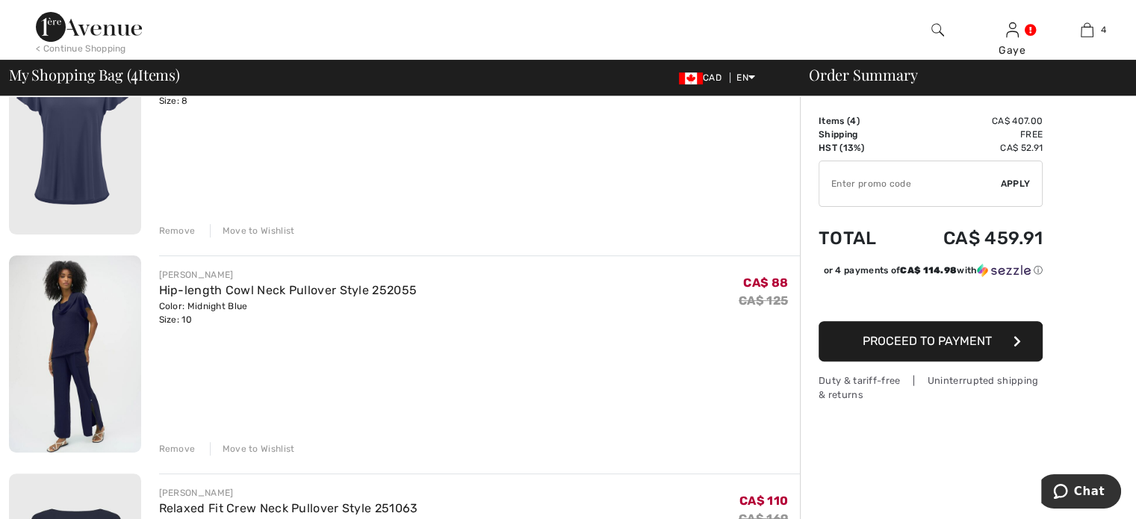
click at [182, 445] on div "Remove" at bounding box center [177, 448] width 37 height 13
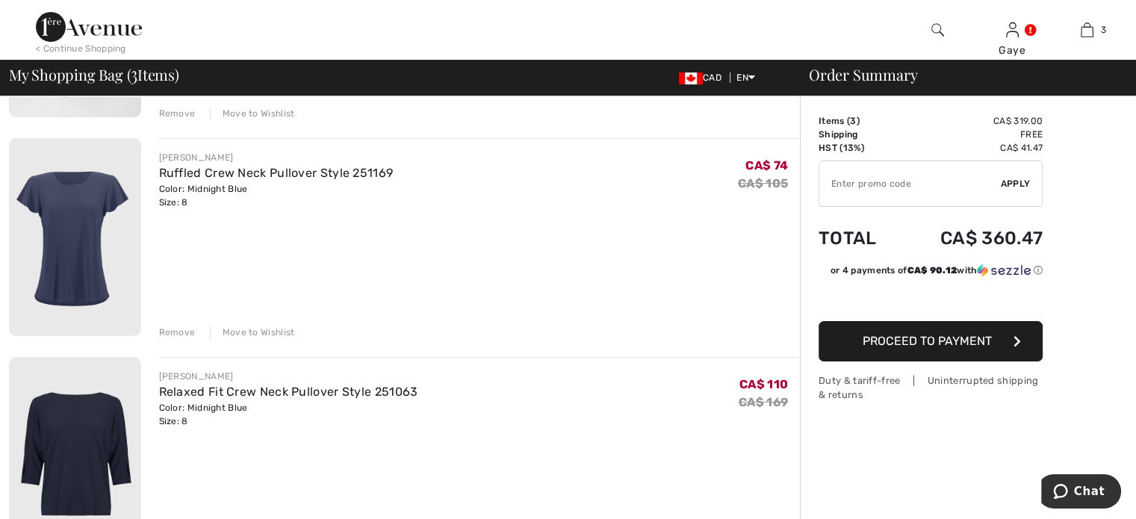
scroll to position [282, 0]
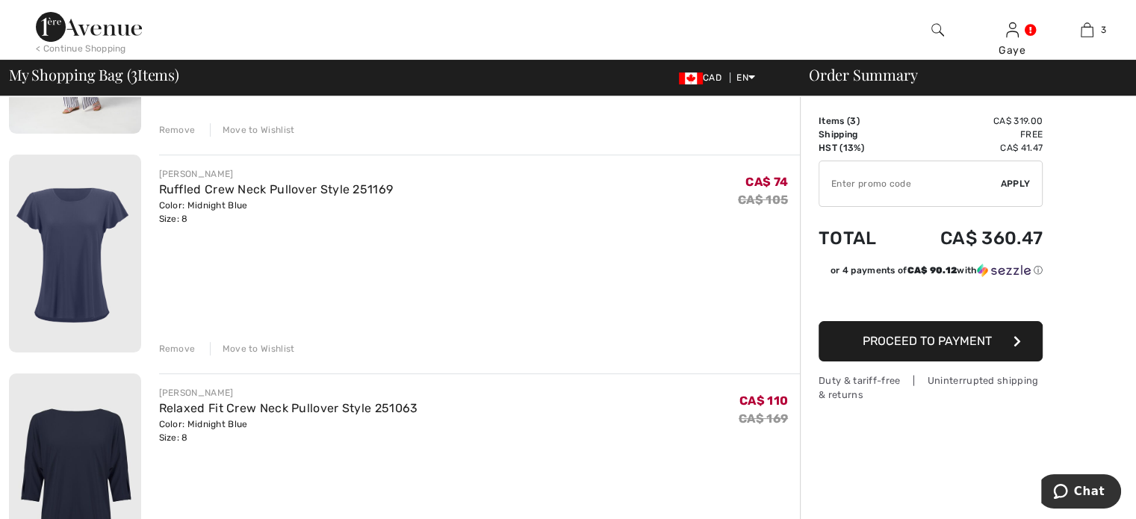
click at [96, 285] on img at bounding box center [75, 254] width 132 height 198
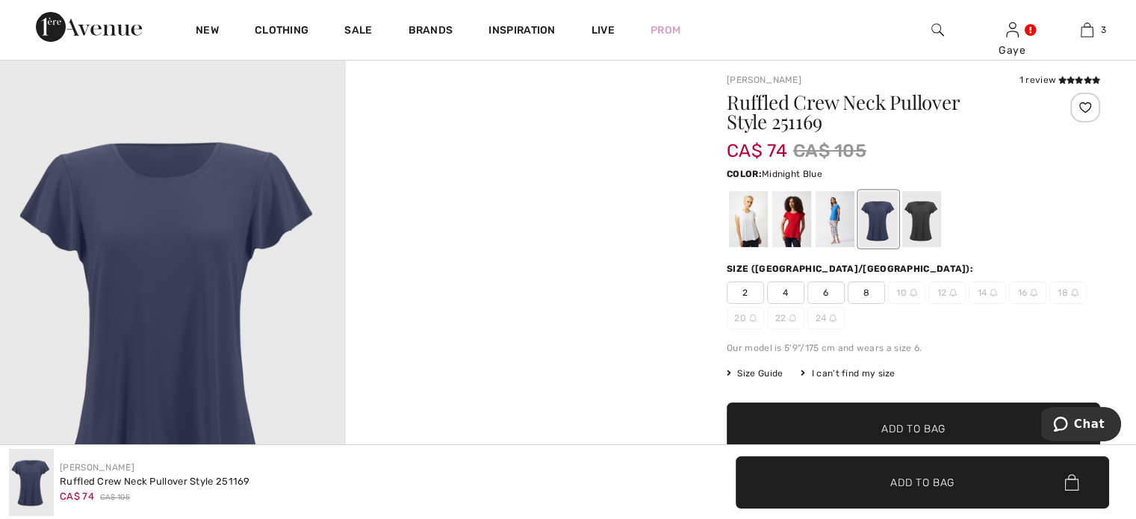
scroll to position [20, 0]
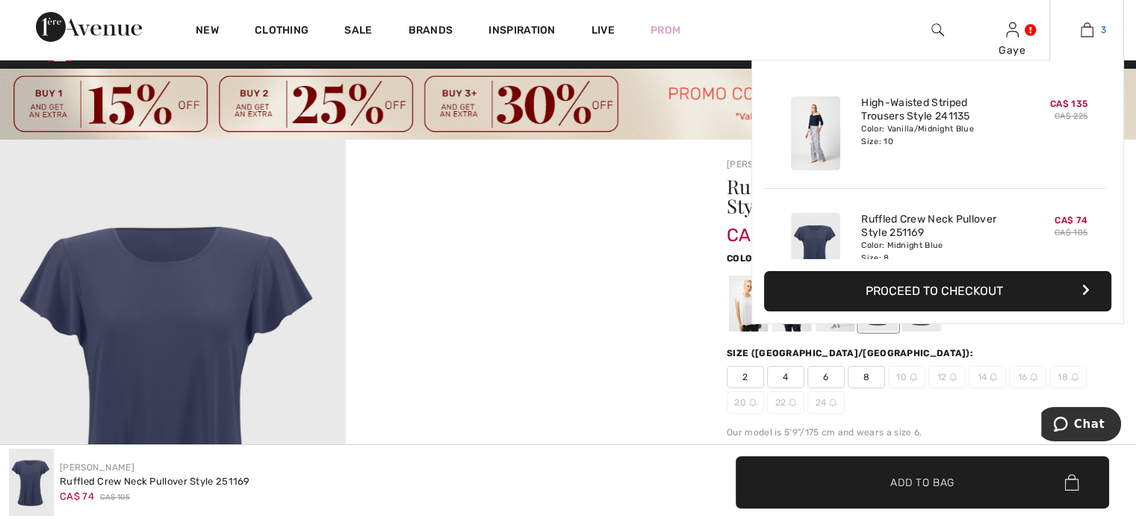
click at [1081, 36] on img at bounding box center [1087, 30] width 13 height 18
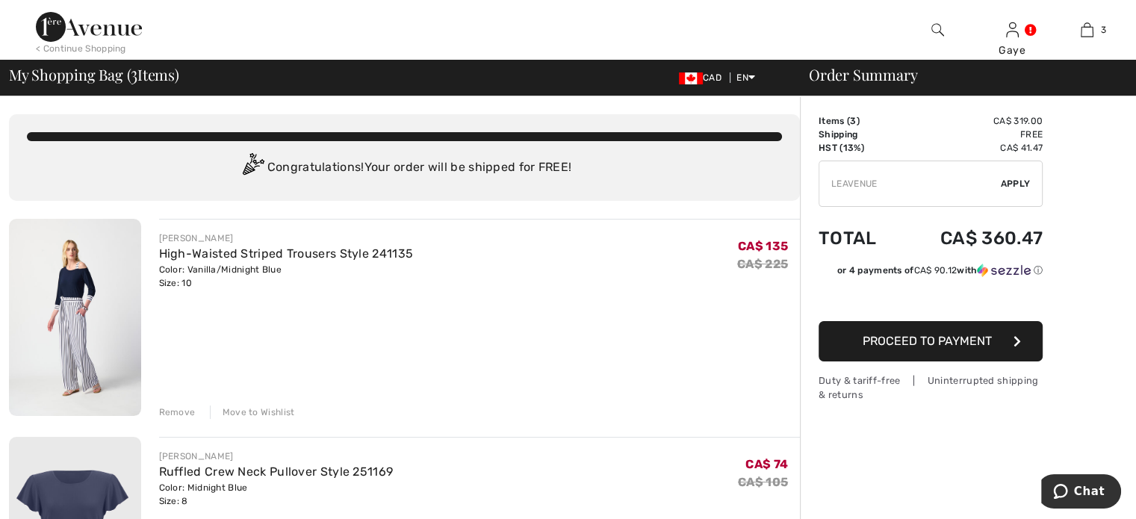
click at [1016, 184] on span "Apply" at bounding box center [1016, 183] width 30 height 13
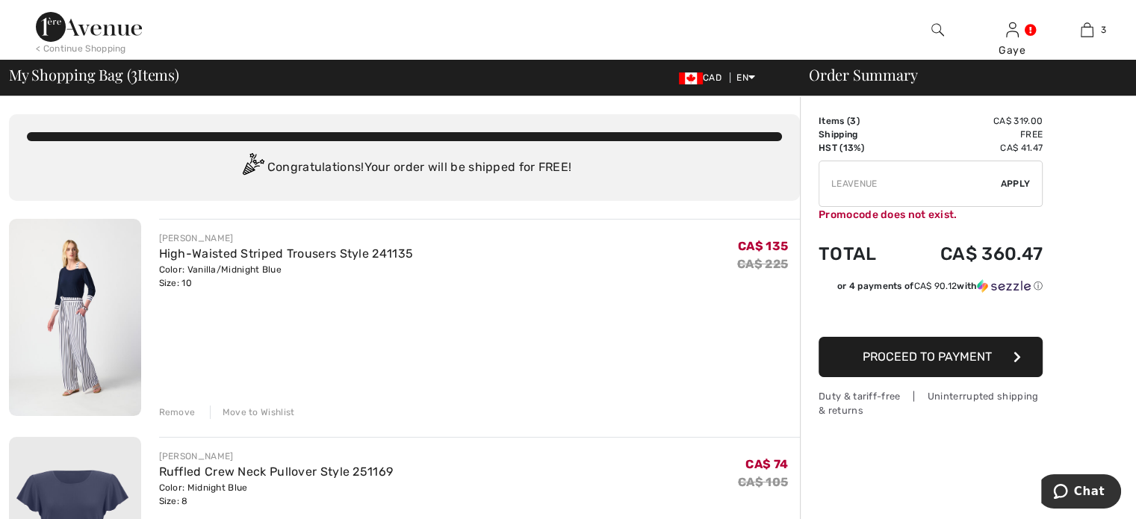
click at [884, 194] on input "TEXT" at bounding box center [911, 183] width 182 height 45
type input "L"
type input "SALEAVENUE"
click at [1013, 179] on span "Apply" at bounding box center [1016, 183] width 30 height 13
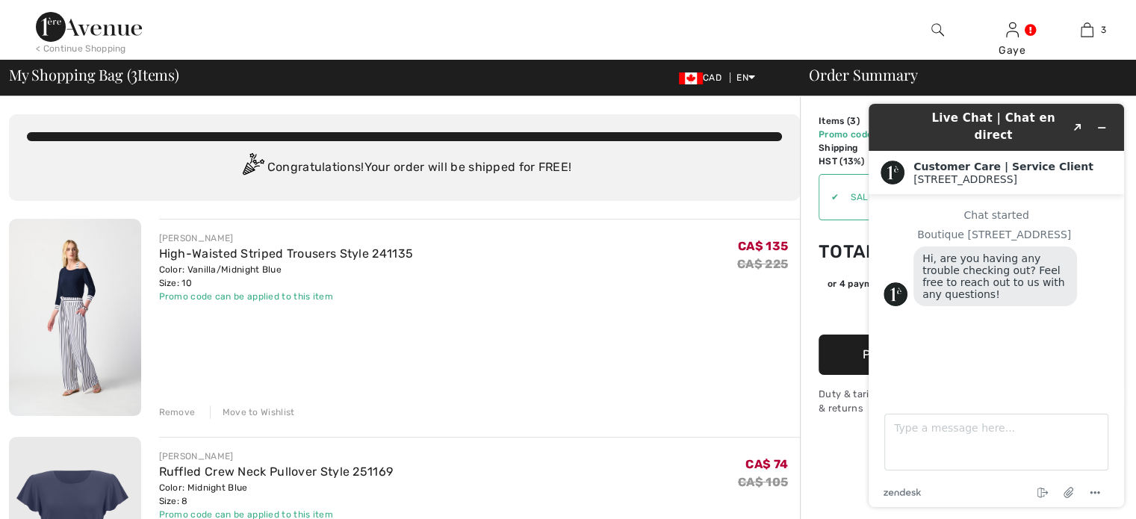
click at [648, 316] on div "[PERSON_NAME] High-Waisted Striped Trousers Style 241135 Color: Vanilla/Midnigh…" at bounding box center [480, 319] width 642 height 200
click at [532, 301] on div "JOSEPH RIBKOFF High-Waisted Striped Trousers Style 241135 Color: Vanilla/Midnig…" at bounding box center [480, 268] width 642 height 72
click at [1103, 123] on icon "Minimize widget" at bounding box center [1102, 128] width 10 height 10
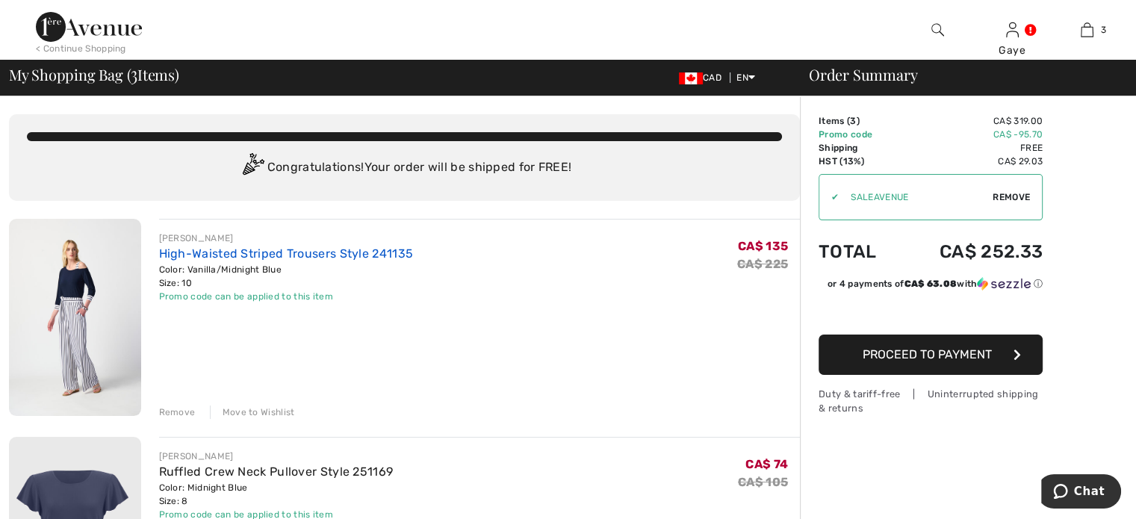
click at [371, 255] on link "High-Waisted Striped Trousers Style 241135" at bounding box center [286, 254] width 255 height 14
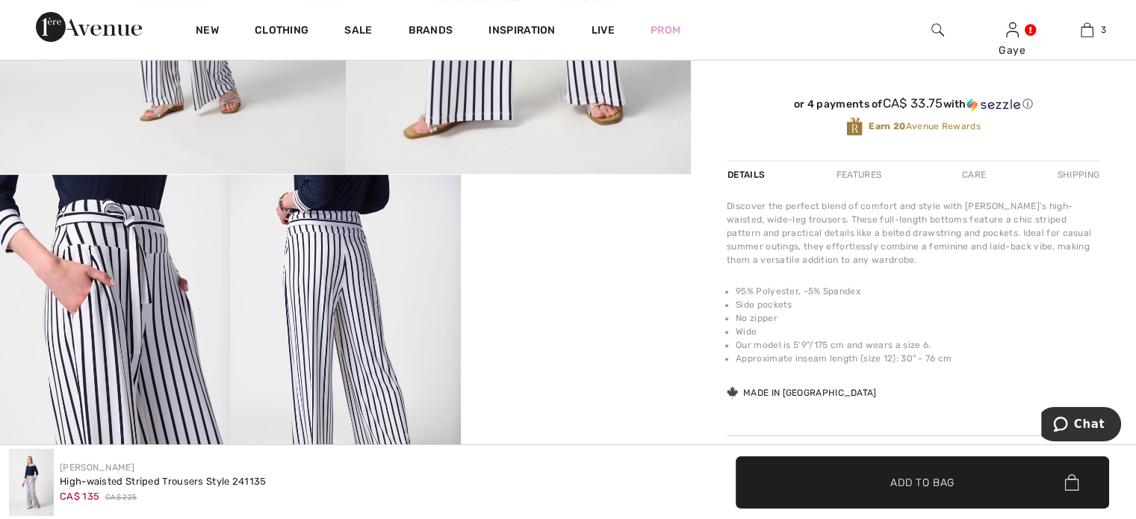
scroll to position [519, 0]
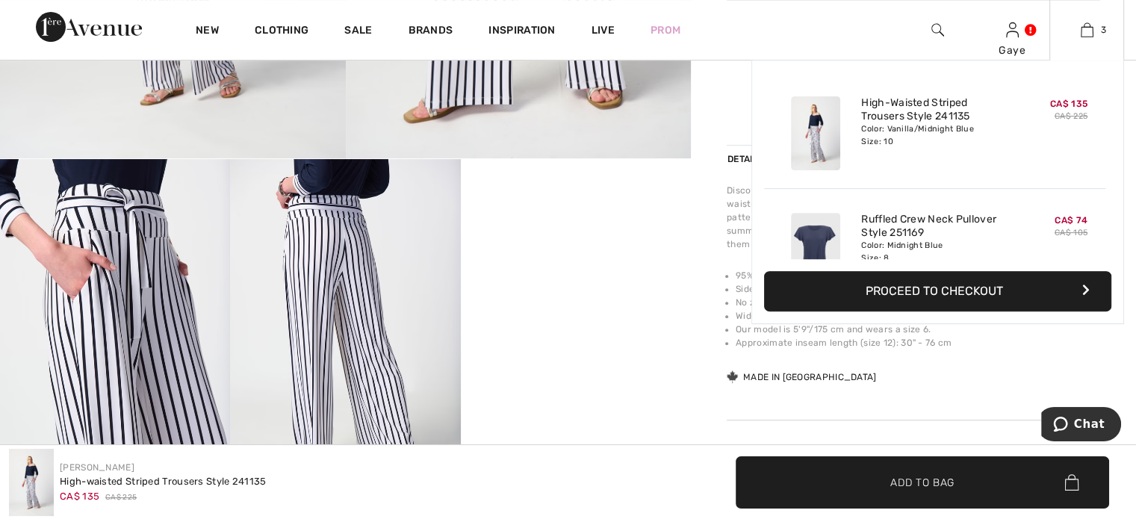
click at [940, 291] on button "Proceed to Checkout" at bounding box center [937, 291] width 347 height 40
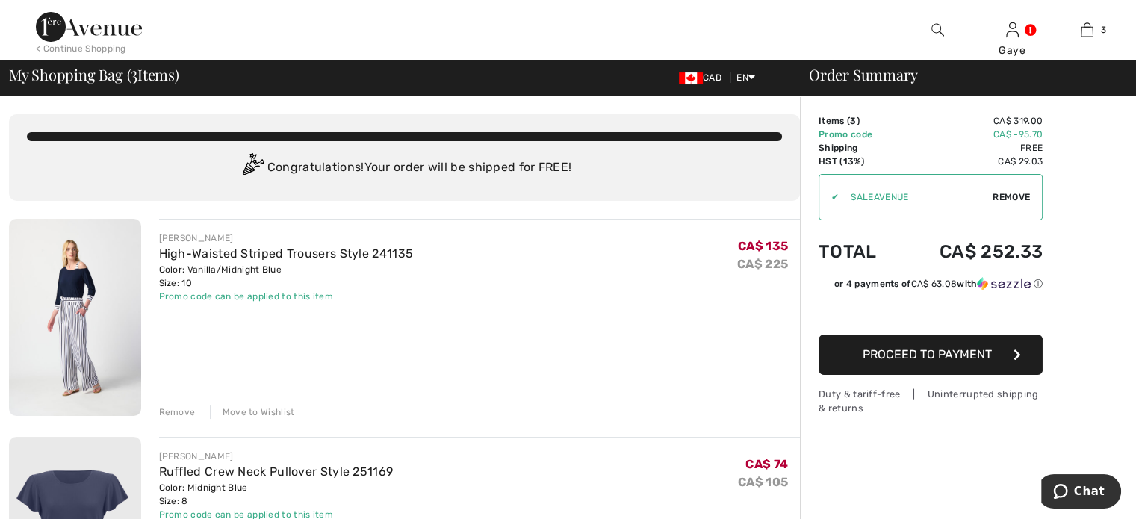
click at [935, 347] on span "Proceed to Payment" at bounding box center [927, 354] width 129 height 14
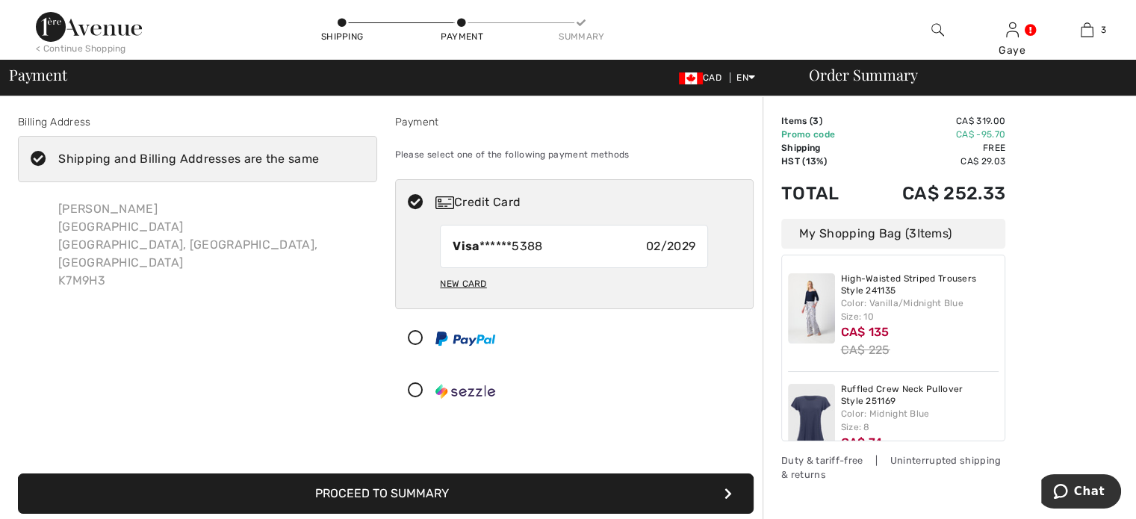
click at [486, 486] on button "Proceed to Summary" at bounding box center [386, 494] width 736 height 40
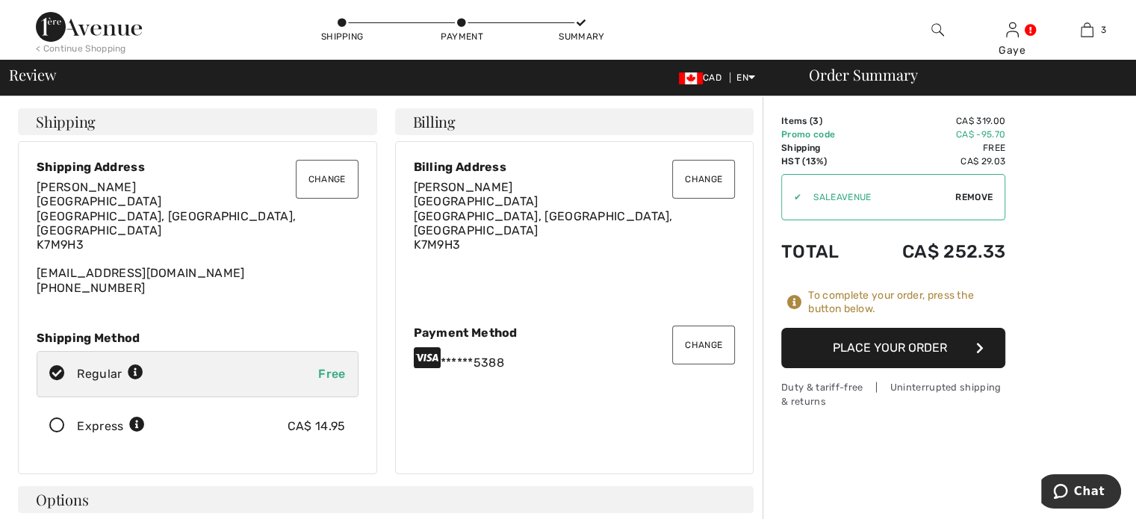
click at [938, 347] on button "Place Your Order" at bounding box center [893, 348] width 224 height 40
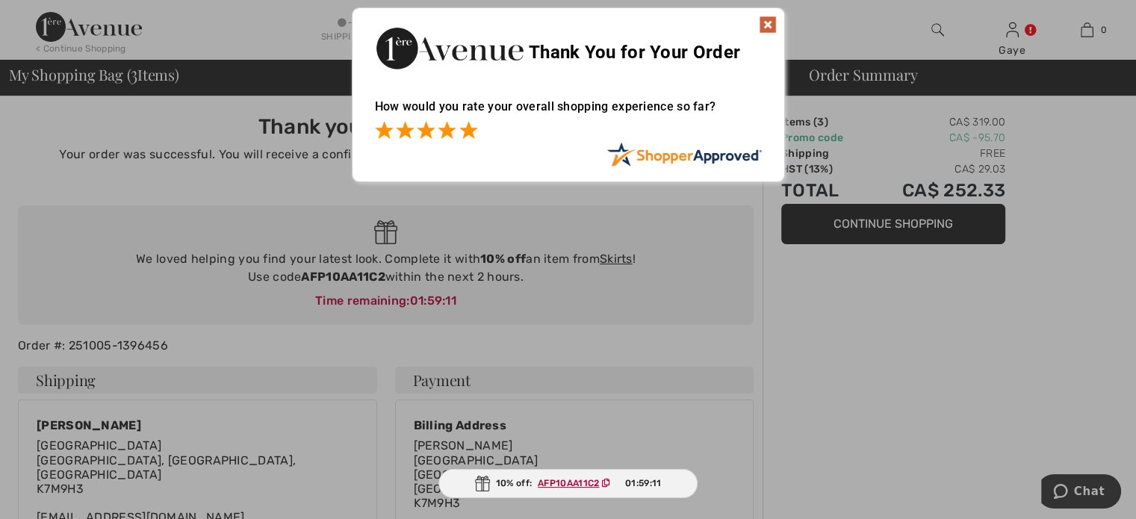
click at [462, 129] on span at bounding box center [468, 130] width 18 height 18
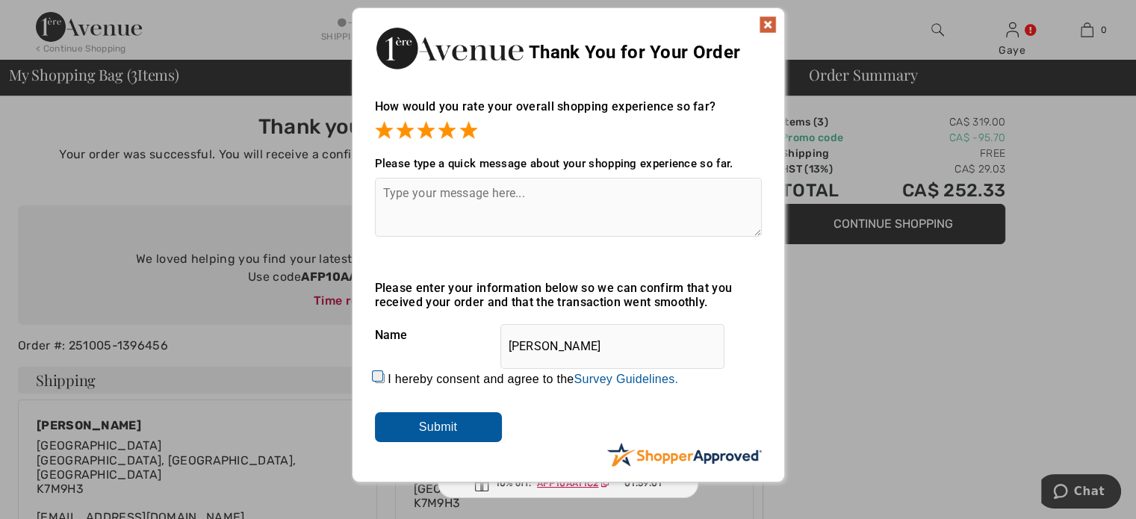
click at [763, 22] on img at bounding box center [768, 25] width 18 height 18
